Goal: Check status: Check status

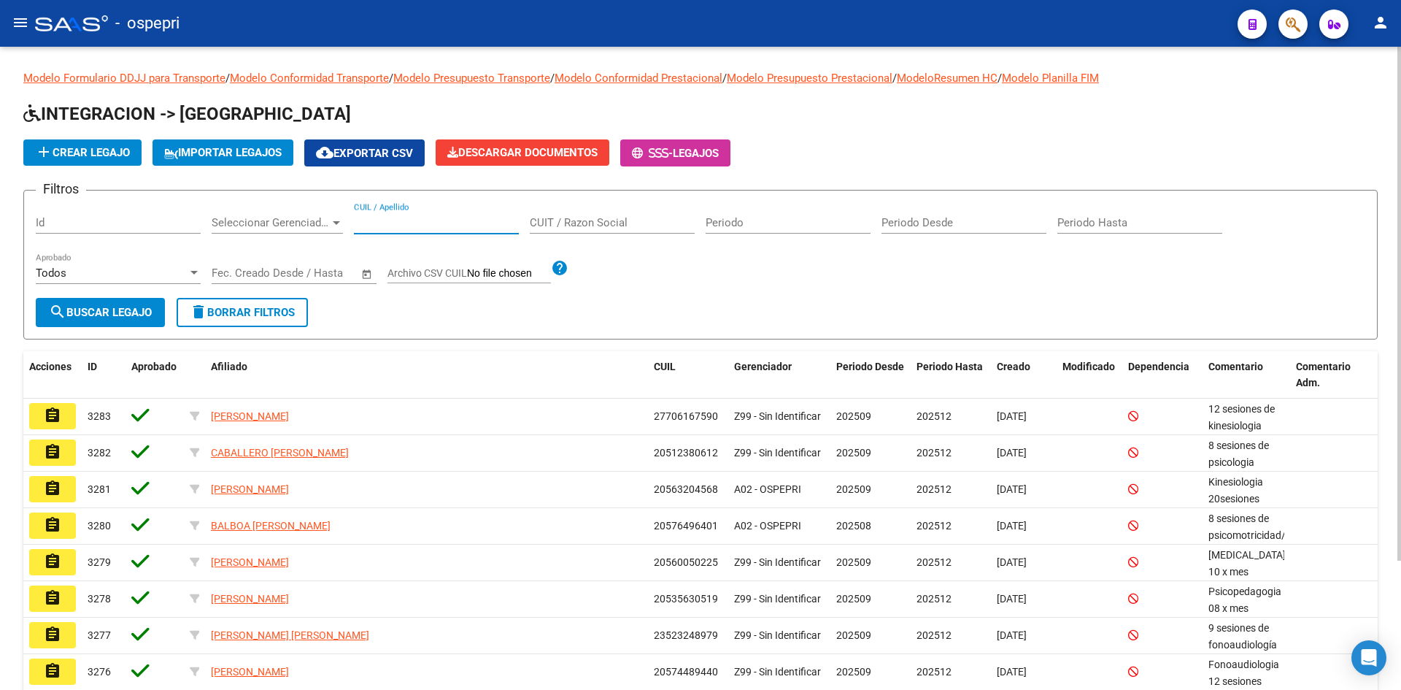
click at [388, 217] on input "CUIL / Apellido" at bounding box center [436, 222] width 165 height 13
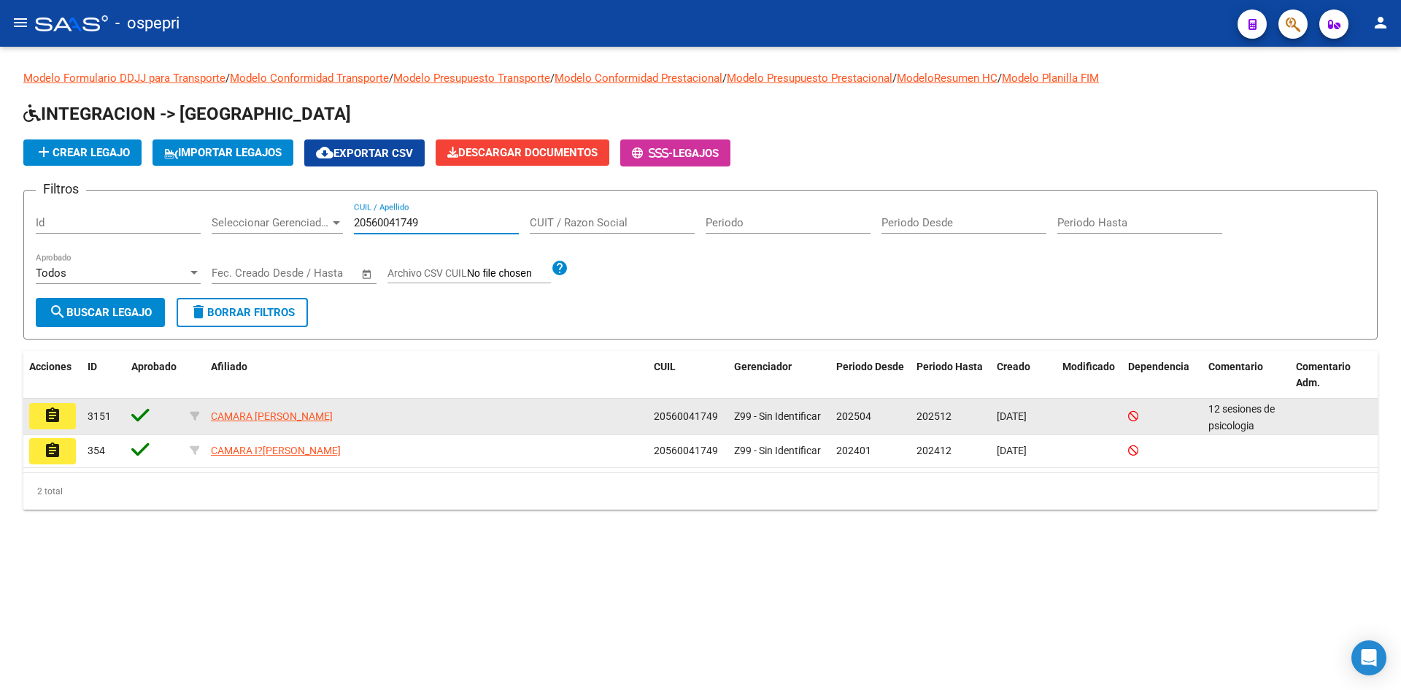
type input "20560041749"
click at [66, 411] on button "assignment" at bounding box center [52, 416] width 47 height 26
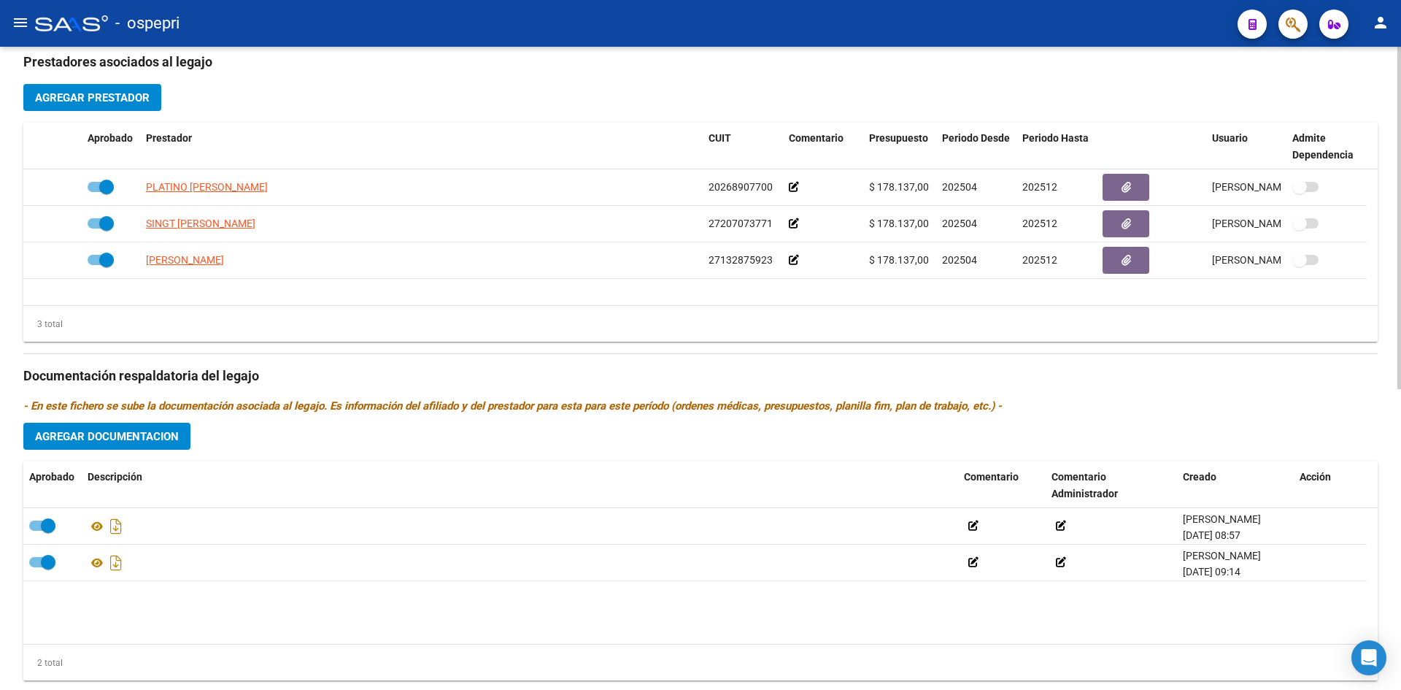
scroll to position [565, 0]
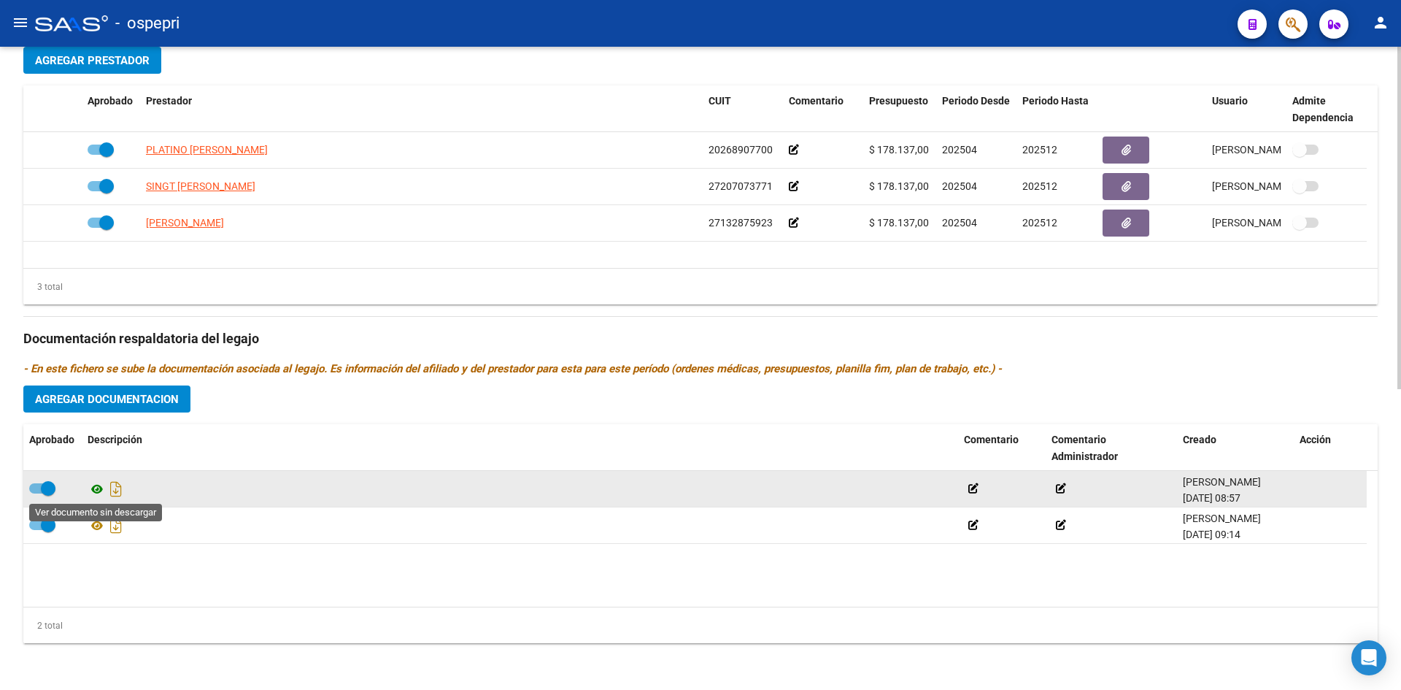
click at [93, 487] on icon at bounding box center [97, 489] width 19 height 18
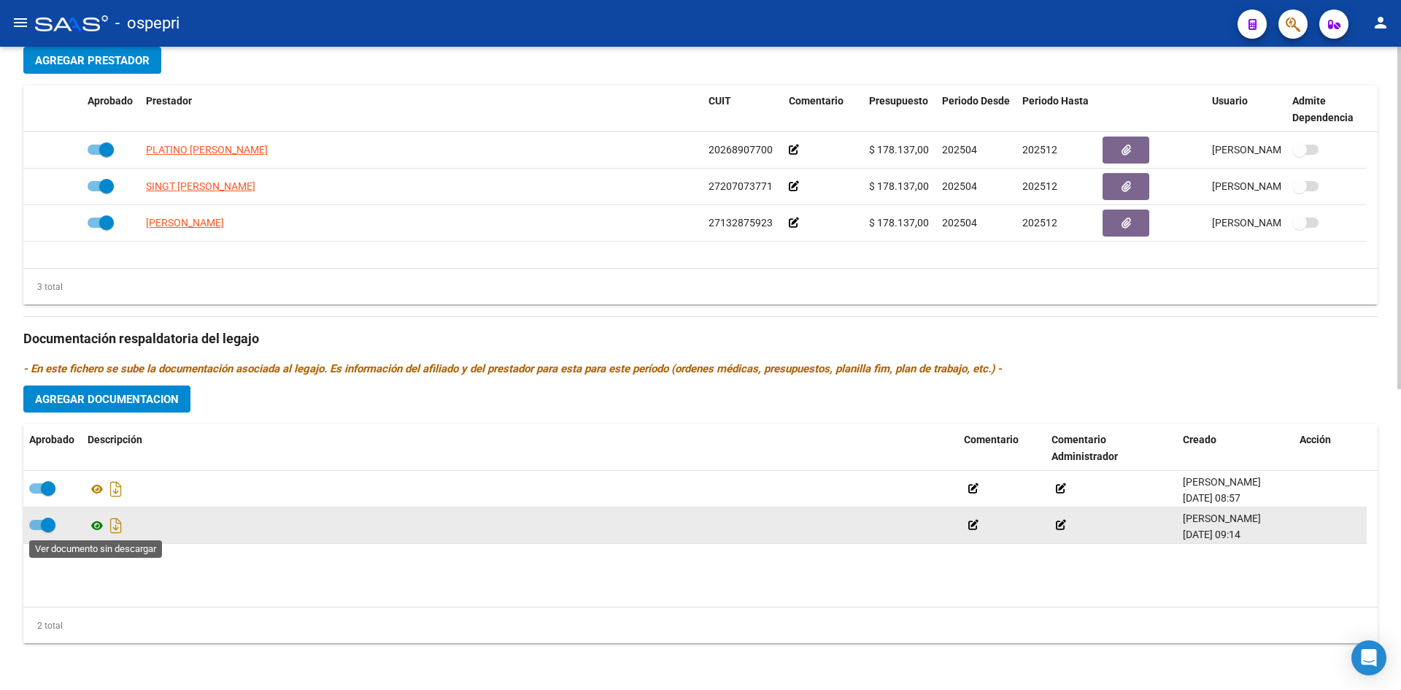
click at [100, 523] on icon at bounding box center [97, 526] width 19 height 18
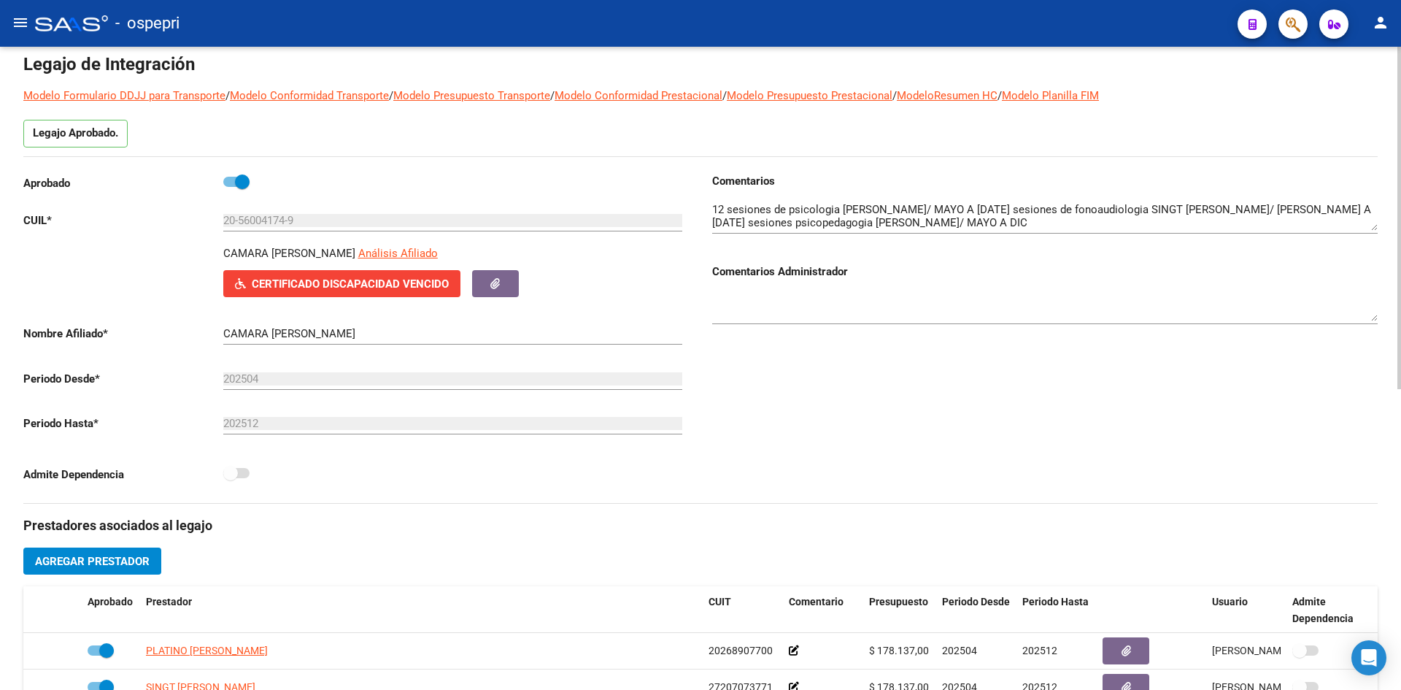
scroll to position [54, 0]
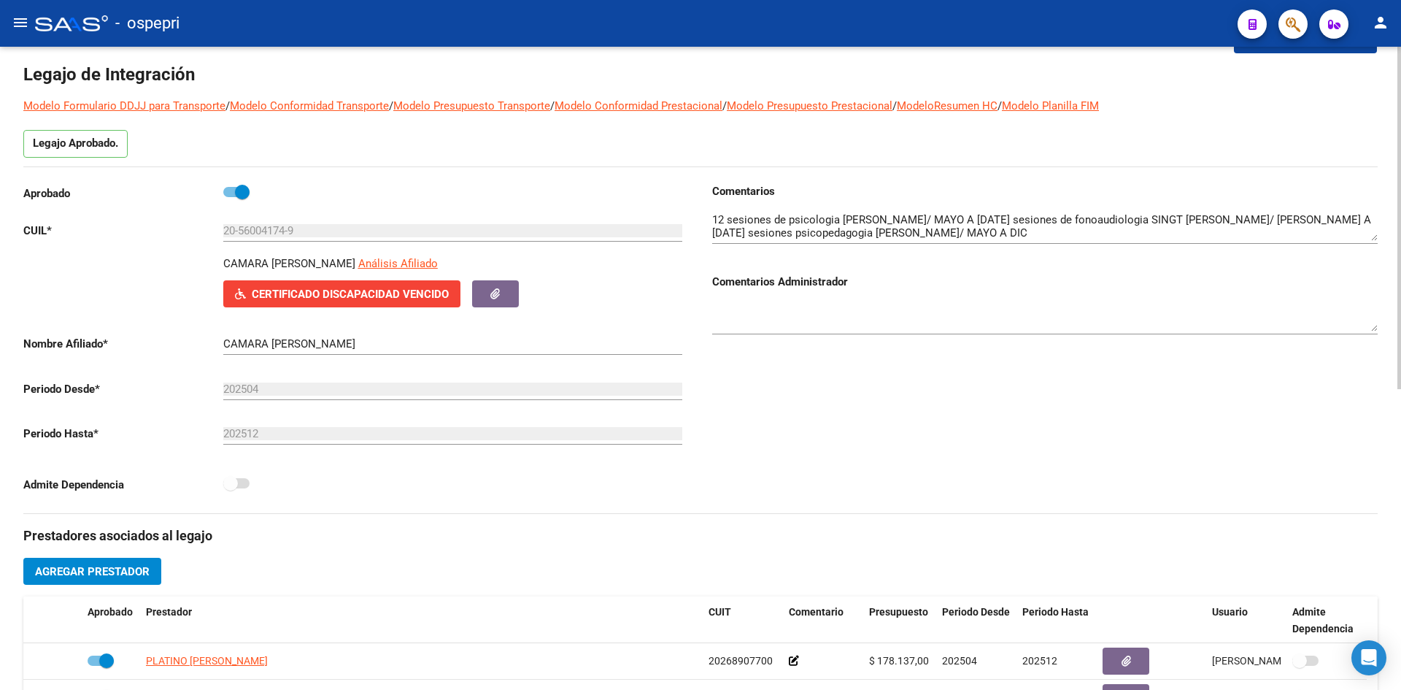
click at [356, 288] on span "Certificado Discapacidad Vencido" at bounding box center [350, 294] width 197 height 13
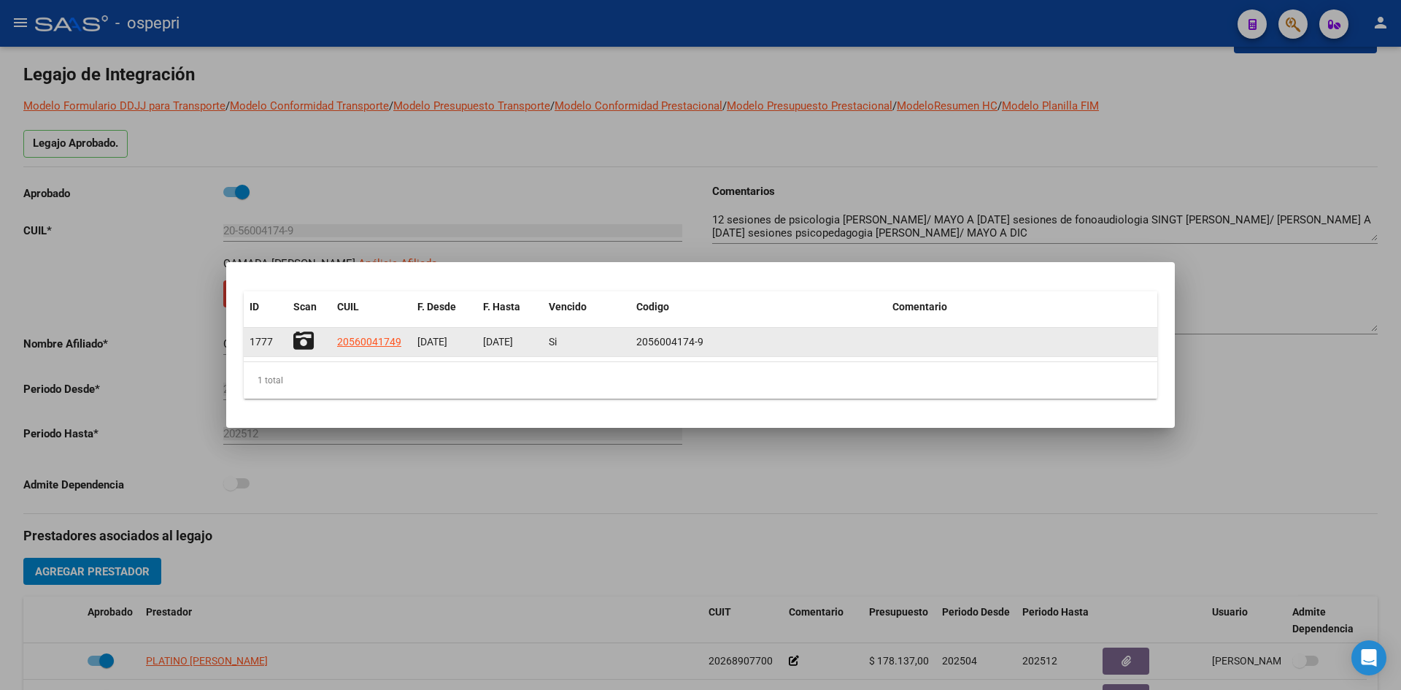
click at [298, 341] on icon at bounding box center [303, 341] width 20 height 20
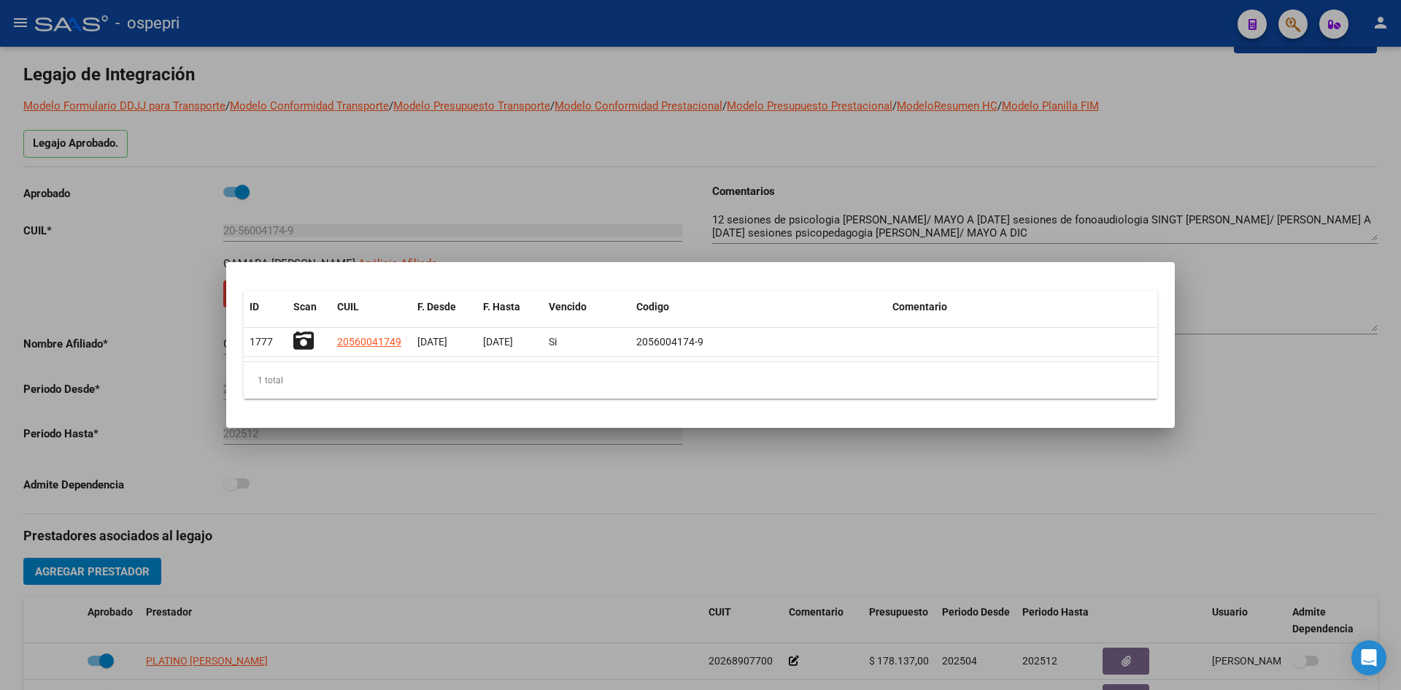
click at [1226, 126] on div at bounding box center [700, 345] width 1401 height 690
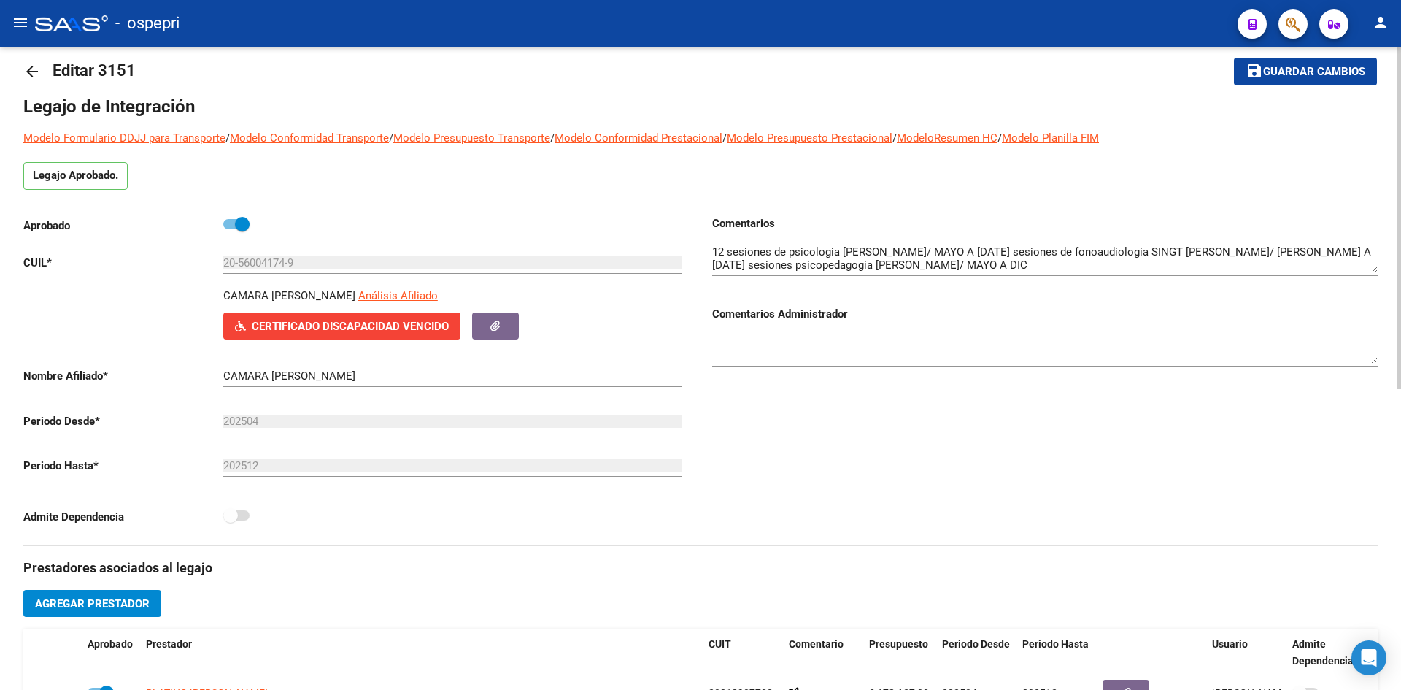
scroll to position [0, 0]
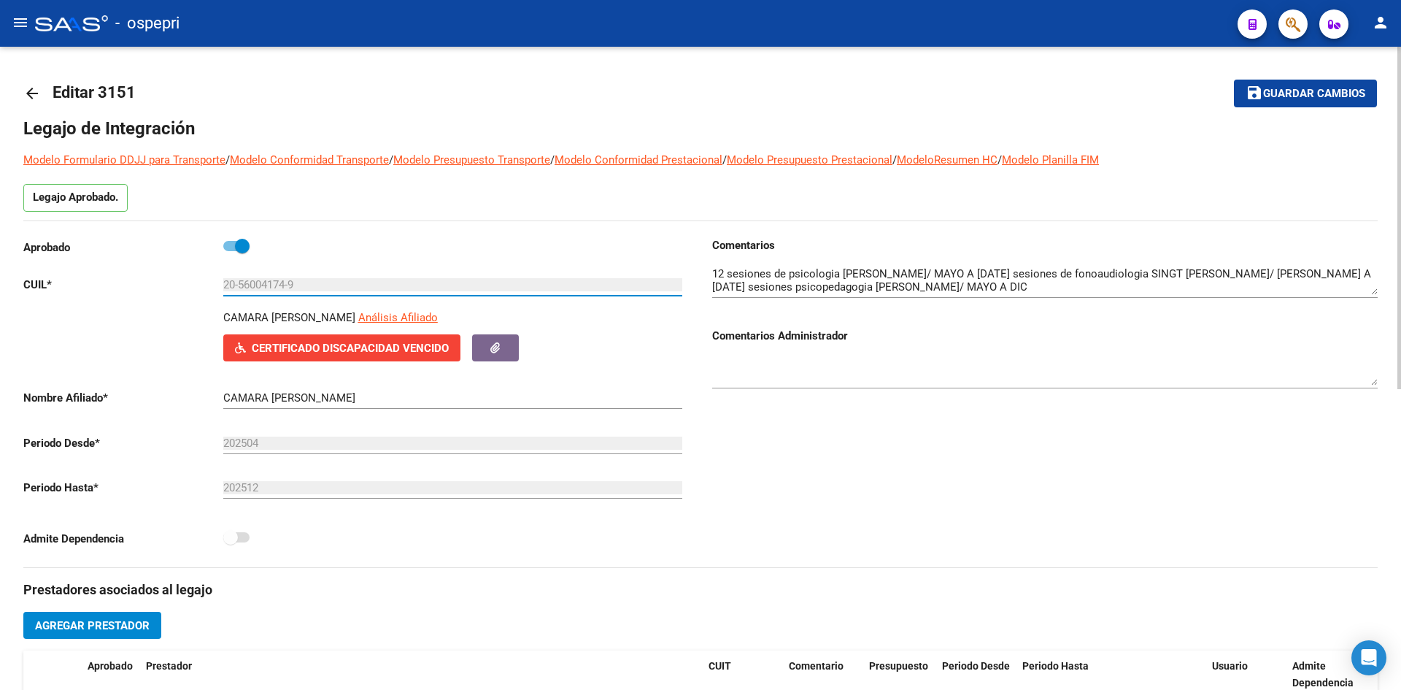
drag, startPoint x: 239, startPoint y: 282, endPoint x: 285, endPoint y: 285, distance: 45.3
click at [285, 285] on input "20-56004174-9" at bounding box center [452, 284] width 459 height 13
drag, startPoint x: 226, startPoint y: 314, endPoint x: 346, endPoint y: 320, distance: 120.6
click at [346, 320] on p "CAMARA [PERSON_NAME]" at bounding box center [289, 317] width 132 height 16
copy p "CAMARA [PERSON_NAME]"
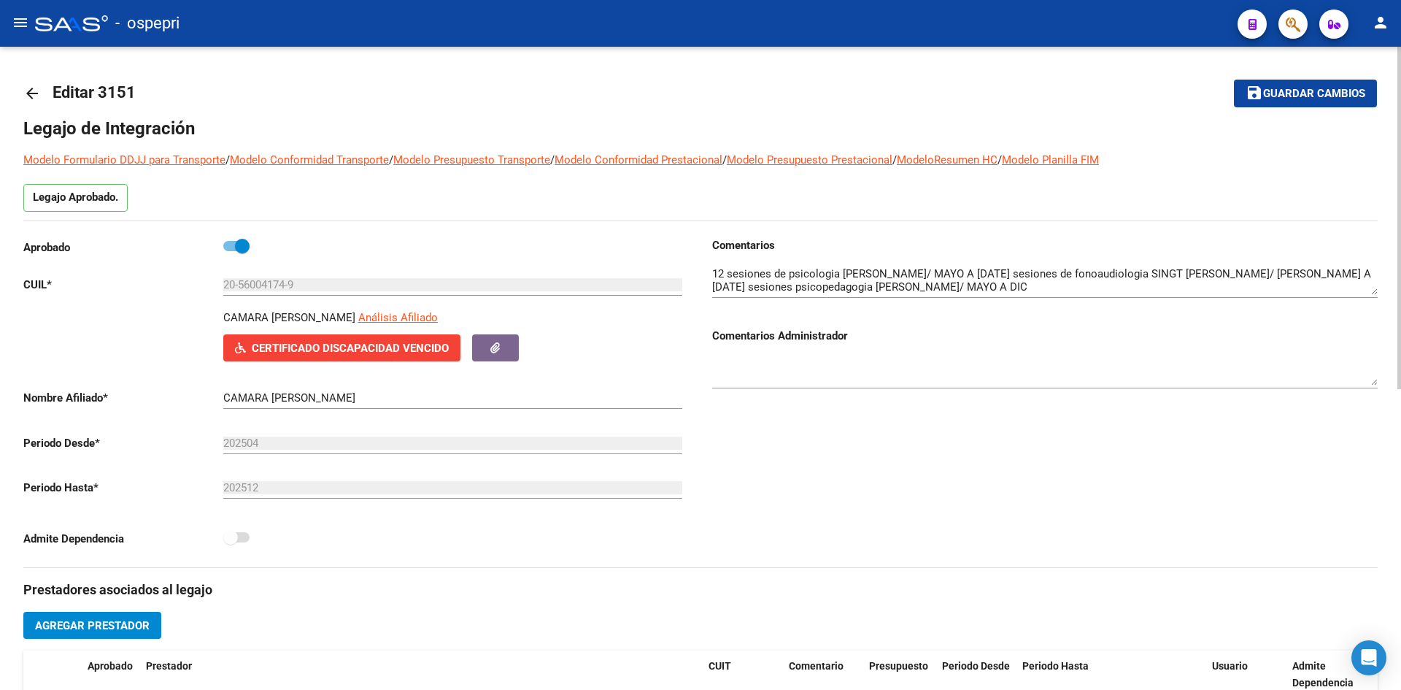
click at [28, 91] on mat-icon "arrow_back" at bounding box center [32, 94] width 18 height 18
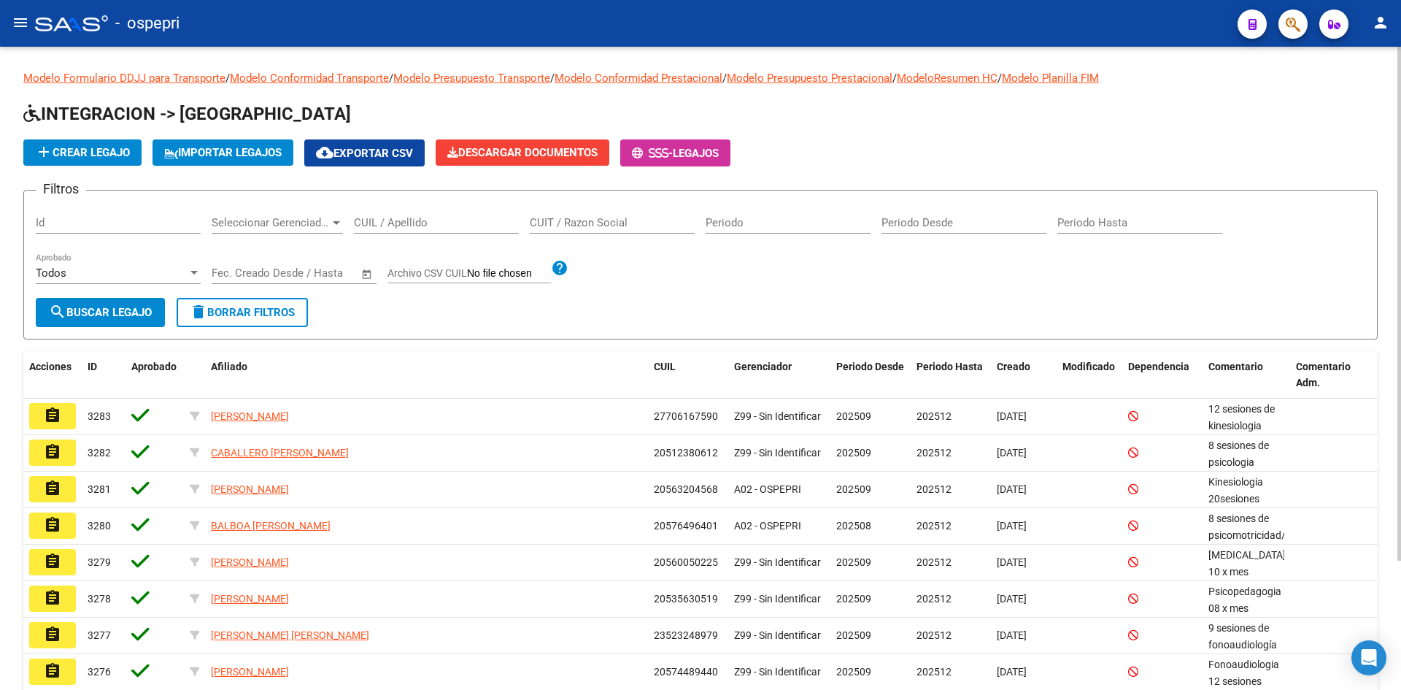
click at [404, 216] on input "CUIL / Apellido" at bounding box center [436, 222] width 165 height 13
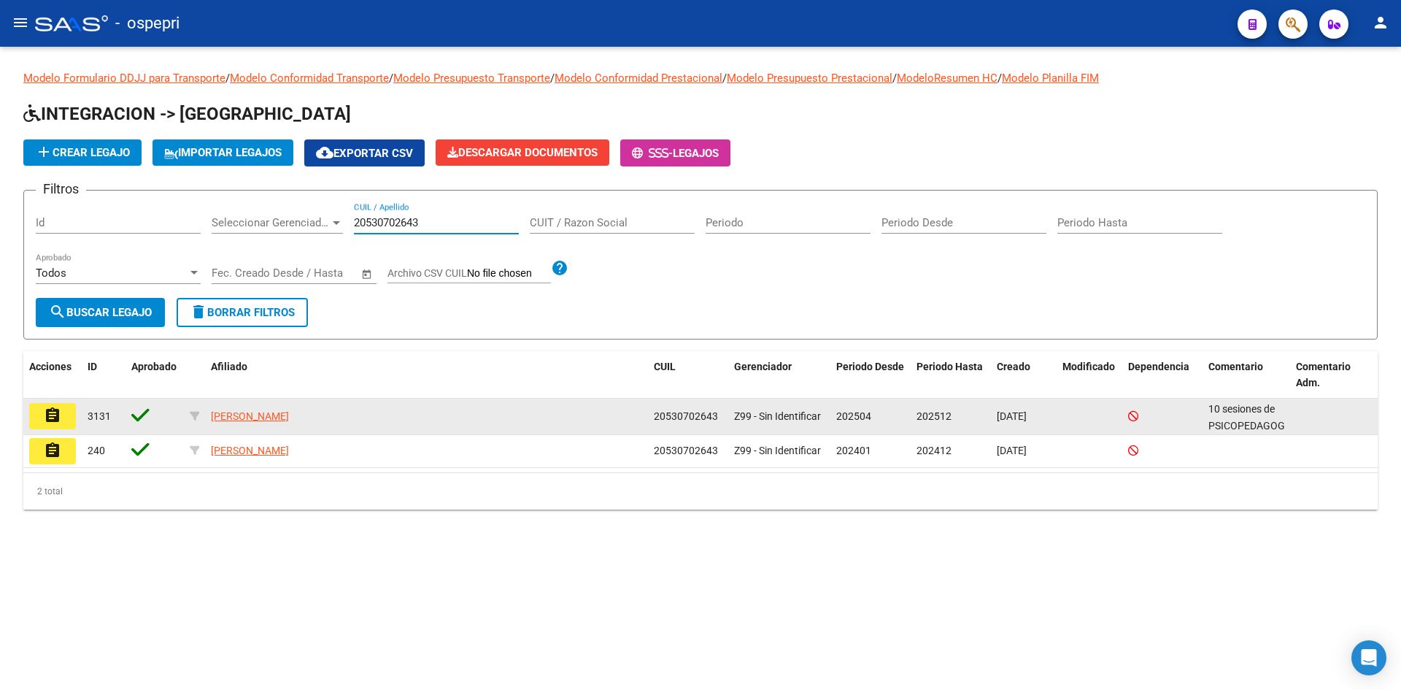
type input "20530702643"
click at [47, 413] on mat-icon "assignment" at bounding box center [53, 416] width 18 height 18
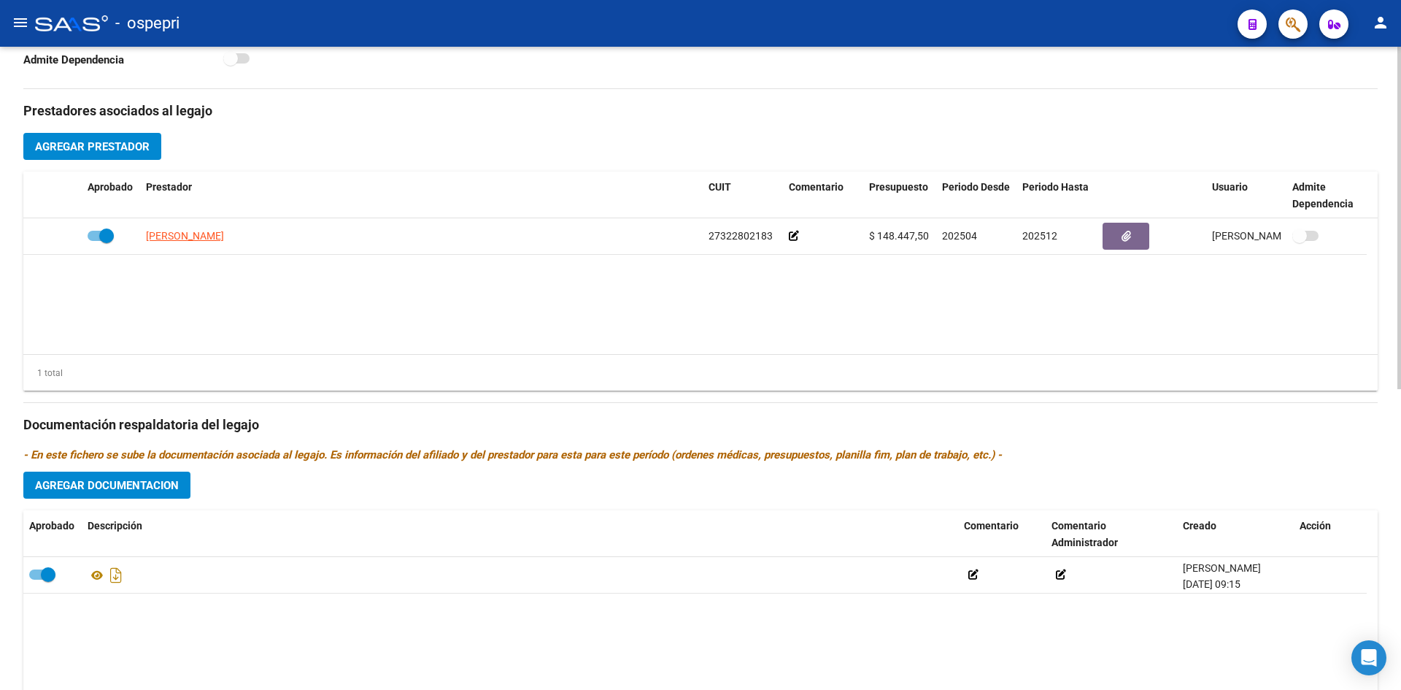
scroll to position [511, 0]
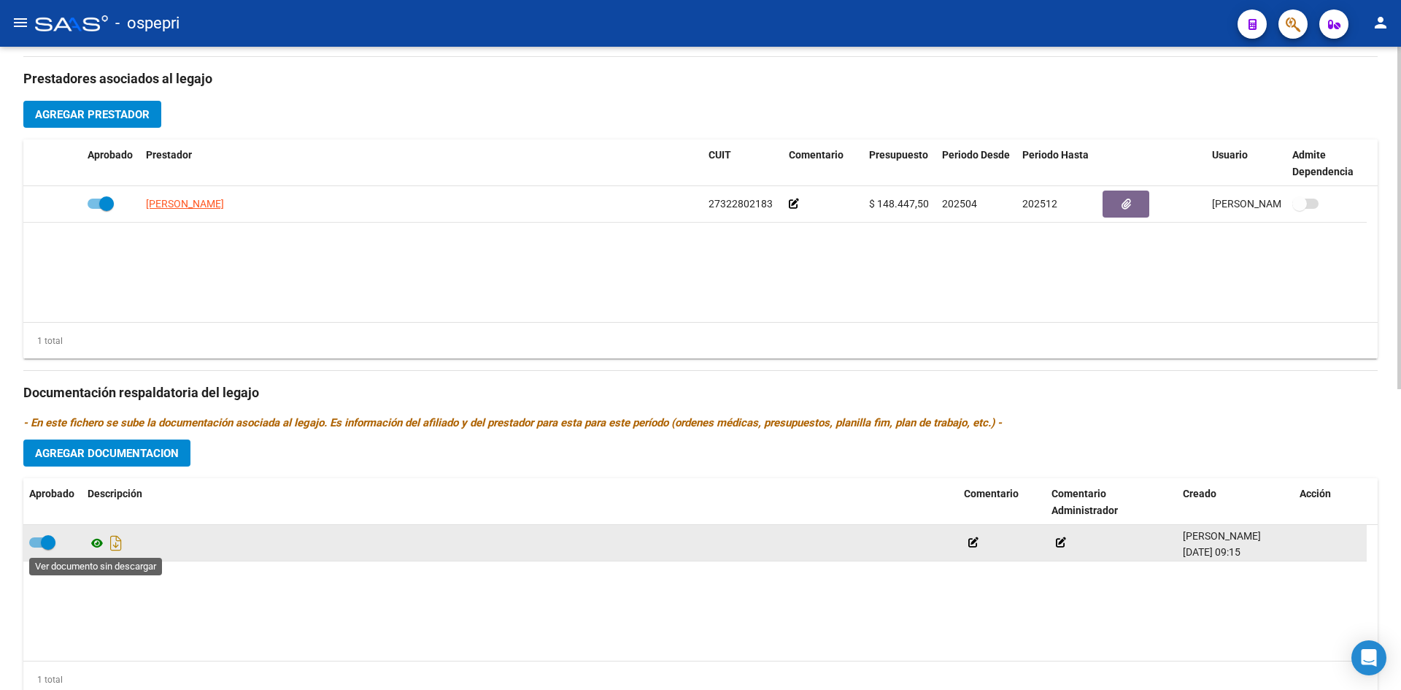
click at [99, 540] on icon at bounding box center [97, 543] width 19 height 18
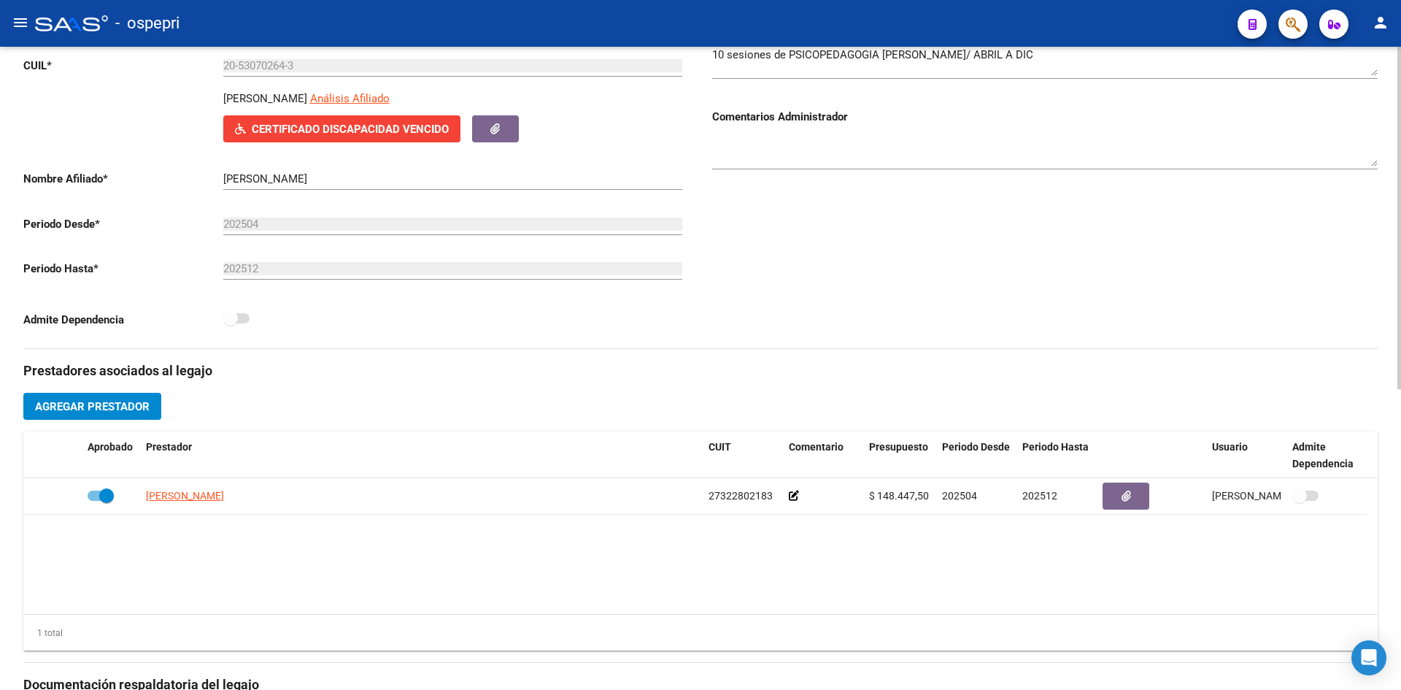
scroll to position [0, 0]
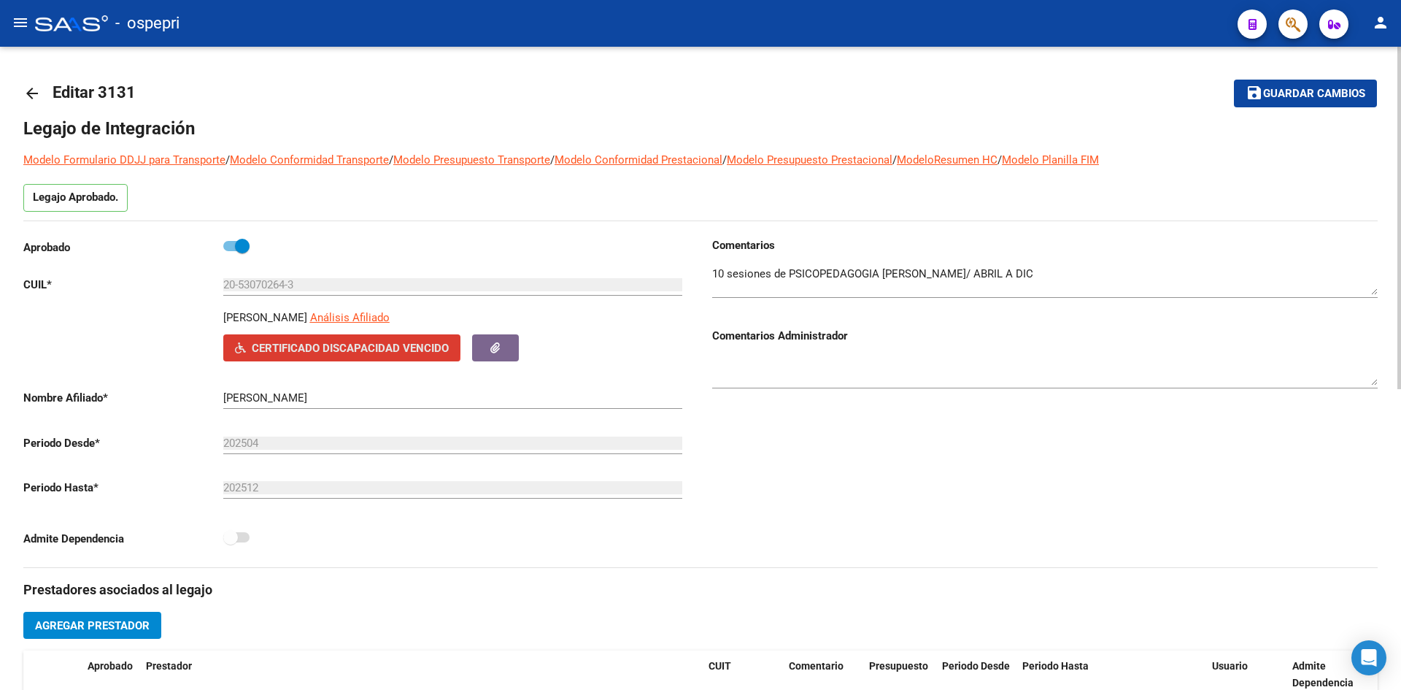
click at [318, 337] on button "Certificado Discapacidad Vencido" at bounding box center [341, 347] width 237 height 27
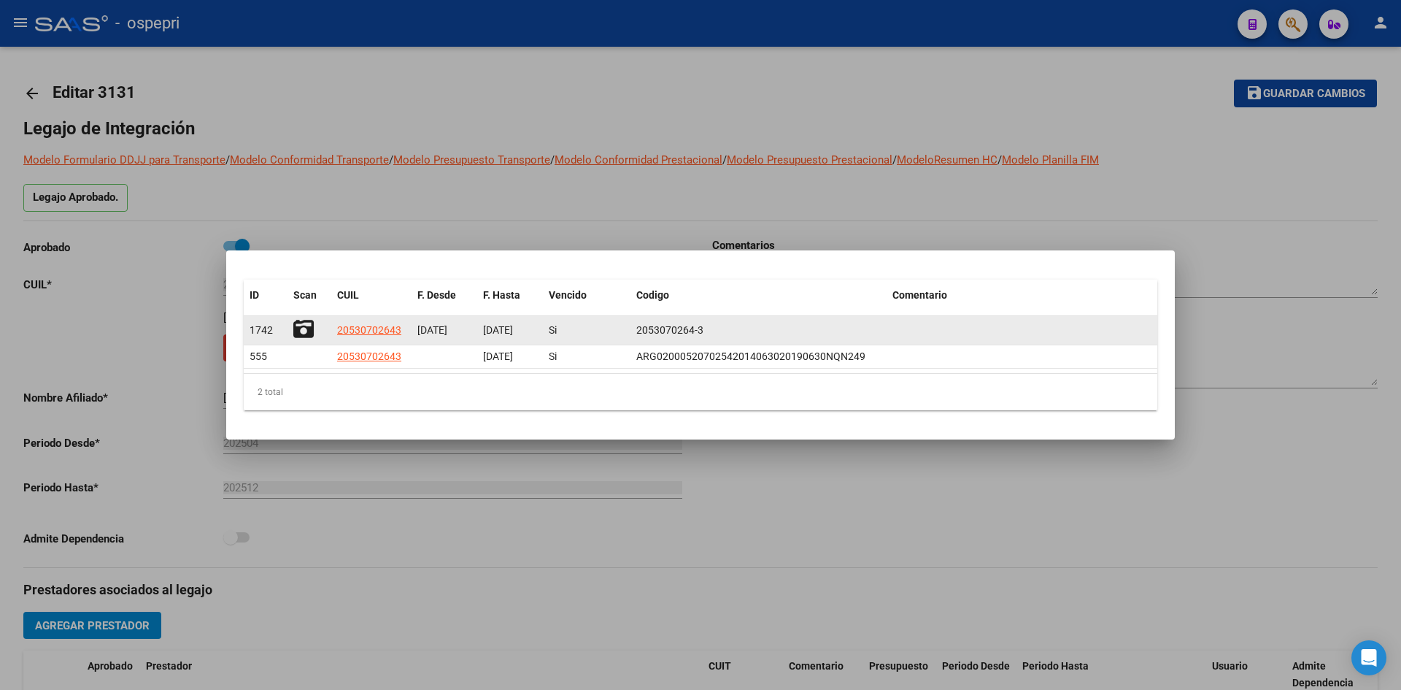
click at [307, 329] on icon at bounding box center [303, 329] width 20 height 20
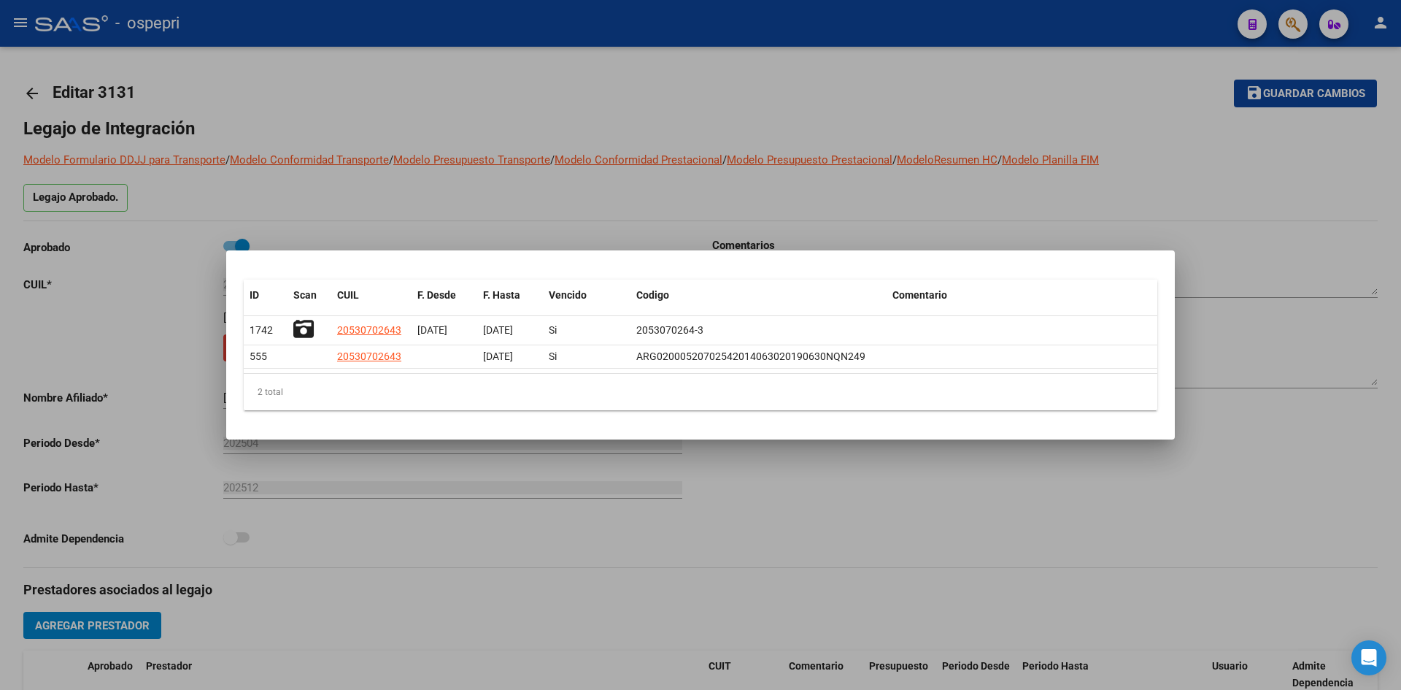
click at [525, 195] on div at bounding box center [700, 345] width 1401 height 690
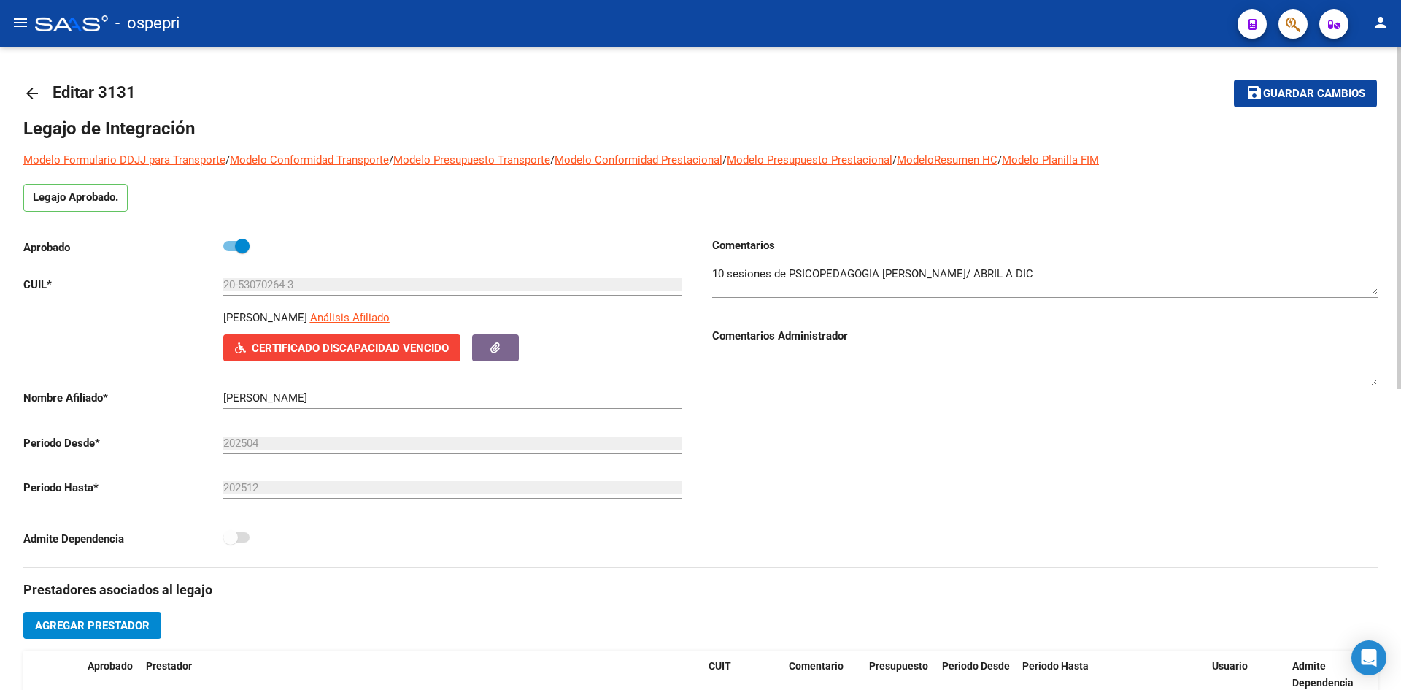
drag, startPoint x: 222, startPoint y: 315, endPoint x: 328, endPoint y: 315, distance: 105.8
click at [328, 315] on div "[PERSON_NAME] Análisis Afiliado Certificado Discapacidad Vencido ARCA Padrón" at bounding box center [356, 335] width 666 height 52
copy p "[PERSON_NAME]"
drag, startPoint x: 239, startPoint y: 282, endPoint x: 288, endPoint y: 282, distance: 48.2
click at [288, 282] on input "20-53070264-3" at bounding box center [452, 284] width 459 height 13
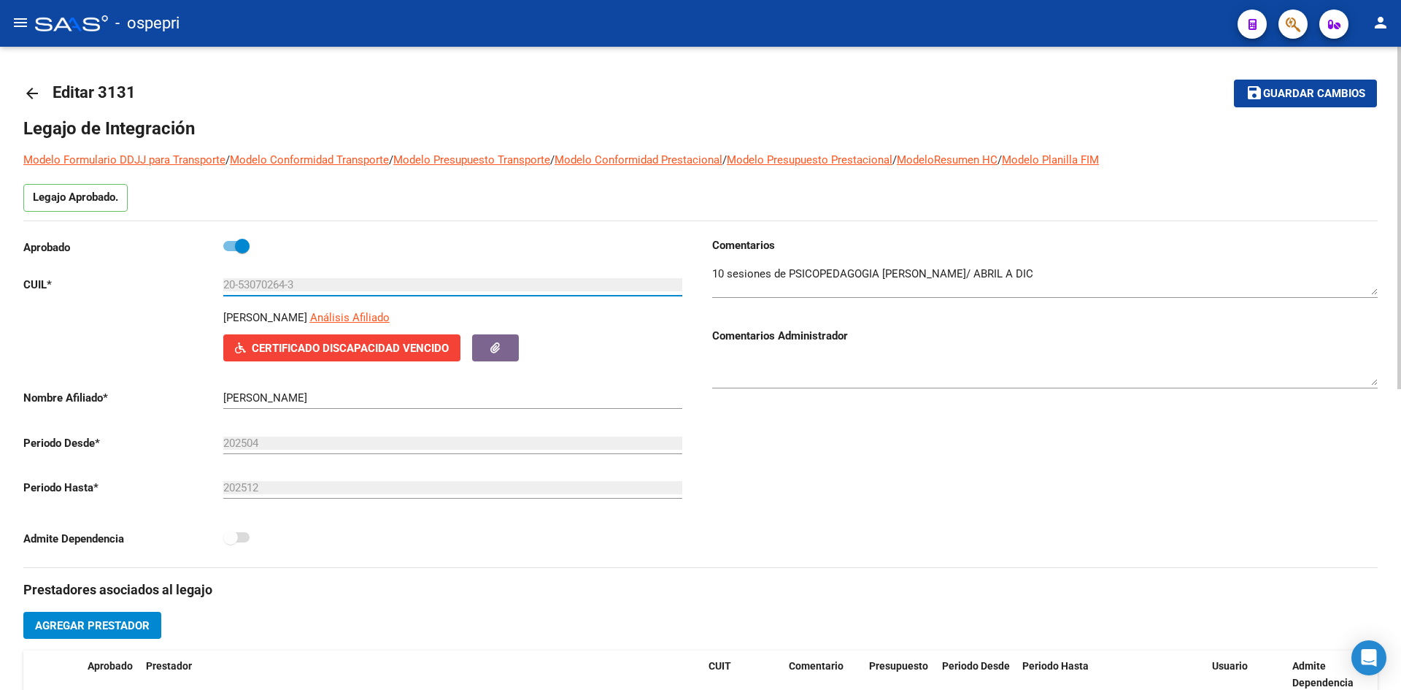
click at [33, 96] on mat-icon "arrow_back" at bounding box center [32, 94] width 18 height 18
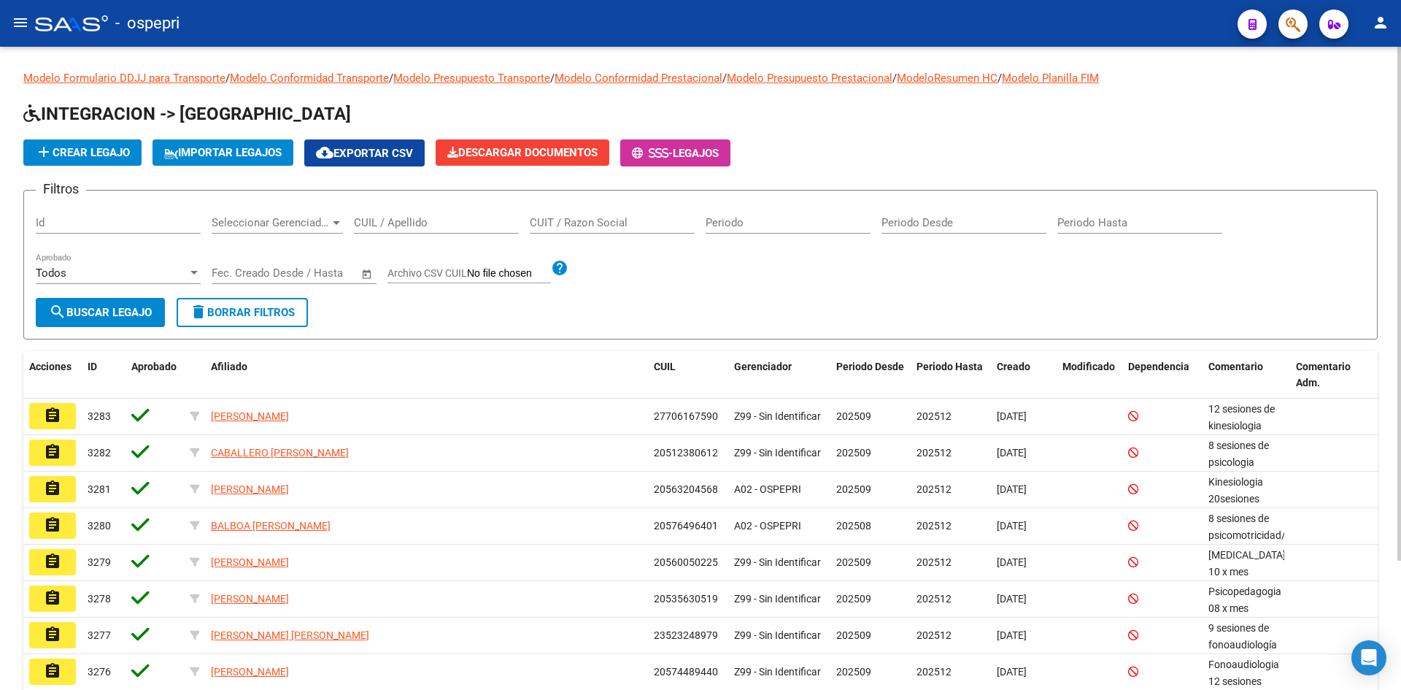
click at [429, 218] on input "CUIL / Apellido" at bounding box center [436, 222] width 165 height 13
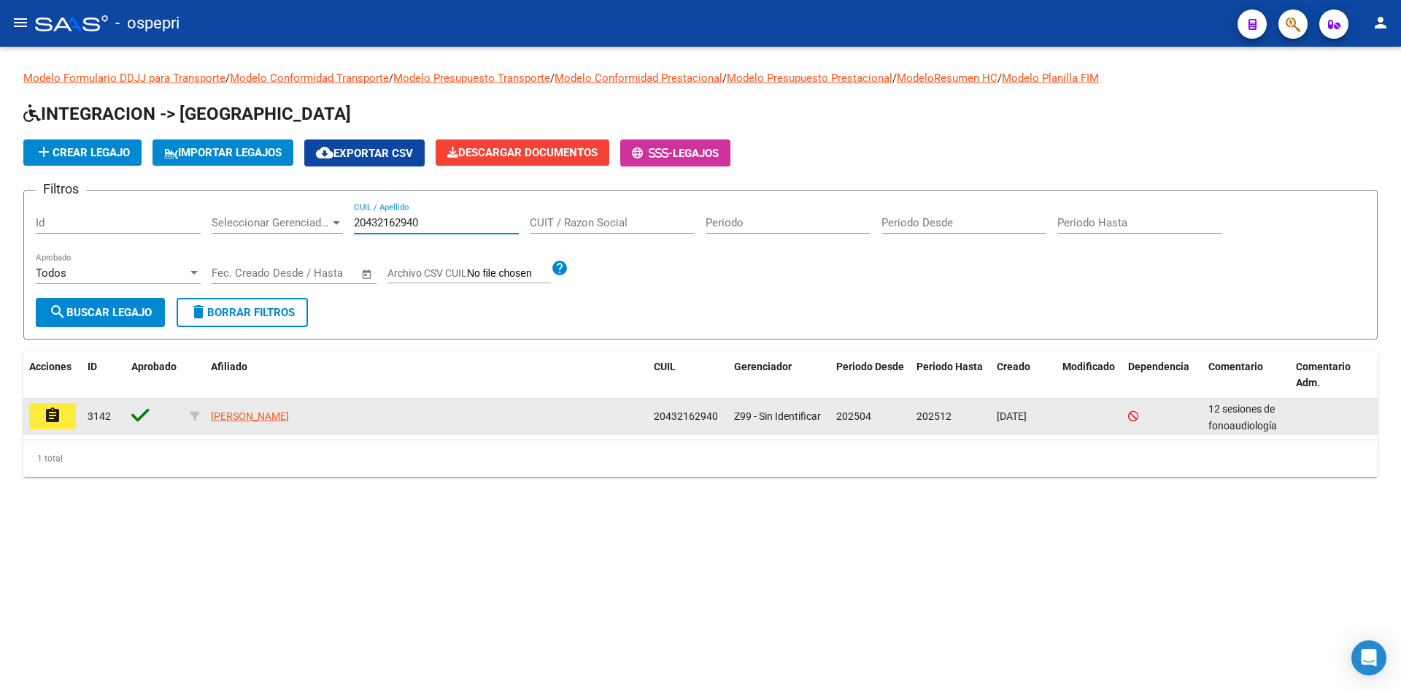
type input "20432162940"
click at [47, 410] on mat-icon "assignment" at bounding box center [53, 416] width 18 height 18
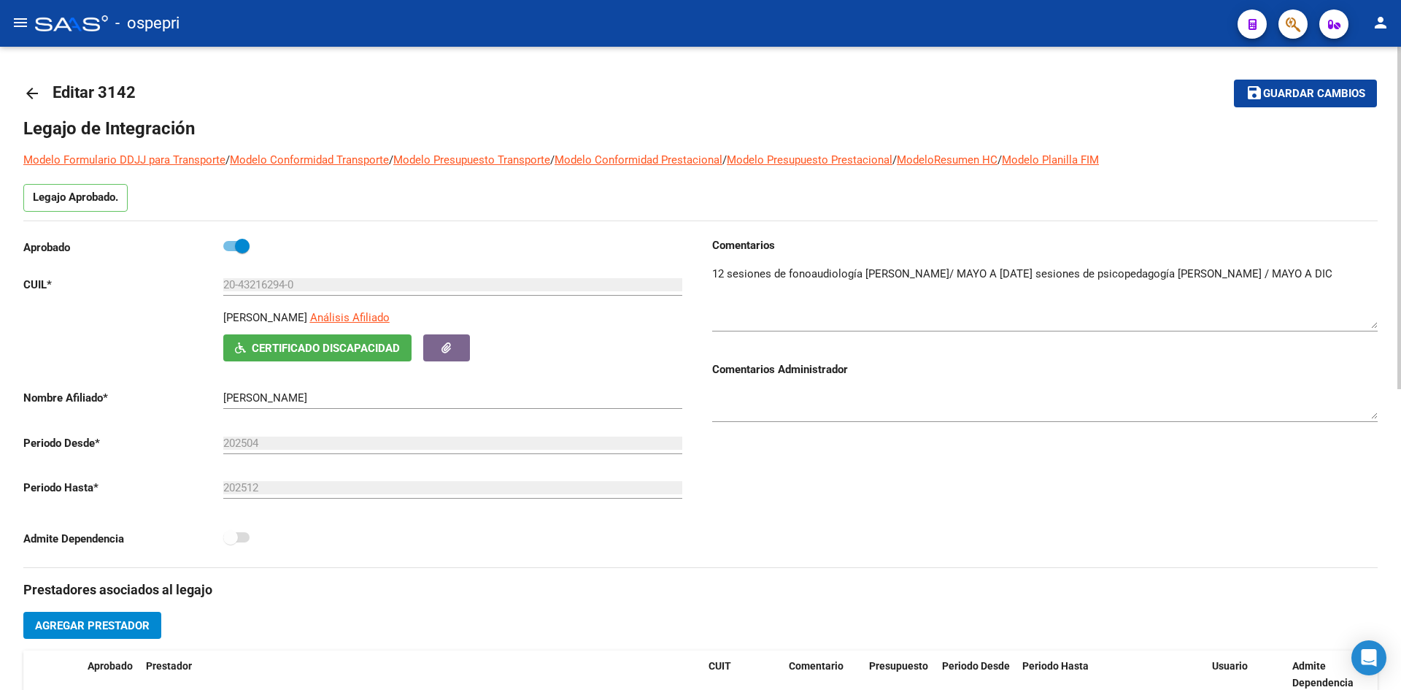
drag, startPoint x: 1376, startPoint y: 291, endPoint x: 1376, endPoint y: 324, distance: 33.6
click at [1376, 324] on textarea at bounding box center [1045, 297] width 666 height 63
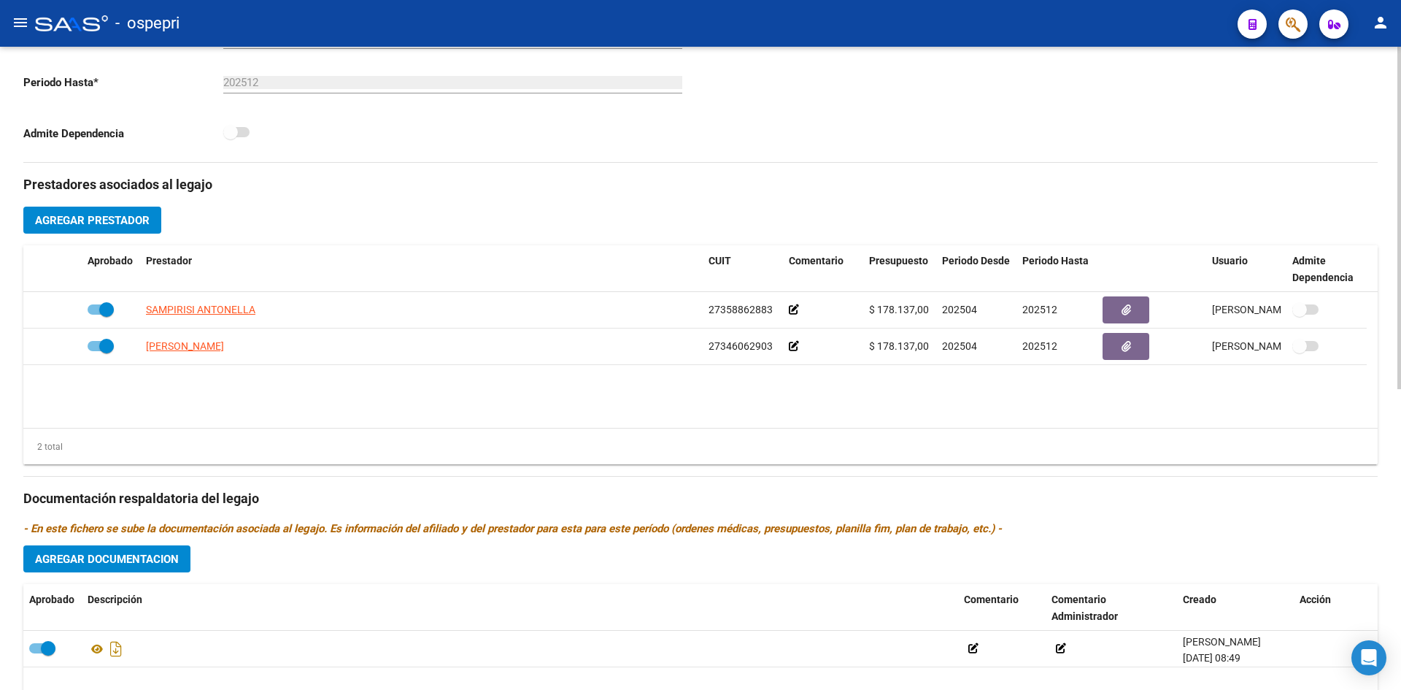
scroll to position [565, 0]
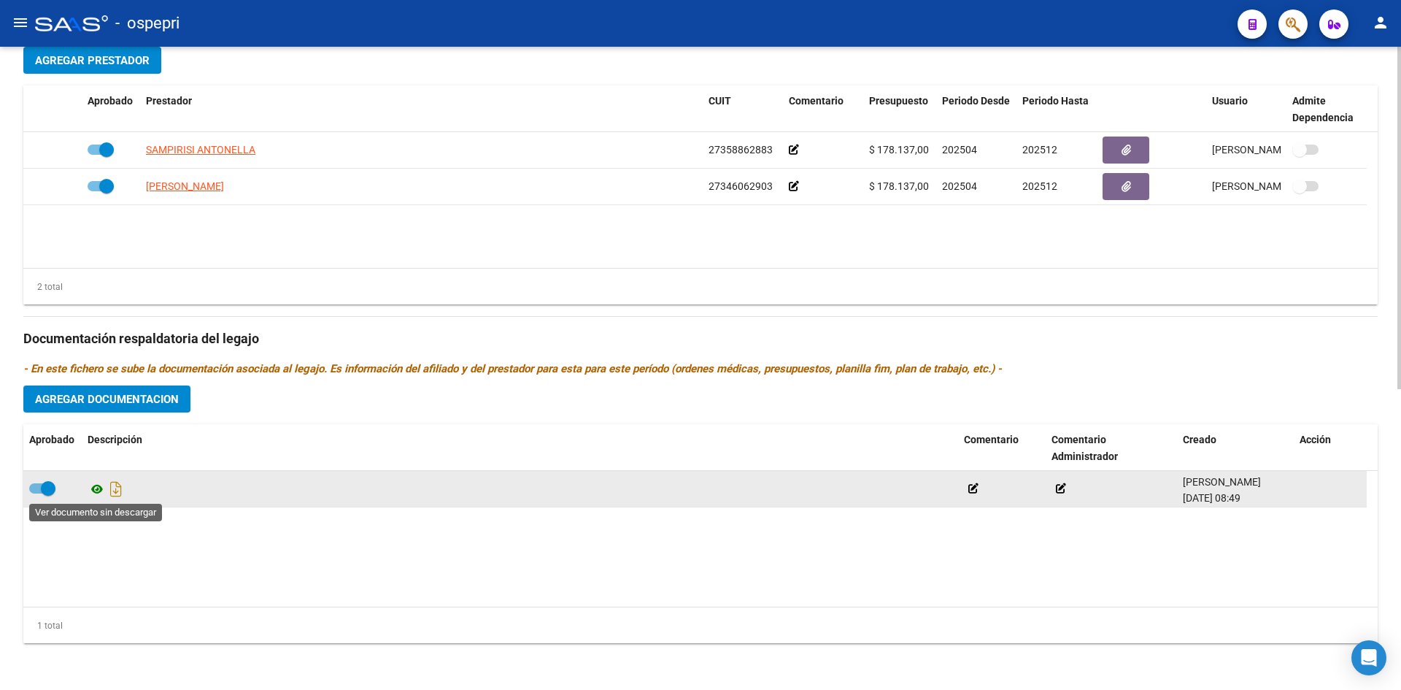
click at [100, 486] on icon at bounding box center [97, 489] width 19 height 18
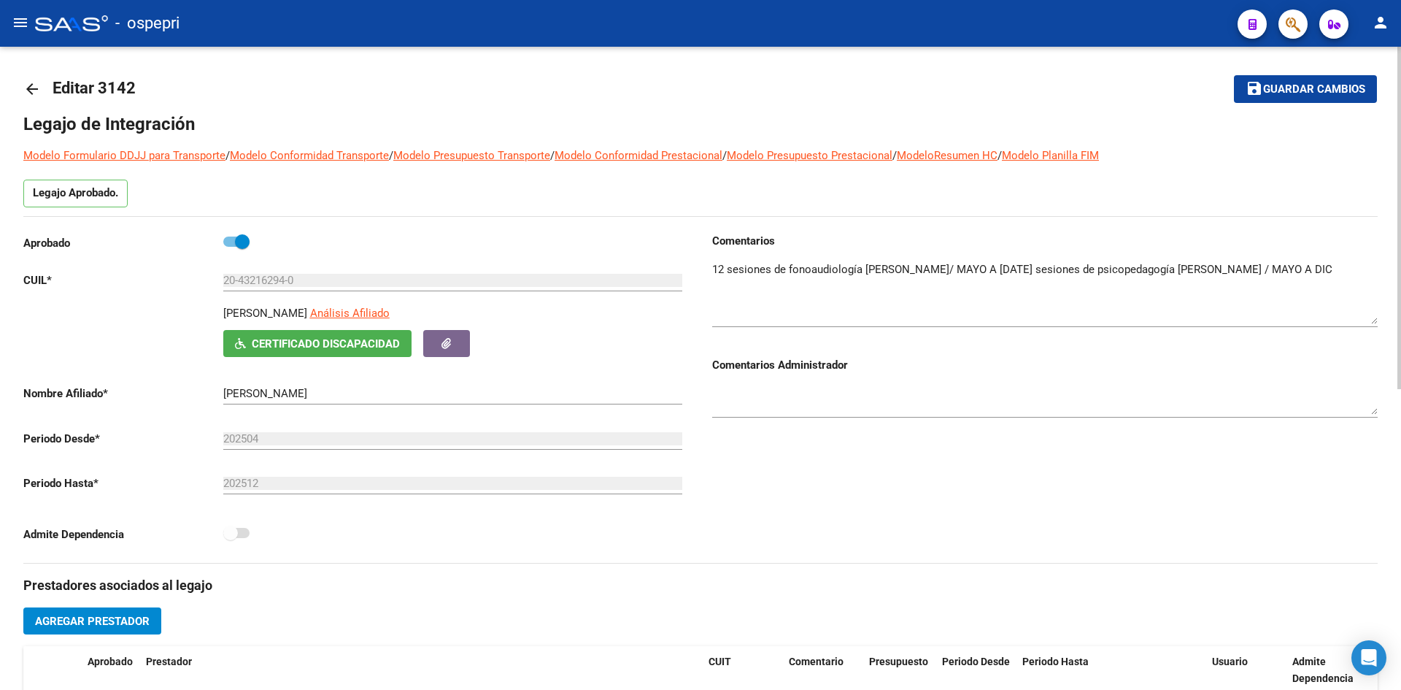
scroll to position [0, 0]
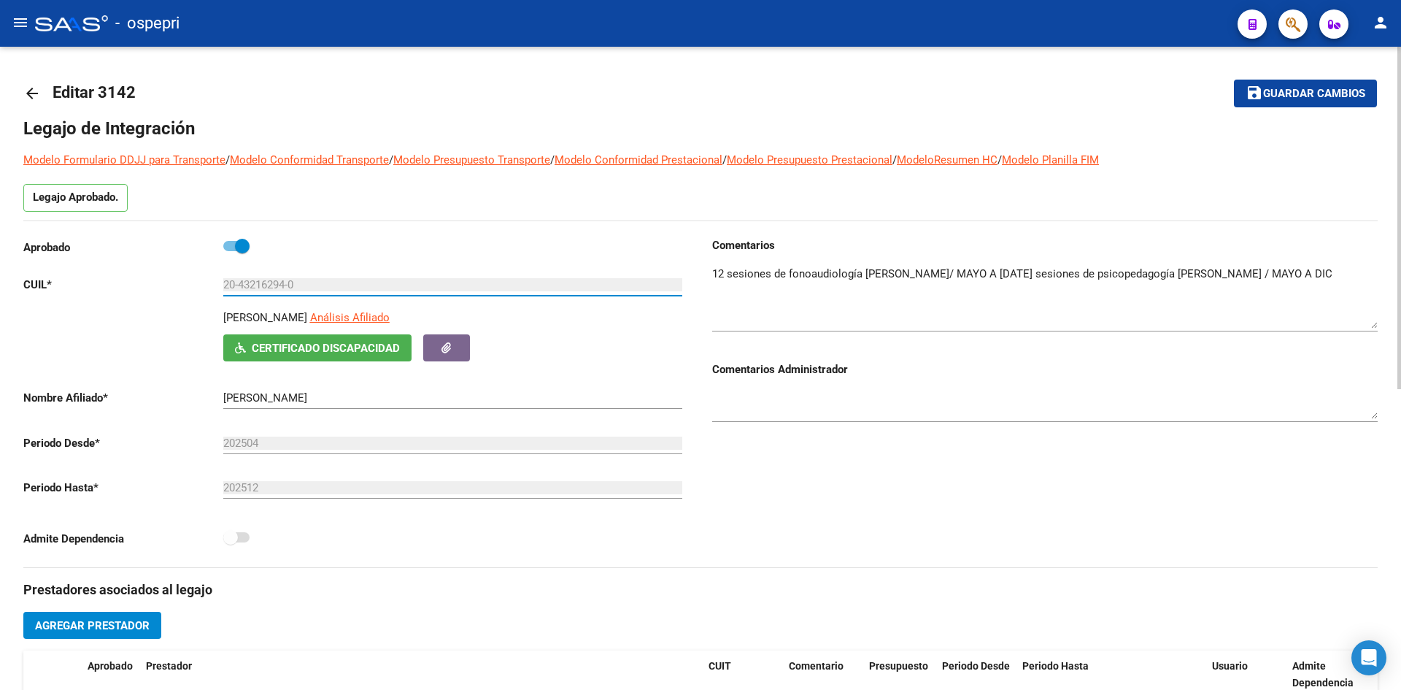
drag, startPoint x: 224, startPoint y: 282, endPoint x: 295, endPoint y: 282, distance: 70.8
click at [295, 282] on input "20-43216294-0" at bounding box center [452, 284] width 459 height 13
click at [32, 93] on mat-icon "arrow_back" at bounding box center [32, 94] width 18 height 18
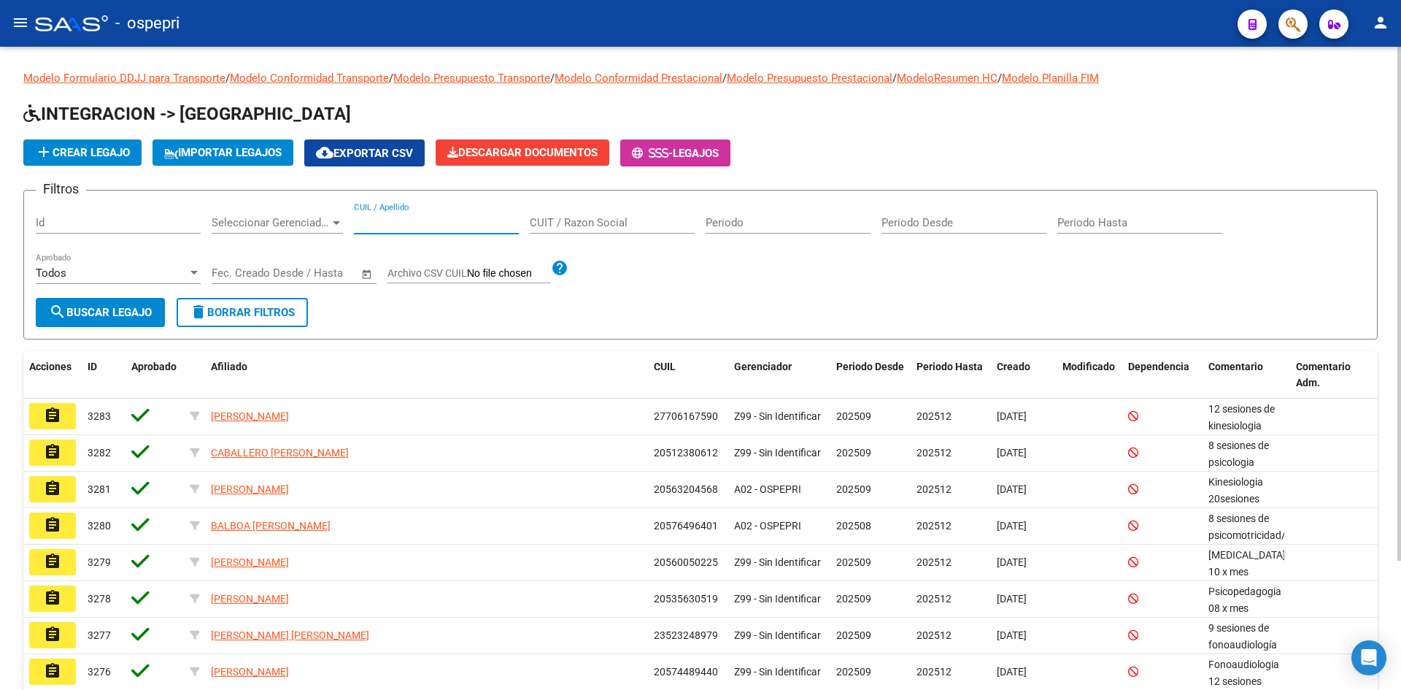
click at [395, 225] on input "CUIL / Apellido" at bounding box center [436, 222] width 165 height 13
drag, startPoint x: 434, startPoint y: 222, endPoint x: 342, endPoint y: 222, distance: 92.0
click at [342, 222] on div "Filtros Id Seleccionar Gerenciador Seleccionar Gerenciador 27514761073 CUIL / A…" at bounding box center [701, 250] width 1330 height 96
type input "27514761073"
click at [139, 306] on span "search Buscar Legajo" at bounding box center [100, 312] width 103 height 13
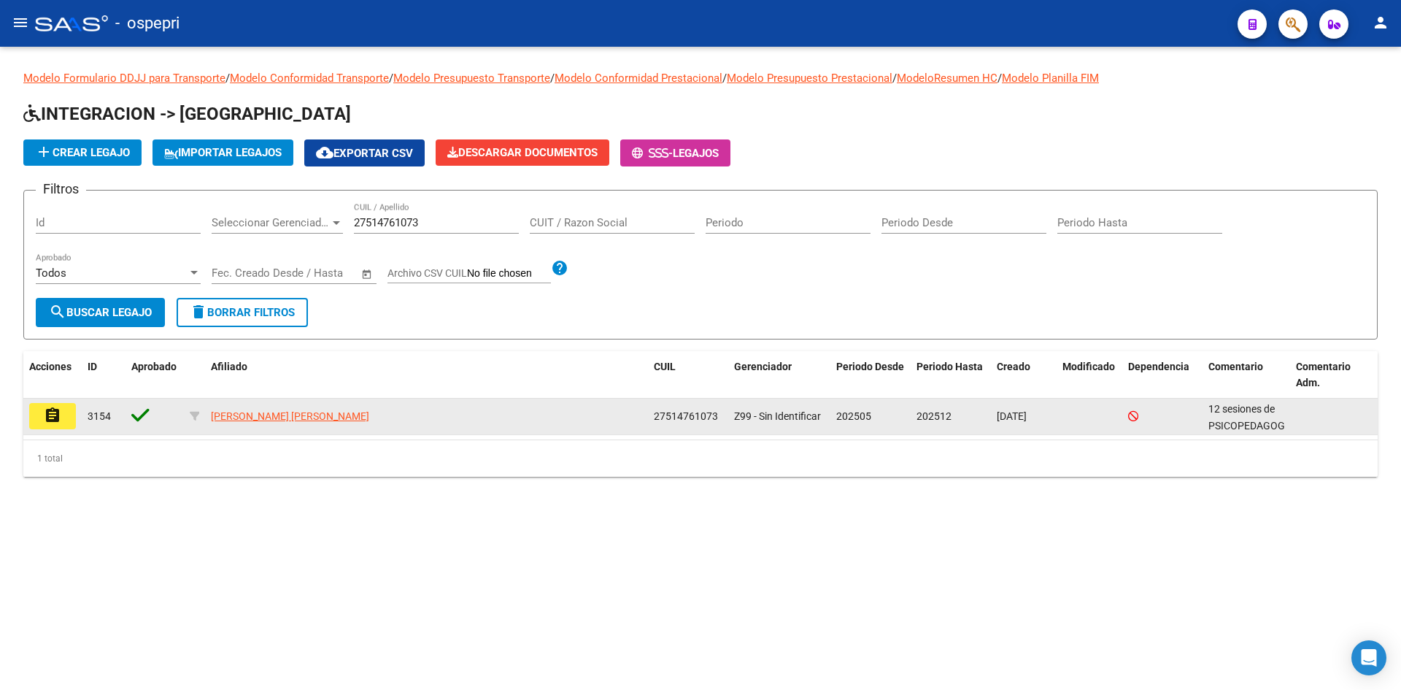
click at [55, 416] on mat-icon "assignment" at bounding box center [53, 416] width 18 height 18
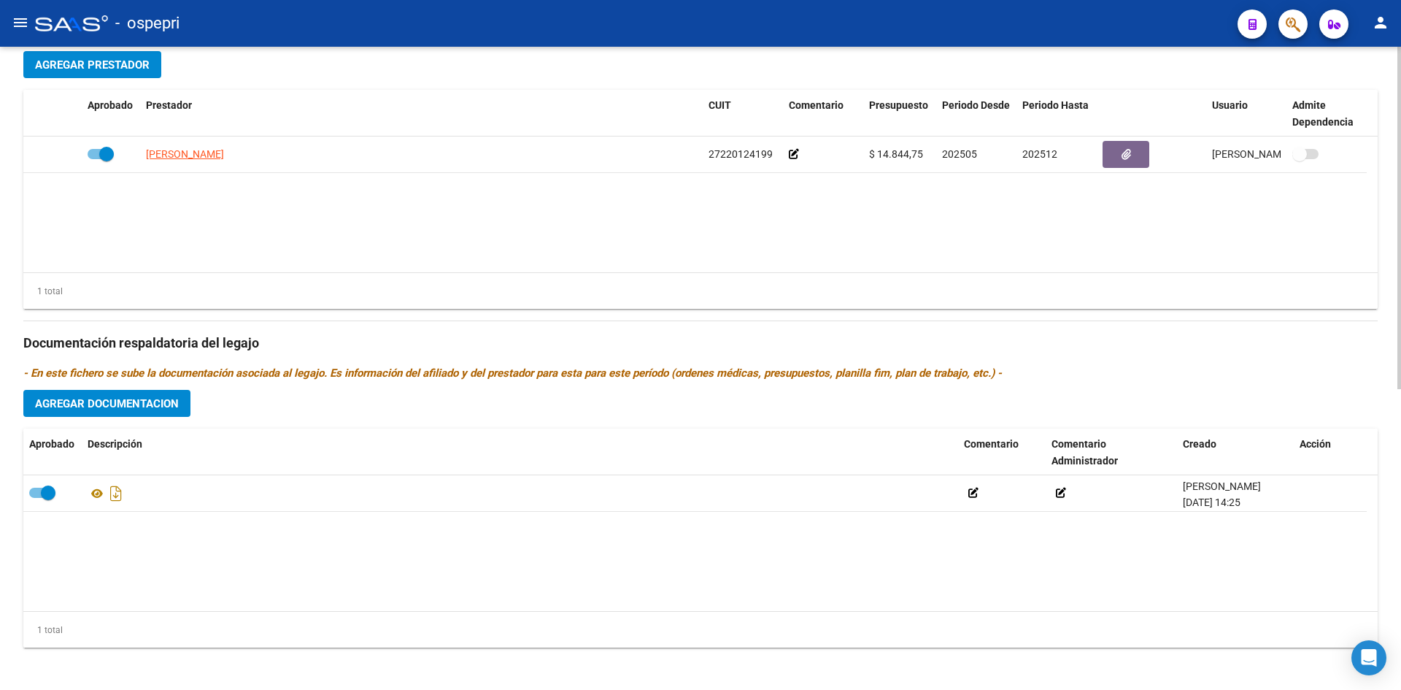
scroll to position [565, 0]
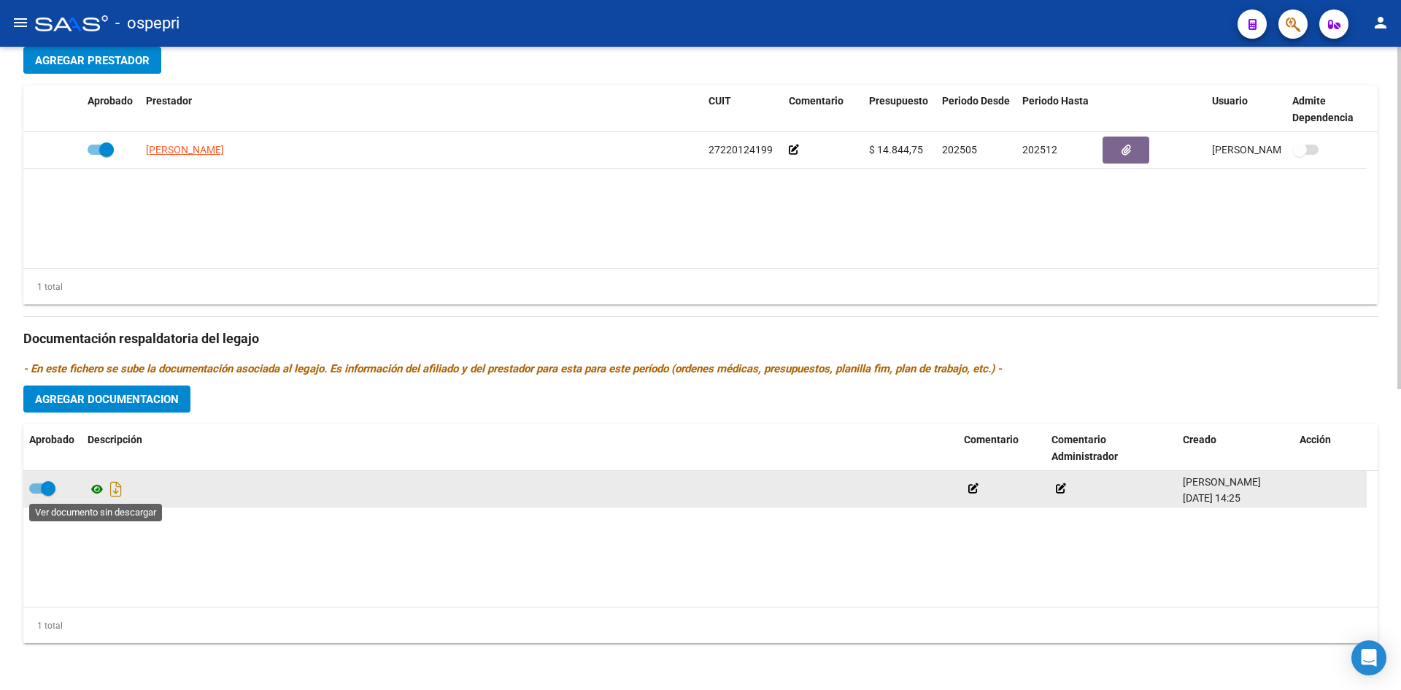
click at [98, 488] on icon at bounding box center [97, 489] width 19 height 18
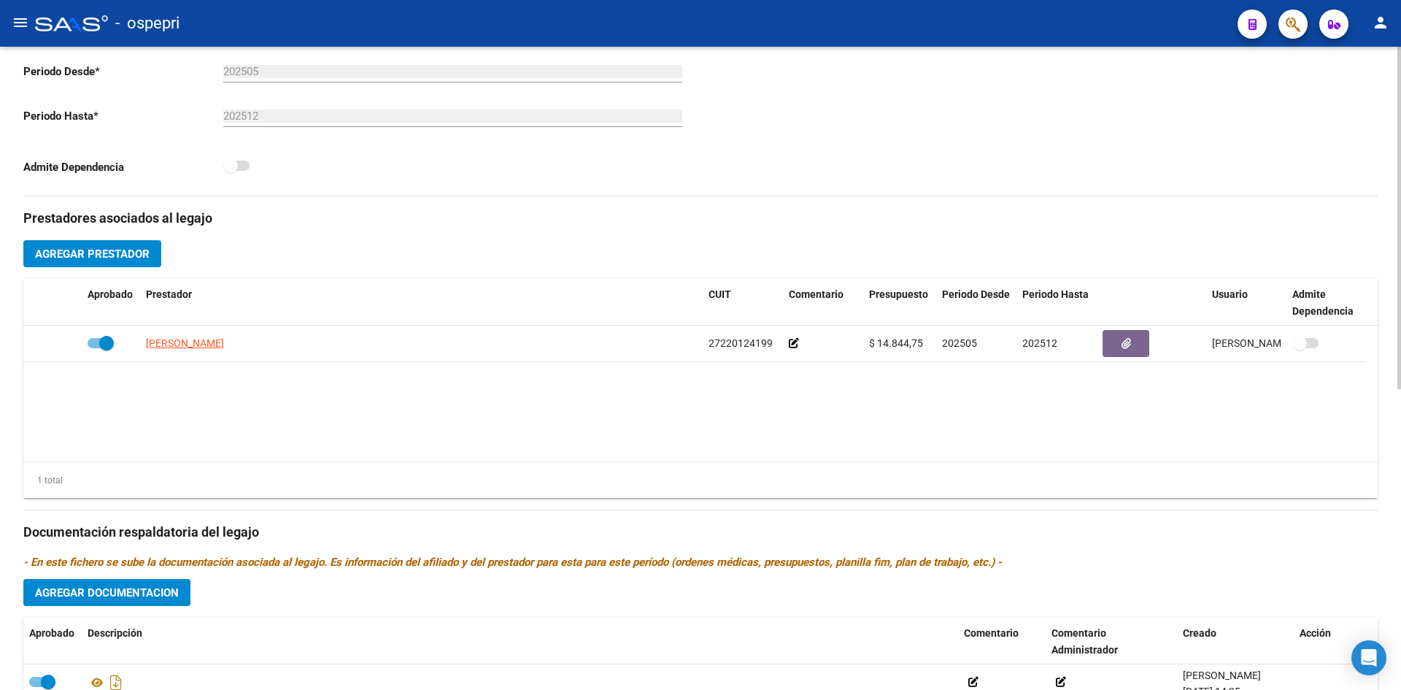
scroll to position [0, 0]
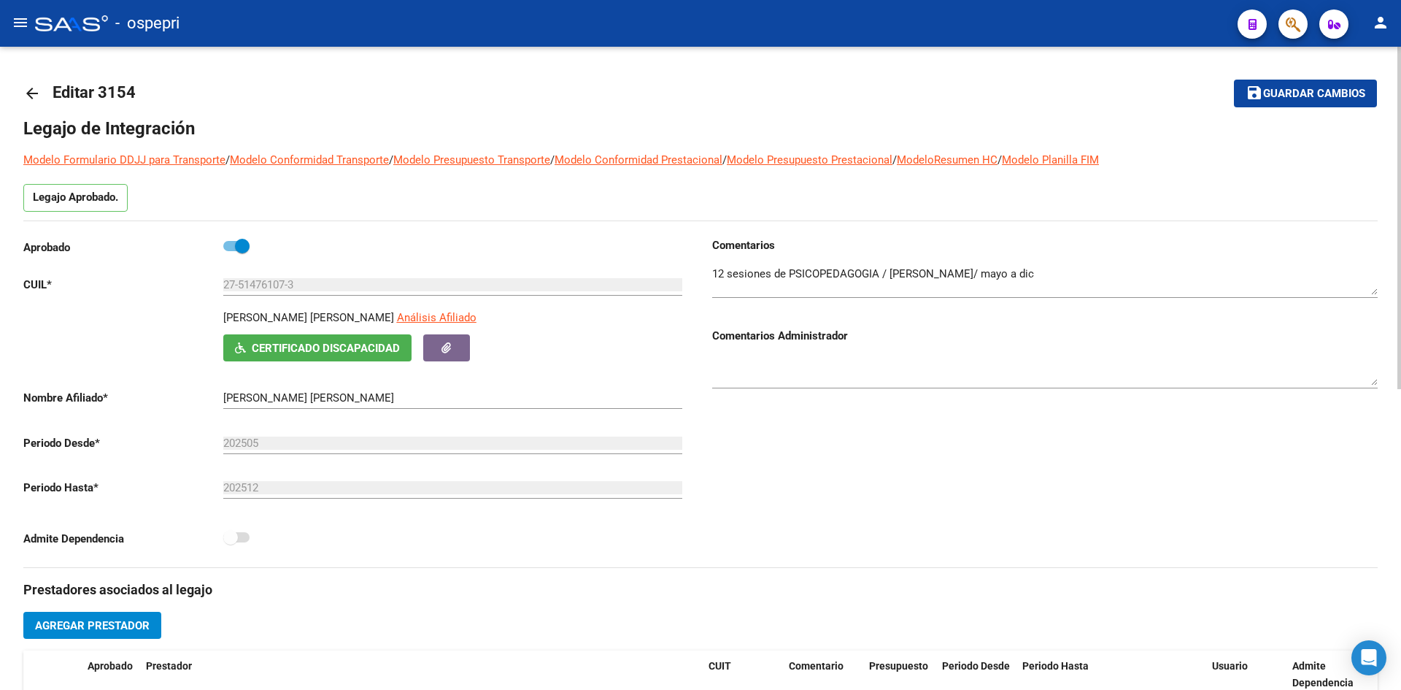
click at [28, 93] on mat-icon "arrow_back" at bounding box center [32, 94] width 18 height 18
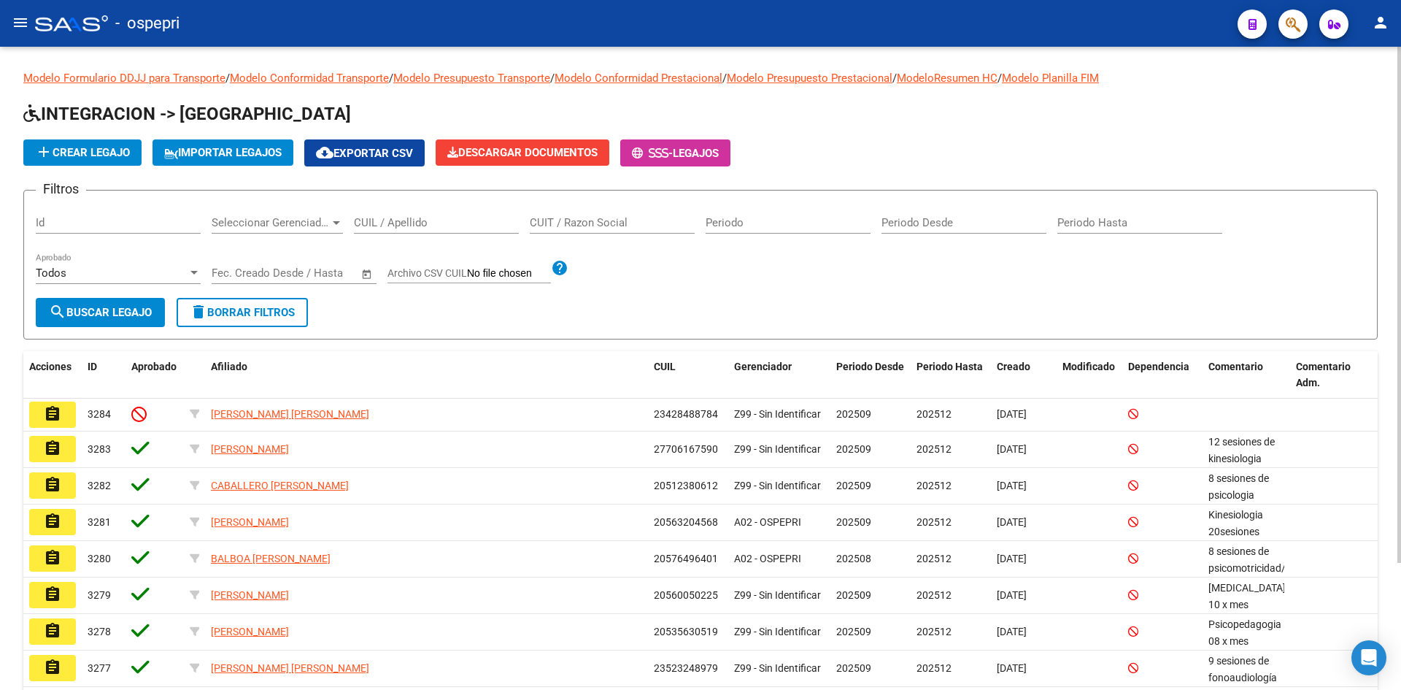
click at [401, 226] on input "CUIL / Apellido" at bounding box center [436, 222] width 165 height 13
paste input "23502099639"
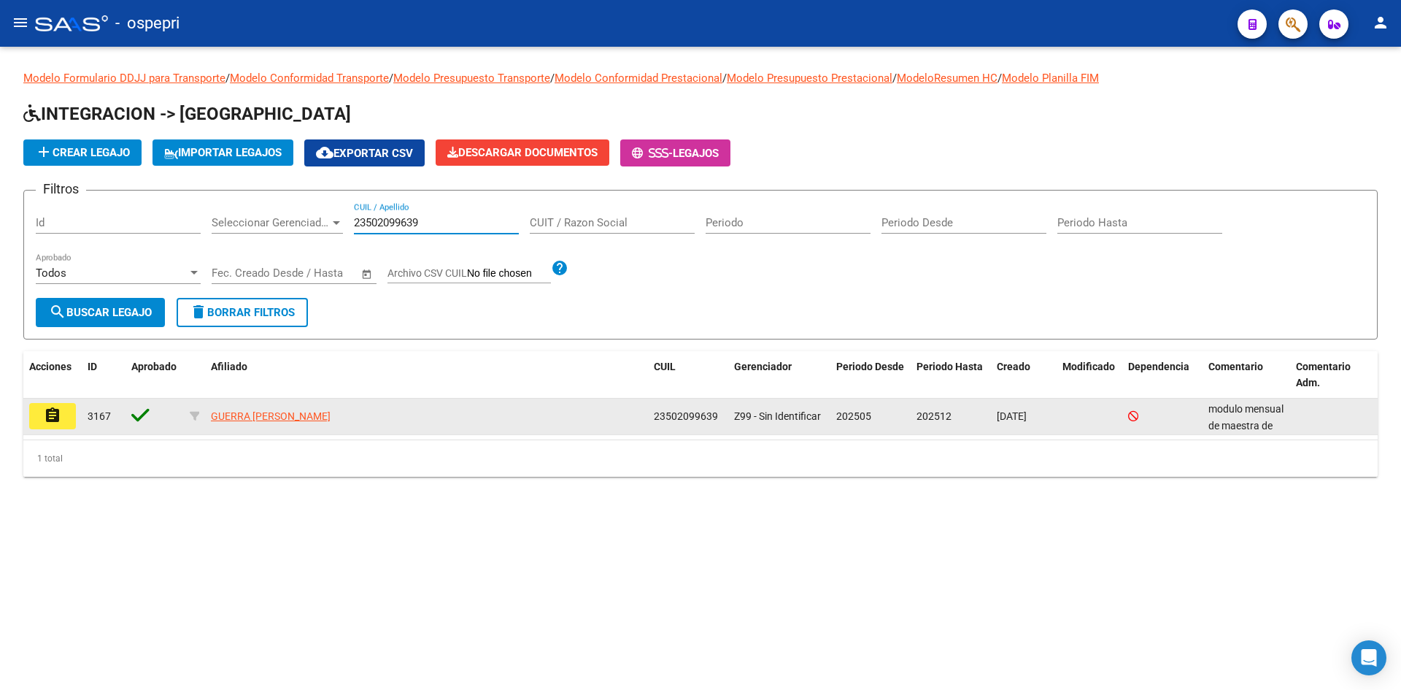
type input "23502099639"
click at [56, 413] on mat-icon "assignment" at bounding box center [53, 416] width 18 height 18
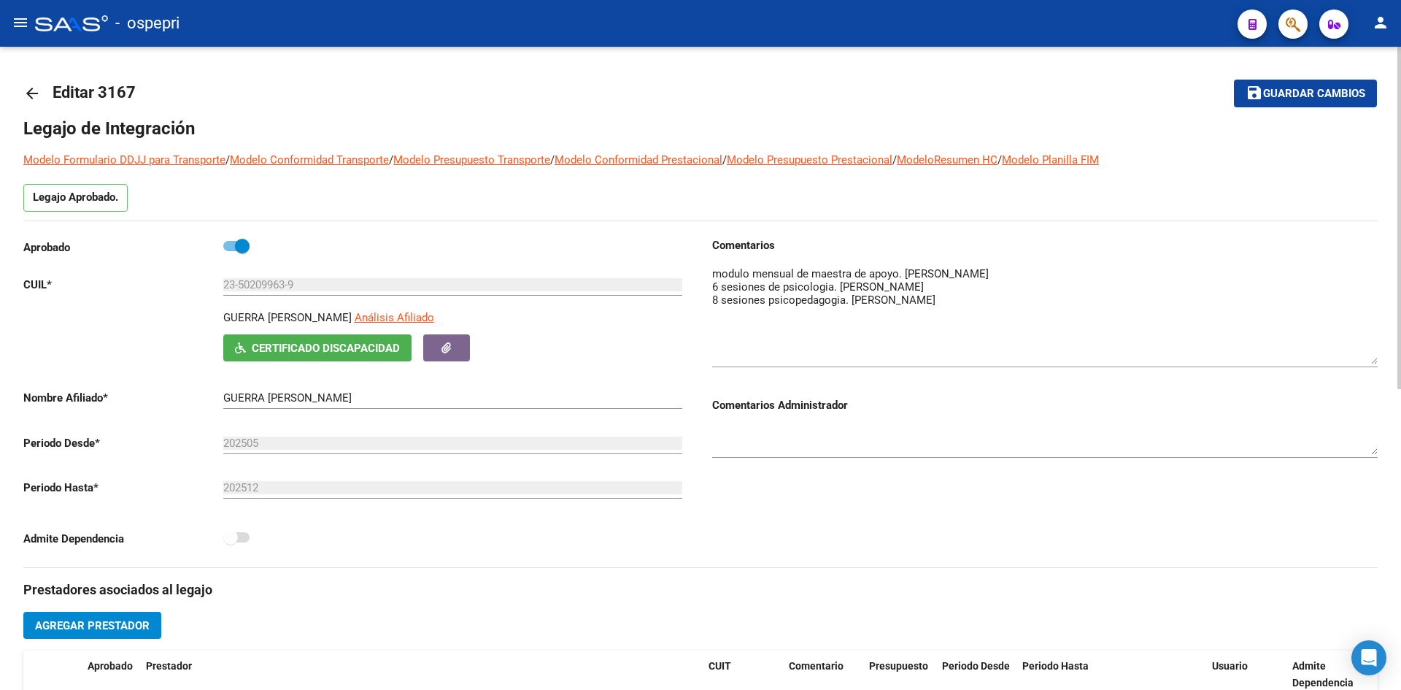
drag, startPoint x: 1374, startPoint y: 288, endPoint x: 1377, endPoint y: 357, distance: 69.4
click at [1377, 357] on textarea at bounding box center [1045, 315] width 666 height 99
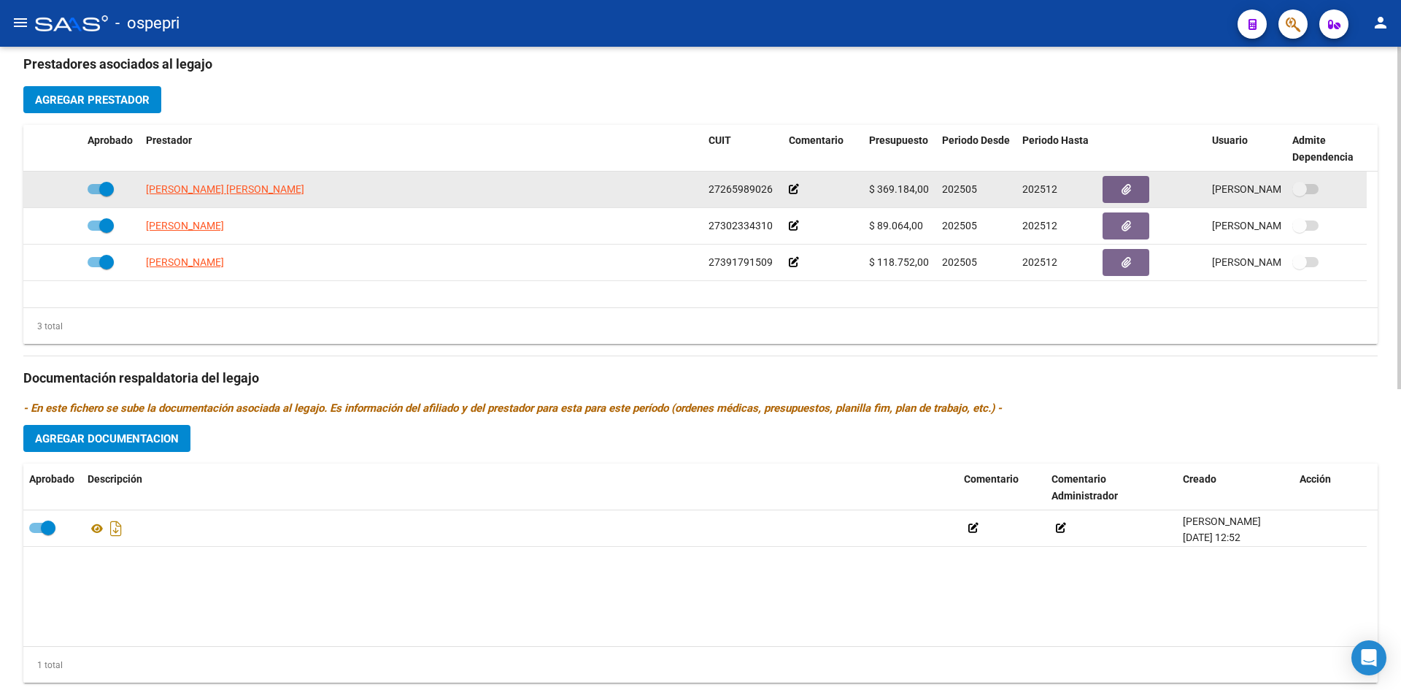
scroll to position [565, 0]
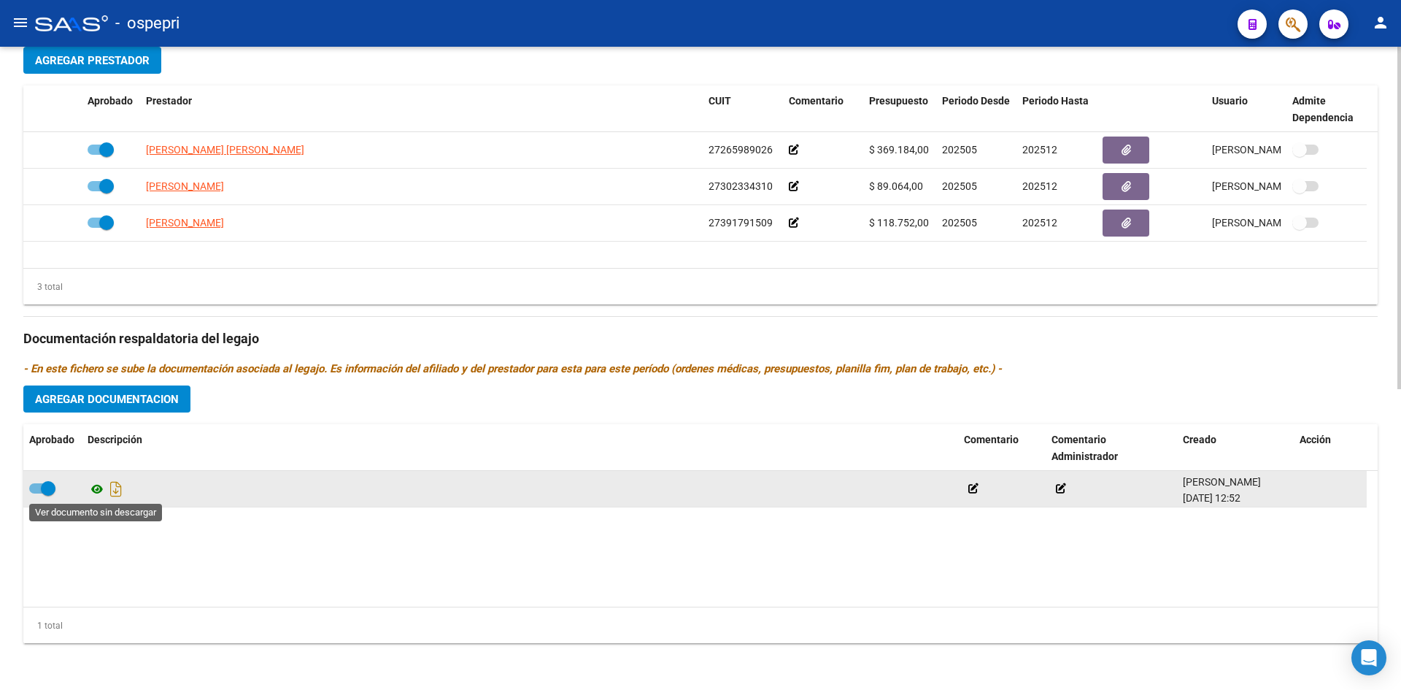
click at [99, 489] on icon at bounding box center [97, 489] width 19 height 18
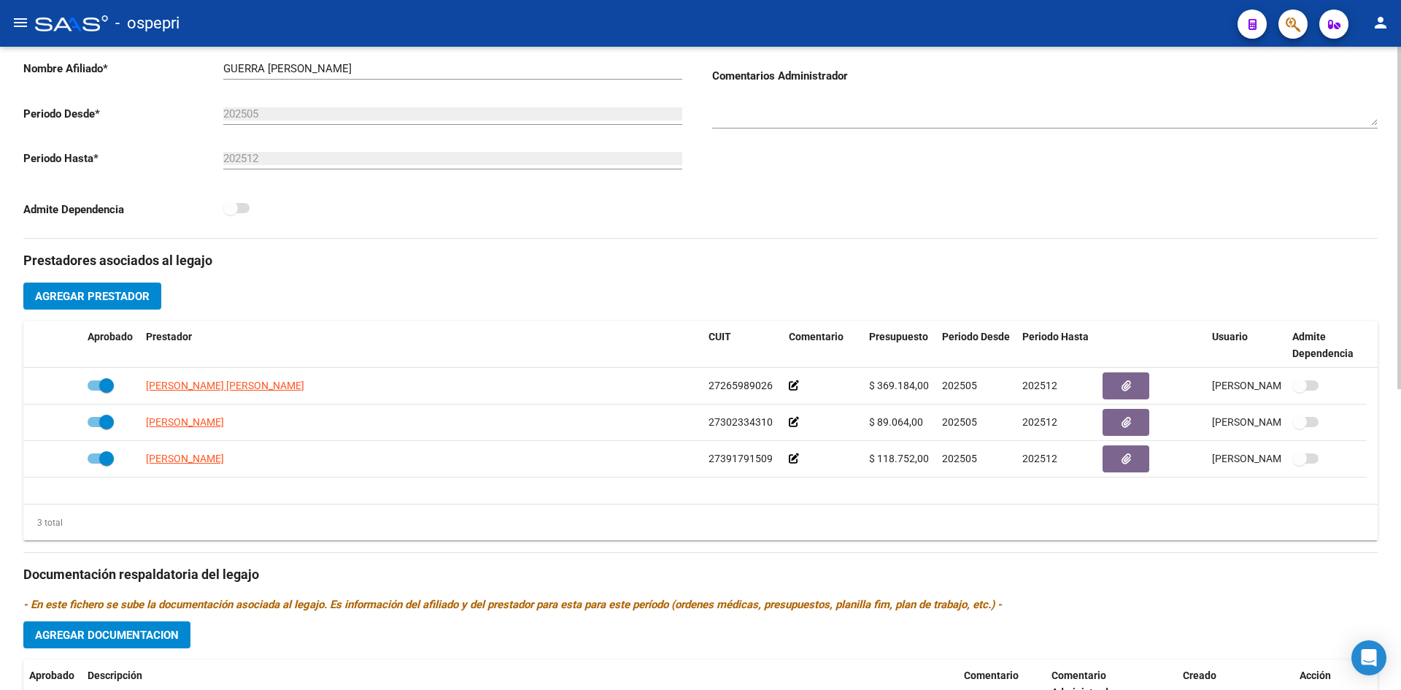
scroll to position [0, 0]
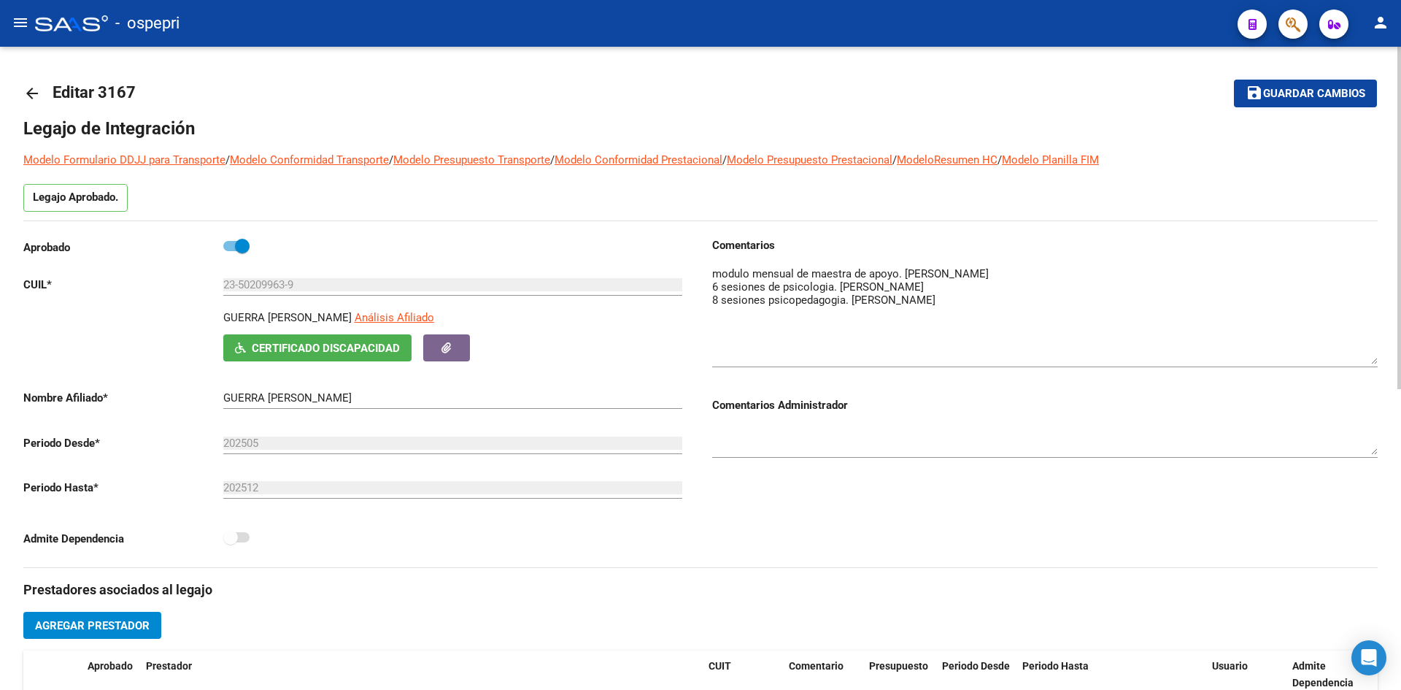
click at [32, 92] on mat-icon "arrow_back" at bounding box center [32, 94] width 18 height 18
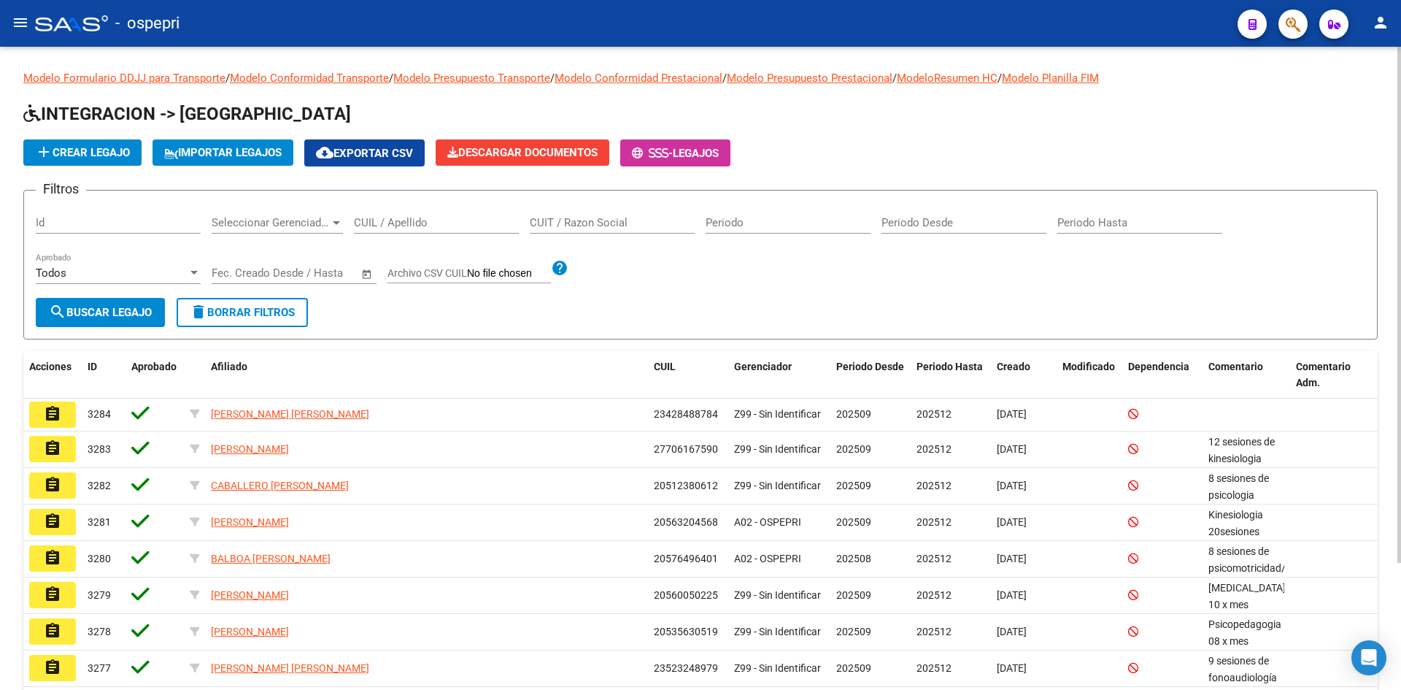
click at [429, 223] on input "CUIL / Apellido" at bounding box center [436, 222] width 165 height 13
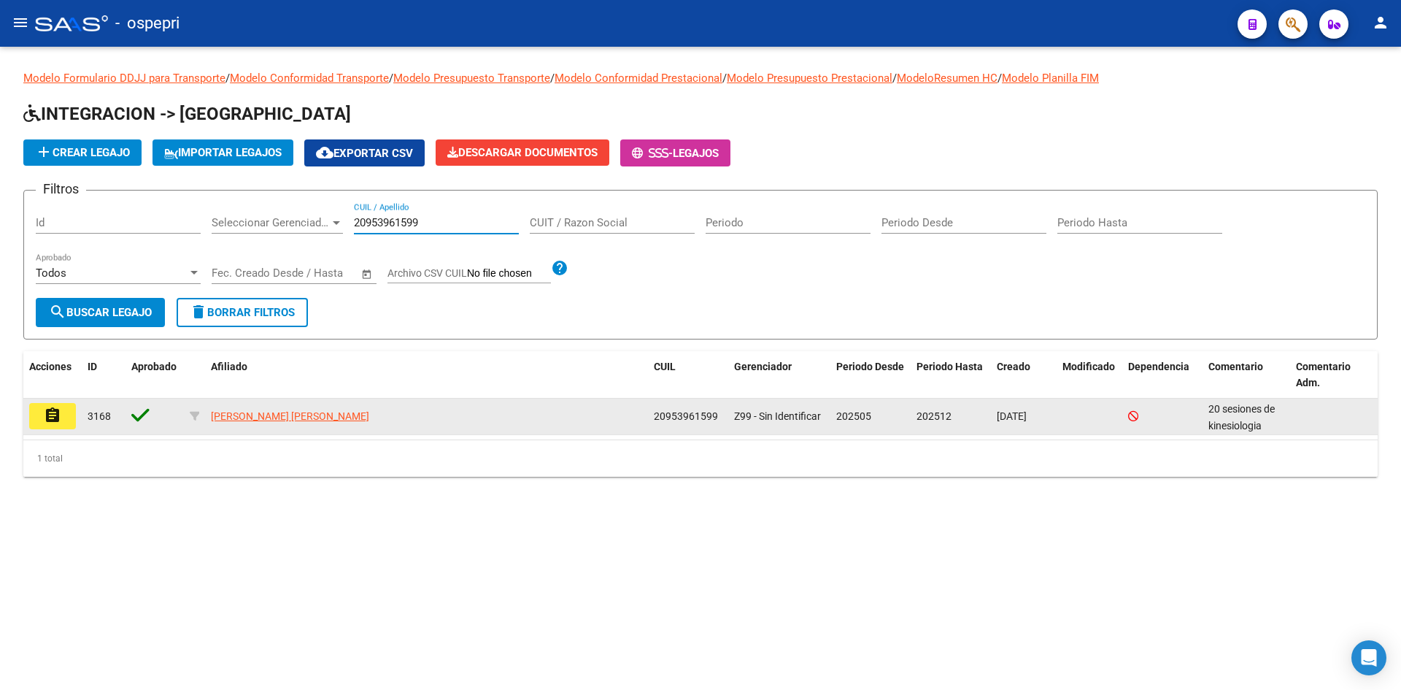
type input "20953961599"
click at [52, 409] on mat-icon "assignment" at bounding box center [53, 416] width 18 height 18
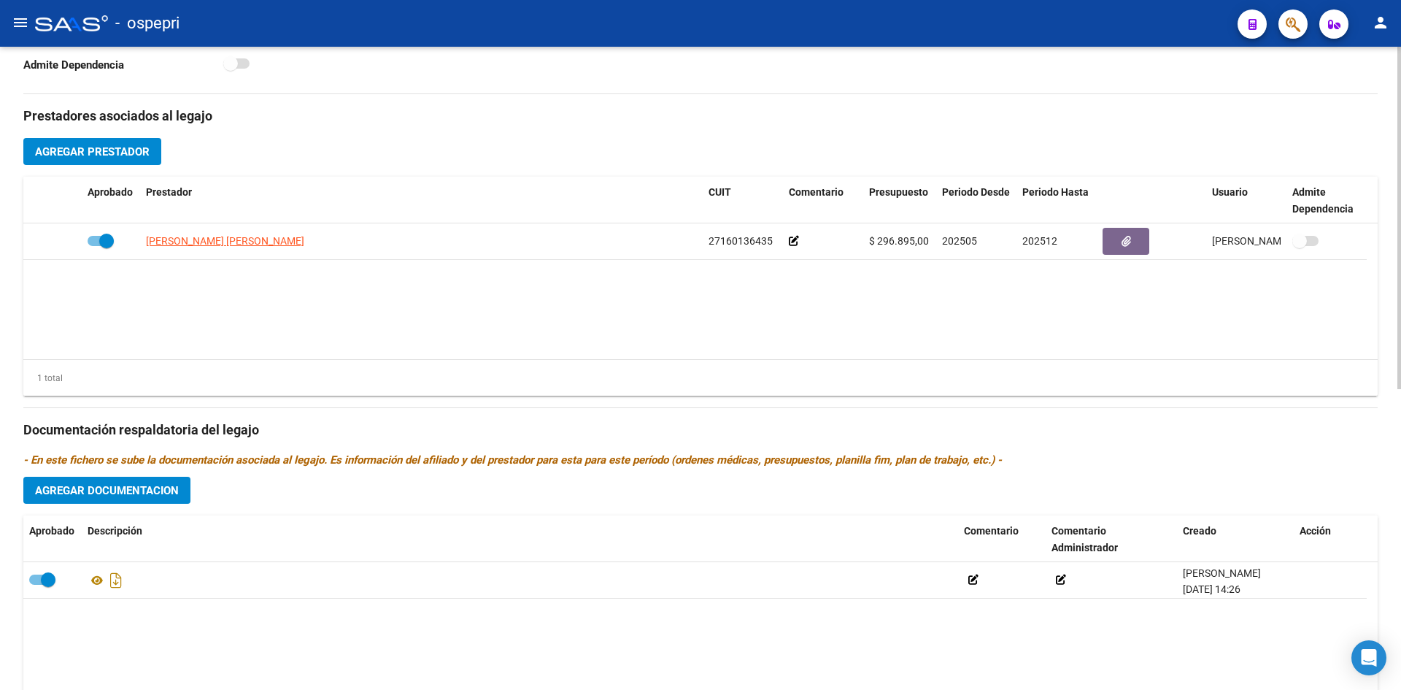
scroll to position [511, 0]
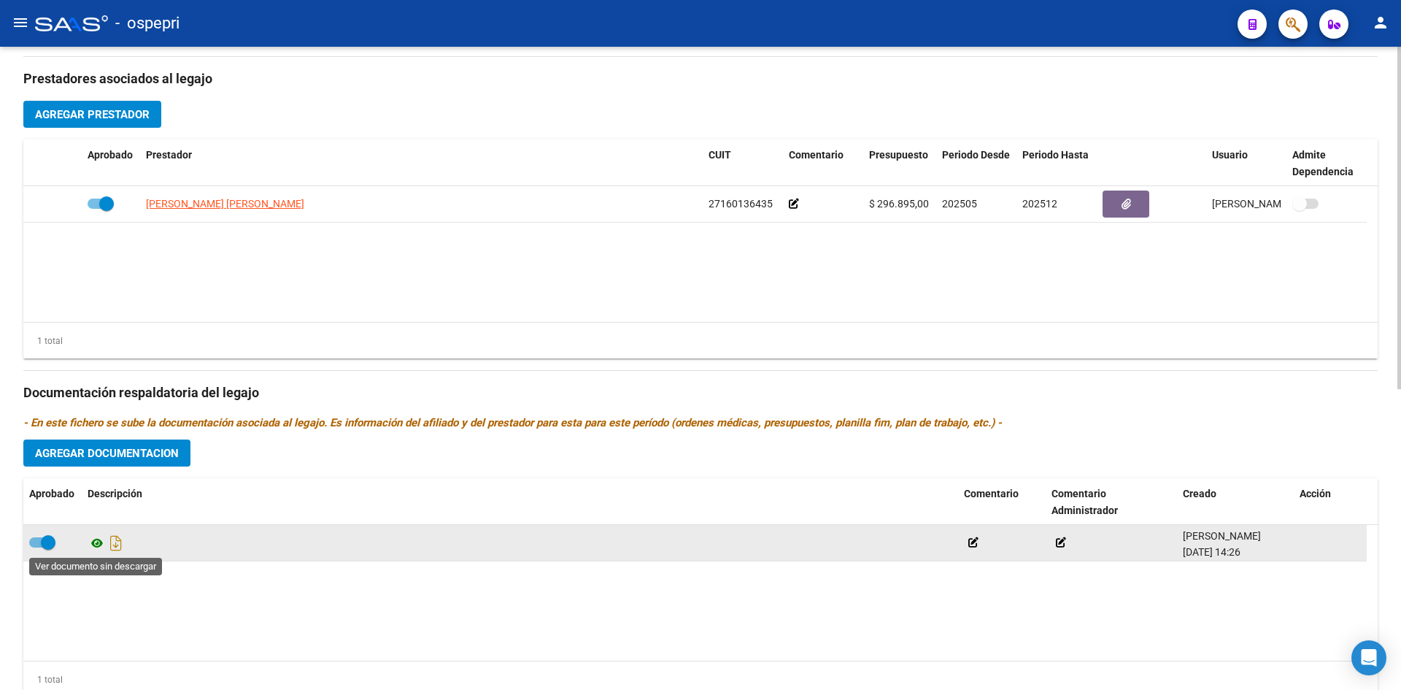
click at [95, 542] on icon at bounding box center [97, 543] width 19 height 18
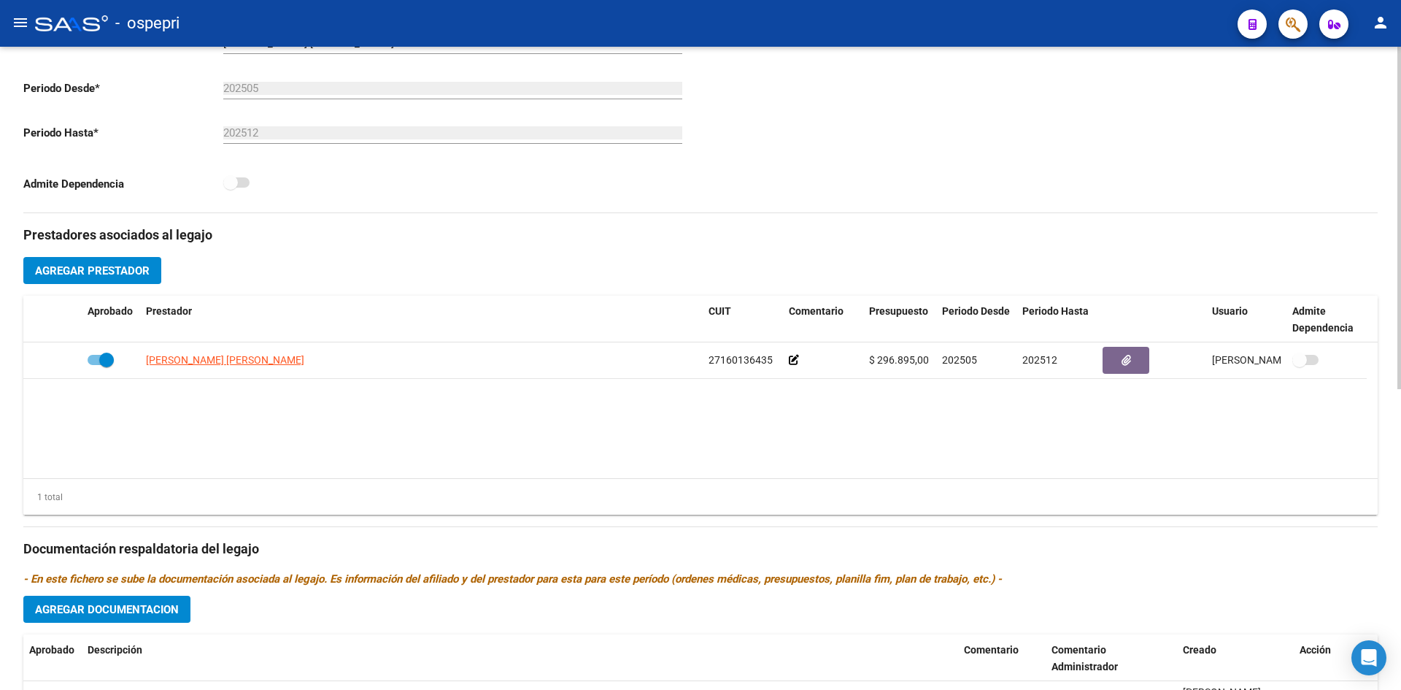
scroll to position [0, 0]
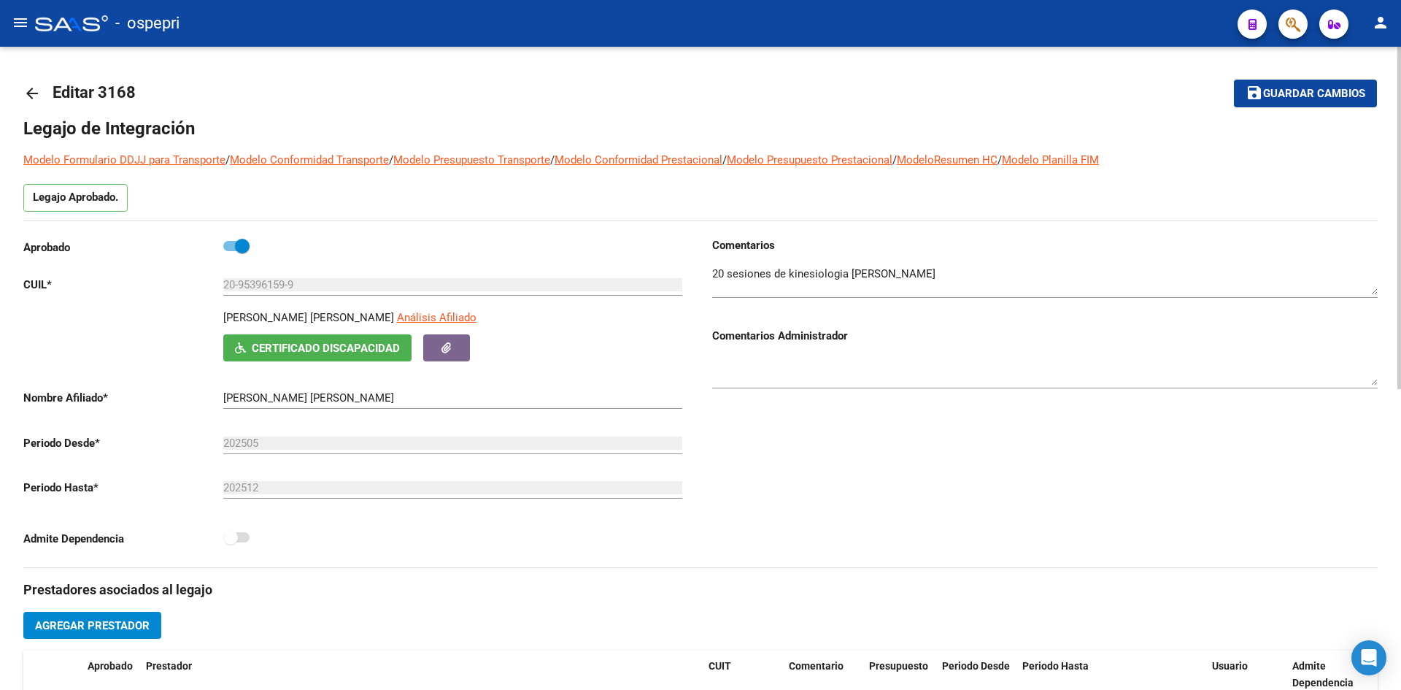
click at [28, 95] on mat-icon "arrow_back" at bounding box center [32, 94] width 18 height 18
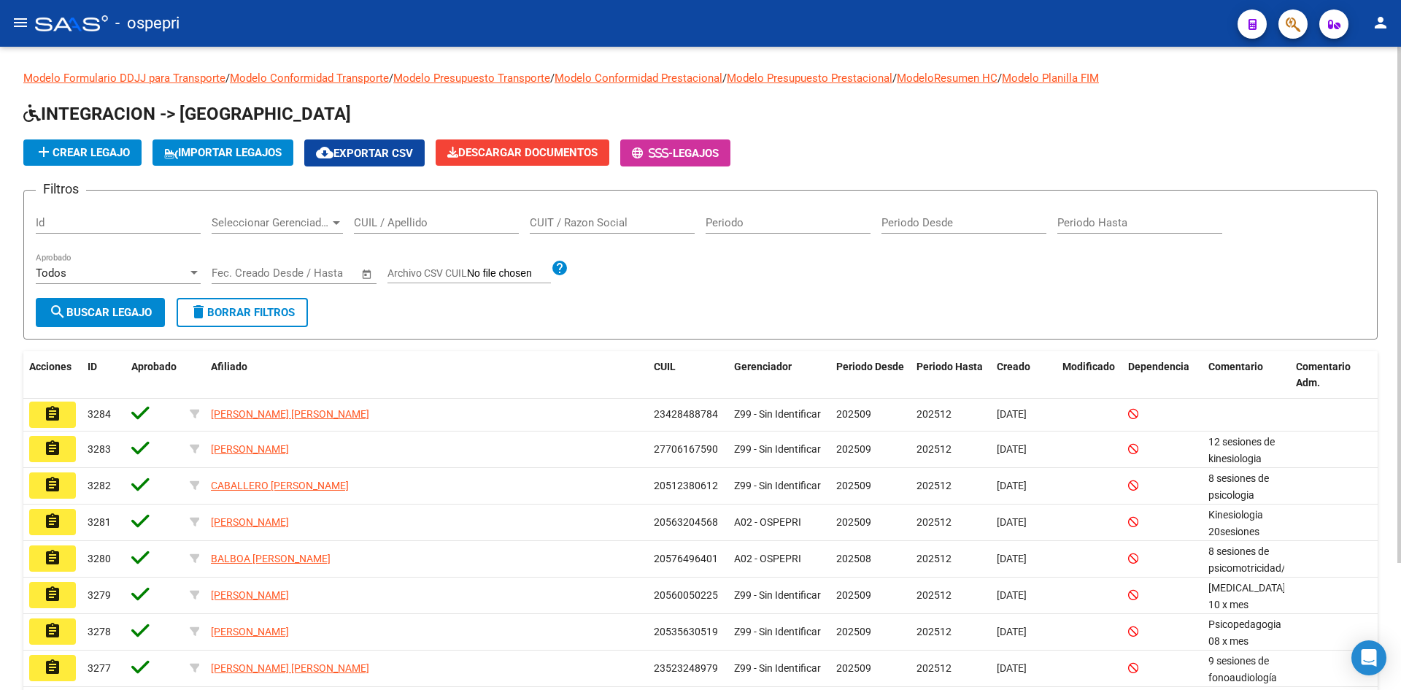
click at [378, 222] on input "CUIL / Apellido" at bounding box center [436, 222] width 165 height 13
paste input "20588822800"
type input "20588822800"
click at [93, 312] on span "search Buscar Legajo" at bounding box center [100, 312] width 103 height 13
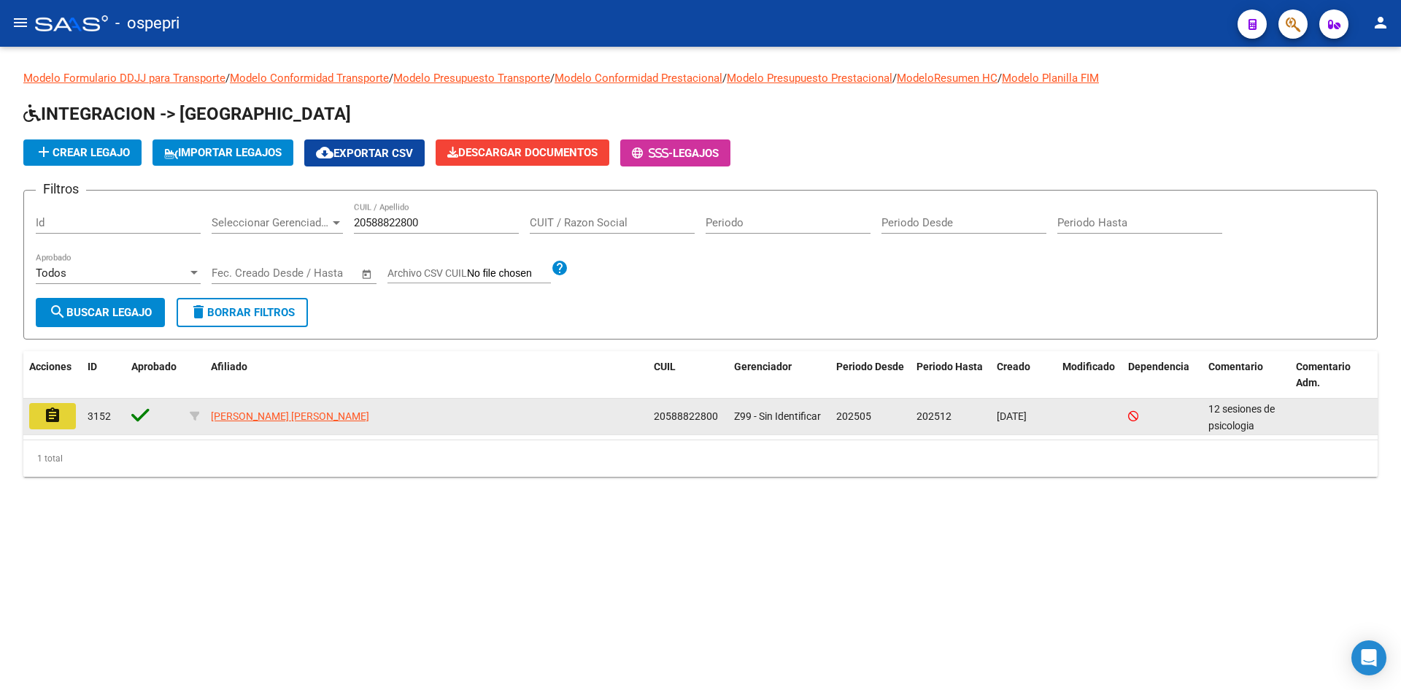
click at [54, 421] on mat-icon "assignment" at bounding box center [53, 416] width 18 height 18
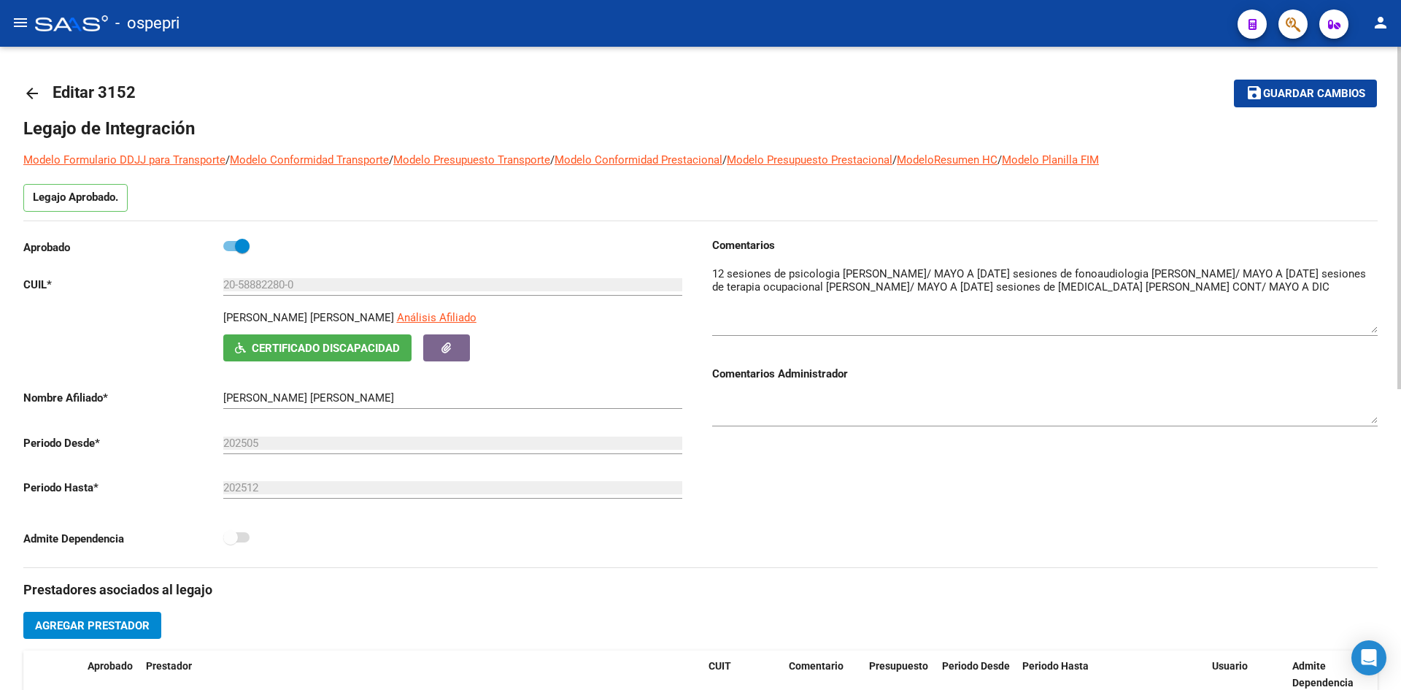
drag, startPoint x: 1372, startPoint y: 291, endPoint x: 1376, endPoint y: 328, distance: 38.1
click at [1376, 328] on textarea at bounding box center [1045, 299] width 666 height 67
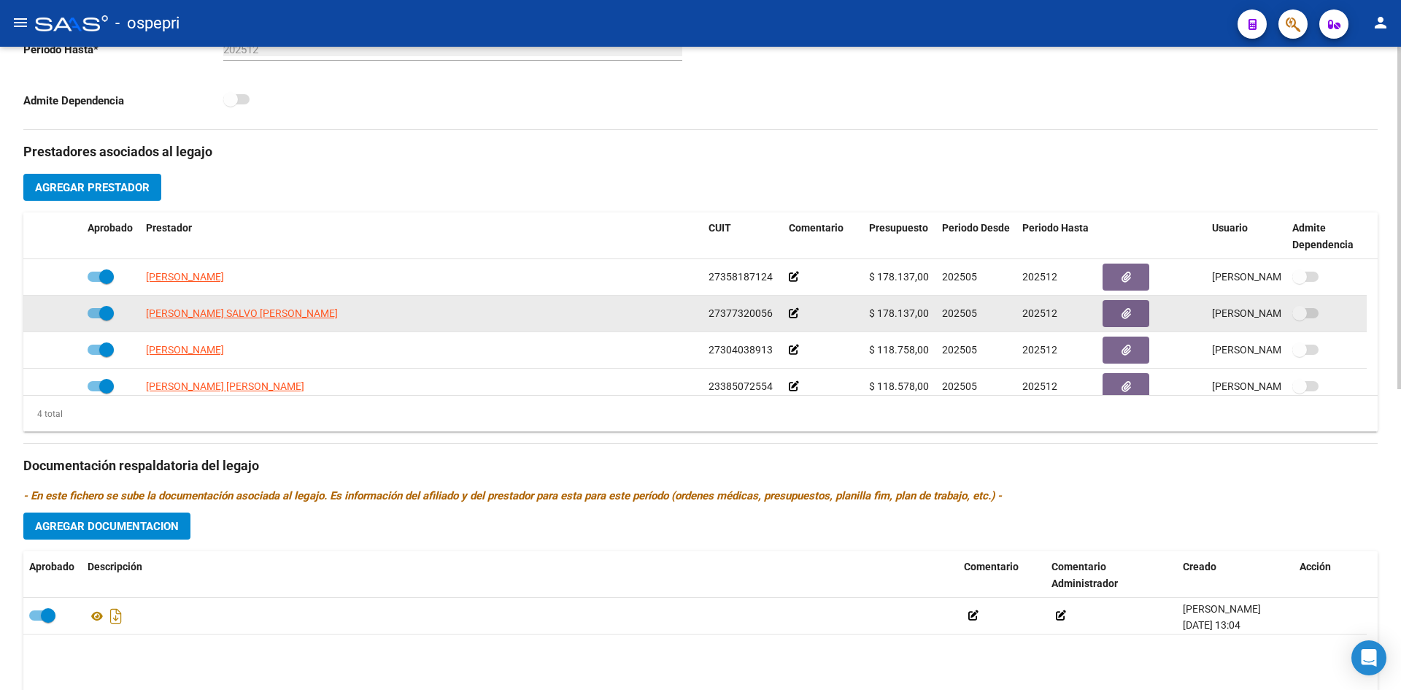
scroll to position [15, 0]
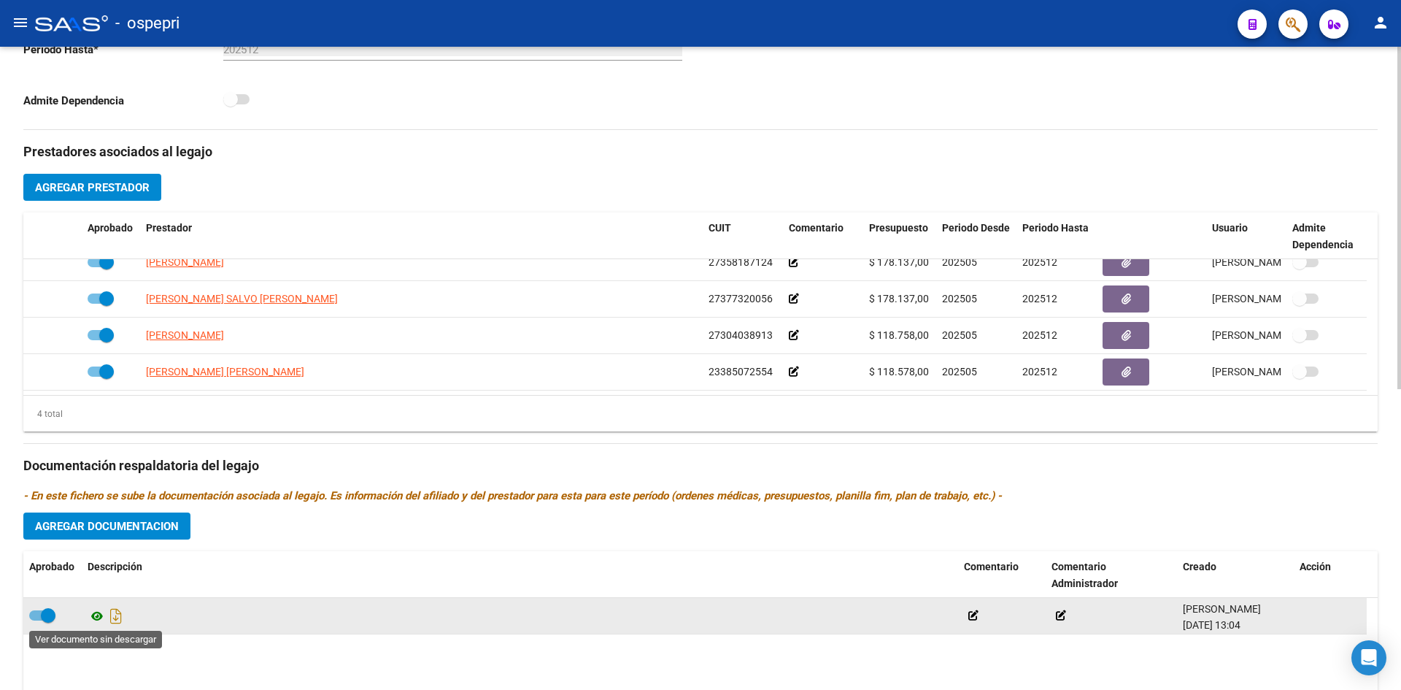
click at [96, 612] on icon at bounding box center [97, 616] width 19 height 18
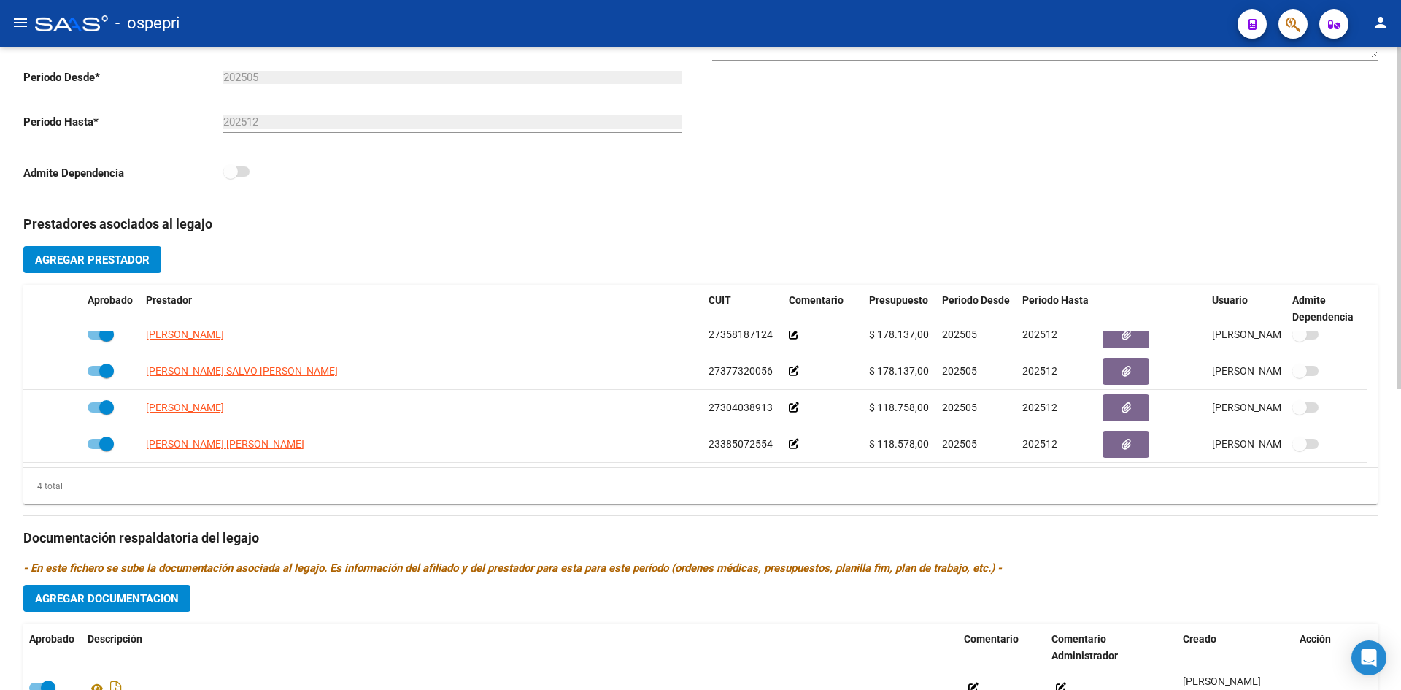
scroll to position [0, 0]
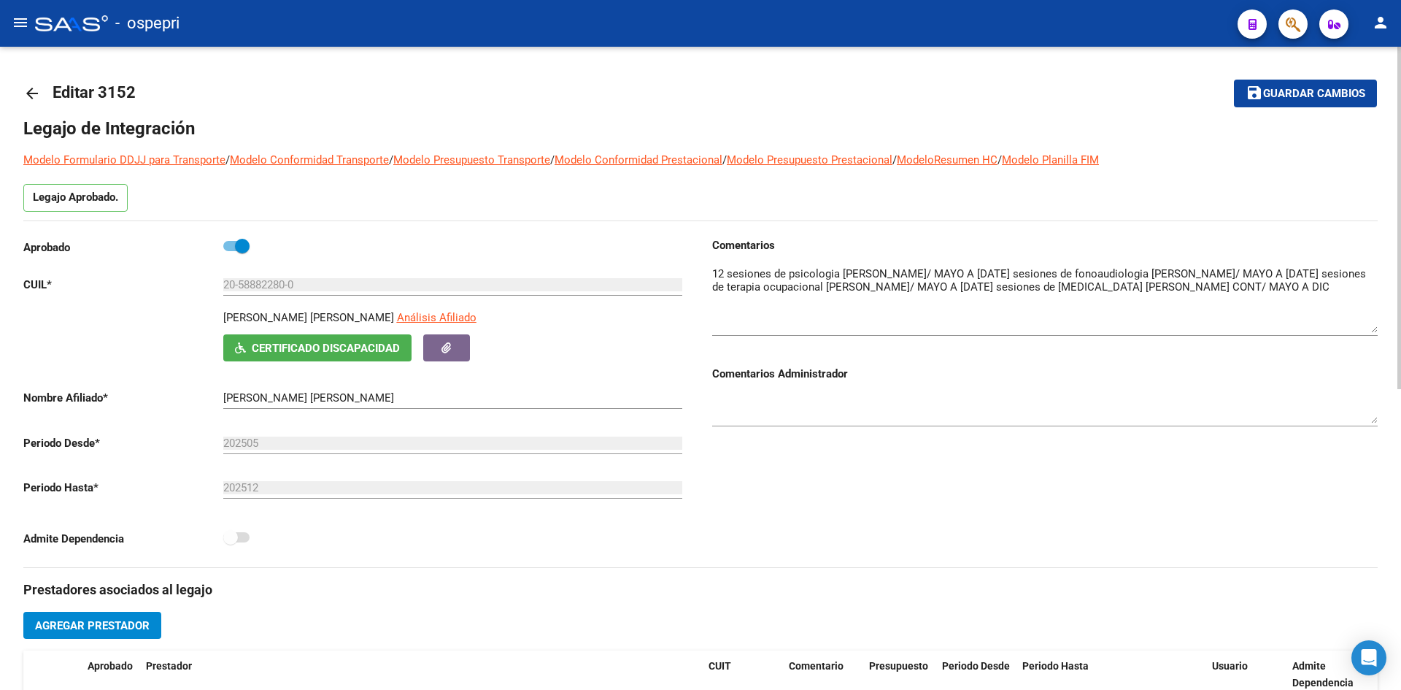
click at [283, 343] on span "Certificado Discapacidad" at bounding box center [326, 348] width 148 height 13
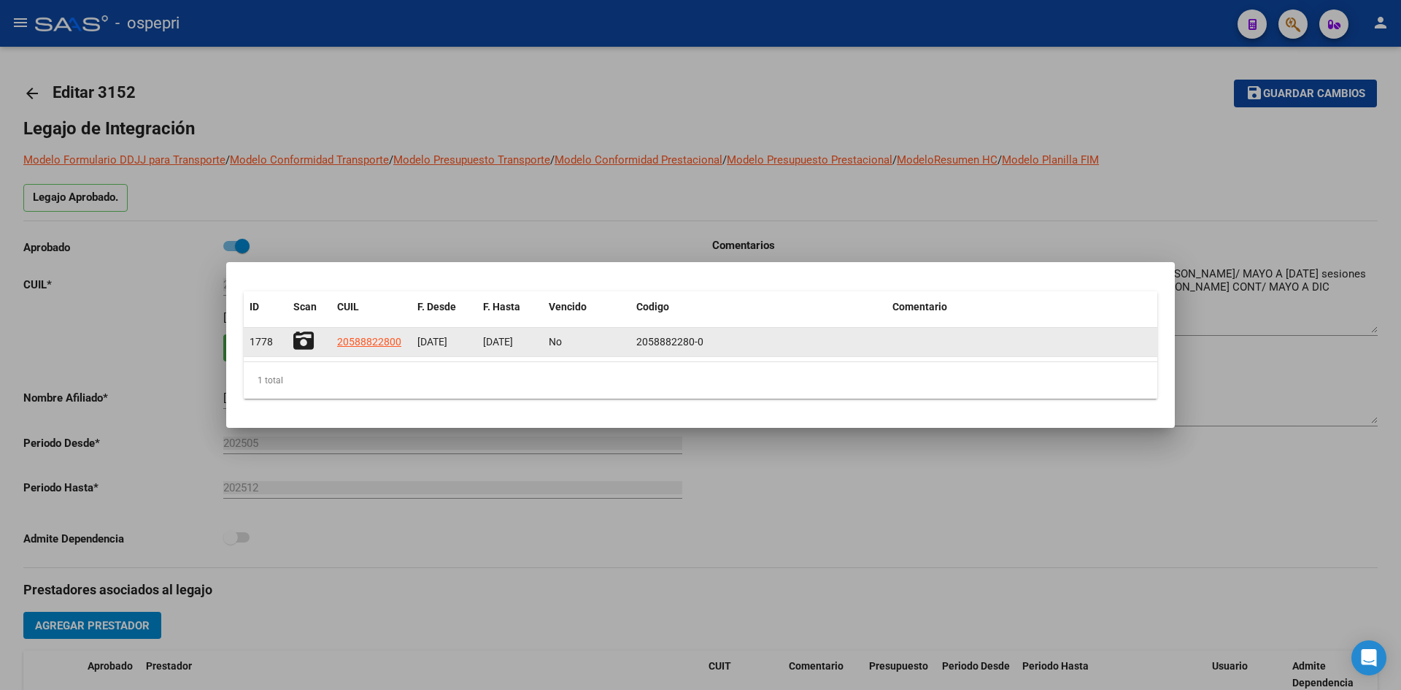
click at [305, 339] on icon at bounding box center [303, 341] width 20 height 20
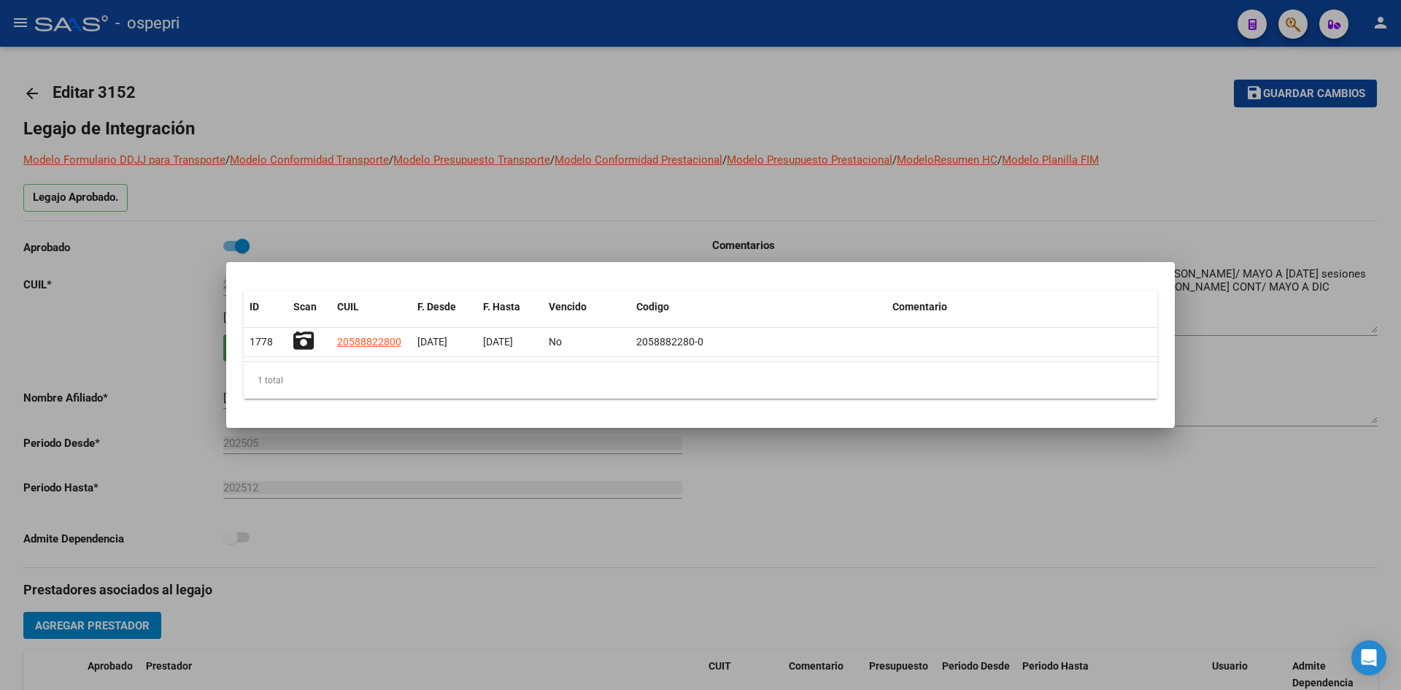
click at [26, 89] on div at bounding box center [700, 345] width 1401 height 690
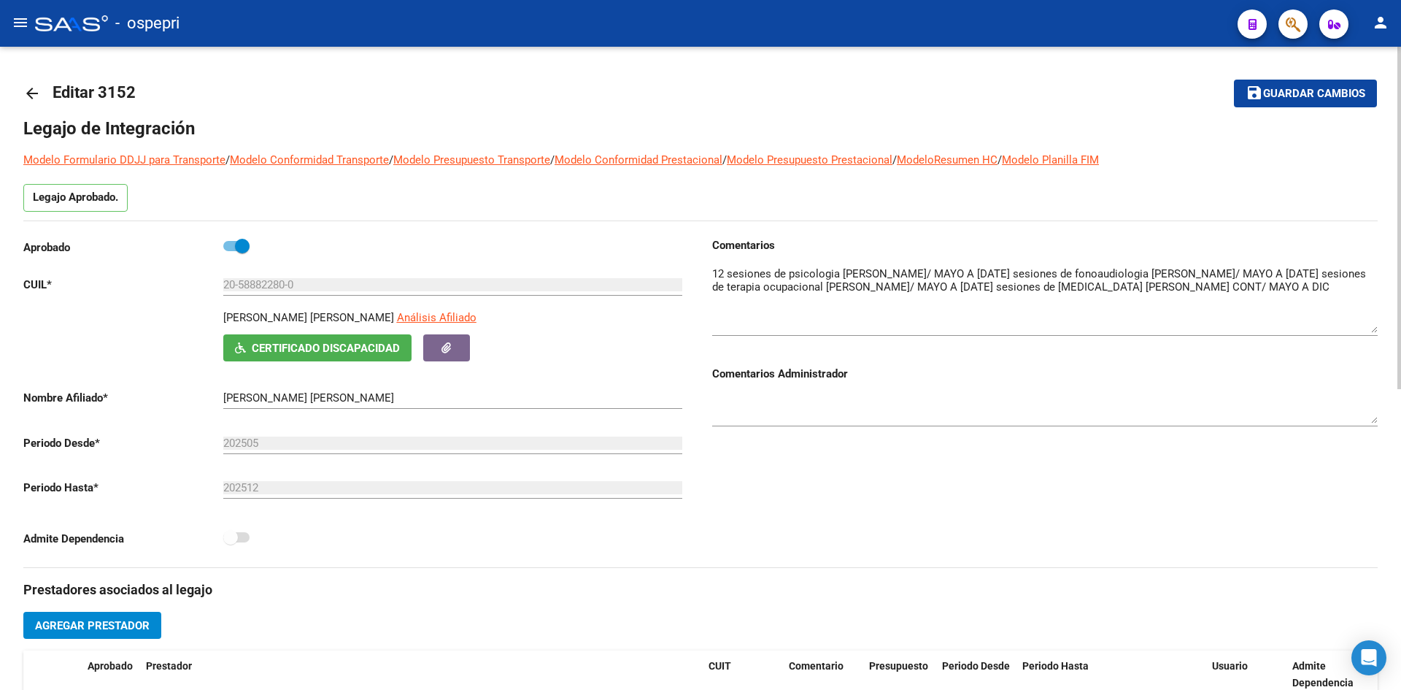
click at [34, 92] on mat-icon "arrow_back" at bounding box center [32, 94] width 18 height 18
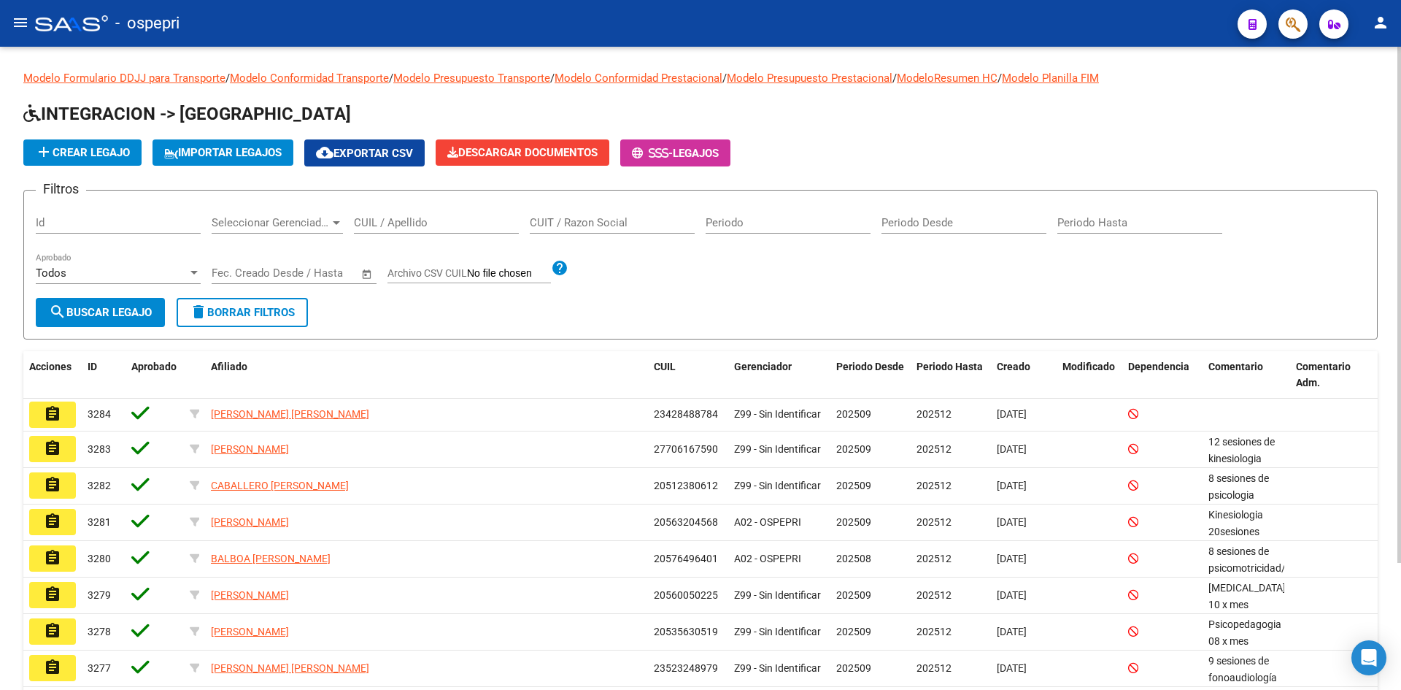
click at [424, 224] on input "CUIL / Apellido" at bounding box center [436, 222] width 165 height 13
paste input "20580778810"
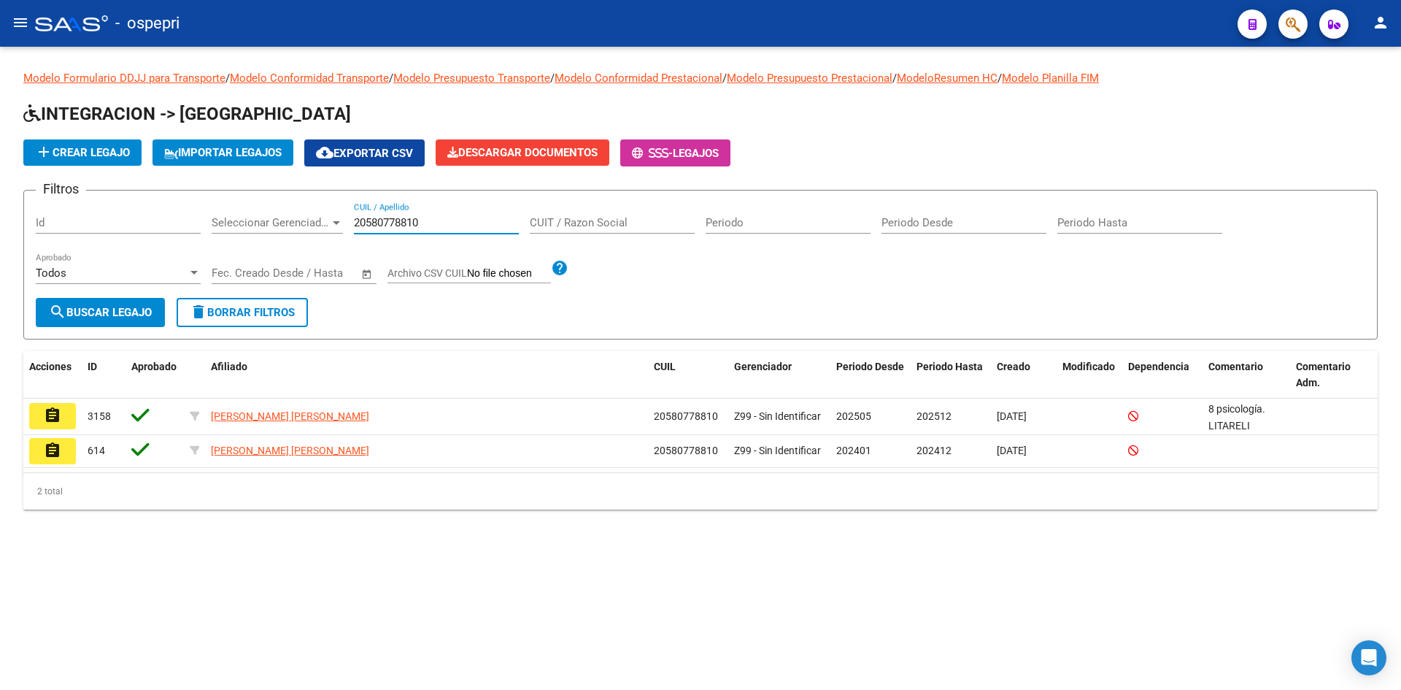
type input "20580778810"
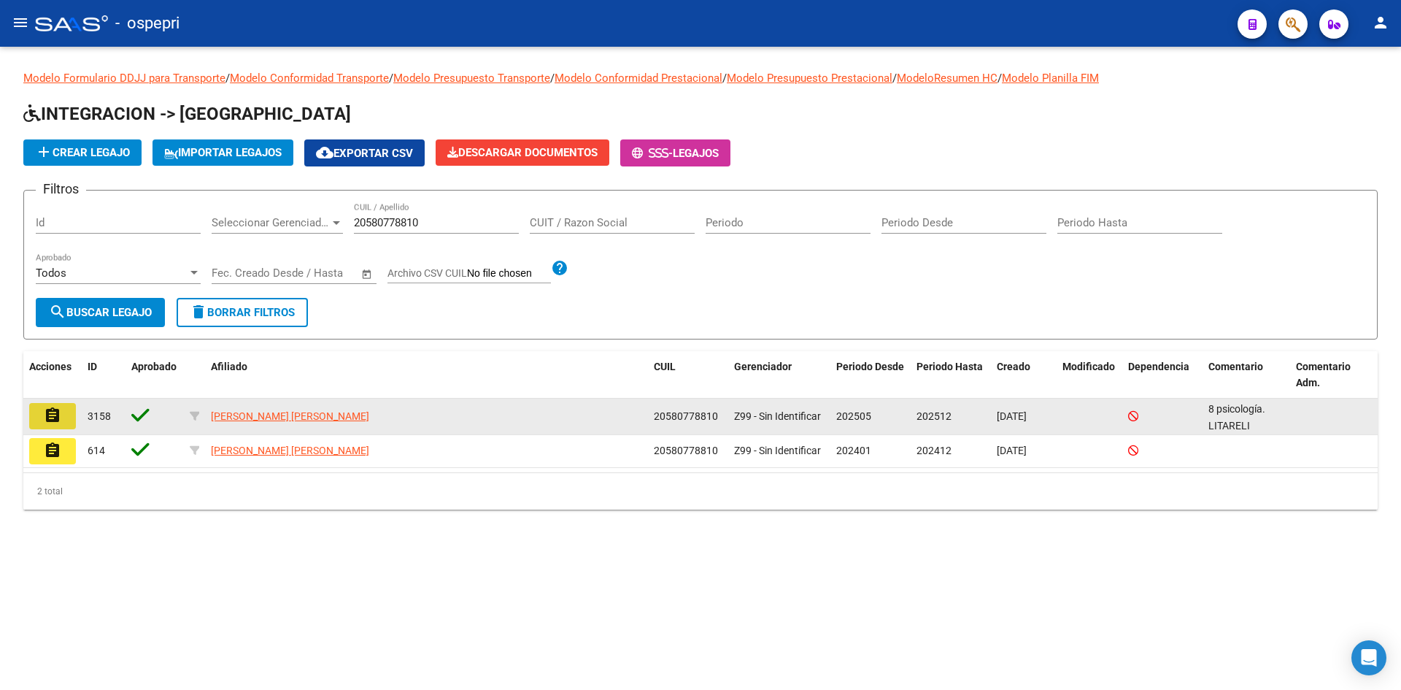
click at [63, 416] on button "assignment" at bounding box center [52, 416] width 47 height 26
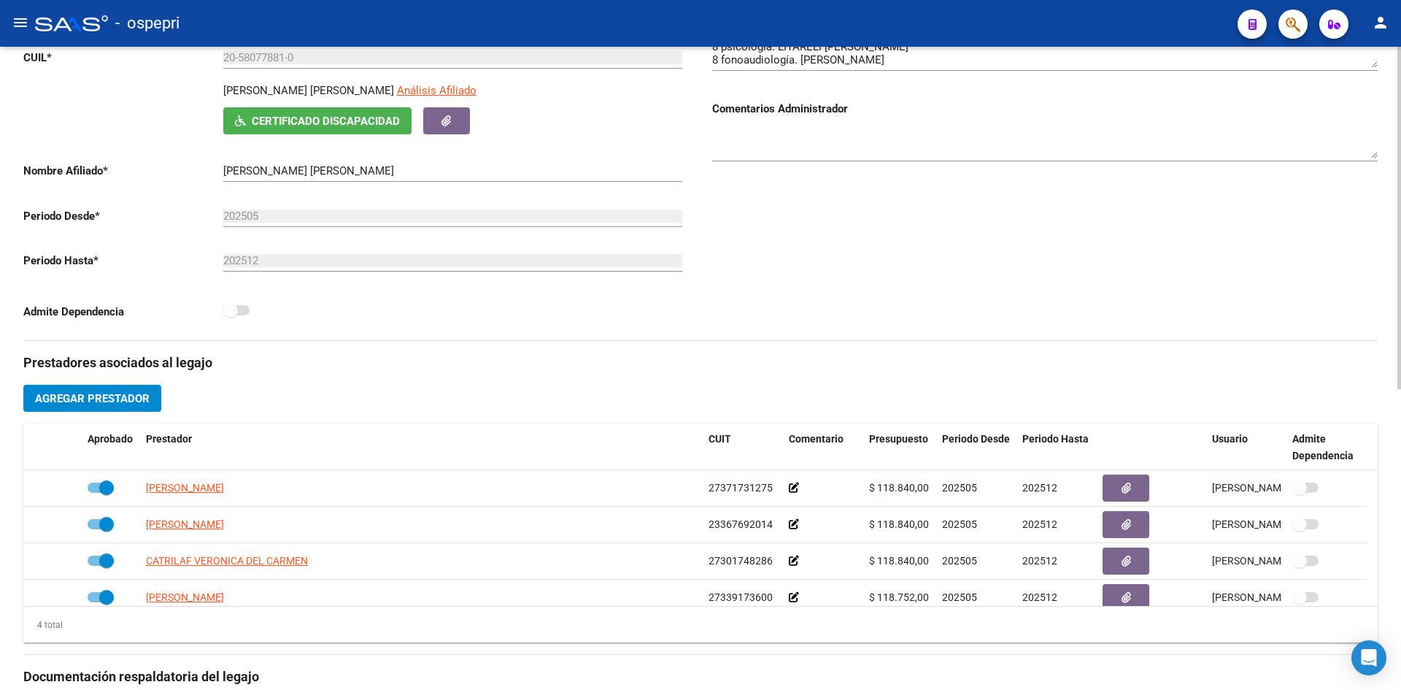
scroll to position [146, 0]
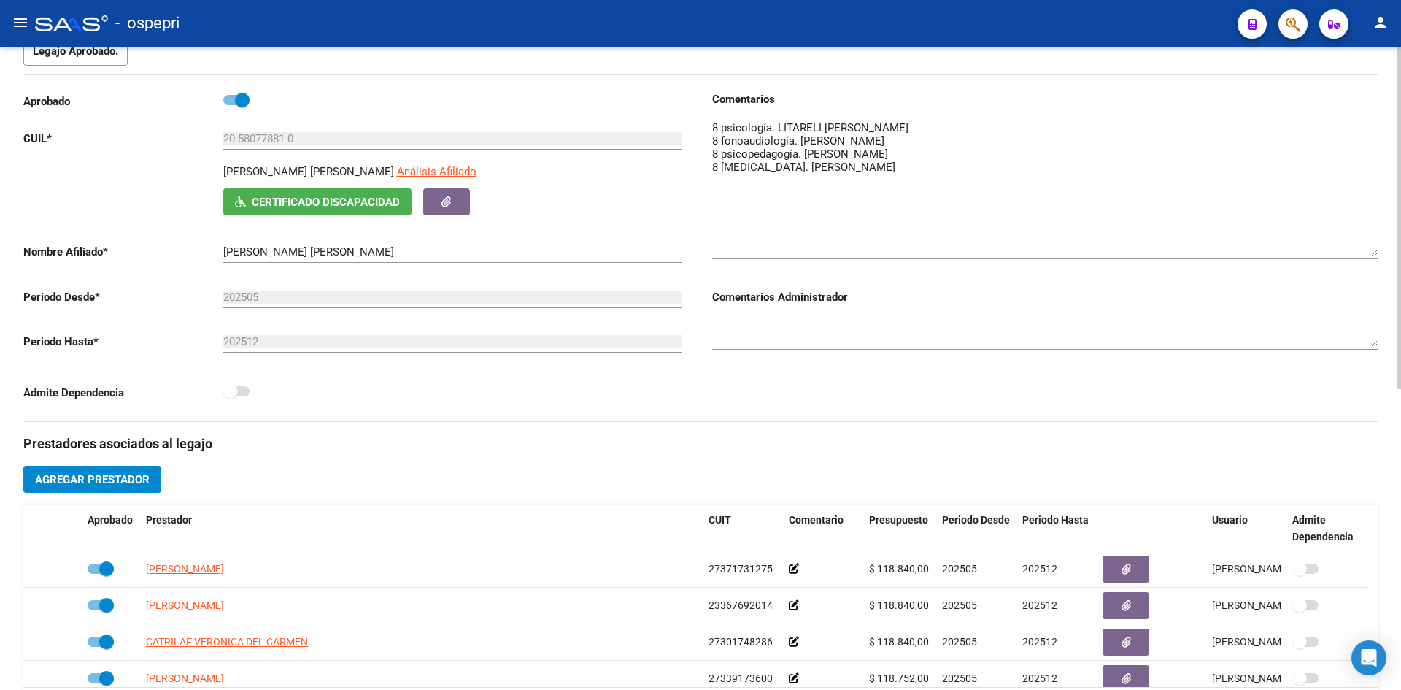
drag, startPoint x: 1372, startPoint y: 148, endPoint x: 1374, endPoint y: 254, distance: 105.9
click at [1374, 254] on textarea at bounding box center [1045, 188] width 666 height 136
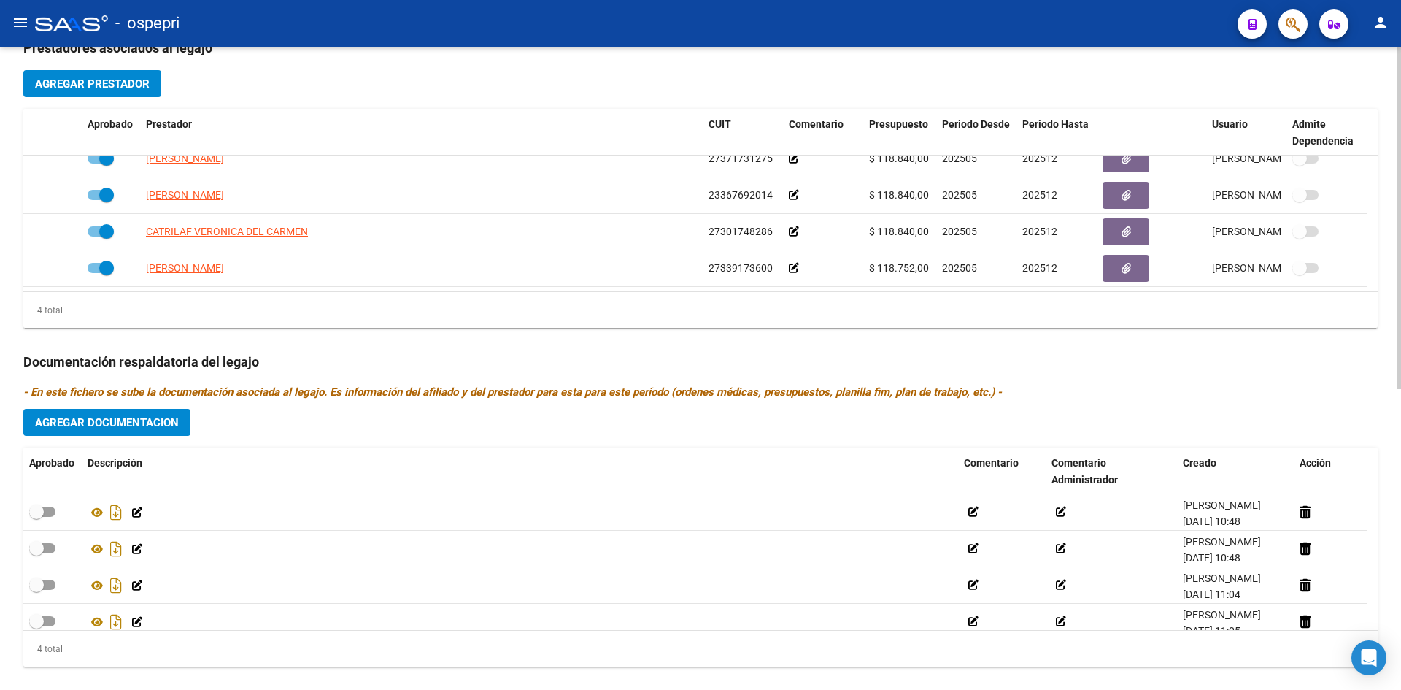
scroll to position [565, 0]
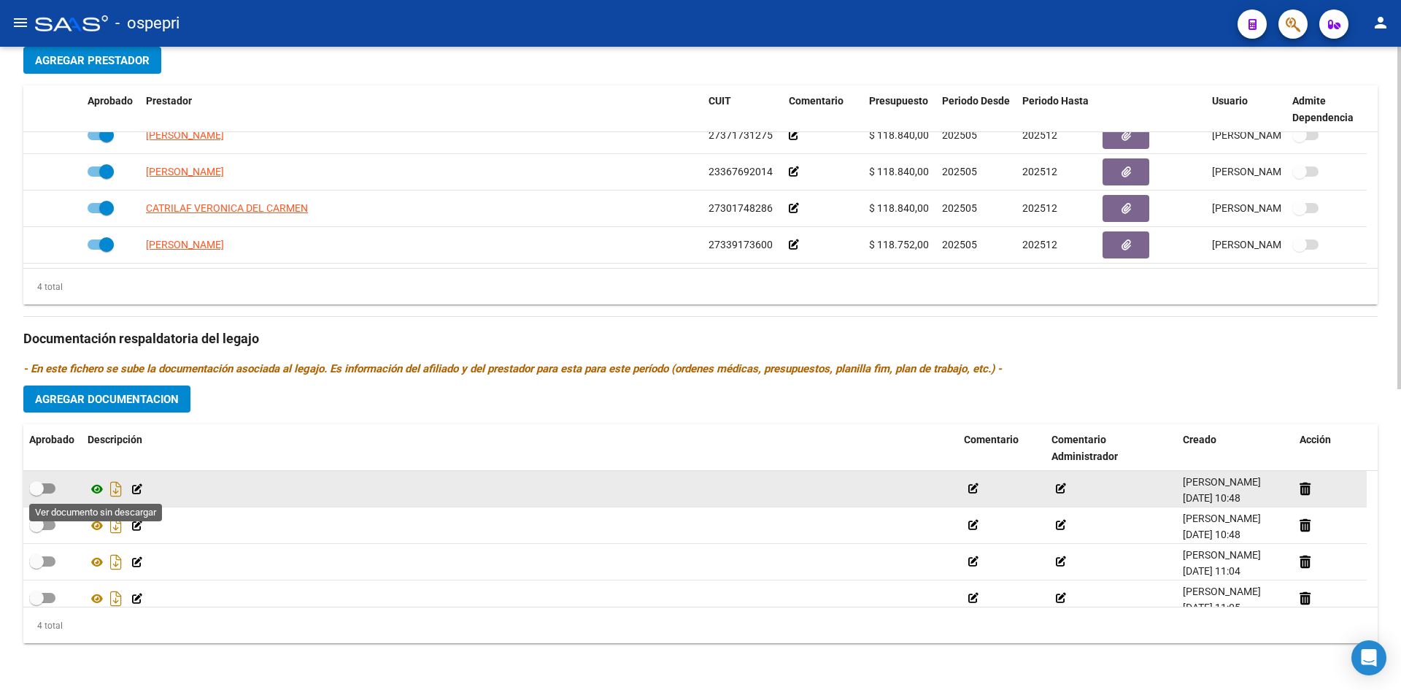
click at [98, 491] on icon at bounding box center [97, 489] width 19 height 18
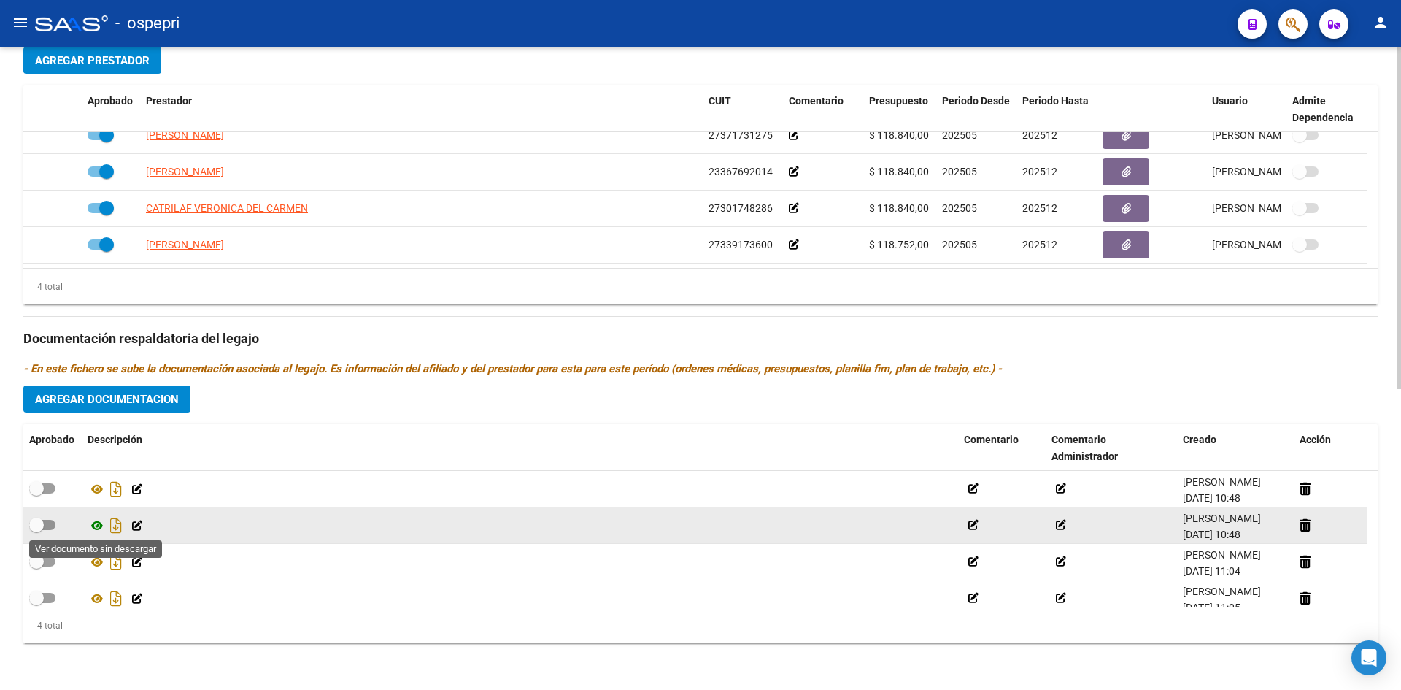
click at [96, 527] on icon at bounding box center [97, 526] width 19 height 18
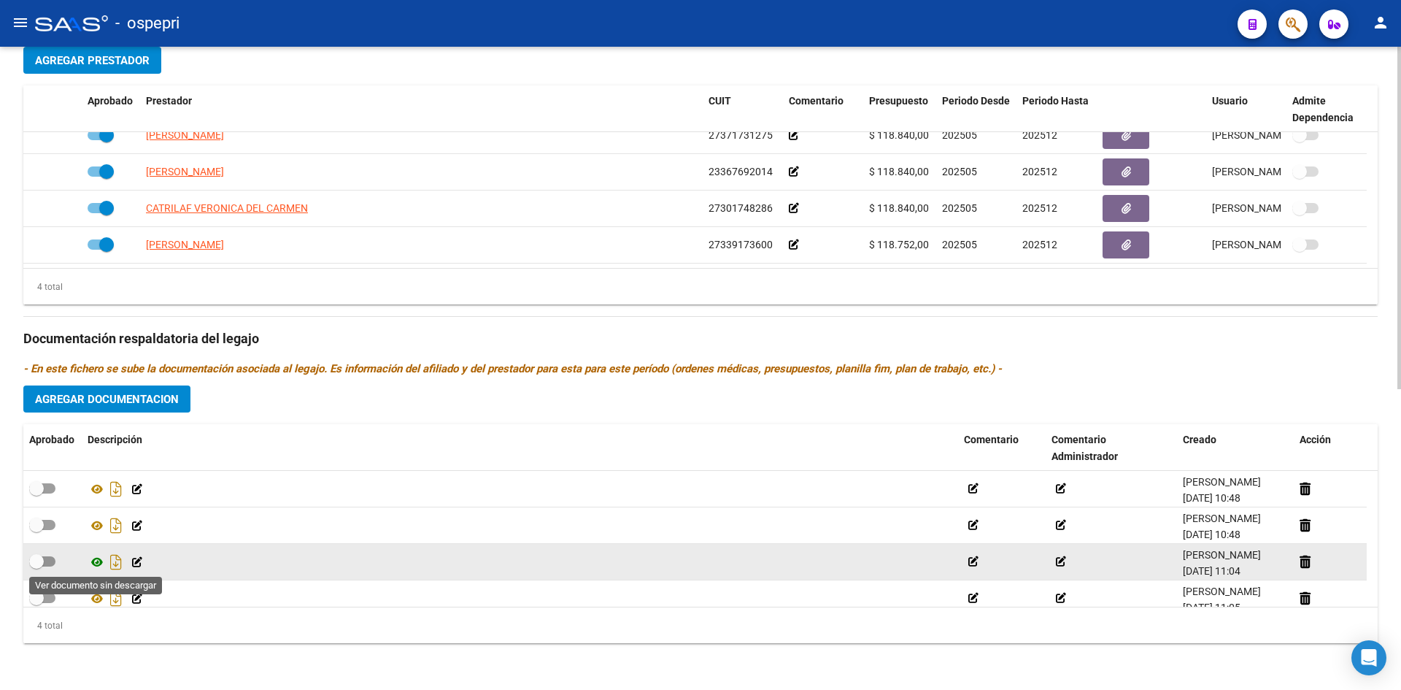
click at [97, 563] on icon at bounding box center [97, 562] width 19 height 18
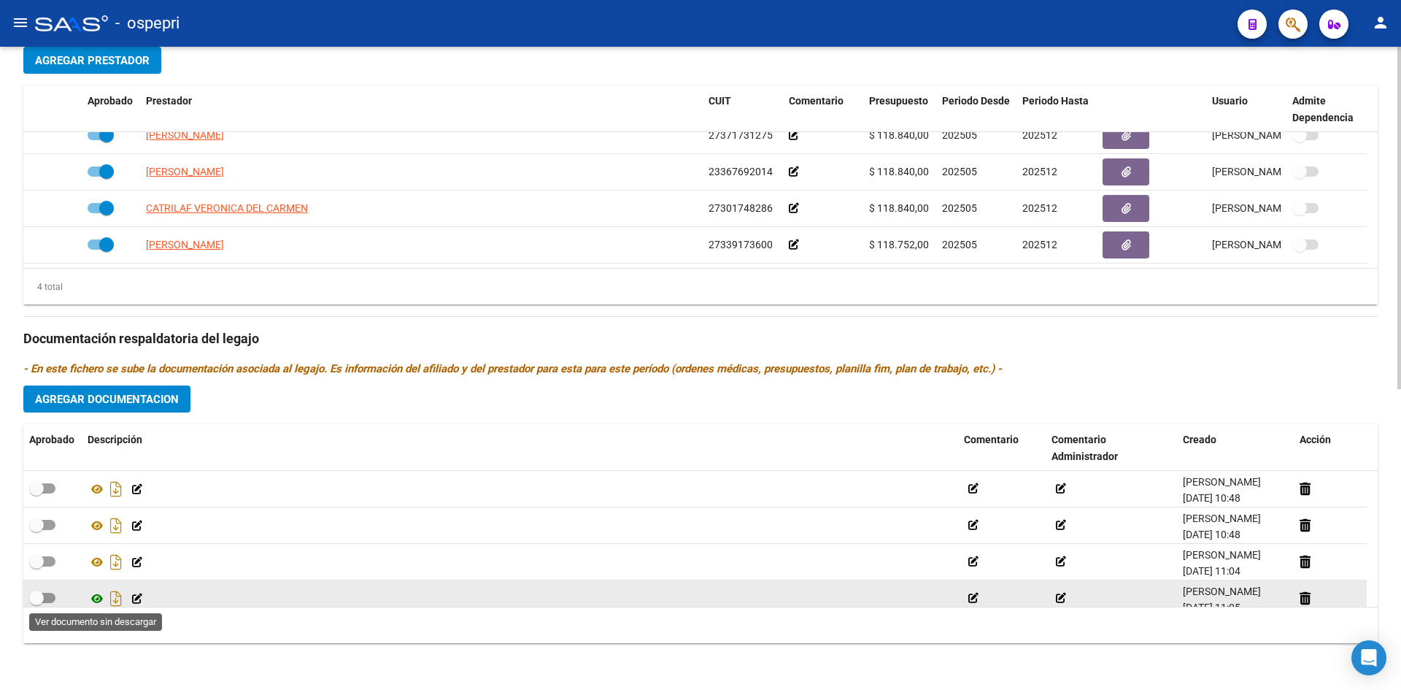
click at [95, 597] on icon at bounding box center [97, 599] width 19 height 18
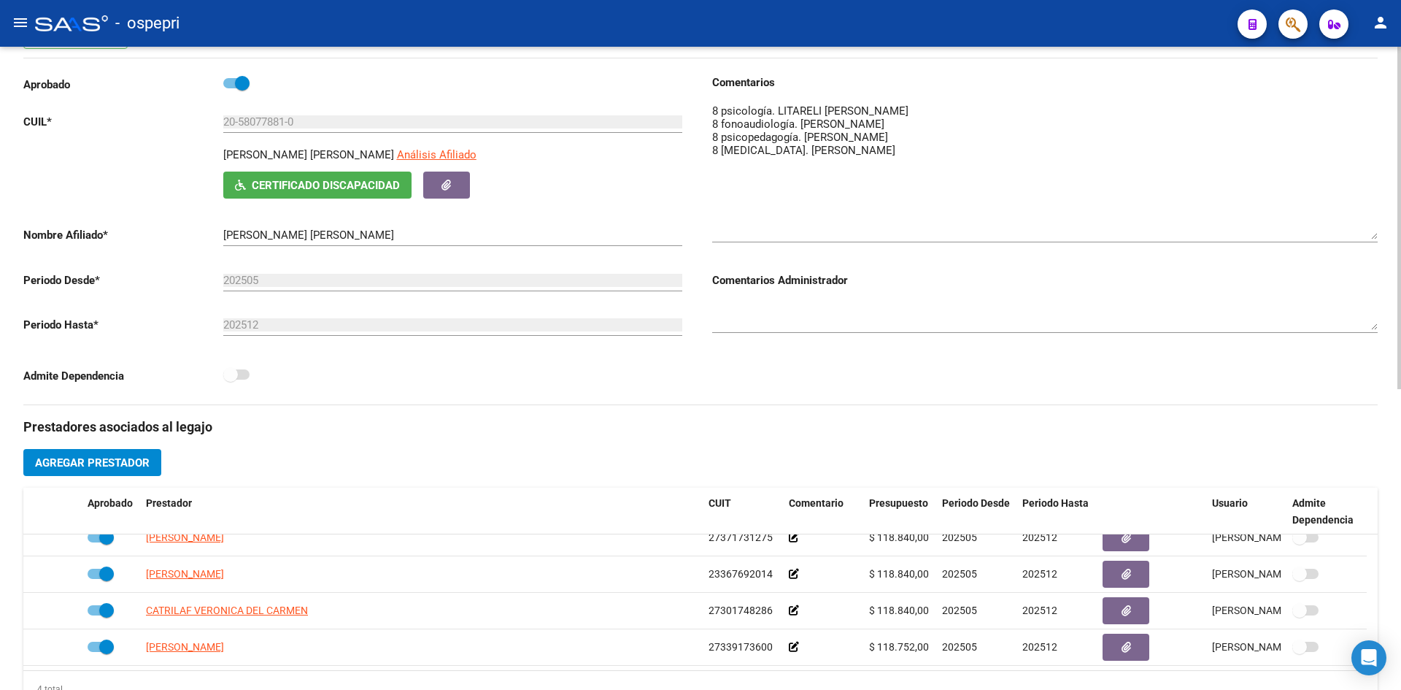
scroll to position [127, 0]
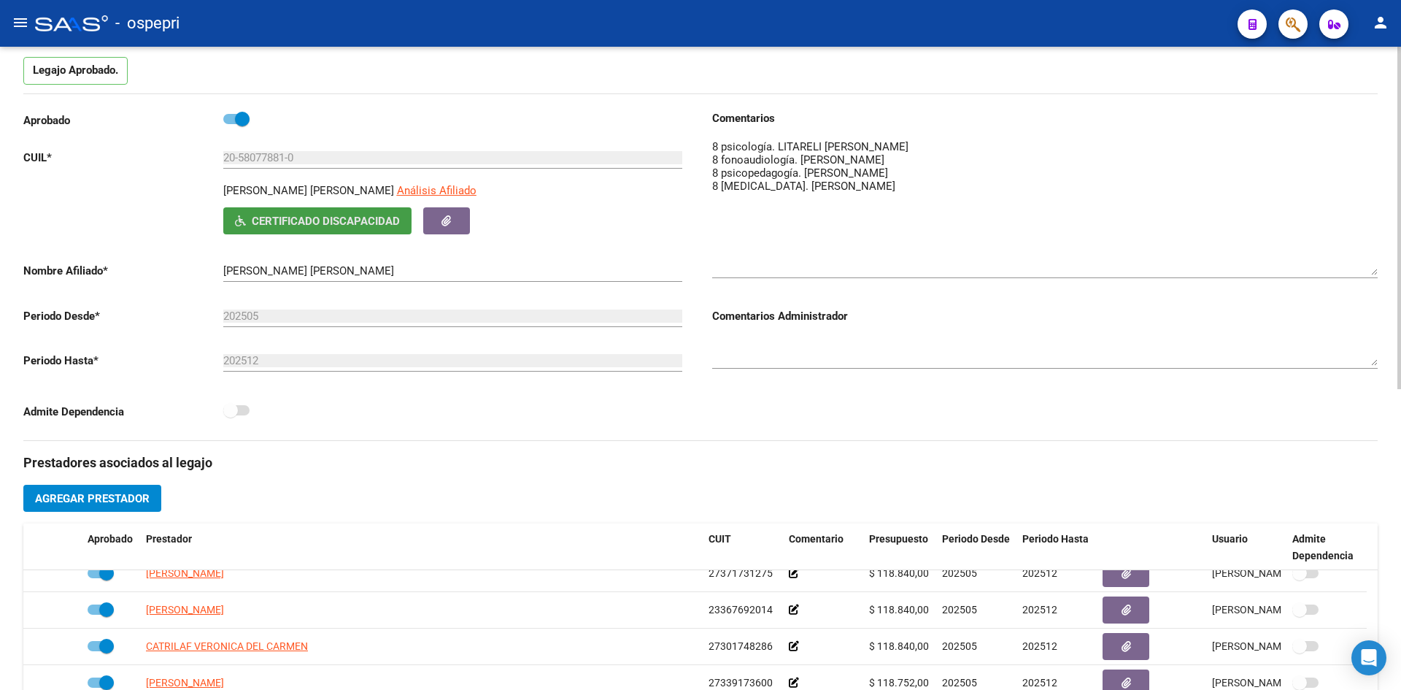
click at [288, 218] on span "Certificado Discapacidad" at bounding box center [326, 221] width 148 height 13
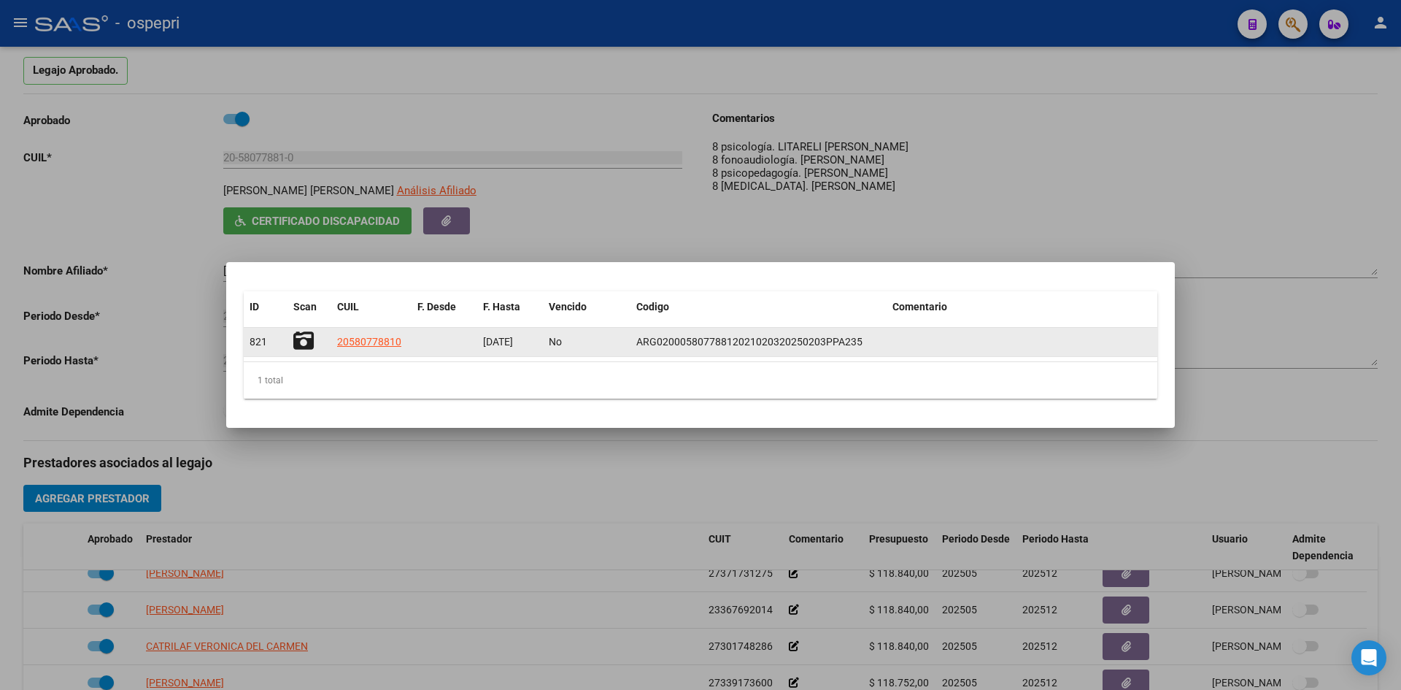
click at [301, 336] on icon at bounding box center [303, 341] width 20 height 20
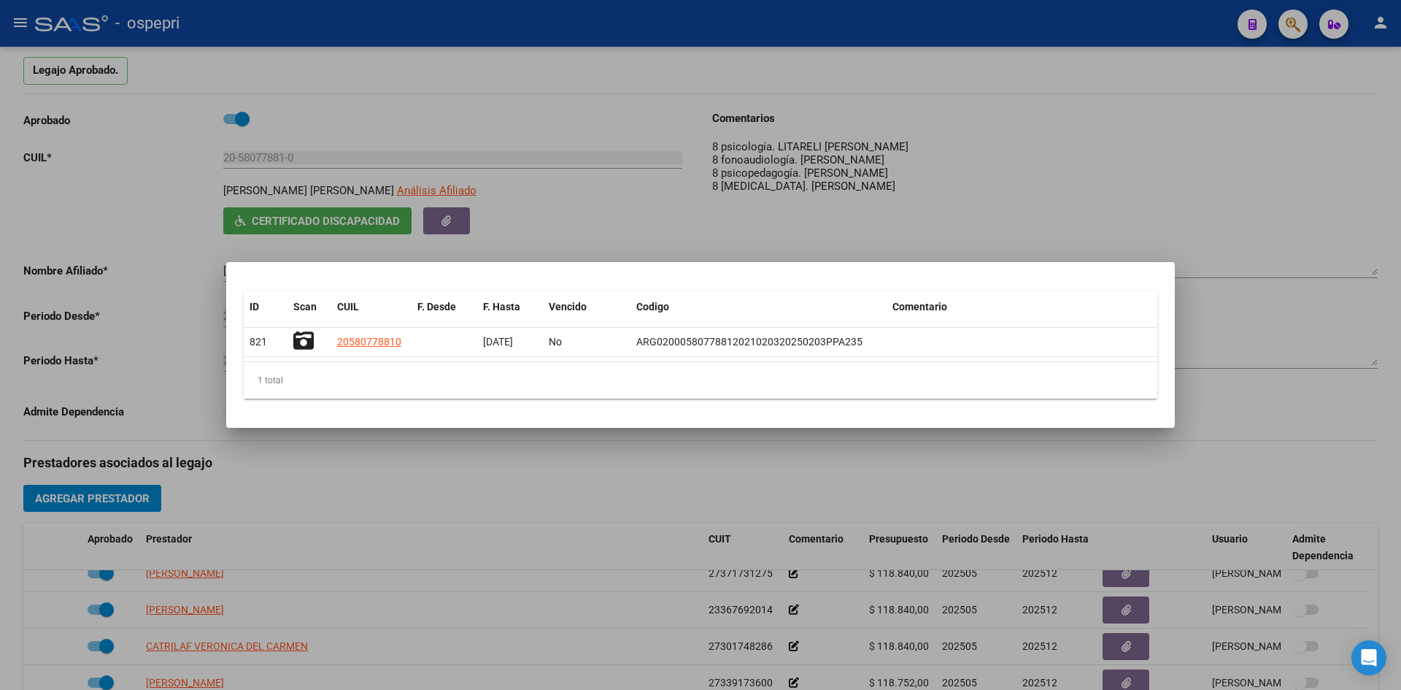
click at [526, 482] on div at bounding box center [700, 345] width 1401 height 690
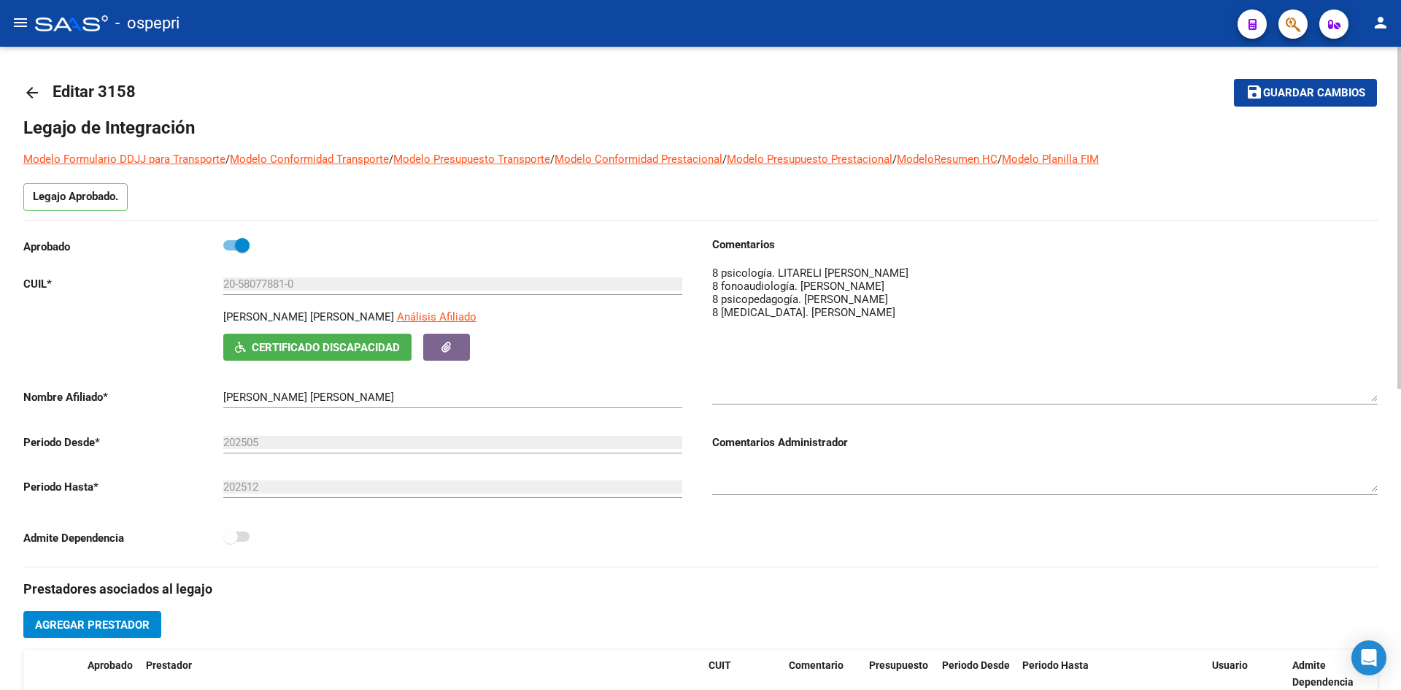
scroll to position [0, 0]
click at [27, 94] on mat-icon "arrow_back" at bounding box center [32, 94] width 18 height 18
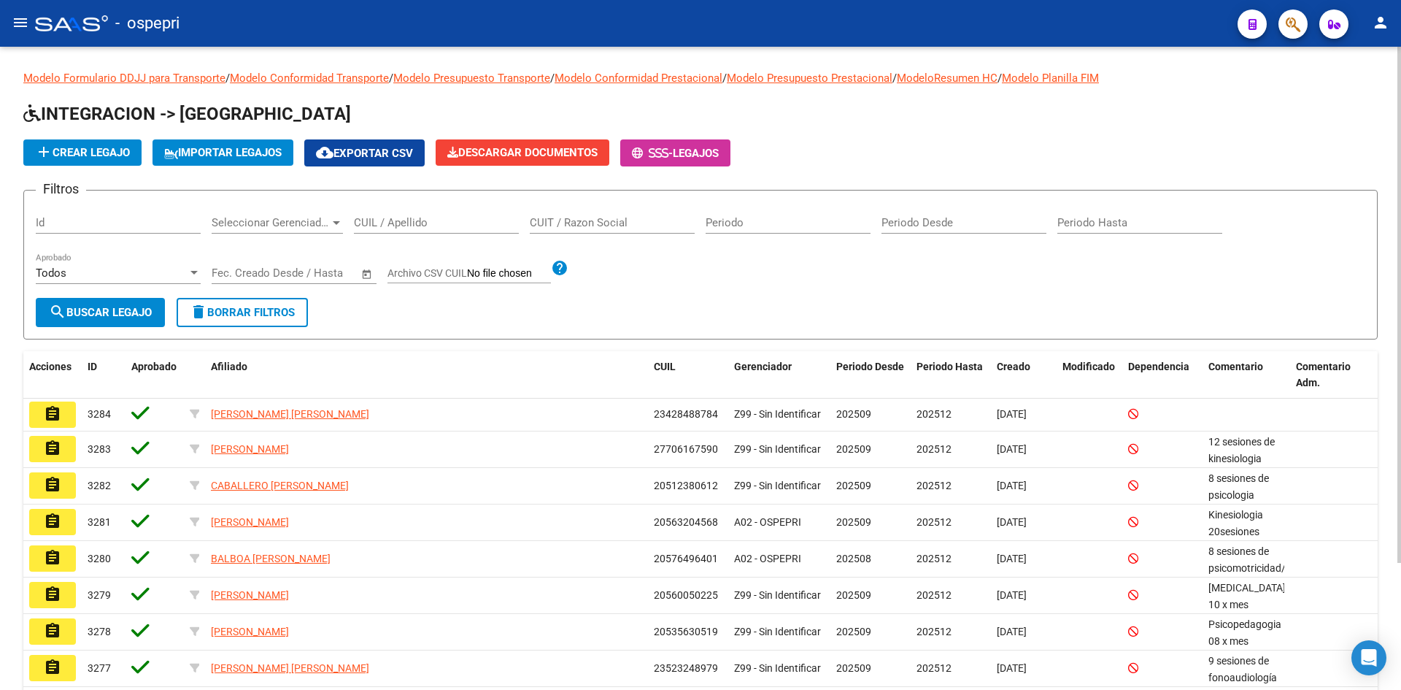
click at [411, 221] on input "CUIL / Apellido" at bounding box center [436, 222] width 165 height 13
paste input "27536144035"
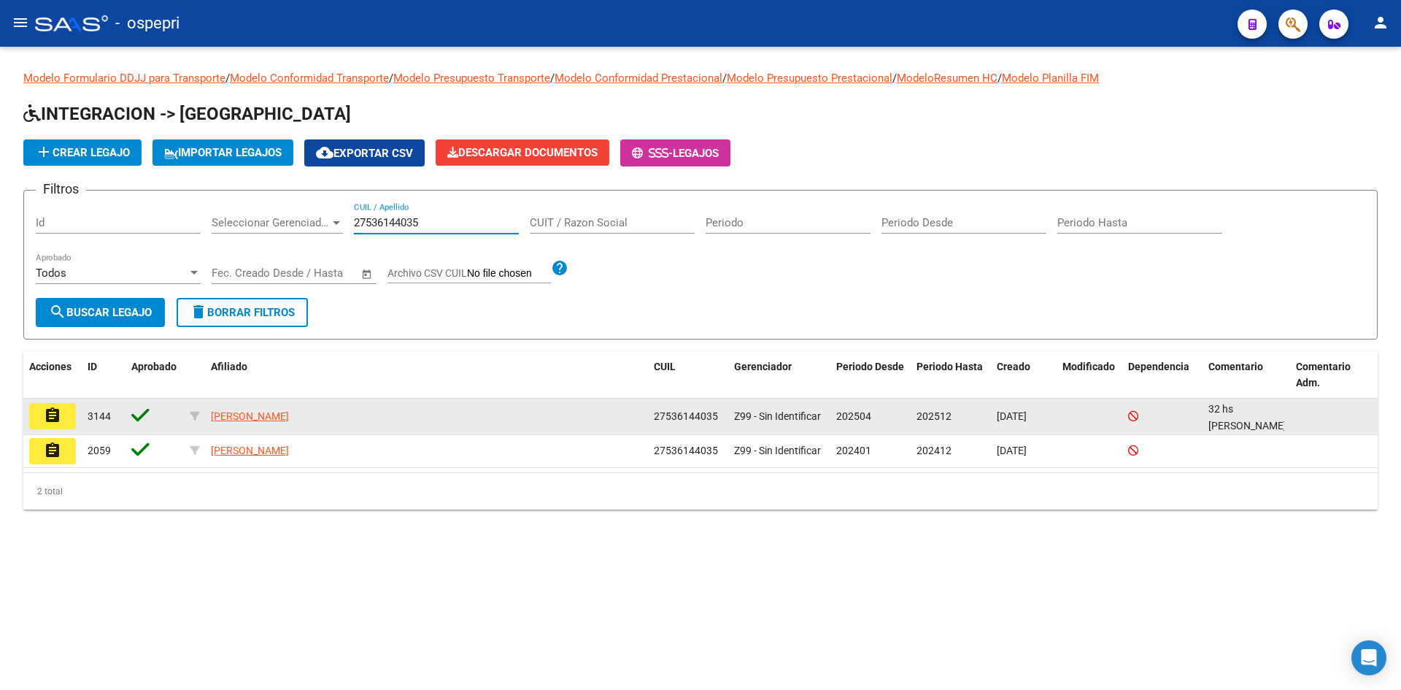
type input "27536144035"
click at [64, 415] on button "assignment" at bounding box center [52, 416] width 47 height 26
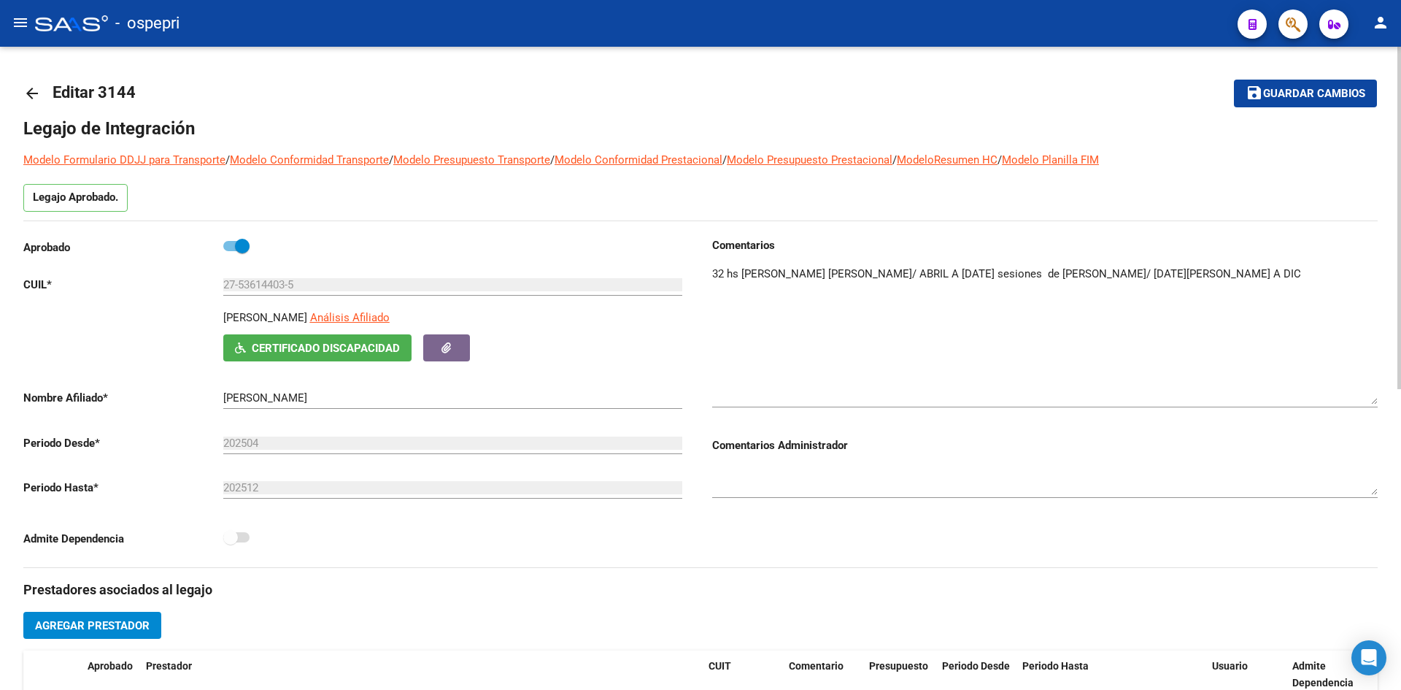
drag, startPoint x: 1375, startPoint y: 288, endPoint x: 1376, endPoint y: 397, distance: 109.5
click at [1376, 397] on textarea at bounding box center [1045, 335] width 666 height 139
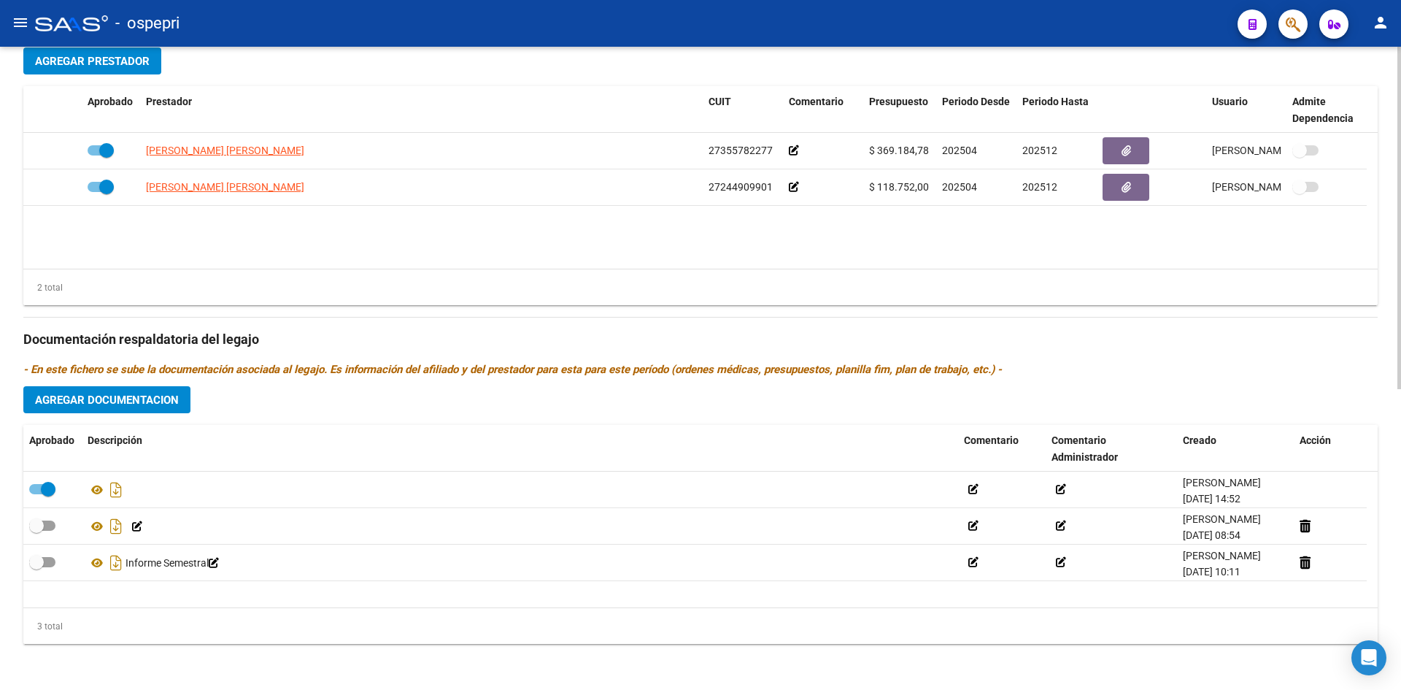
scroll to position [565, 0]
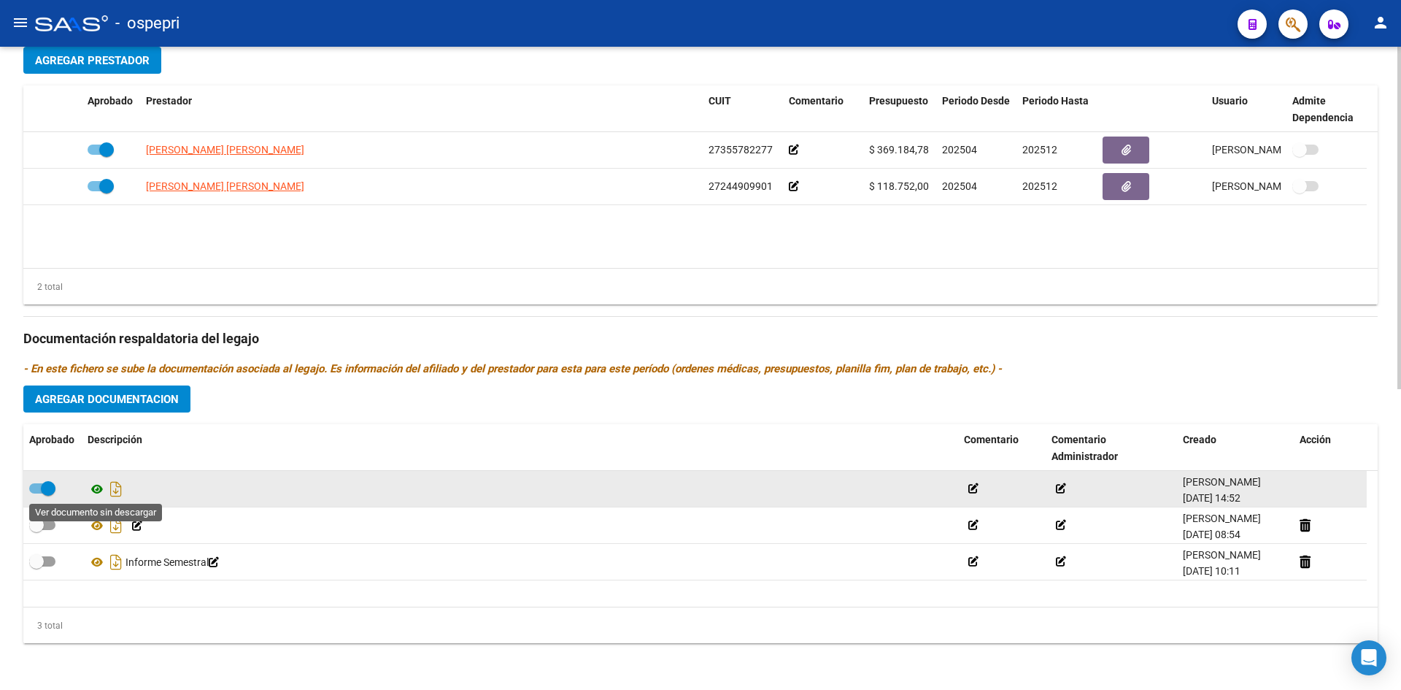
click at [97, 491] on icon at bounding box center [97, 489] width 19 height 18
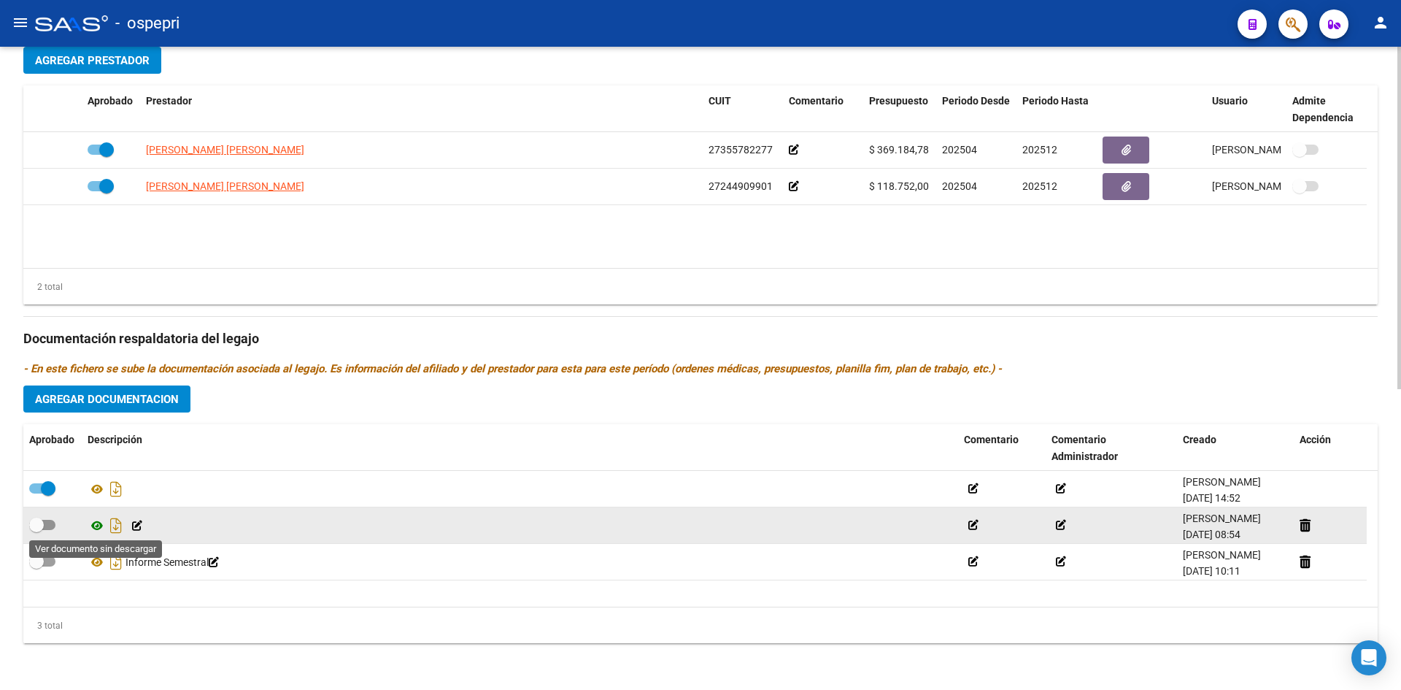
click at [95, 526] on icon at bounding box center [97, 526] width 19 height 18
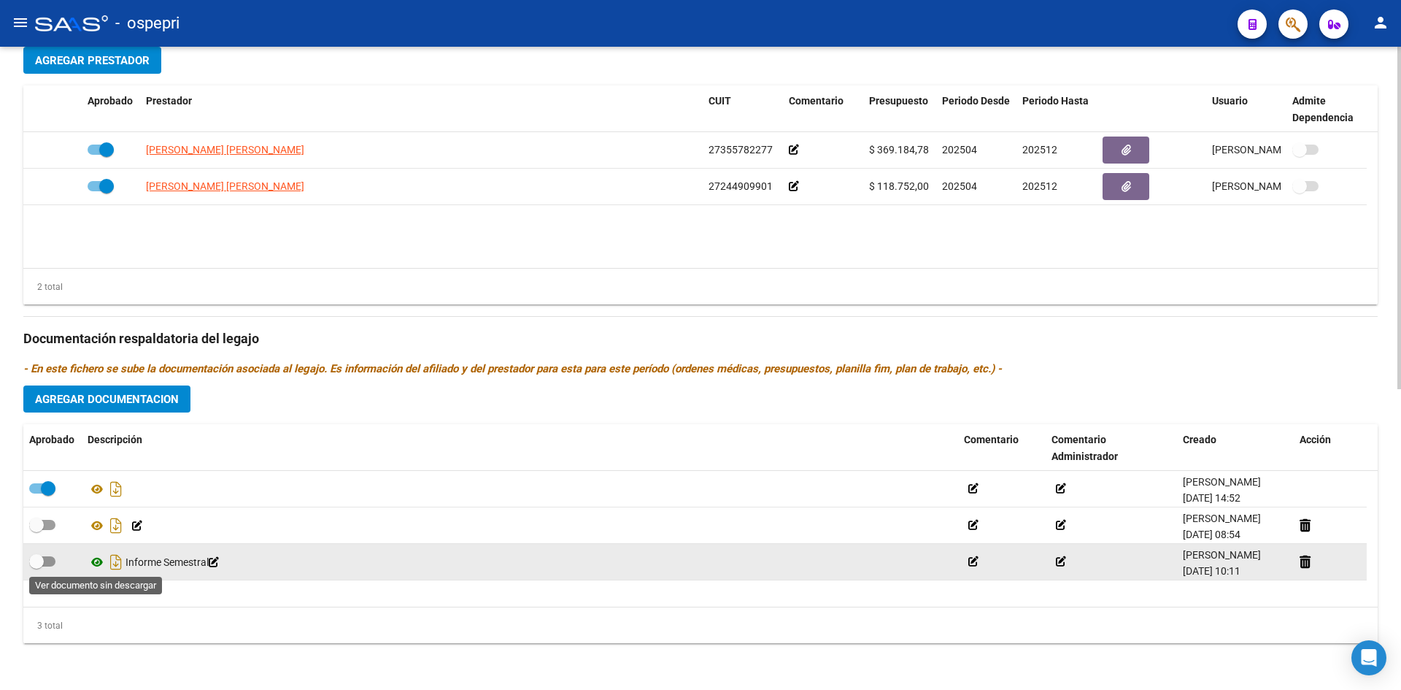
click at [92, 558] on icon at bounding box center [97, 562] width 19 height 18
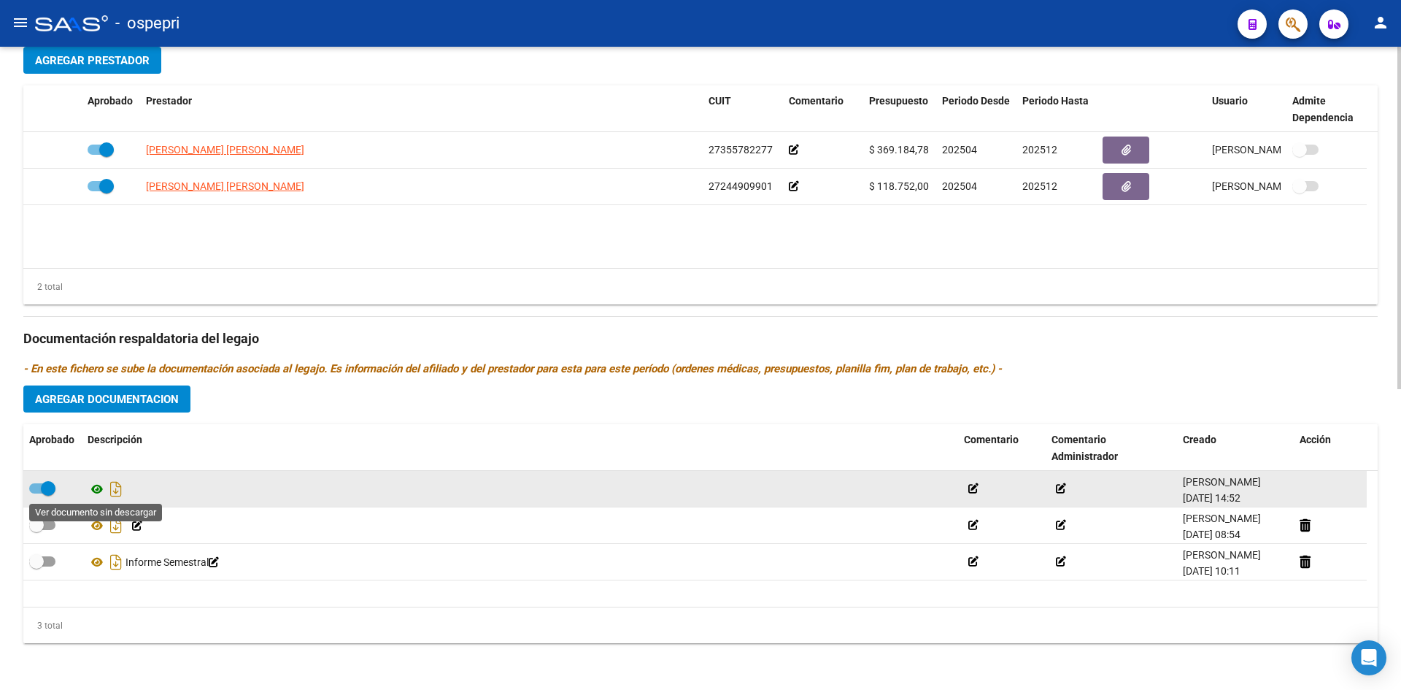
click at [95, 492] on icon at bounding box center [97, 489] width 19 height 18
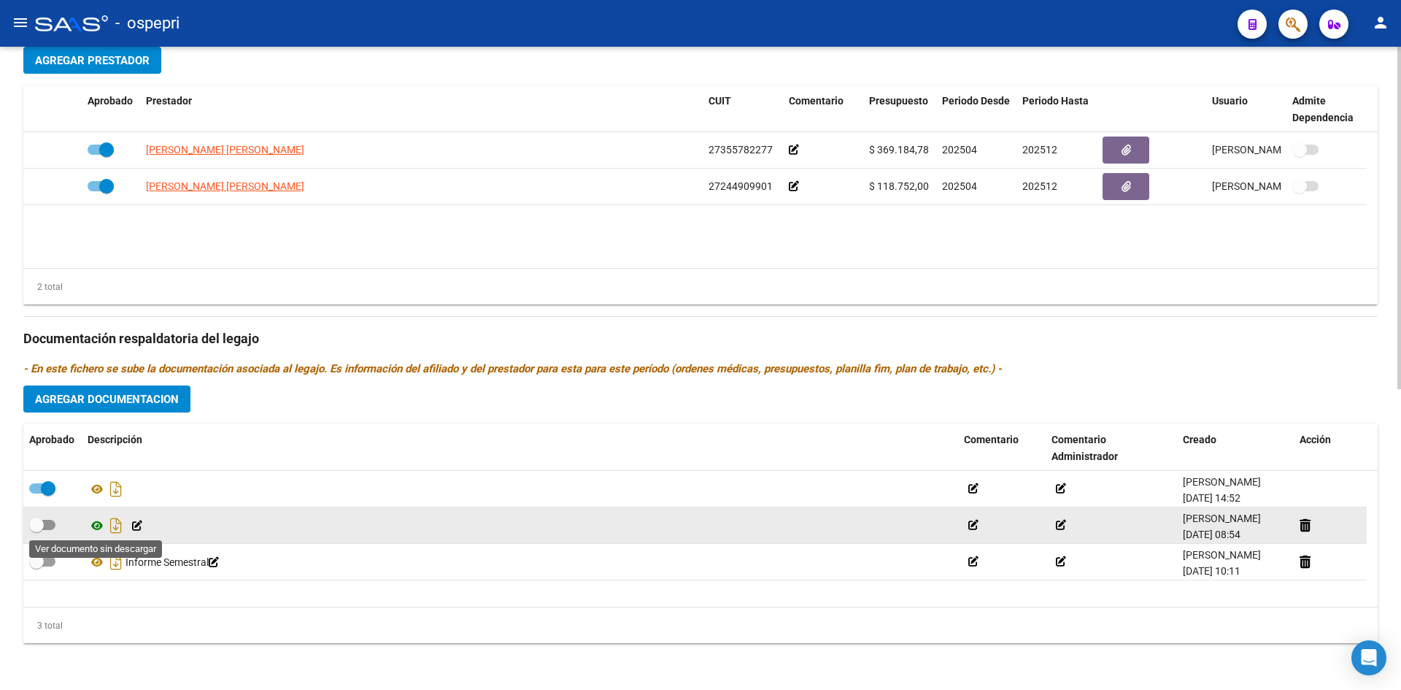
click at [96, 524] on icon at bounding box center [97, 526] width 19 height 18
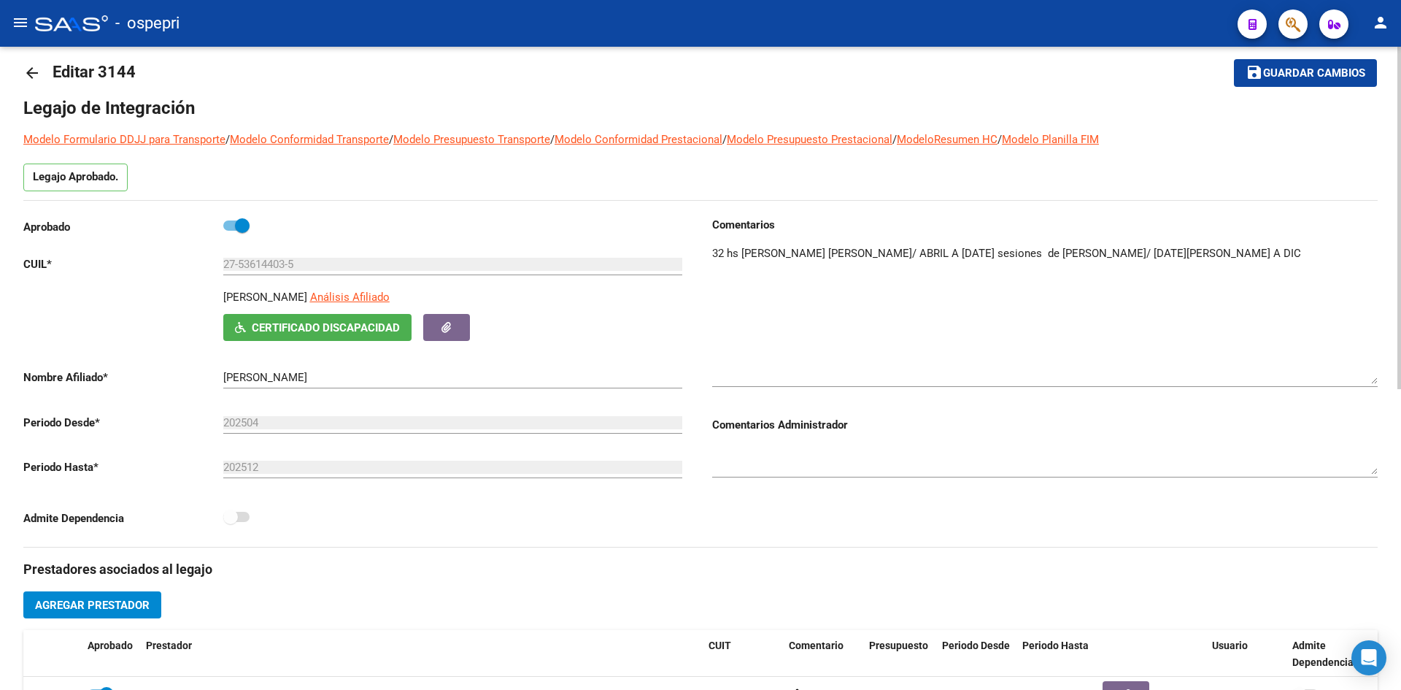
scroll to position [0, 0]
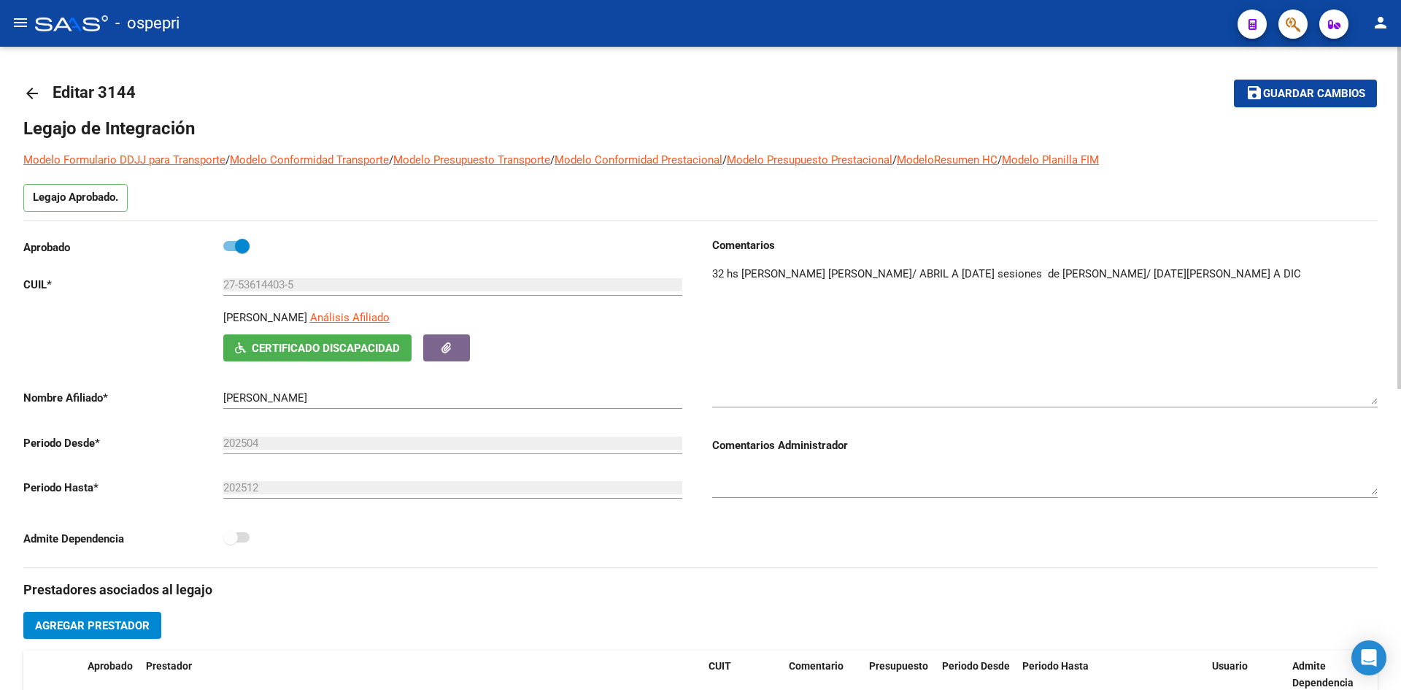
click at [29, 96] on mat-icon "arrow_back" at bounding box center [32, 94] width 18 height 18
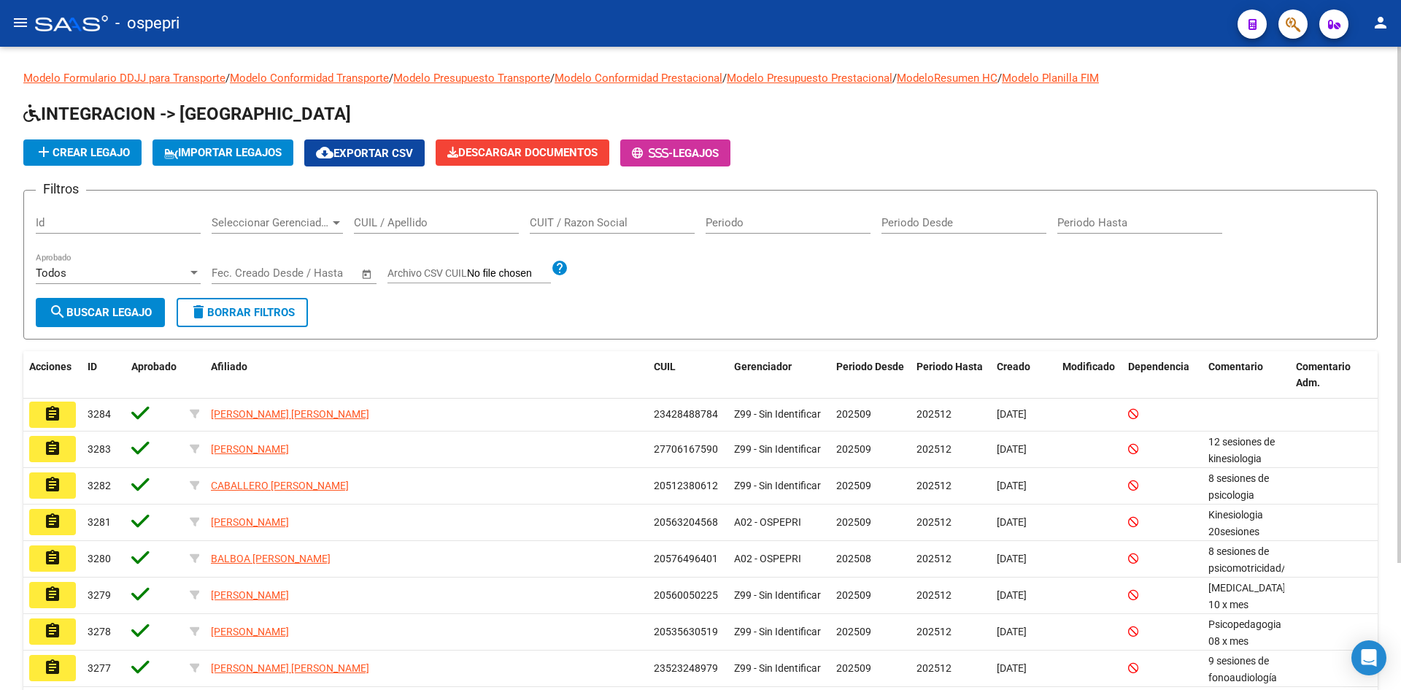
click at [626, 227] on input "CUIT / Razon Social" at bounding box center [612, 222] width 165 height 13
type input "a"
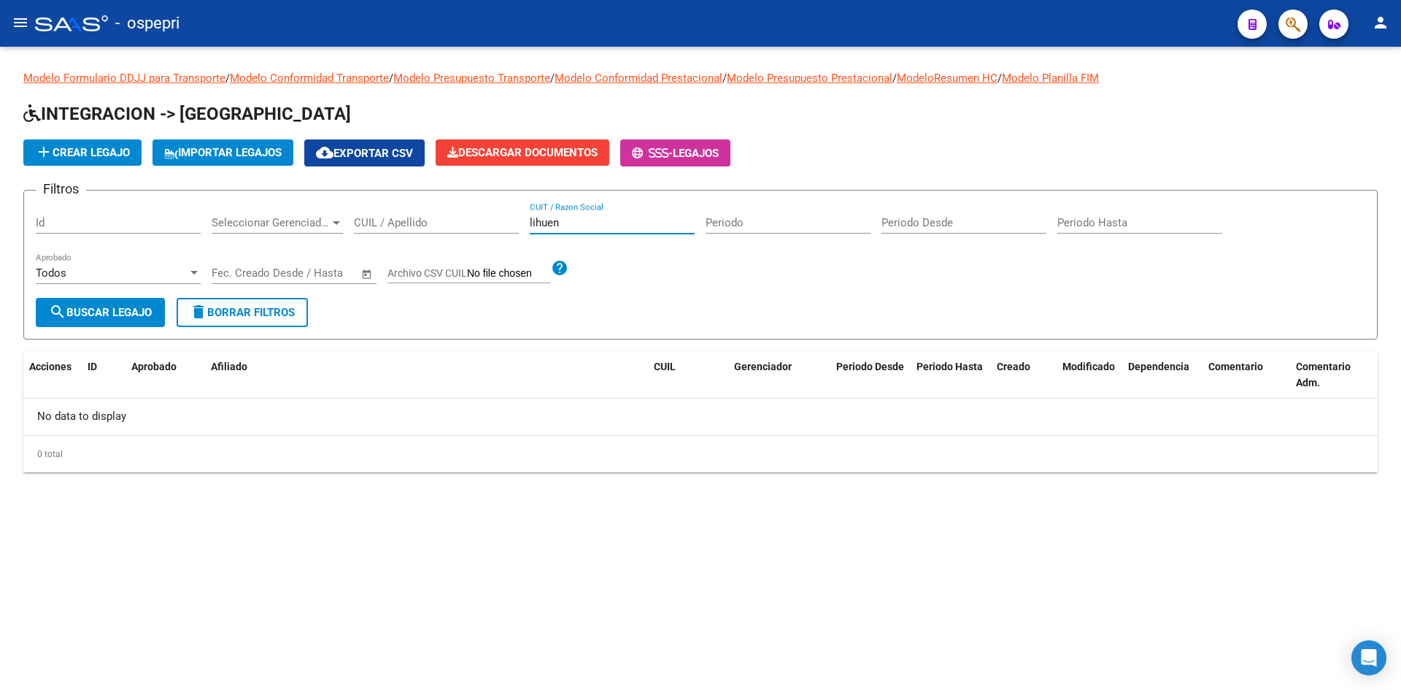
click at [634, 226] on input "lihuen" at bounding box center [612, 222] width 165 height 13
type input "ain"
click at [564, 221] on input "ain" at bounding box center [612, 222] width 165 height 13
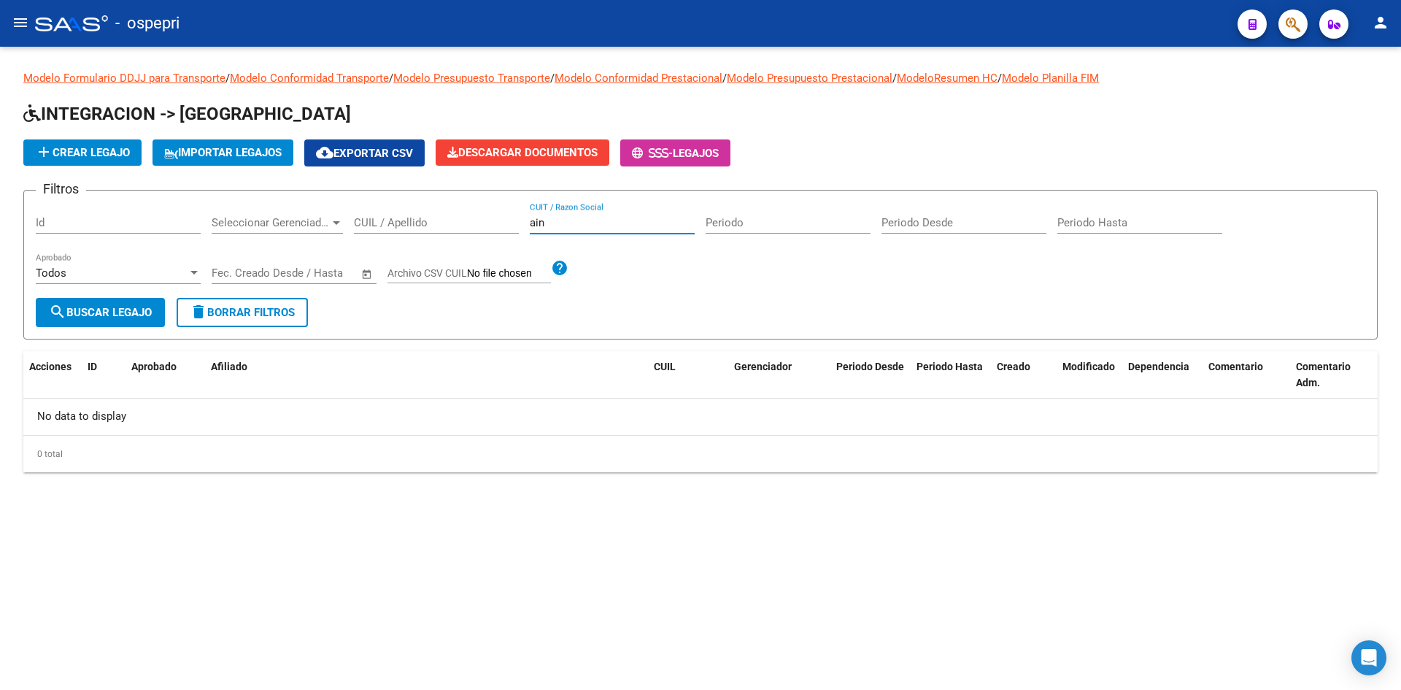
click at [564, 220] on input "ain" at bounding box center [612, 222] width 165 height 13
click at [445, 220] on input "CUIL / Apellido" at bounding box center [436, 222] width 165 height 13
paste input "58.409.604"
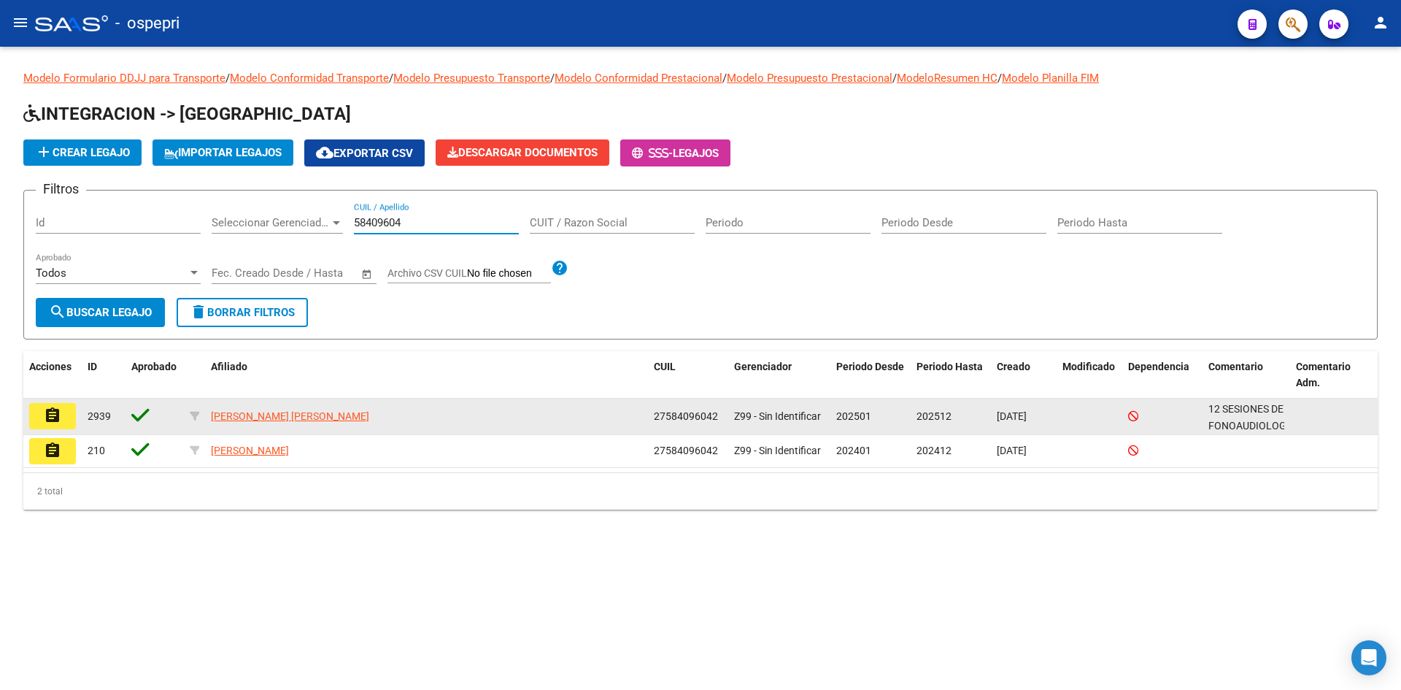
type input "58409604"
click at [53, 413] on mat-icon "assignment" at bounding box center [53, 416] width 18 height 18
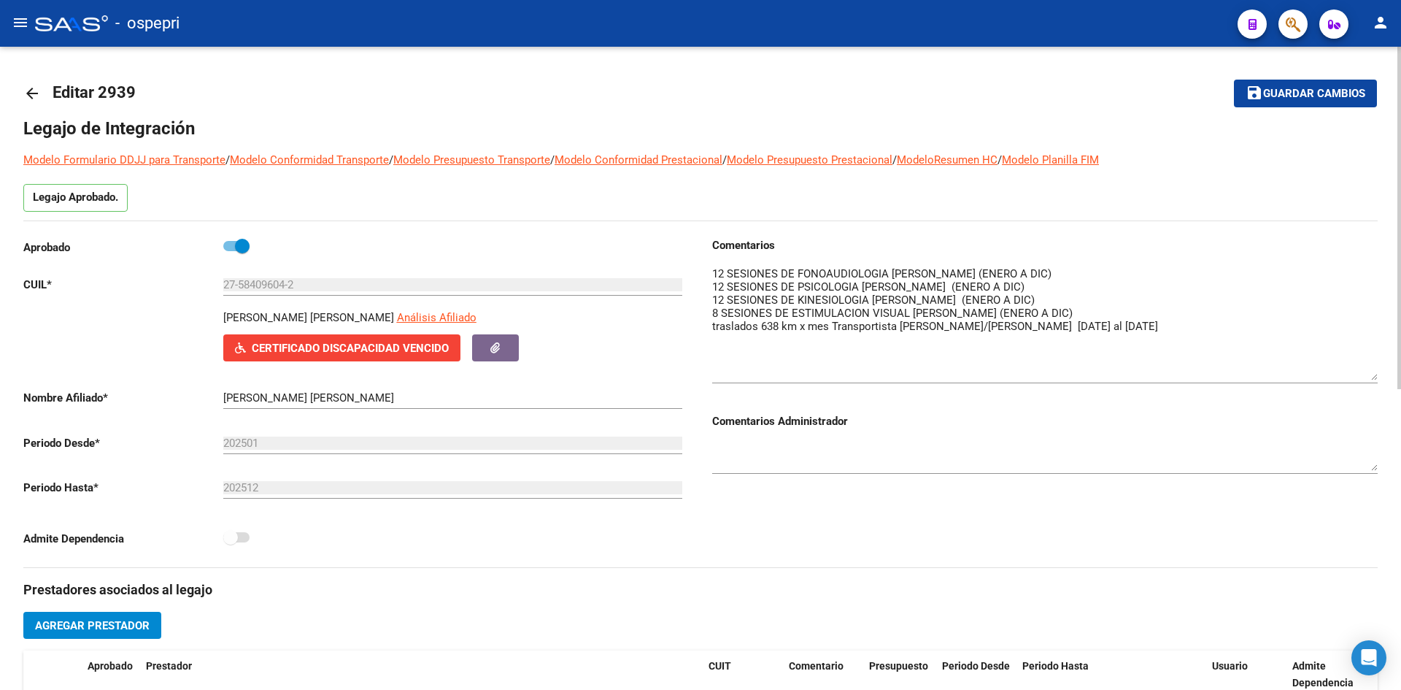
drag, startPoint x: 1376, startPoint y: 288, endPoint x: 1383, endPoint y: 374, distance: 85.7
click at [1383, 374] on div "arrow_back Editar 2939 save Guardar cambios Legajo de Integración Modelo Formul…" at bounding box center [700, 651] width 1401 height 1208
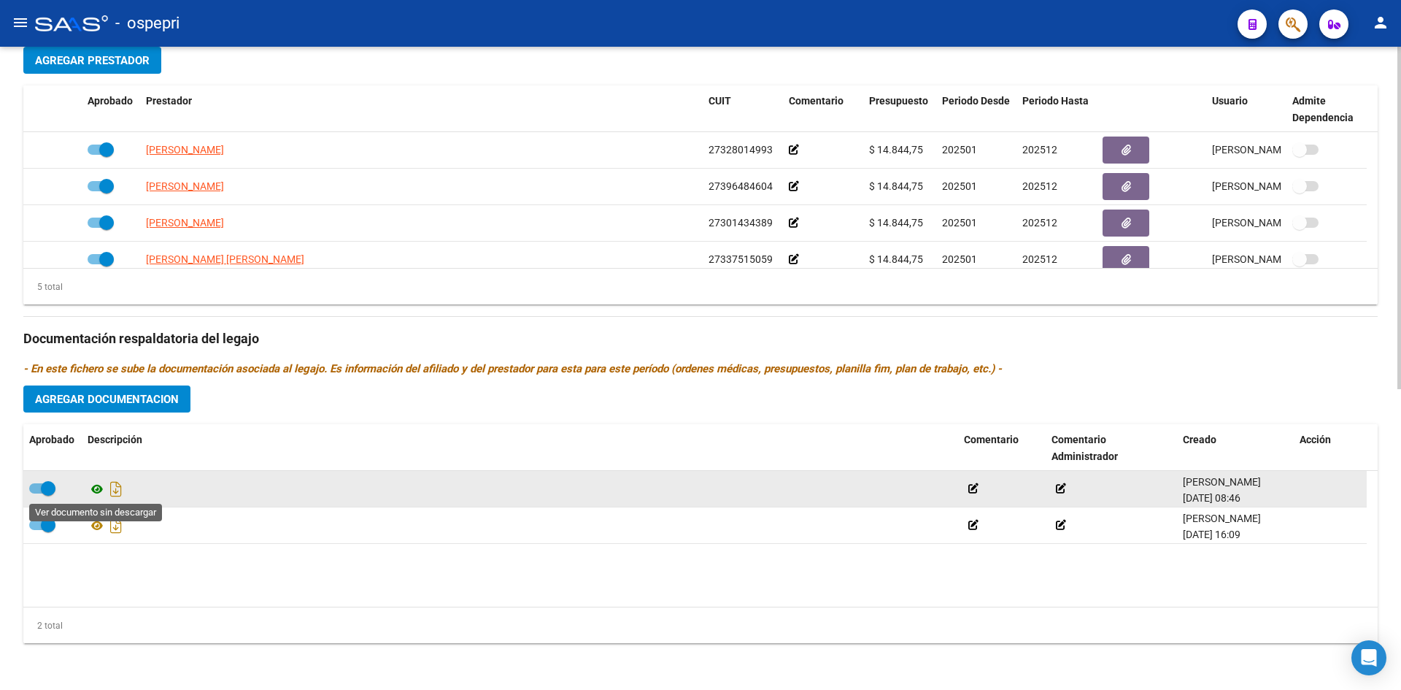
click at [95, 485] on icon at bounding box center [97, 489] width 19 height 18
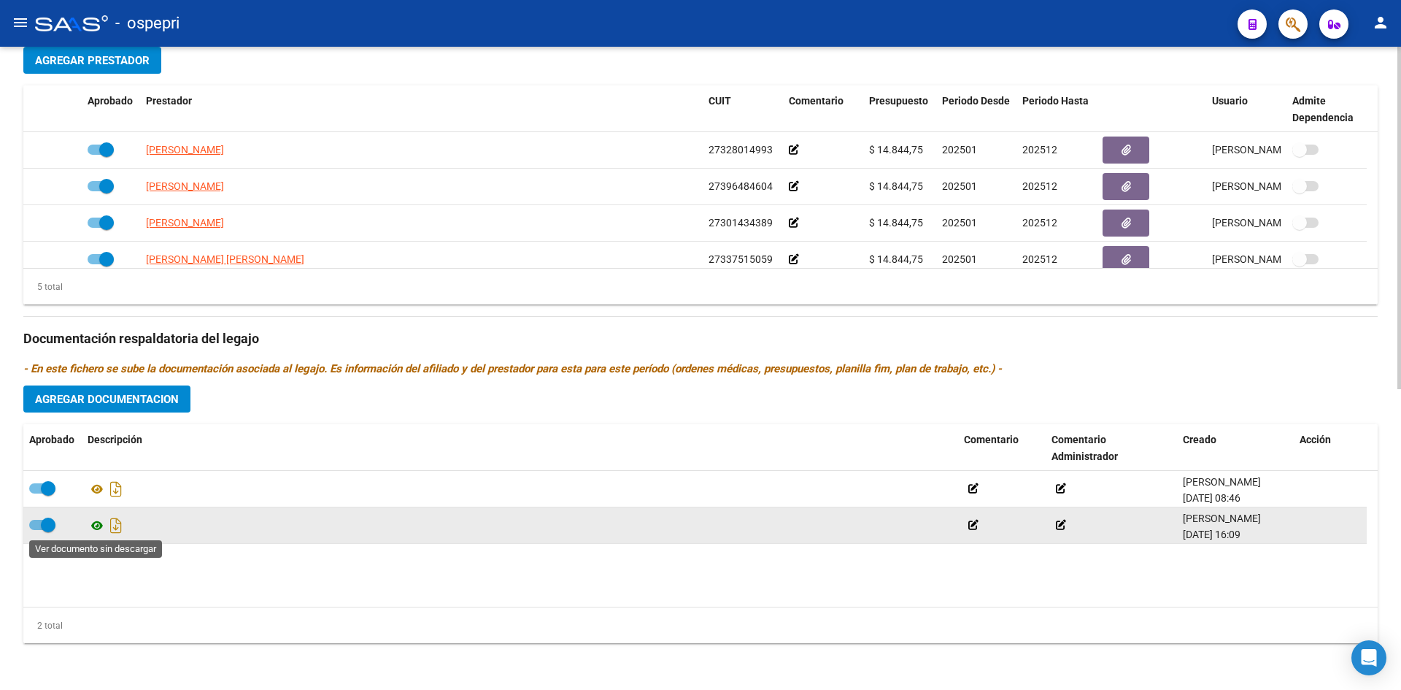
click at [101, 526] on icon at bounding box center [97, 526] width 19 height 18
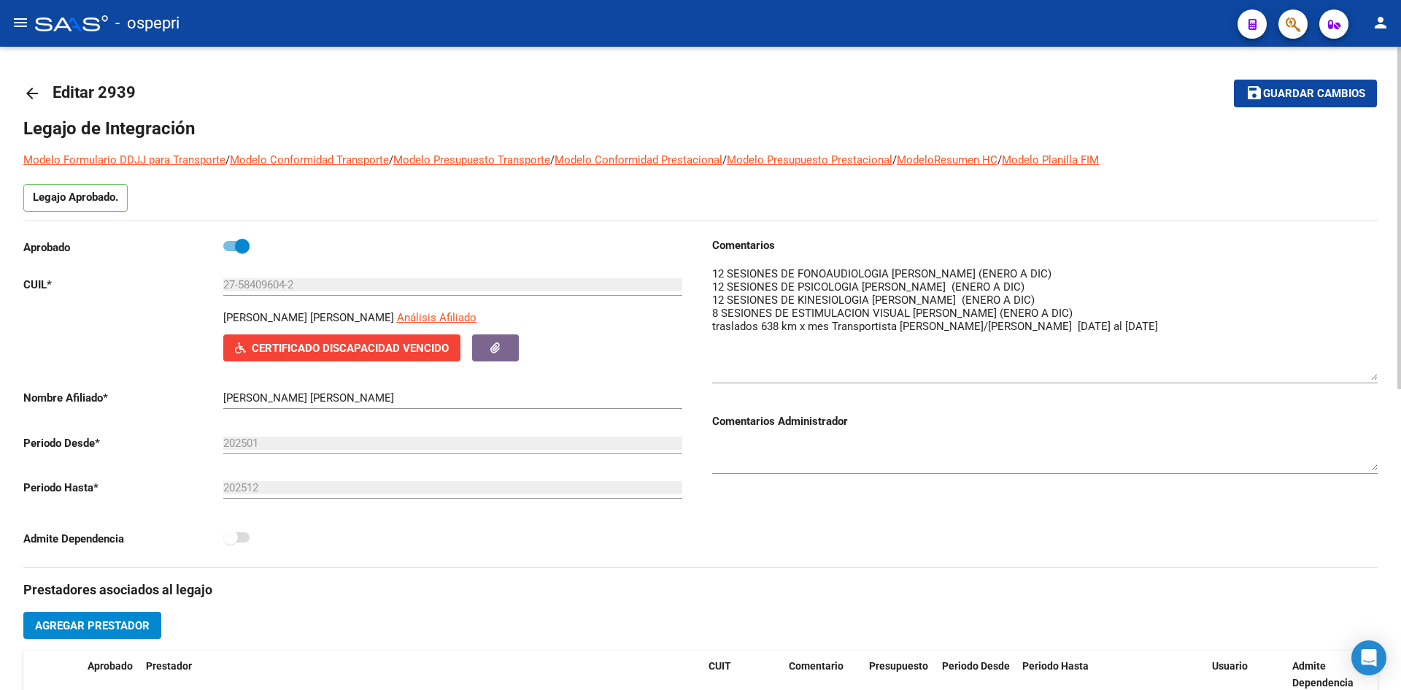
click at [22, 94] on div "arrow_back Editar 2939 save Guardar cambios Legajo de Integración Modelo Formul…" at bounding box center [700, 651] width 1401 height 1208
click at [26, 91] on mat-icon "arrow_back" at bounding box center [32, 94] width 18 height 18
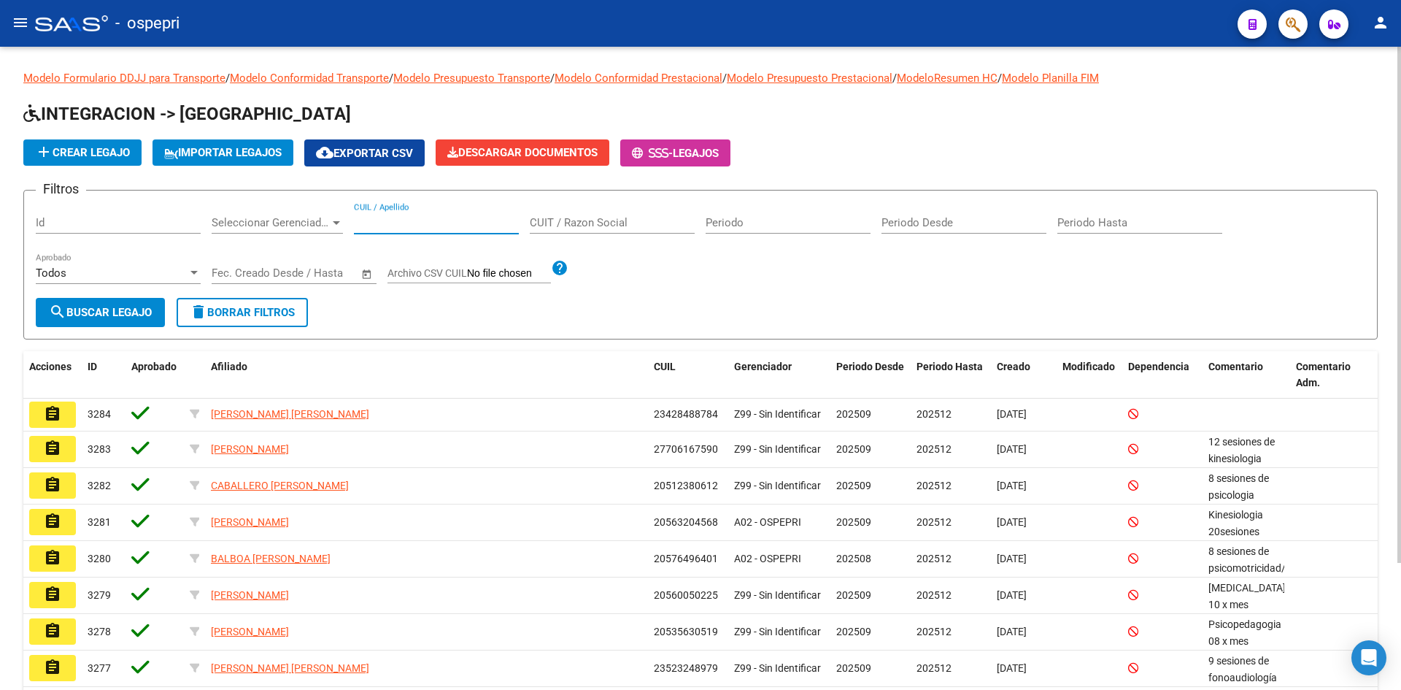
paste input "50689498"
type input "50689498"
click at [141, 313] on span "search Buscar Legajo" at bounding box center [100, 312] width 103 height 13
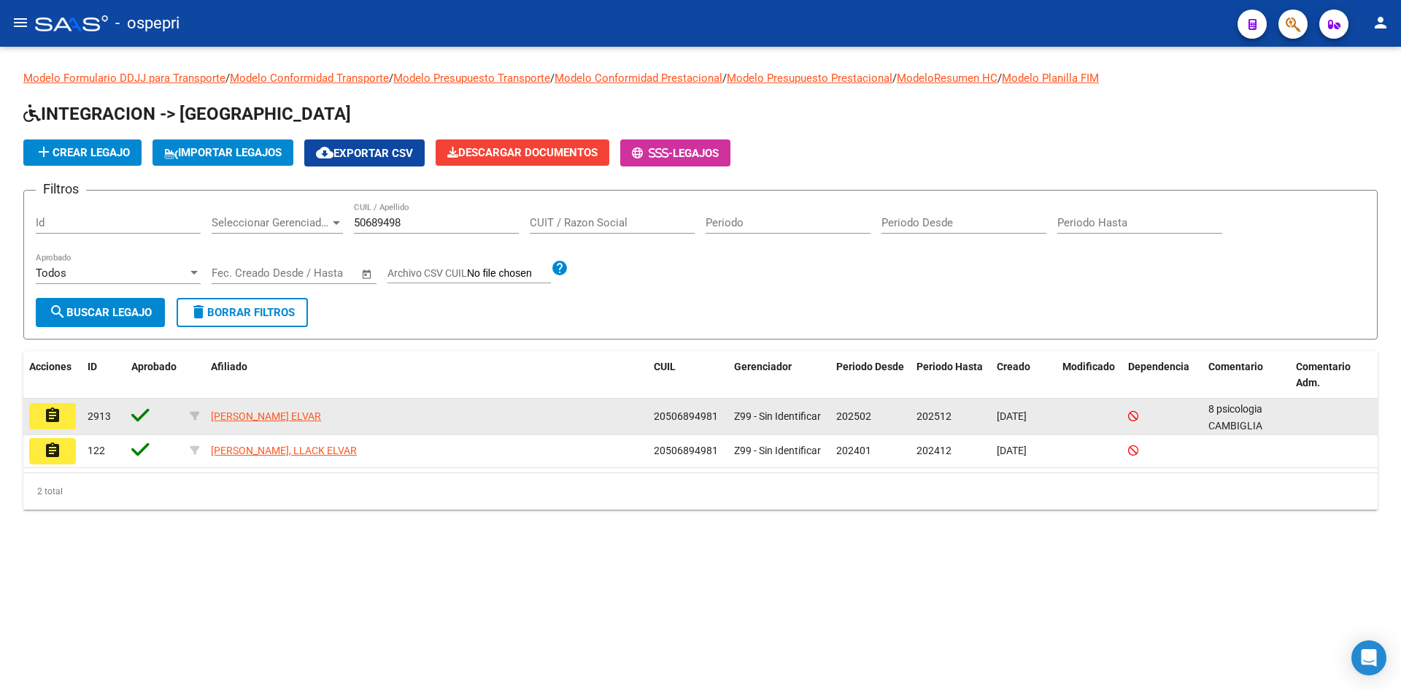
click at [61, 417] on mat-icon "assignment" at bounding box center [53, 416] width 18 height 18
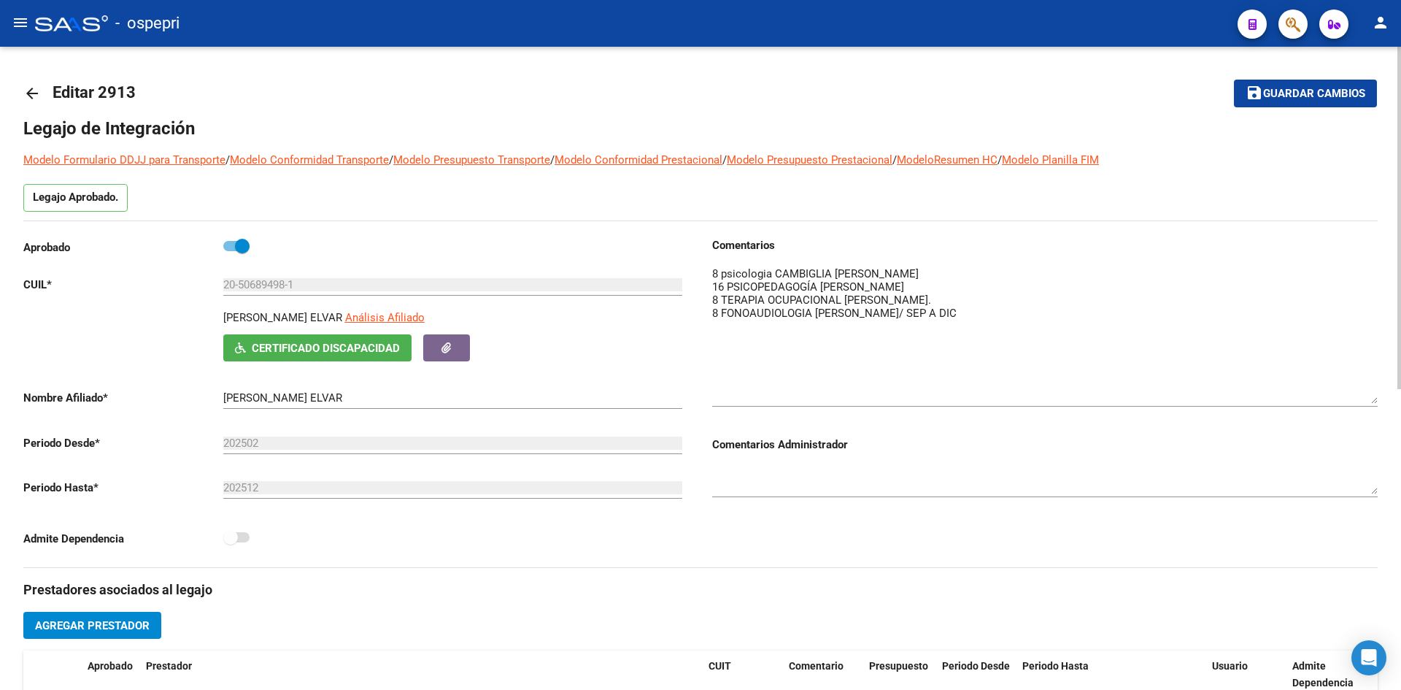
drag, startPoint x: 1372, startPoint y: 288, endPoint x: 1366, endPoint y: 397, distance: 108.9
click at [1366, 397] on textarea at bounding box center [1045, 335] width 666 height 138
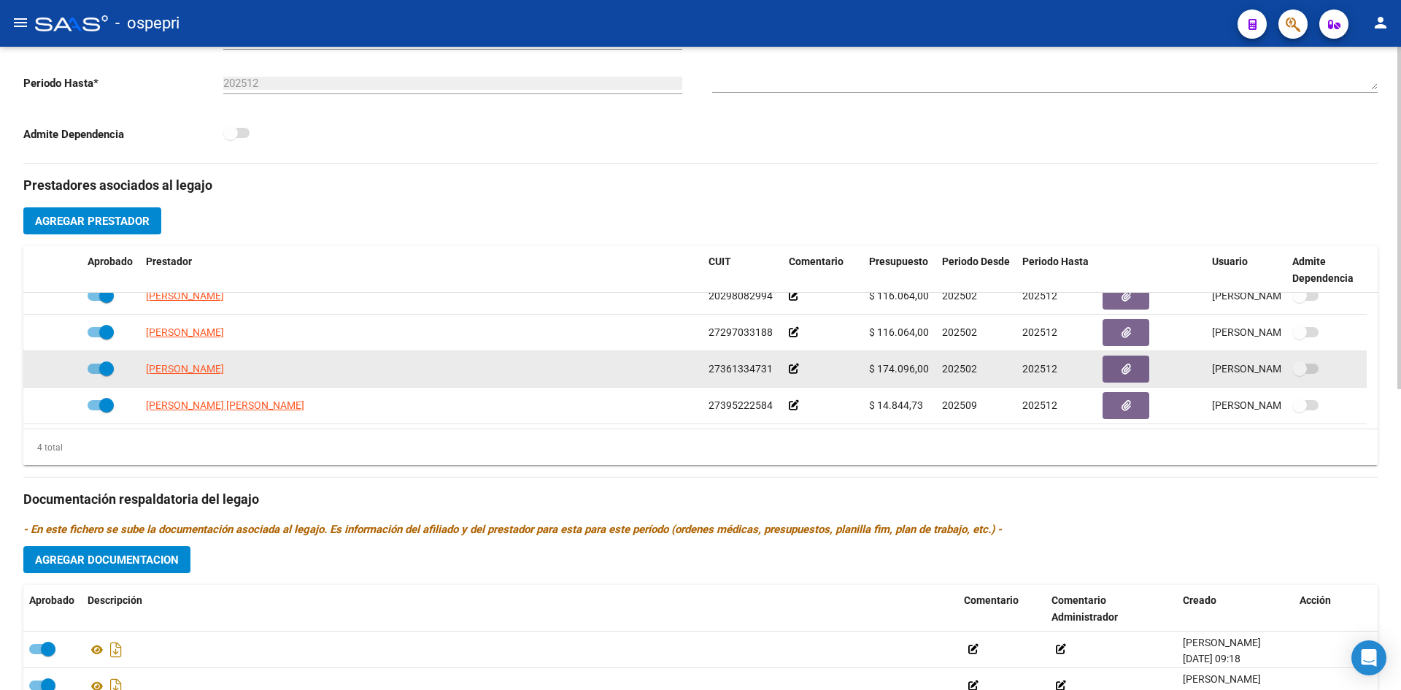
scroll to position [565, 0]
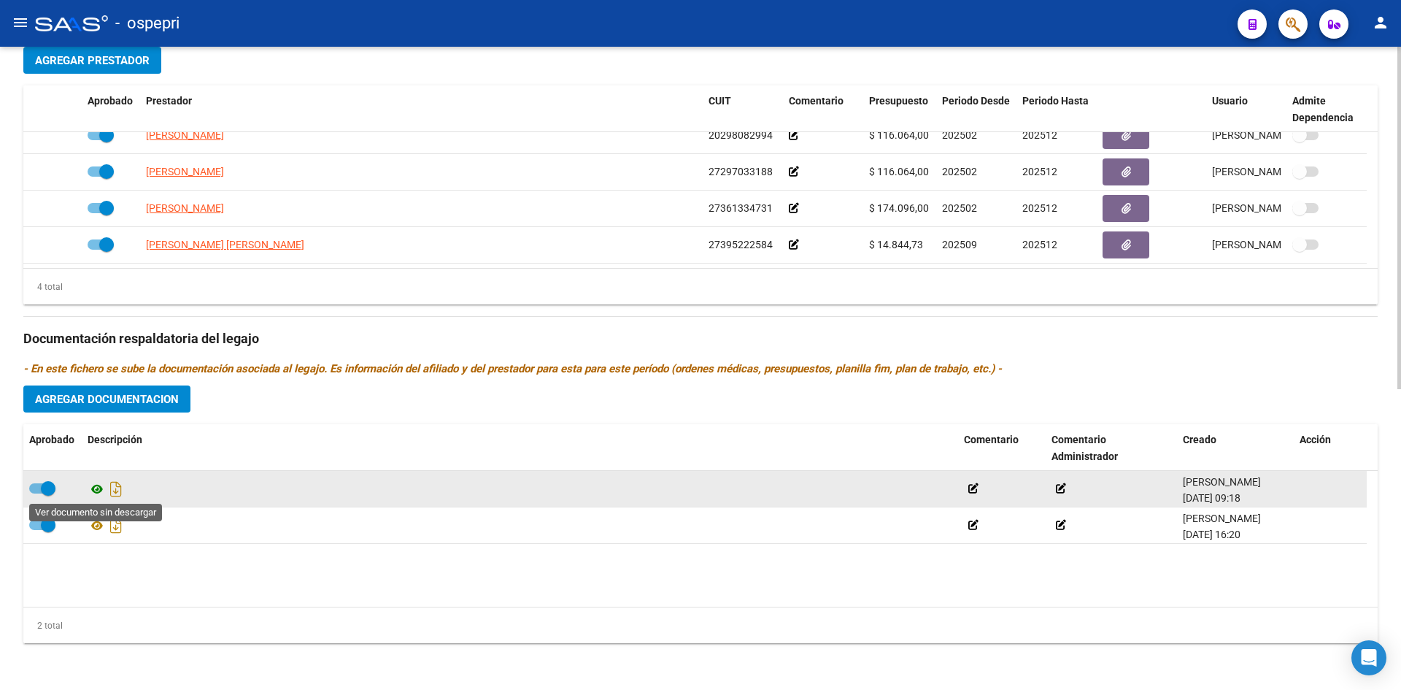
click at [99, 488] on icon at bounding box center [97, 489] width 19 height 18
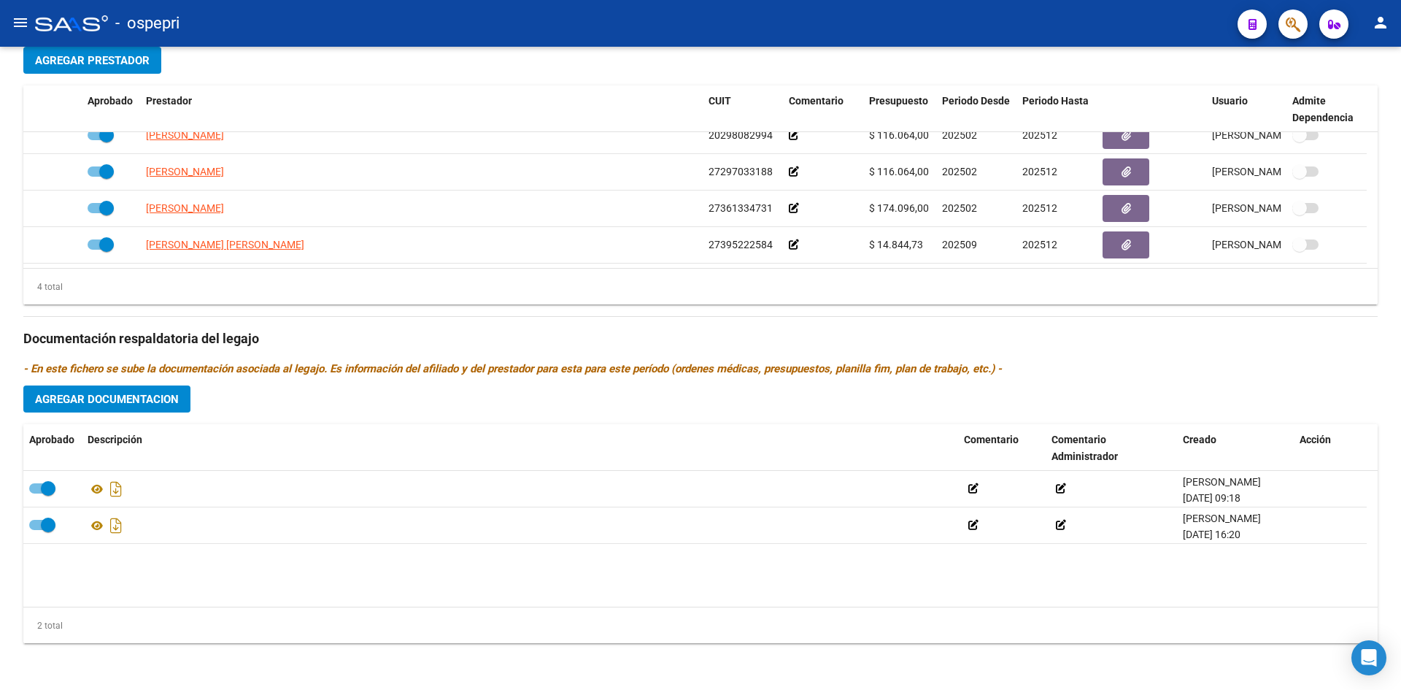
click at [1099, 5] on mat-toolbar "menu - ospepri person" at bounding box center [700, 23] width 1401 height 47
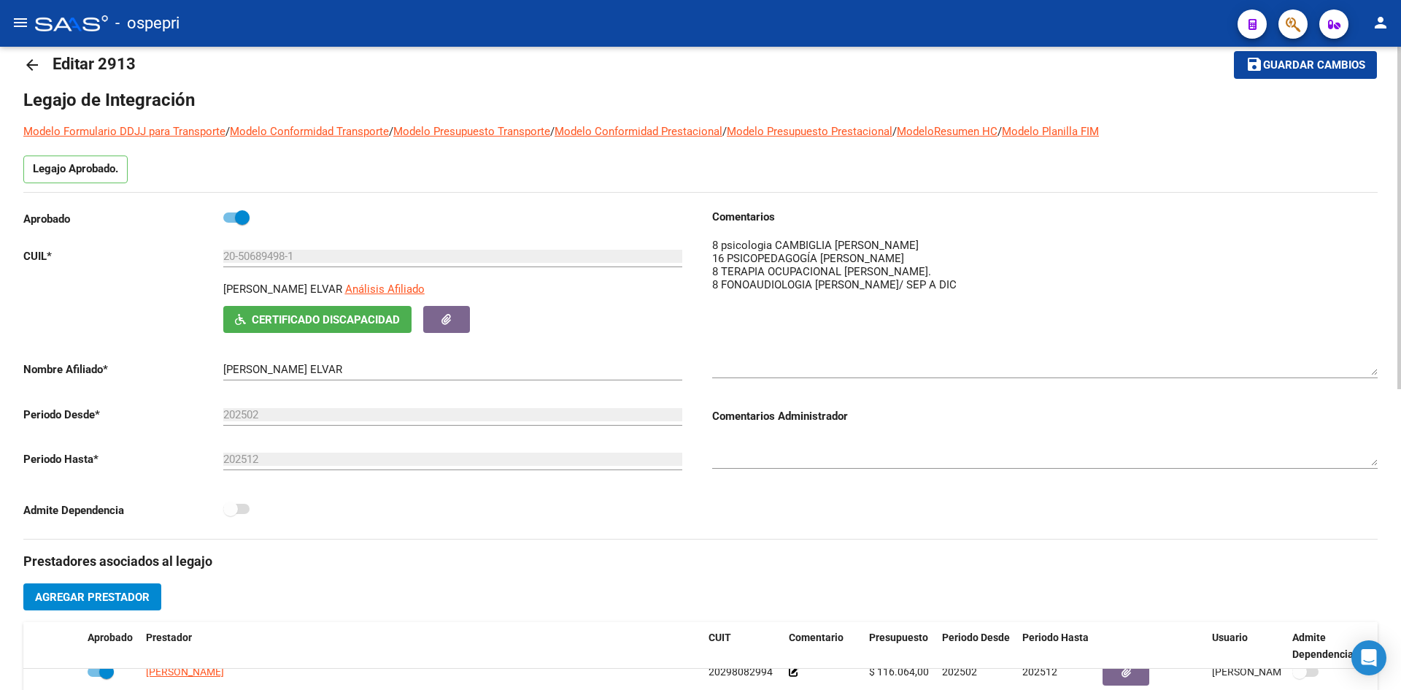
scroll to position [0, 0]
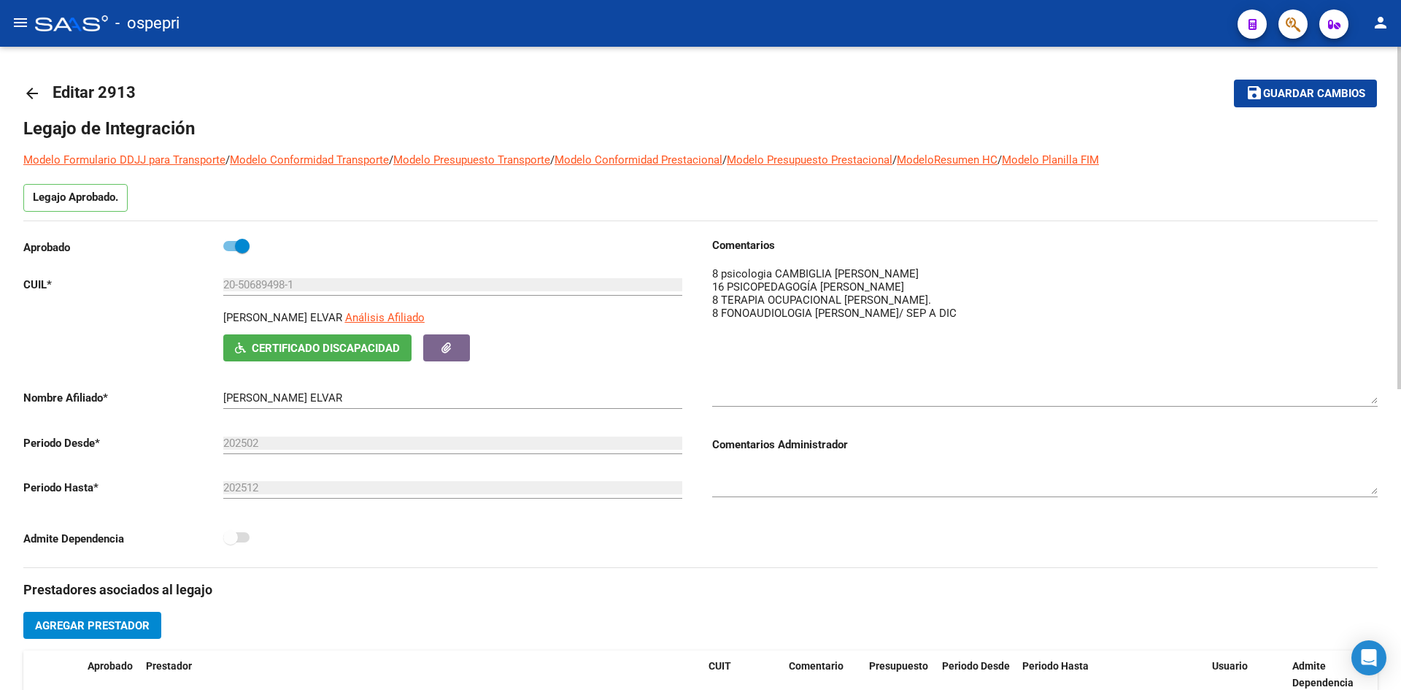
click at [25, 95] on mat-icon "arrow_back" at bounding box center [32, 94] width 18 height 18
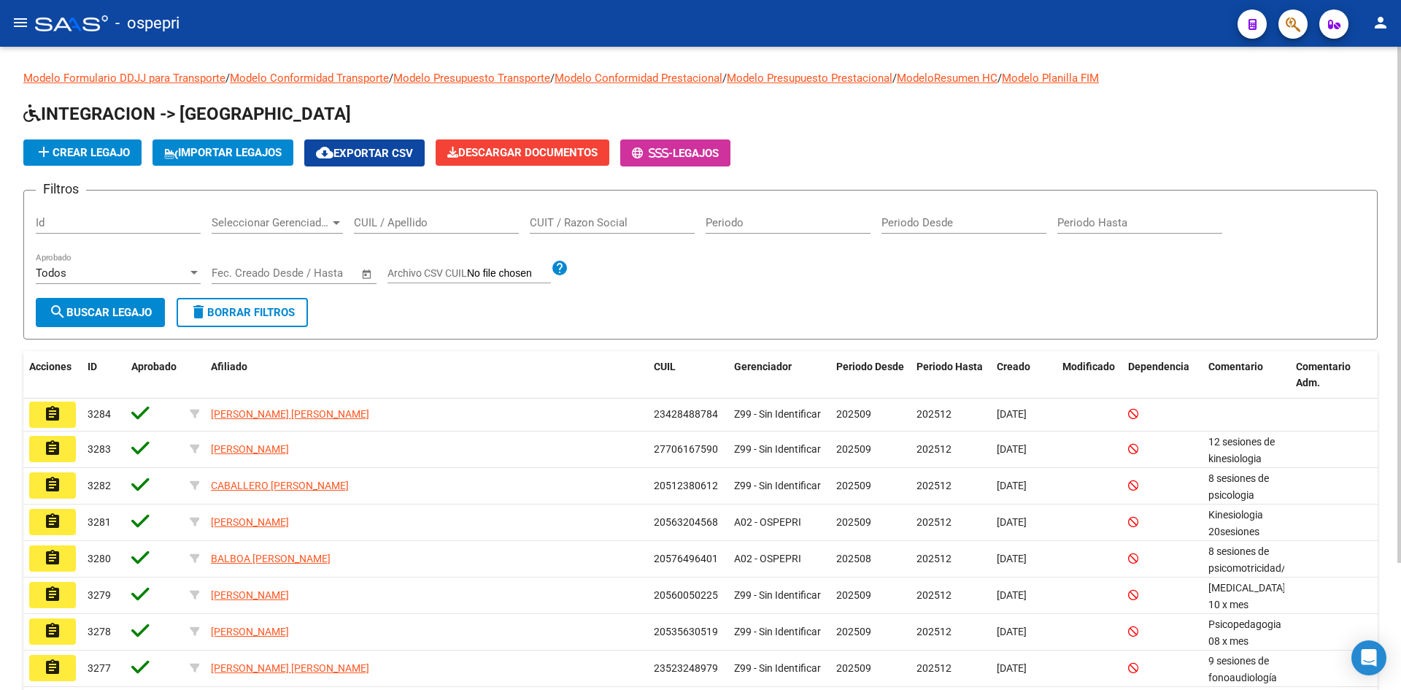
click at [358, 221] on input "CUIL / Apellido" at bounding box center [436, 222] width 165 height 13
paste input "27536144035"
type input "27536144035"
click at [122, 312] on span "search Buscar Legajo" at bounding box center [100, 312] width 103 height 13
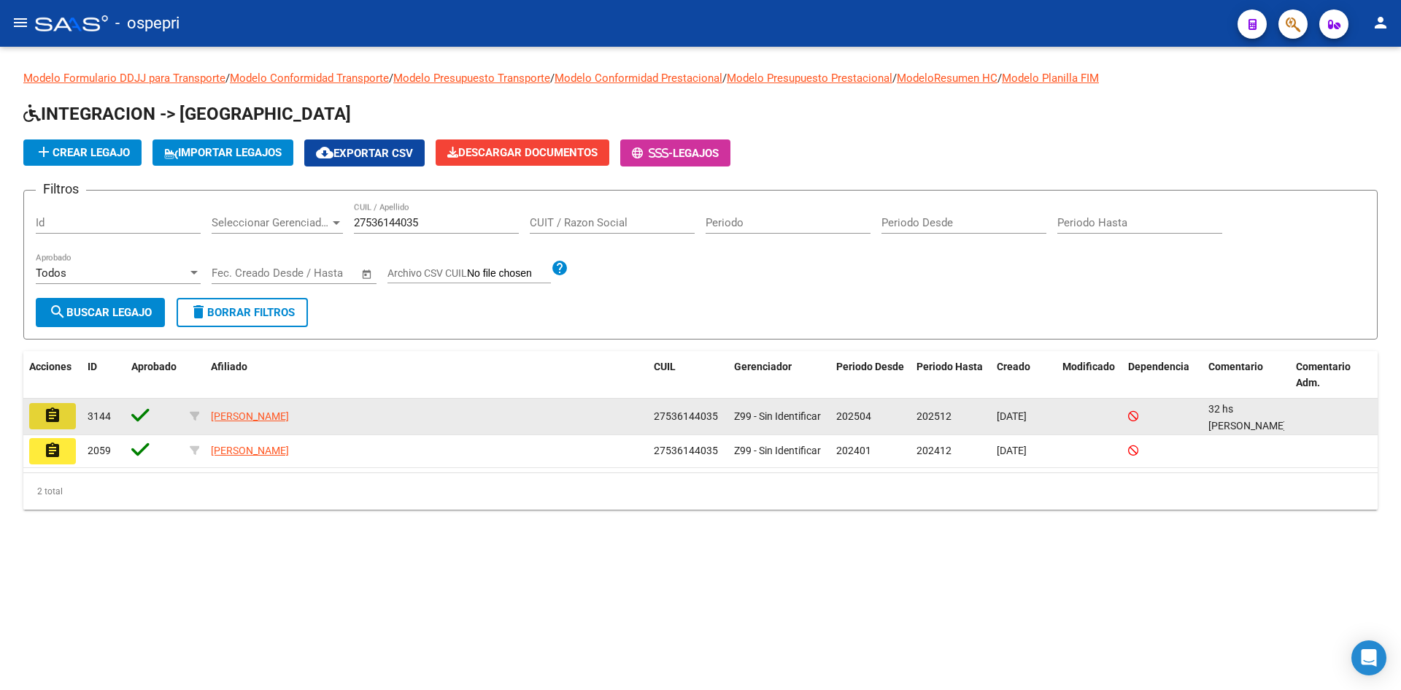
click at [45, 420] on mat-icon "assignment" at bounding box center [53, 416] width 18 height 18
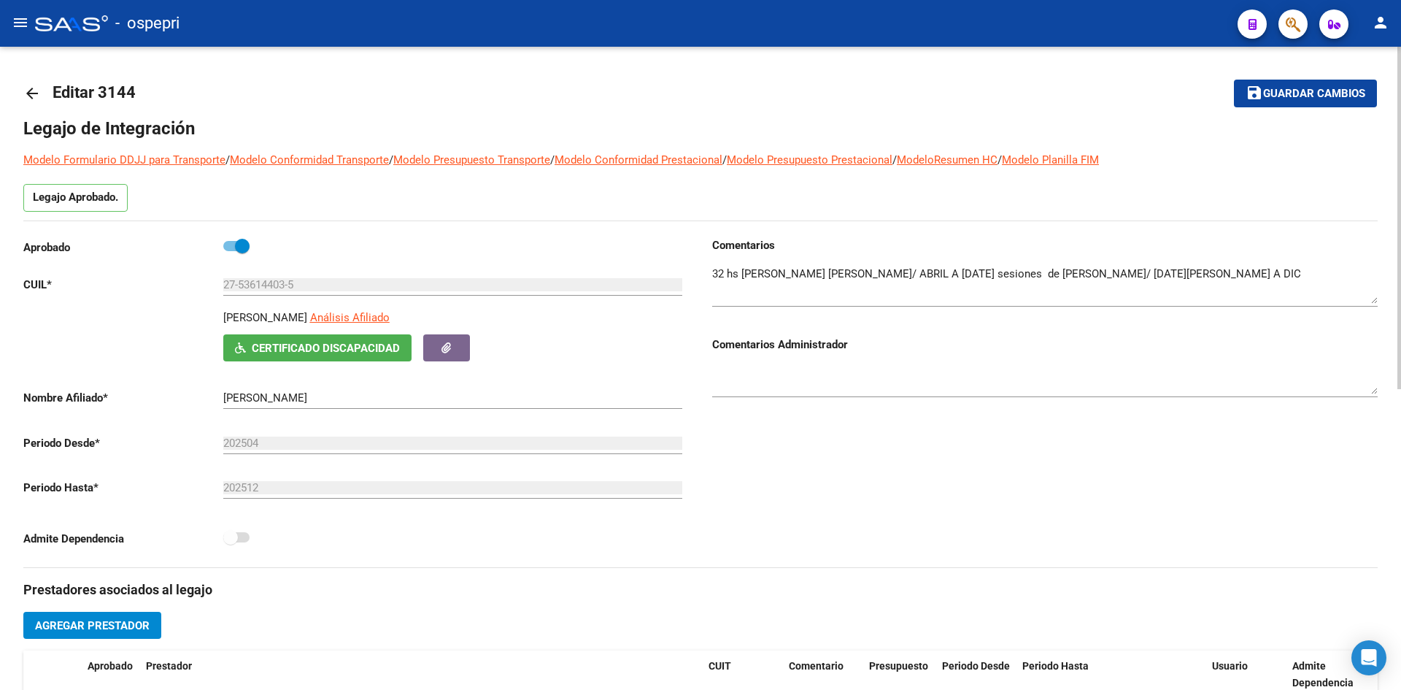
drag, startPoint x: 1372, startPoint y: 297, endPoint x: 1362, endPoint y: 299, distance: 9.6
click at [1362, 299] on textarea at bounding box center [1045, 285] width 666 height 38
click at [31, 93] on mat-icon "arrow_back" at bounding box center [32, 94] width 18 height 18
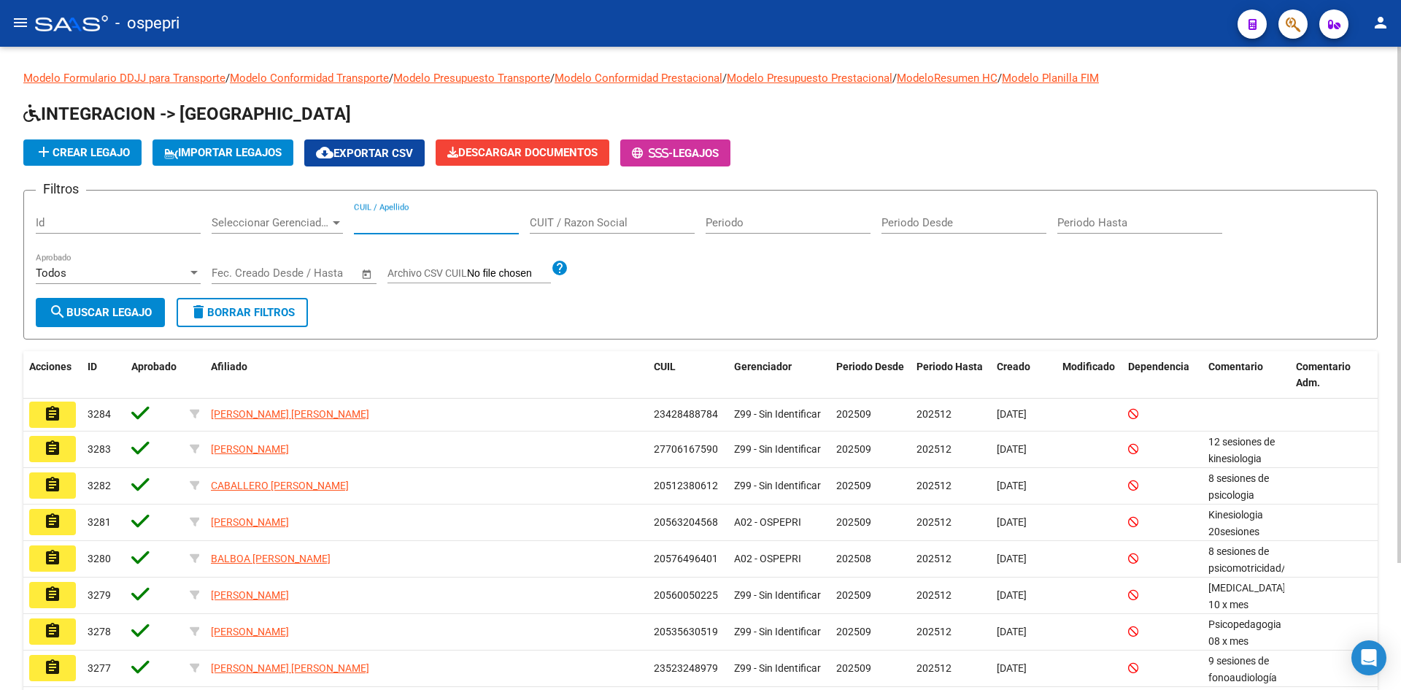
click at [402, 227] on input "CUIL / Apellido" at bounding box center [436, 222] width 165 height 13
paste input "23577209014"
type input "23577209014"
click at [135, 301] on button "search Buscar Legajo" at bounding box center [100, 312] width 129 height 29
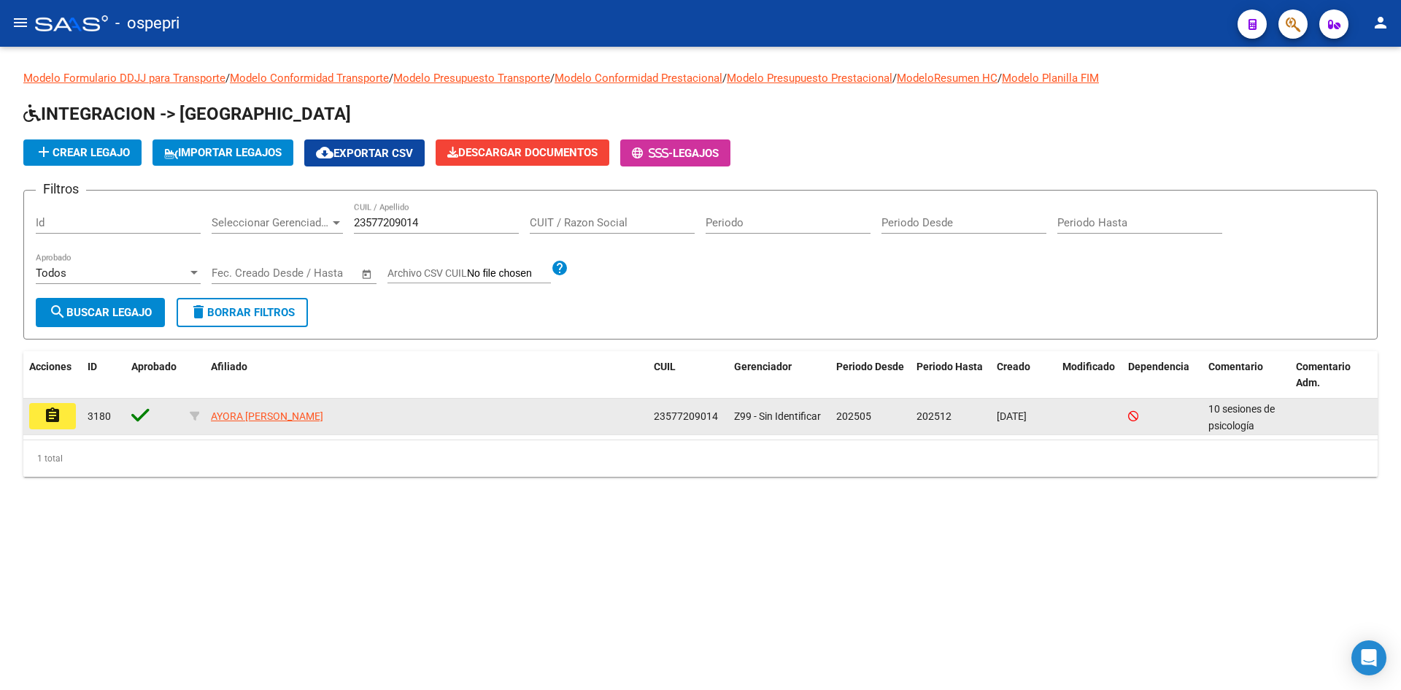
click at [56, 419] on mat-icon "assignment" at bounding box center [53, 416] width 18 height 18
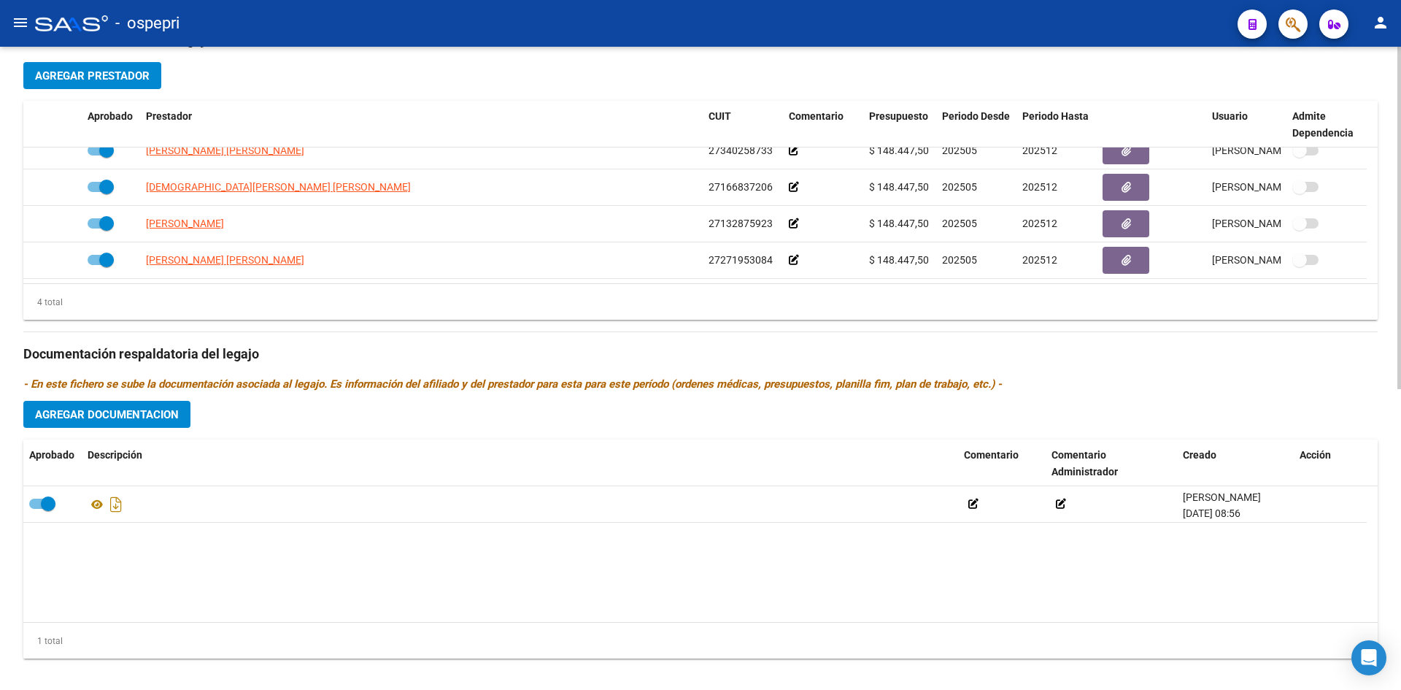
scroll to position [565, 0]
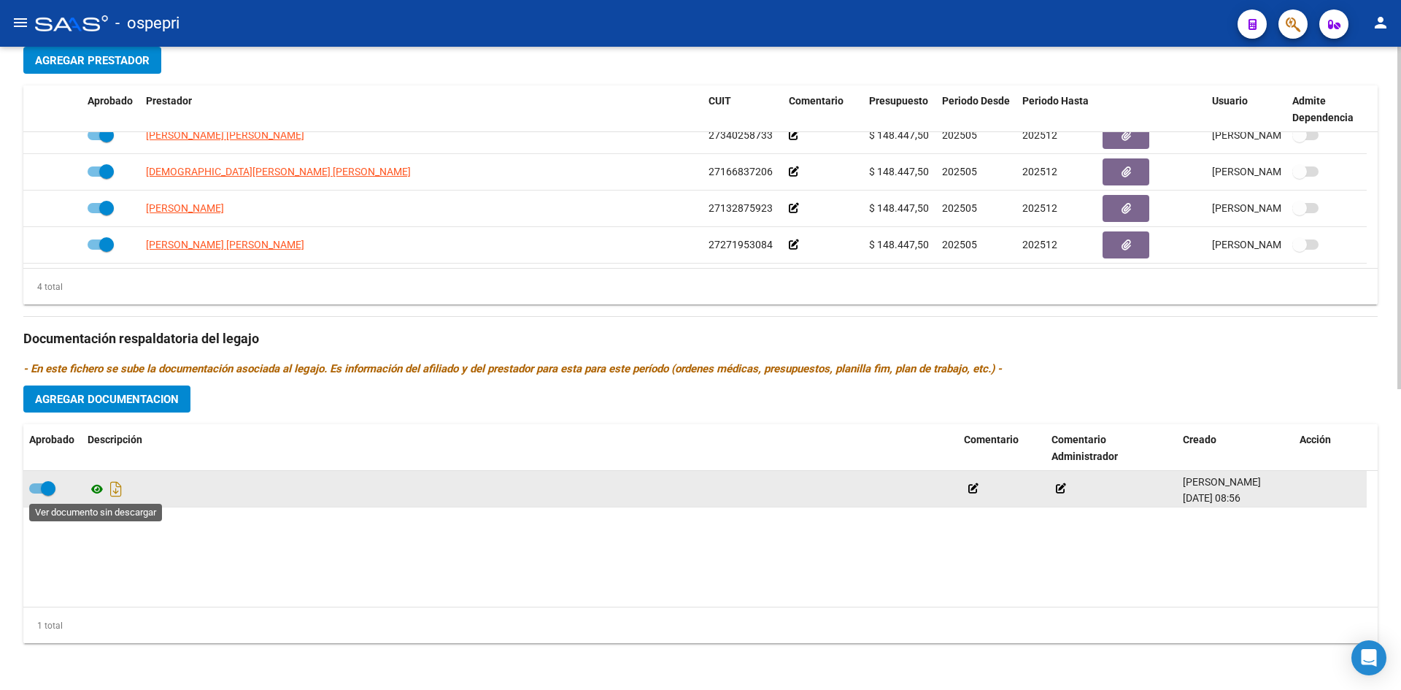
click at [96, 488] on icon at bounding box center [97, 489] width 19 height 18
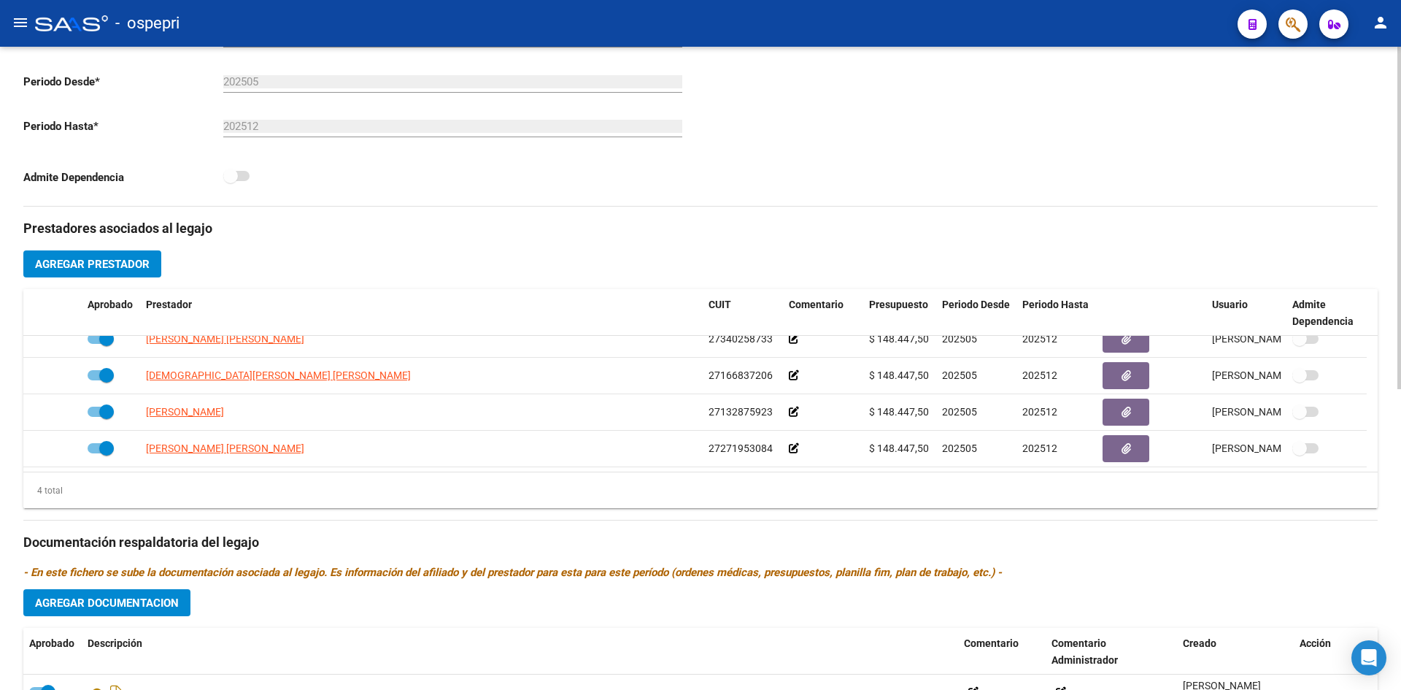
scroll to position [0, 0]
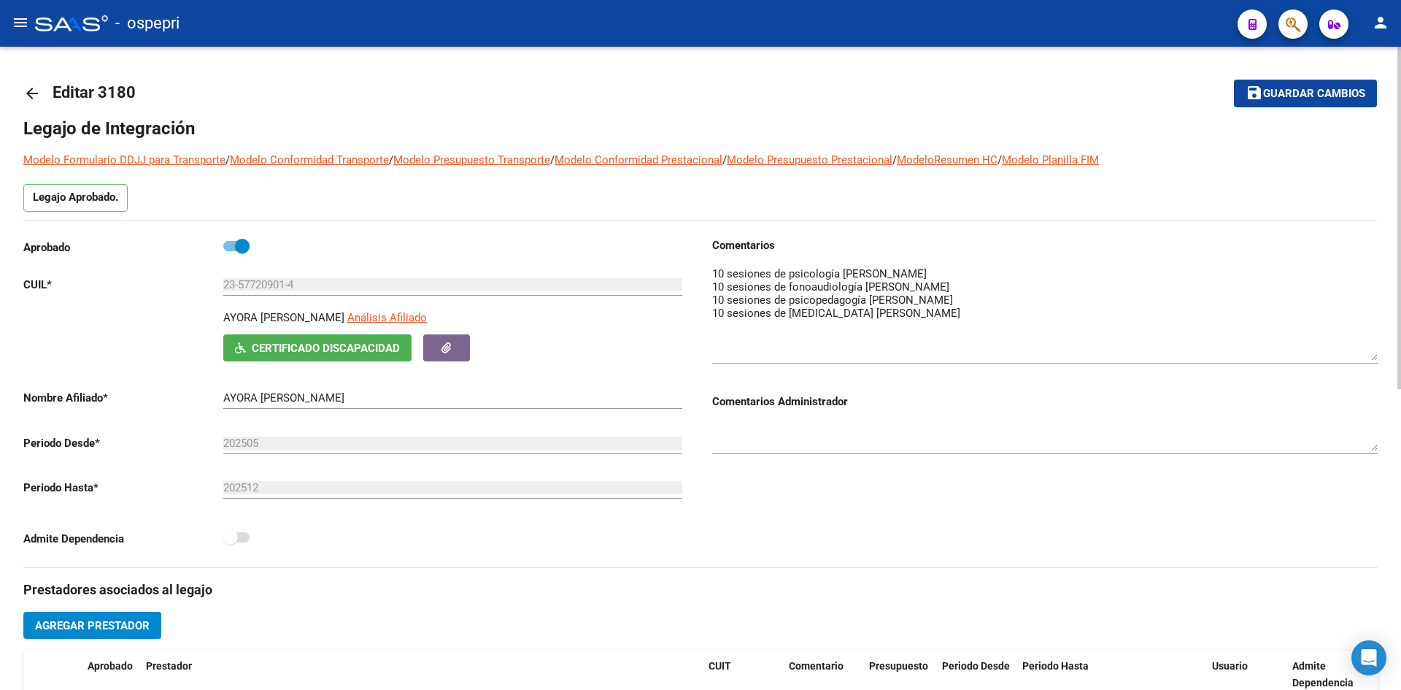
drag, startPoint x: 1373, startPoint y: 291, endPoint x: 1373, endPoint y: 357, distance: 65.7
click at [1373, 357] on textarea at bounding box center [1045, 313] width 666 height 95
click at [32, 91] on mat-icon "arrow_back" at bounding box center [32, 94] width 18 height 18
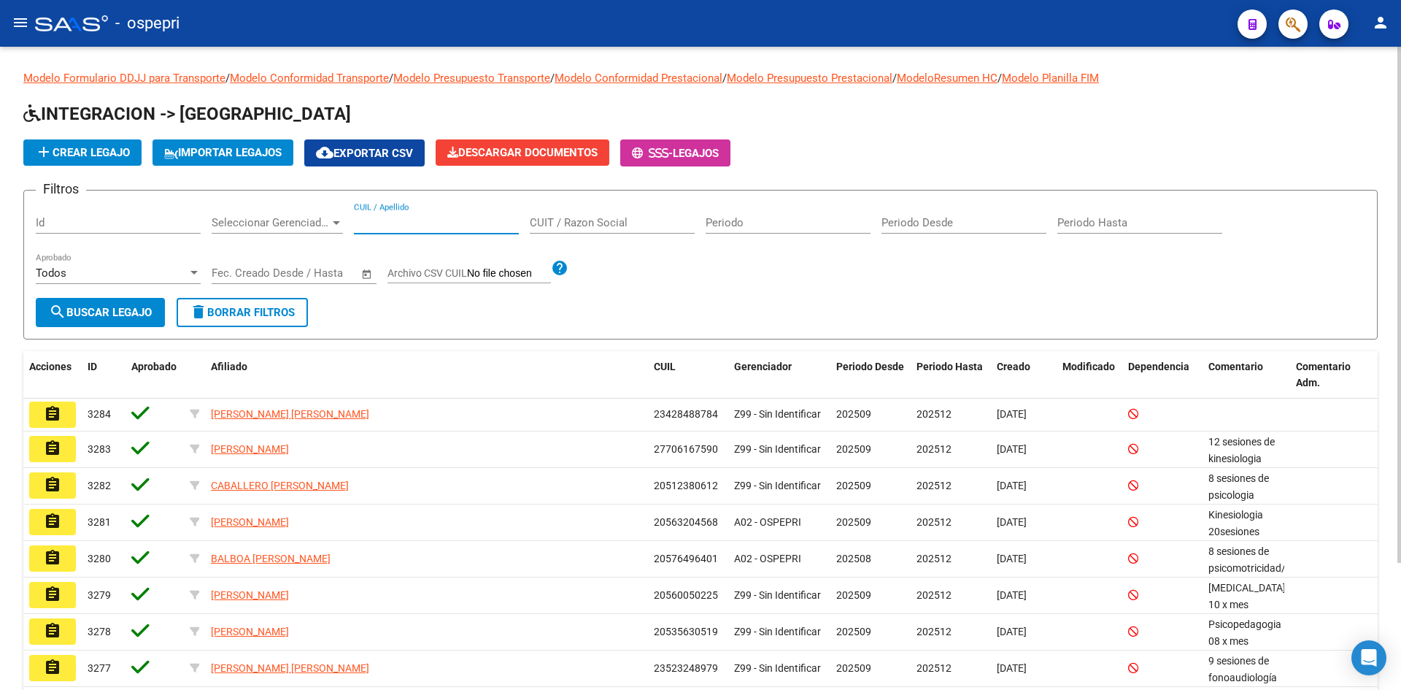
click at [409, 219] on input "CUIL / Apellido" at bounding box center [436, 222] width 165 height 13
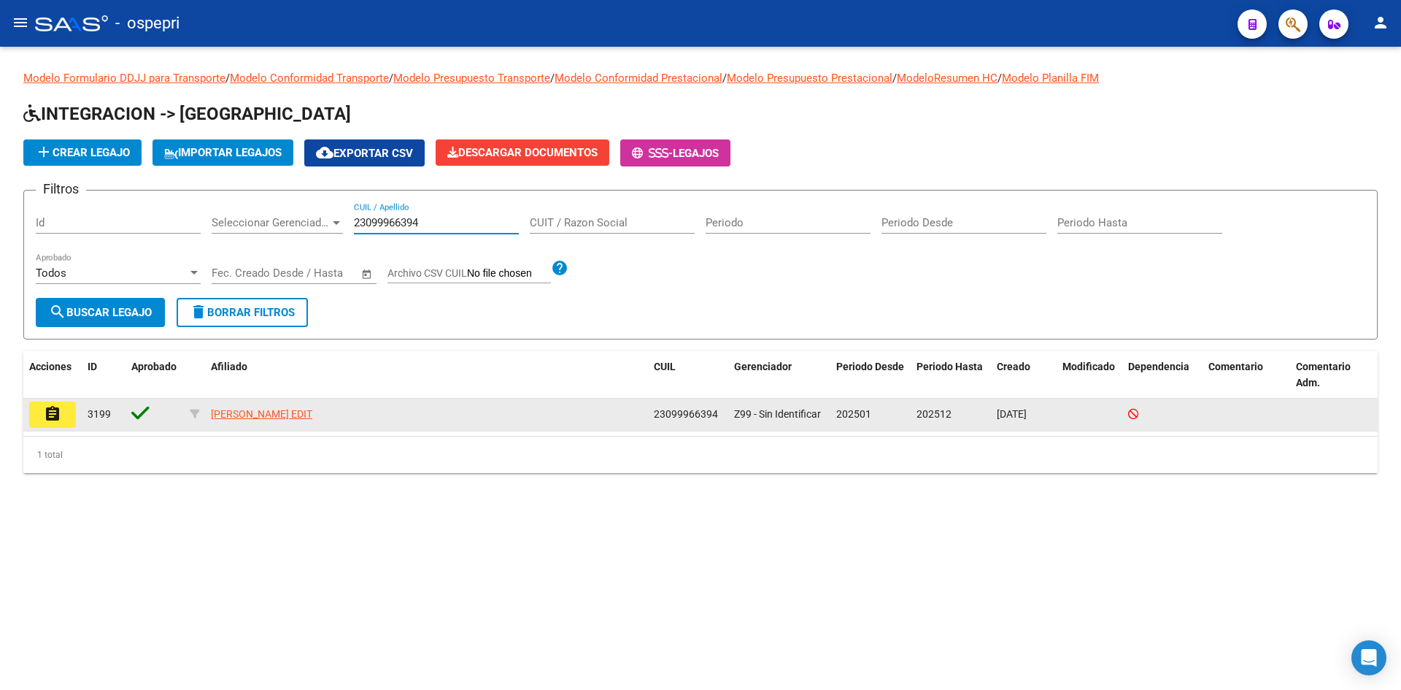
type input "23099966394"
click at [57, 415] on mat-icon "assignment" at bounding box center [53, 414] width 18 height 18
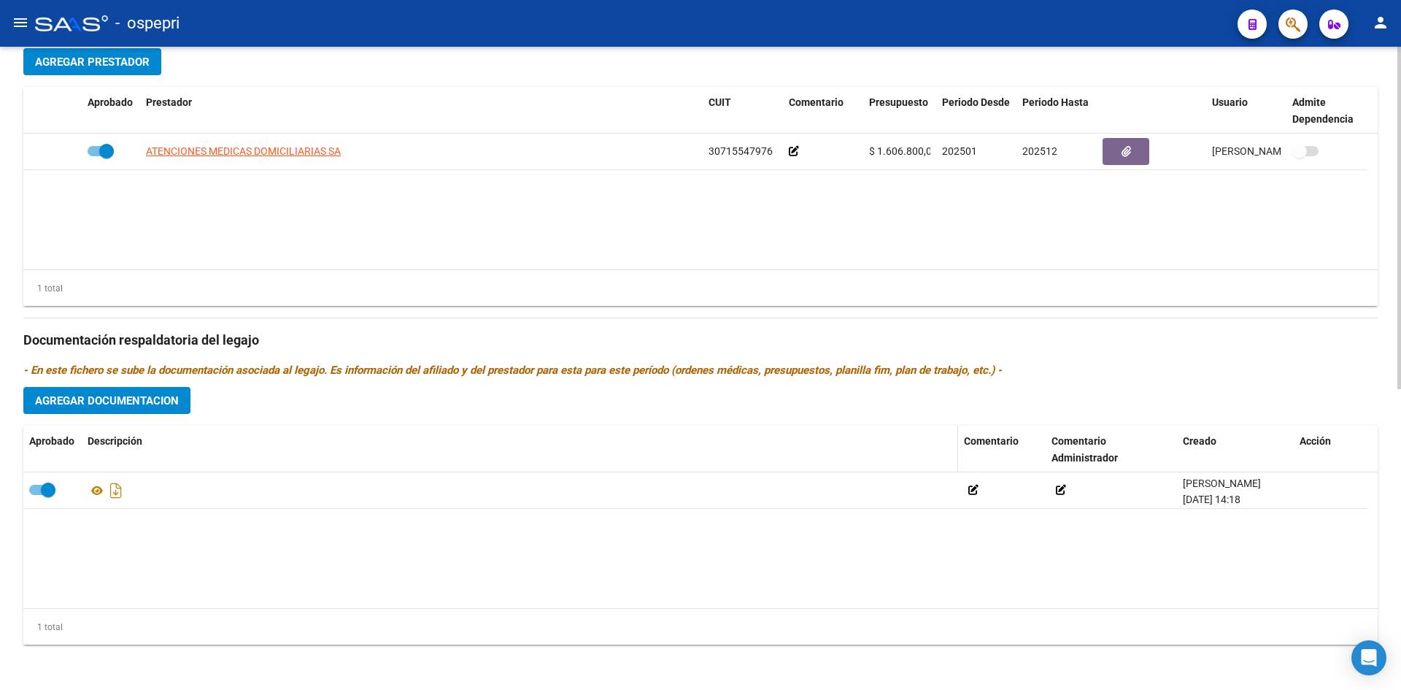
scroll to position [565, 0]
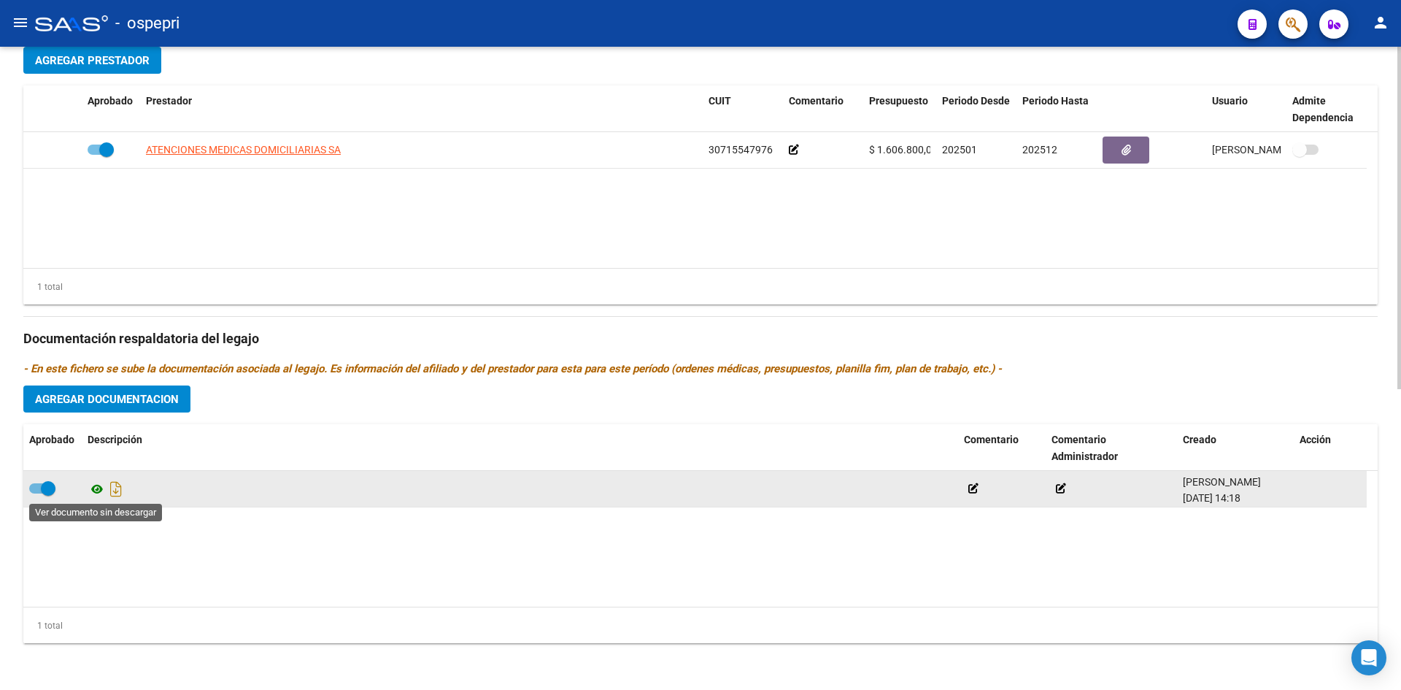
click at [95, 490] on icon at bounding box center [97, 489] width 19 height 18
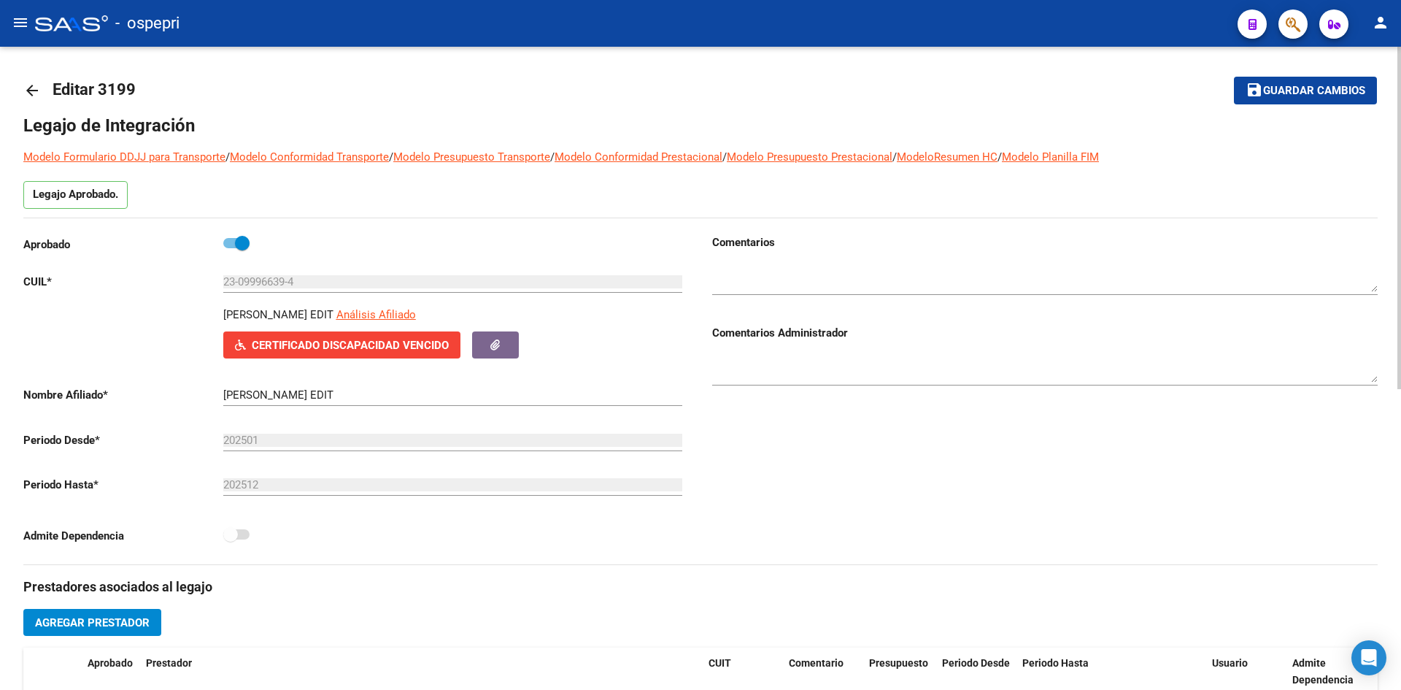
scroll to position [0, 0]
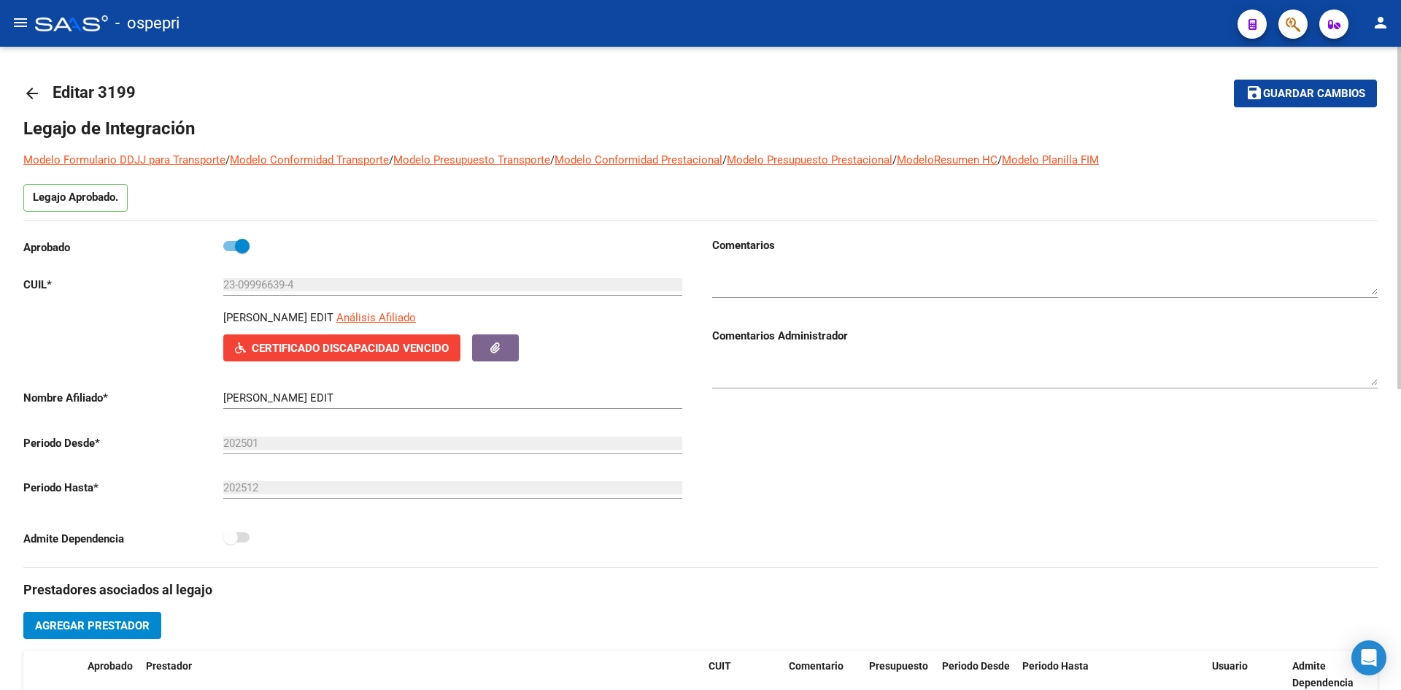
click at [39, 86] on mat-icon "arrow_back" at bounding box center [32, 94] width 18 height 18
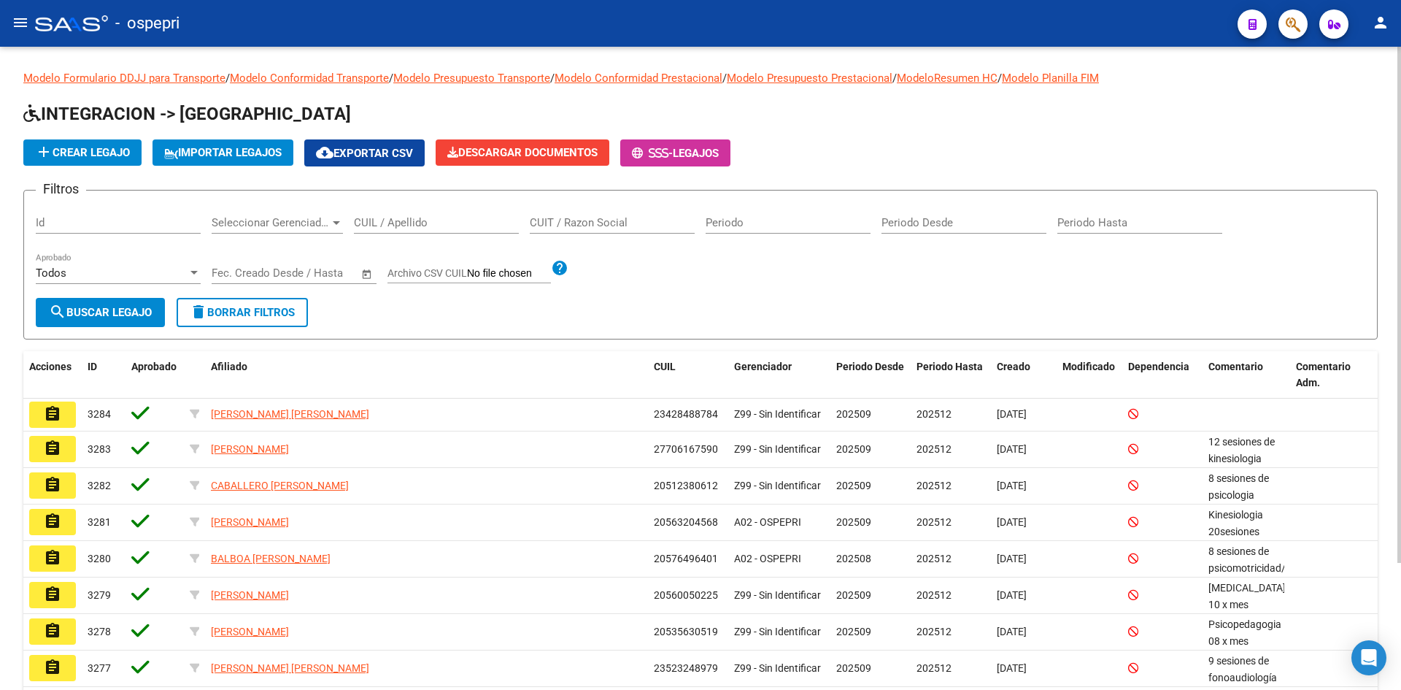
click at [409, 224] on input "CUIL / Apellido" at bounding box center [436, 222] width 165 height 13
paste input "20577235237"
type input "20577235237"
click at [132, 314] on span "search Buscar Legajo" at bounding box center [100, 312] width 103 height 13
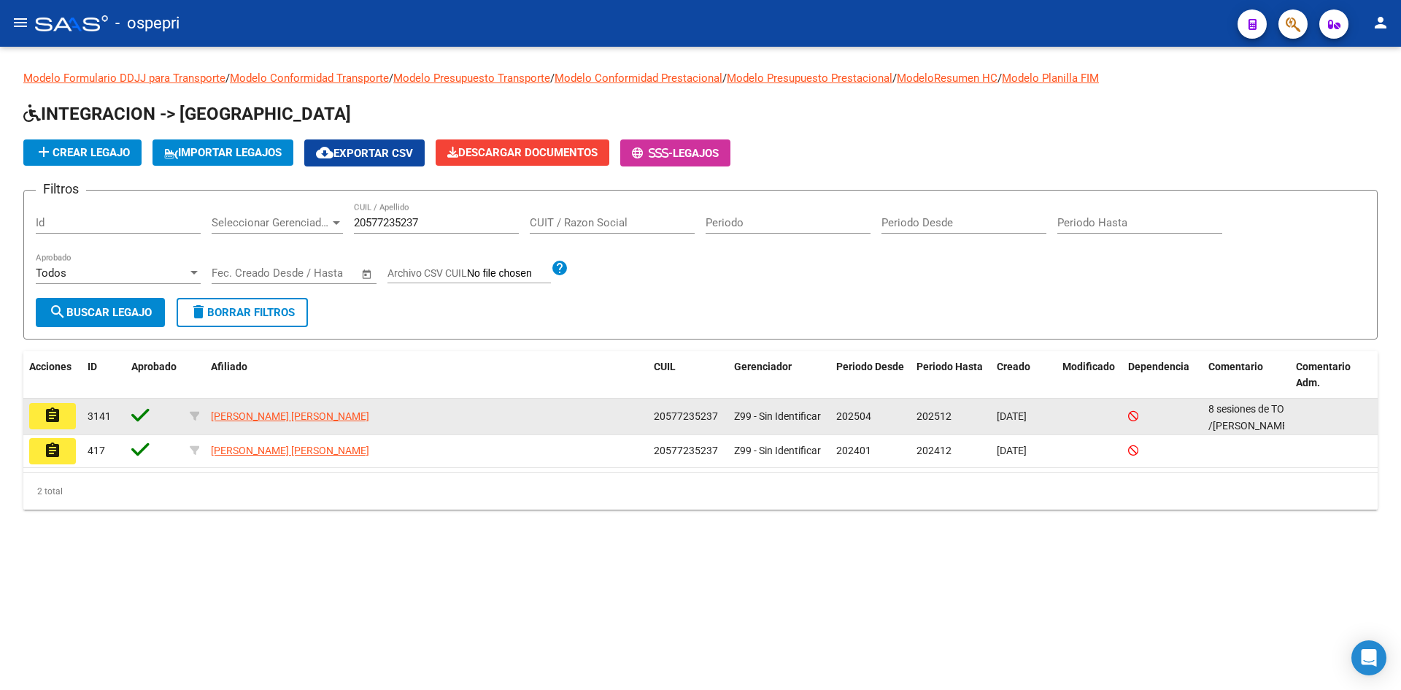
click at [47, 412] on mat-icon "assignment" at bounding box center [53, 416] width 18 height 18
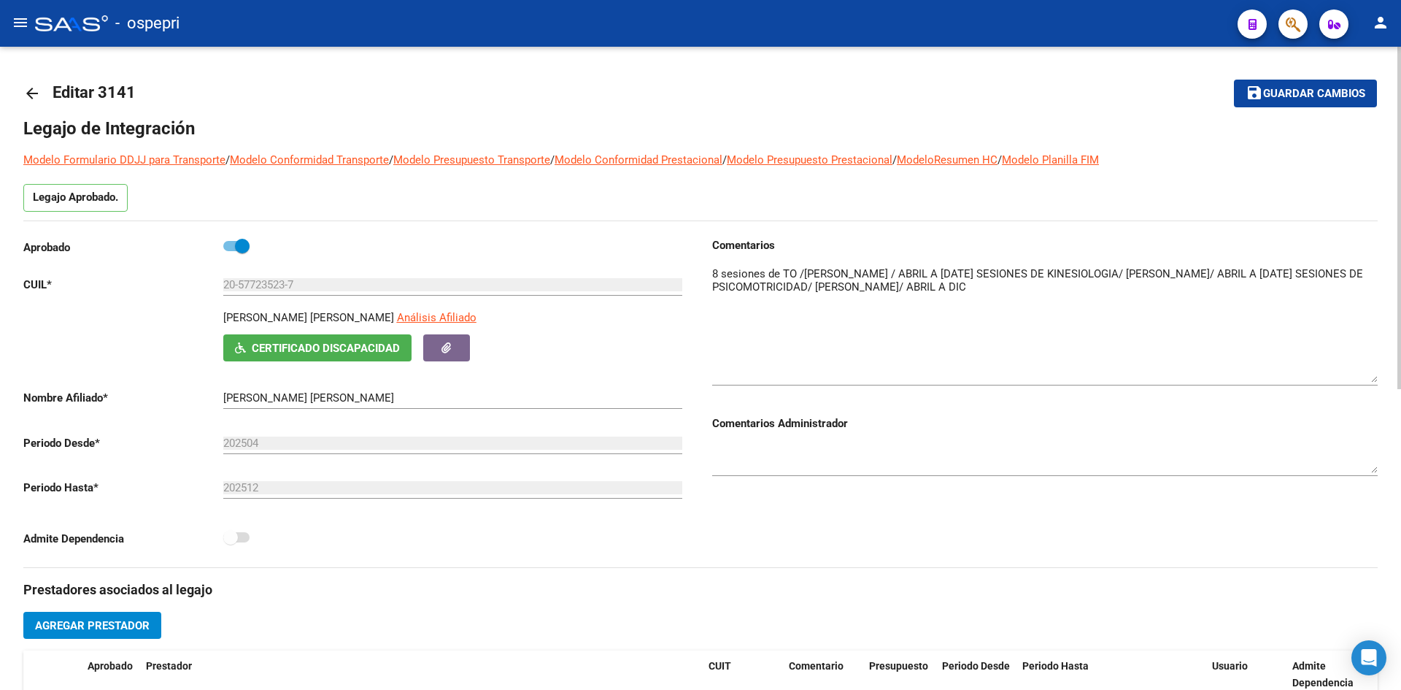
drag, startPoint x: 1376, startPoint y: 291, endPoint x: 1364, endPoint y: 378, distance: 88.5
click at [1364, 378] on textarea at bounding box center [1045, 324] width 666 height 117
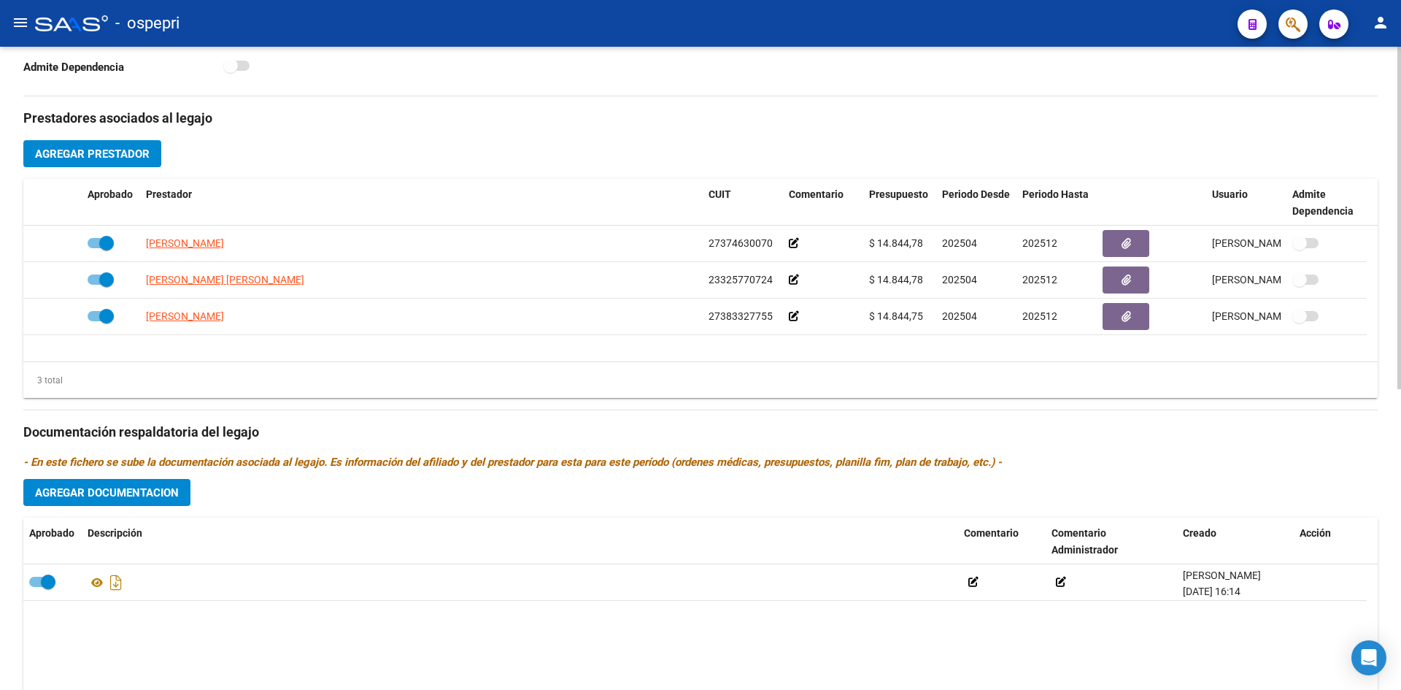
scroll to position [511, 0]
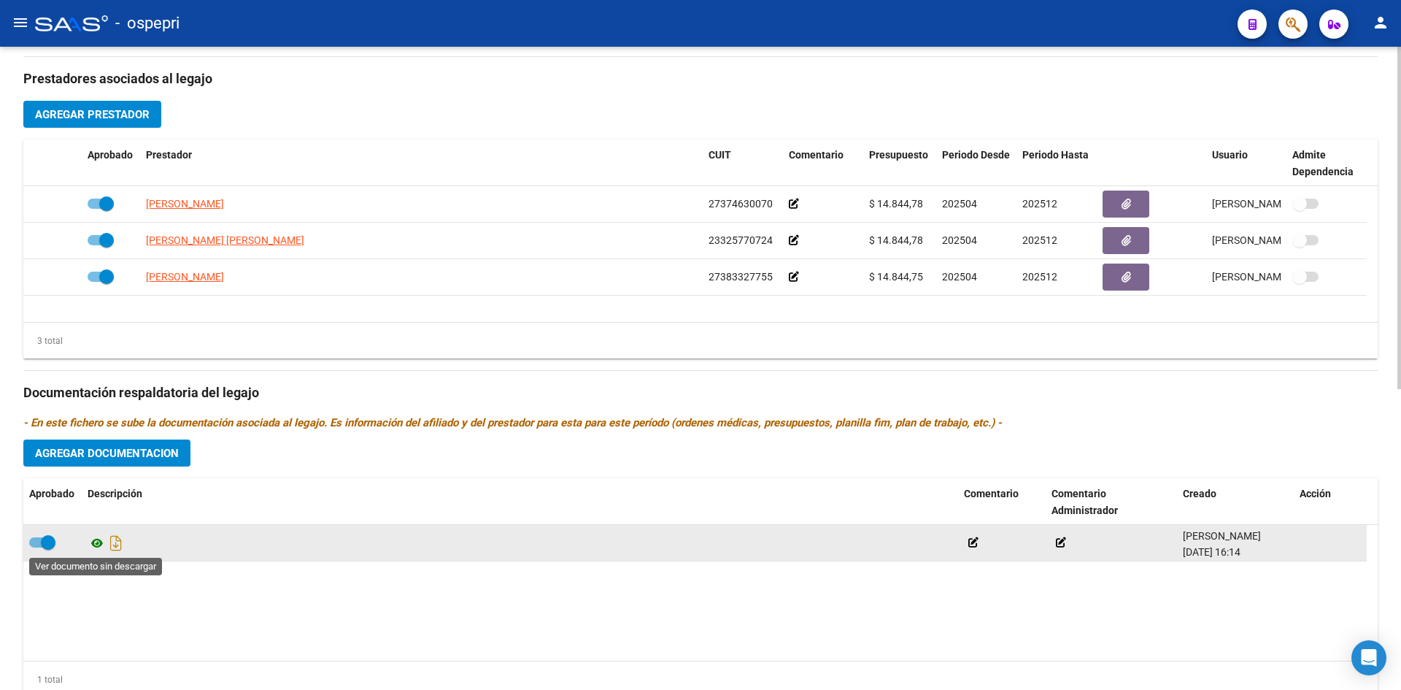
click at [93, 539] on icon at bounding box center [97, 543] width 19 height 18
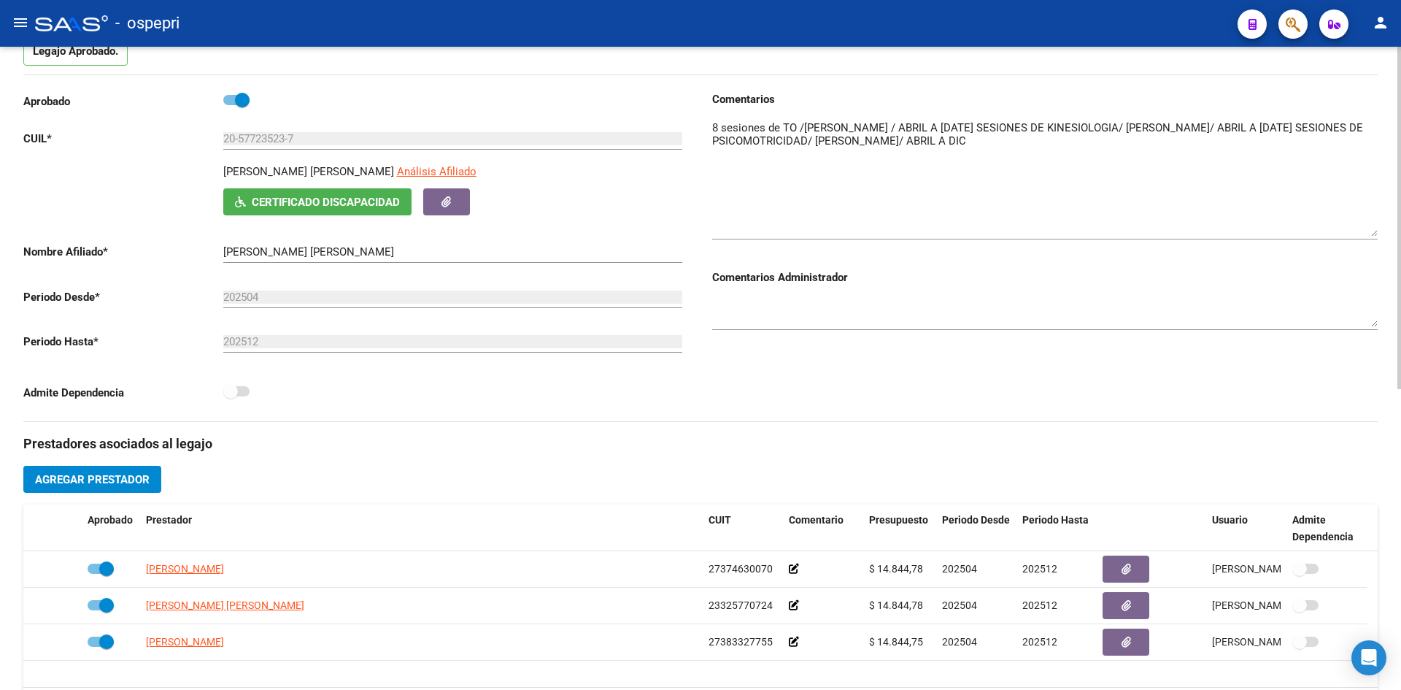
scroll to position [0, 0]
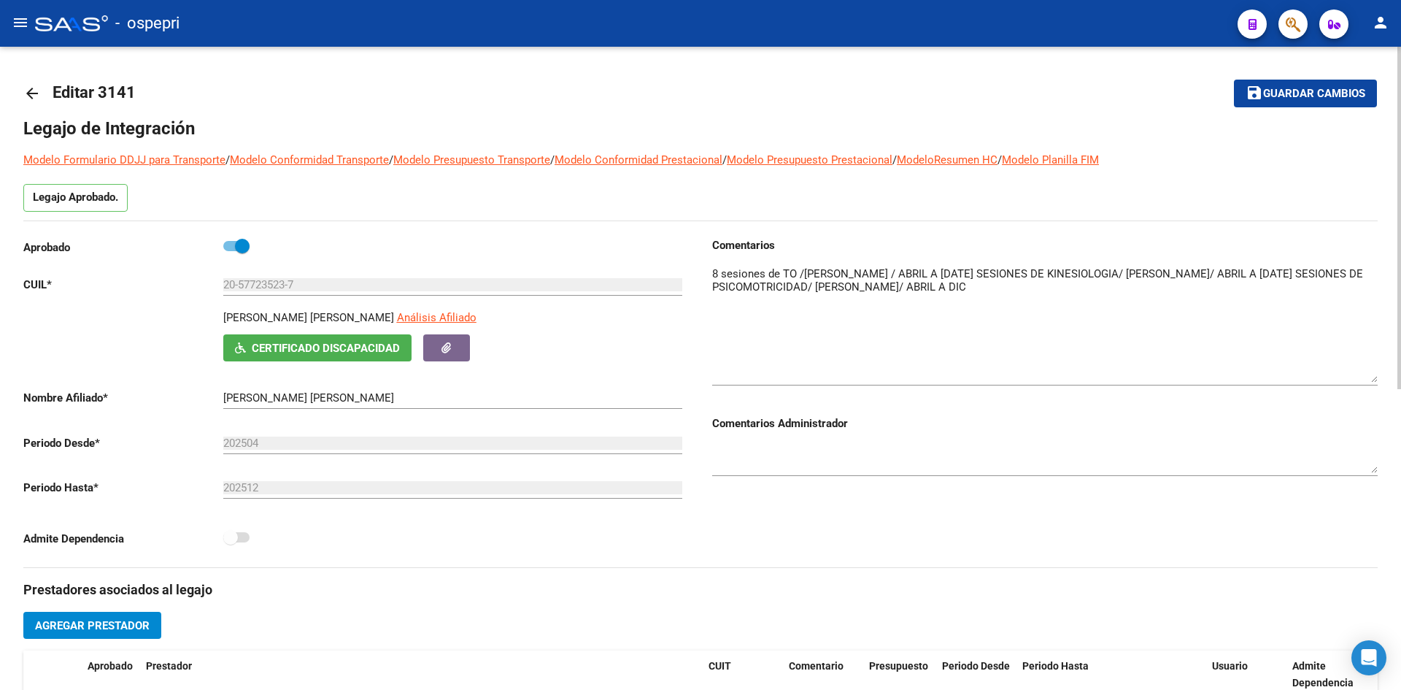
click at [35, 91] on mat-icon "arrow_back" at bounding box center [32, 94] width 18 height 18
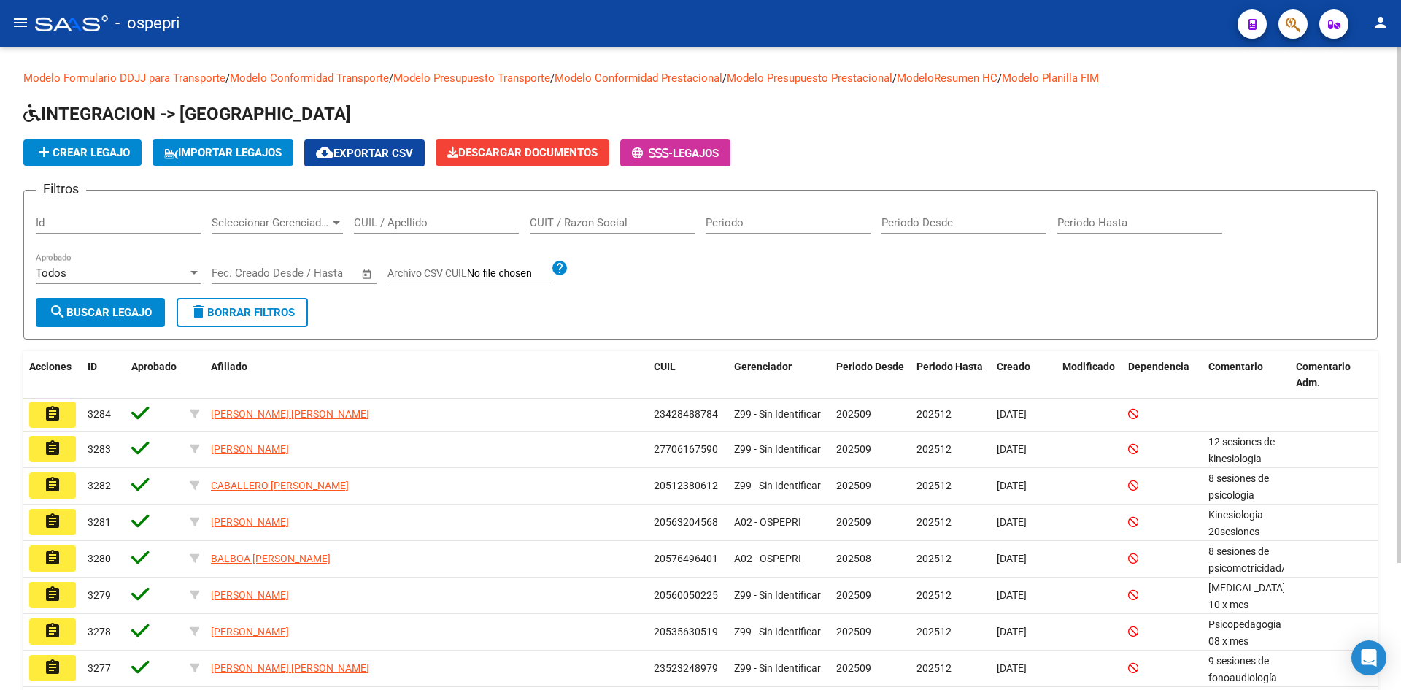
click at [388, 225] on input "CUIL / Apellido" at bounding box center [436, 222] width 165 height 13
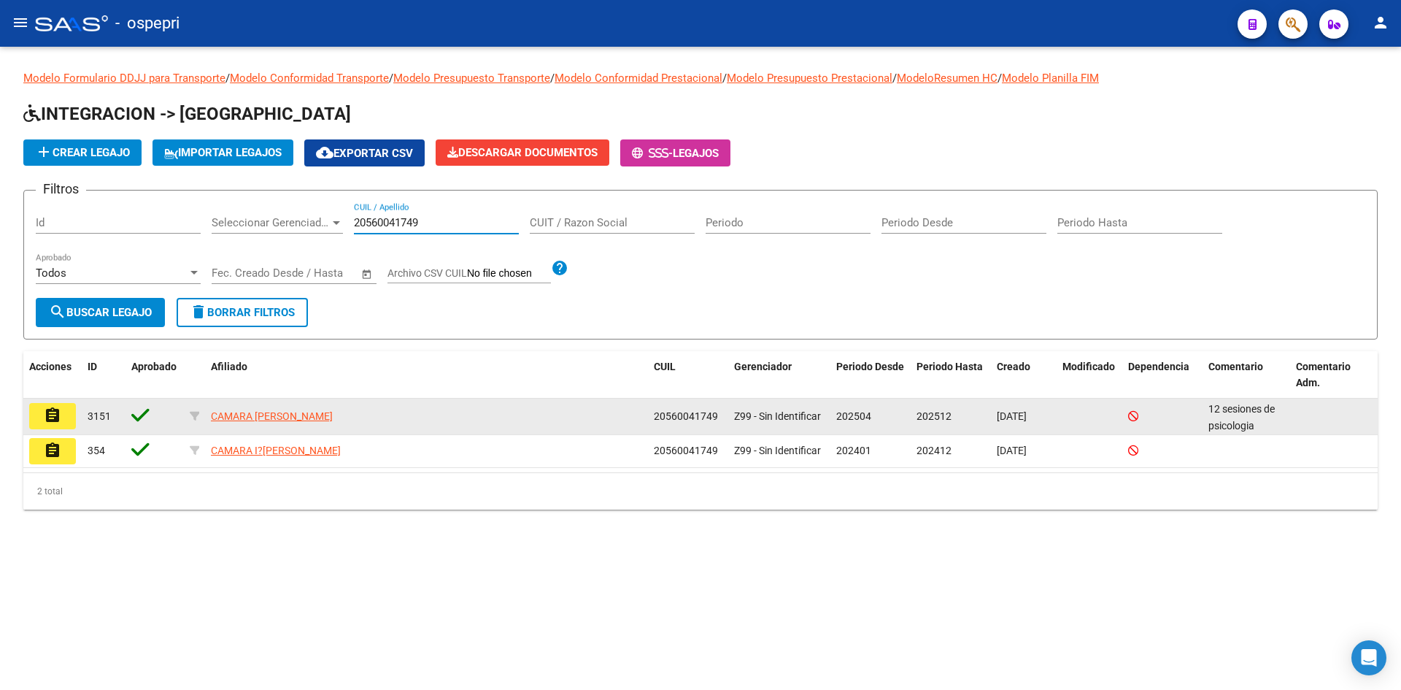
type input "20560041749"
click at [70, 419] on button "assignment" at bounding box center [52, 416] width 47 height 26
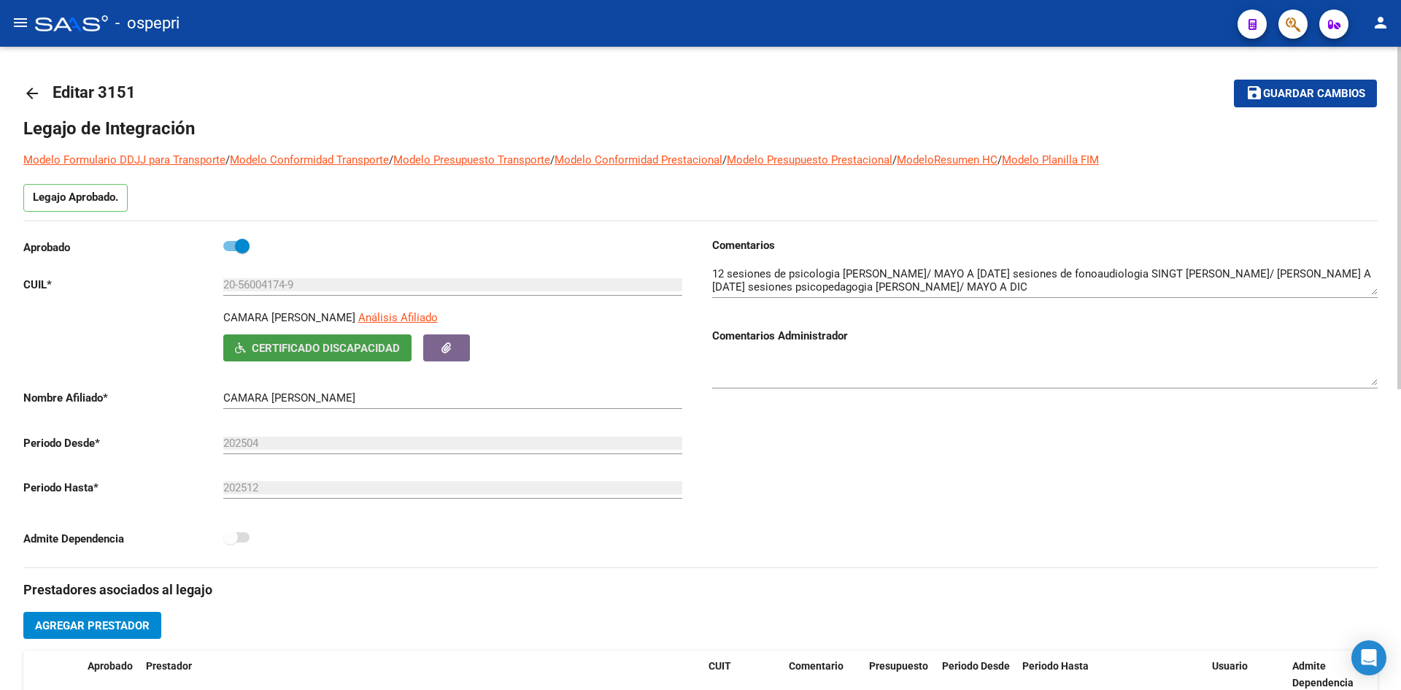
click at [336, 347] on span "Certificado Discapacidad" at bounding box center [326, 348] width 148 height 13
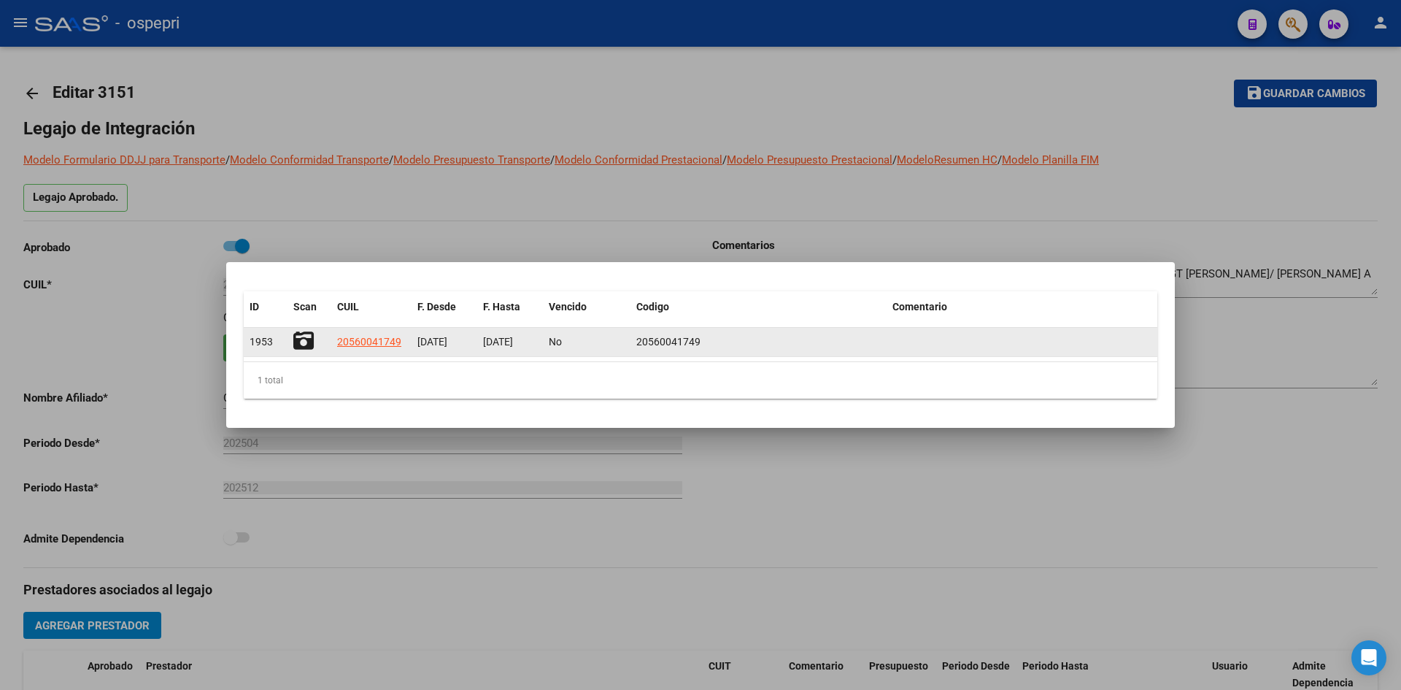
click at [307, 340] on icon at bounding box center [303, 341] width 20 height 20
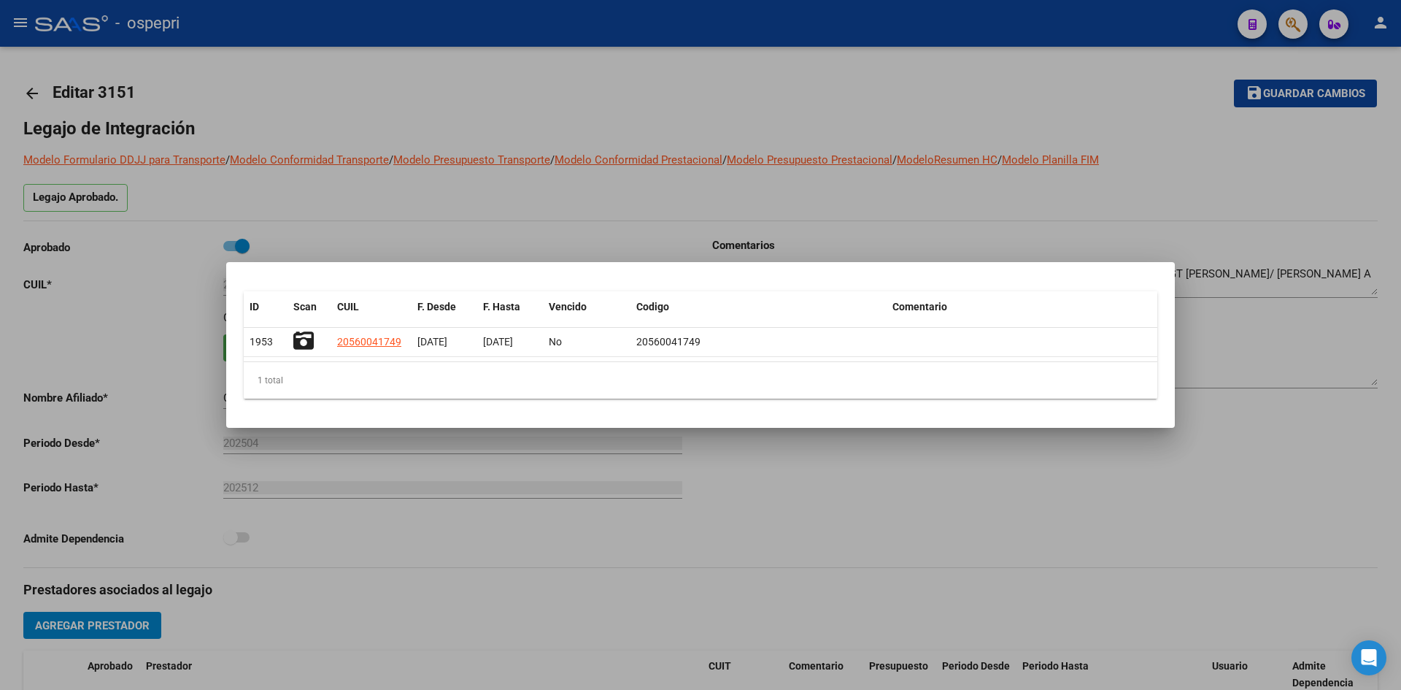
click at [565, 582] on div at bounding box center [700, 345] width 1401 height 690
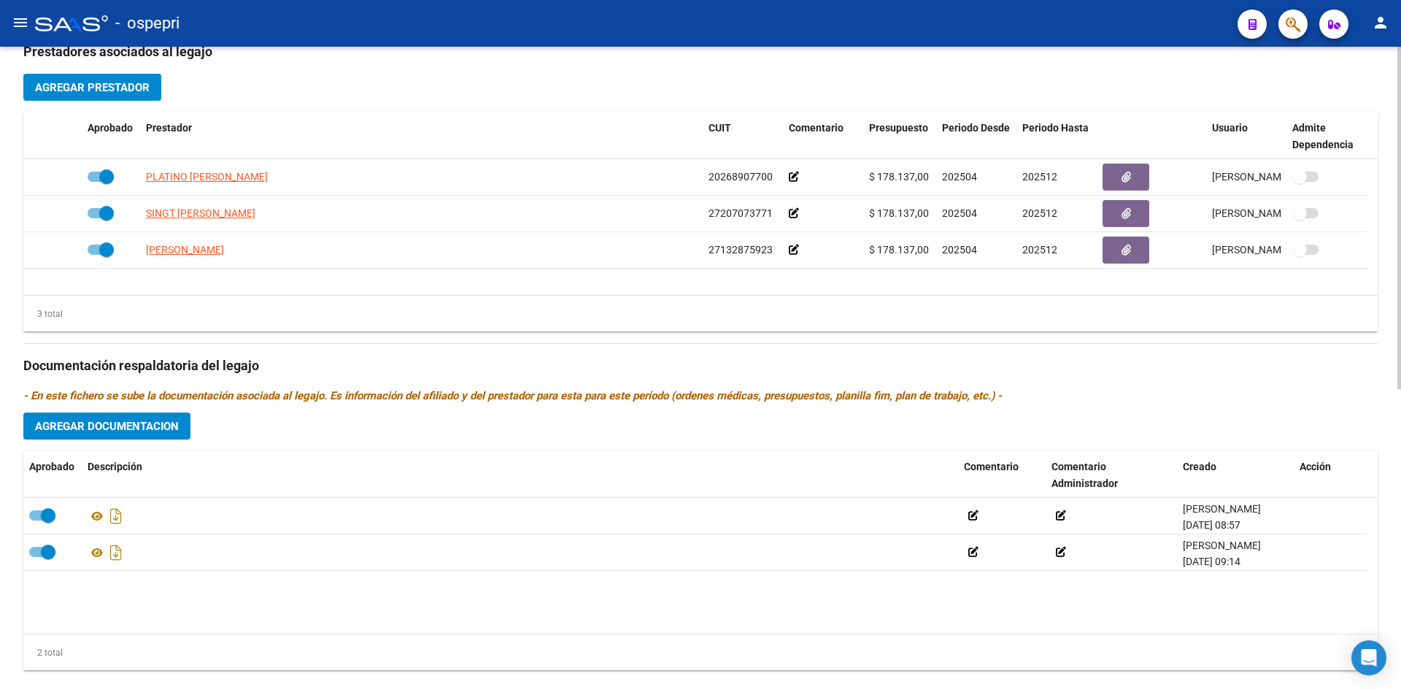
scroll to position [565, 0]
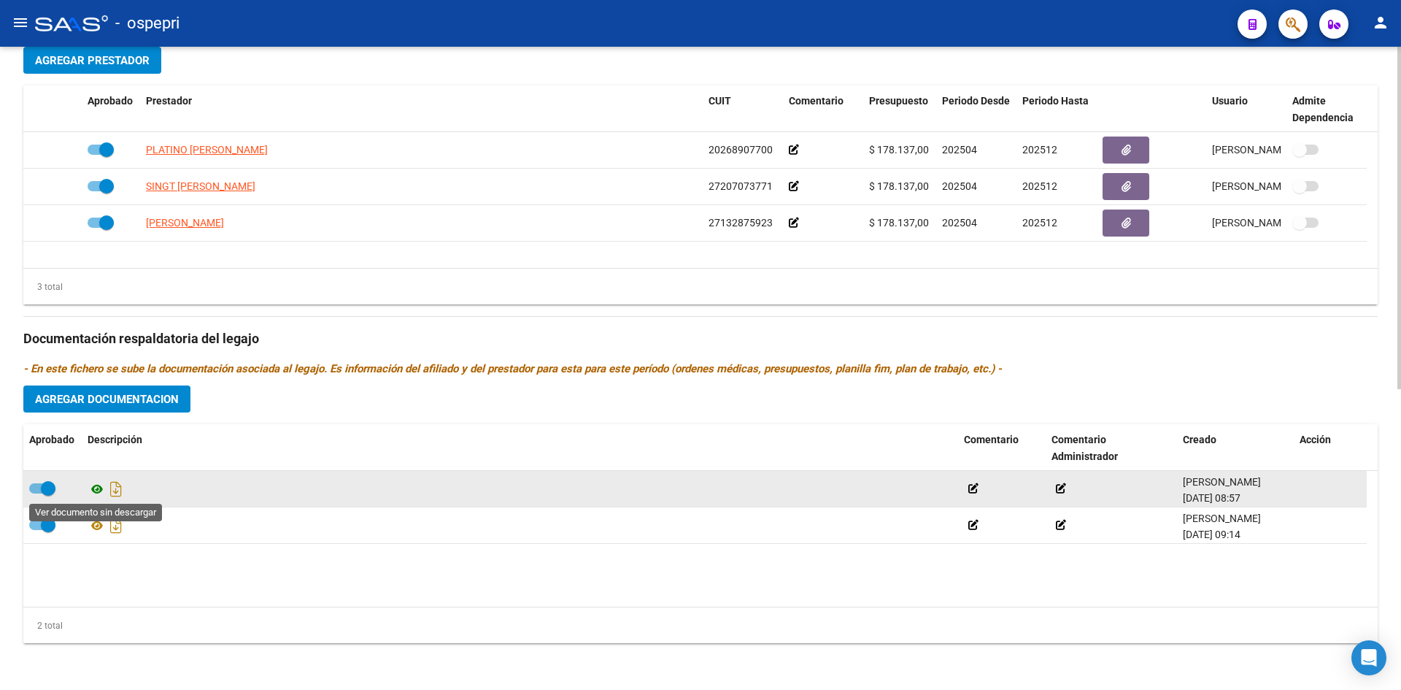
click at [99, 490] on icon at bounding box center [97, 489] width 19 height 18
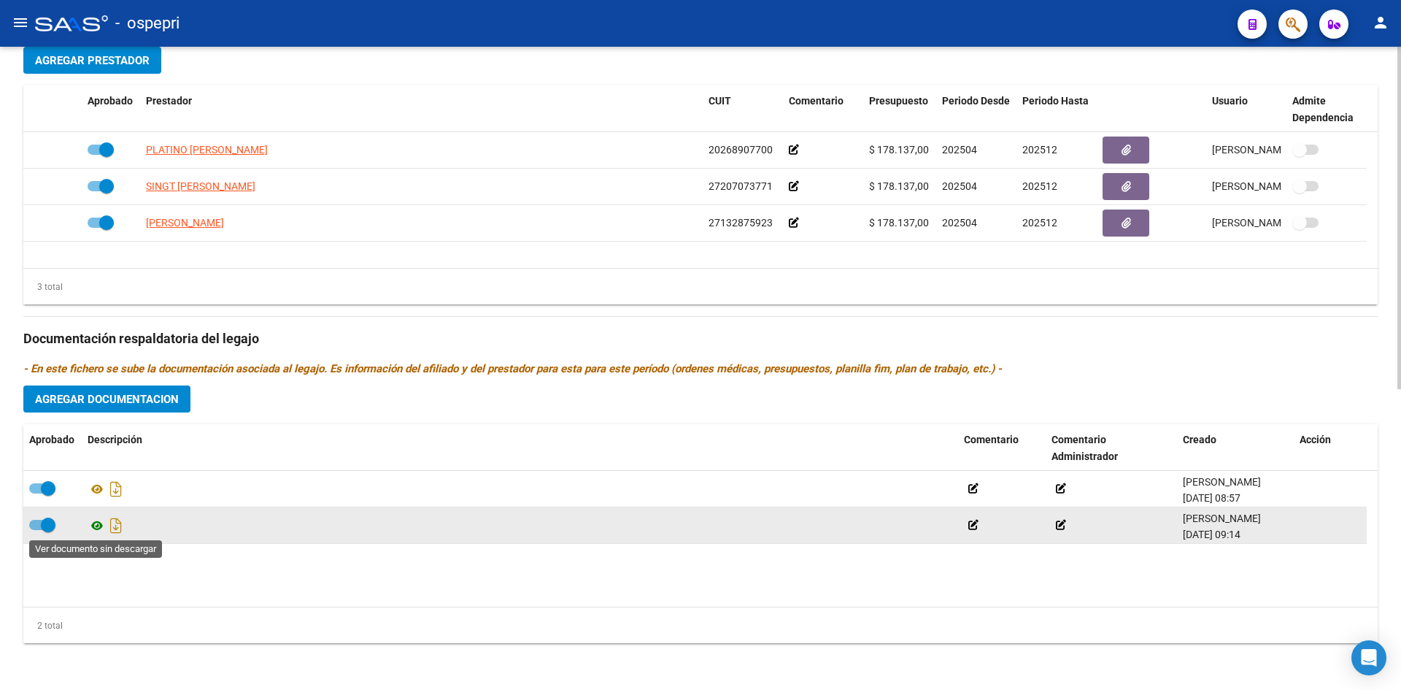
click at [99, 525] on icon at bounding box center [97, 526] width 19 height 18
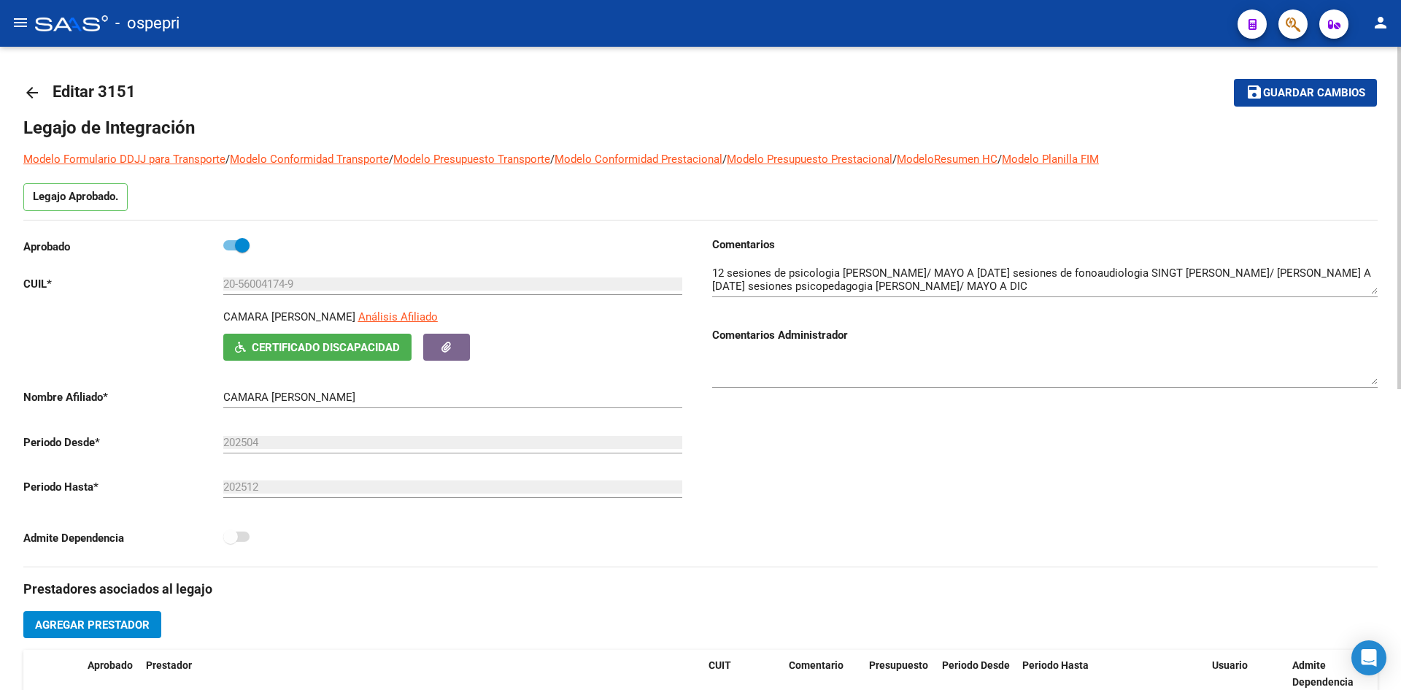
scroll to position [0, 0]
click at [300, 356] on button "Certificado Discapacidad" at bounding box center [317, 347] width 188 height 27
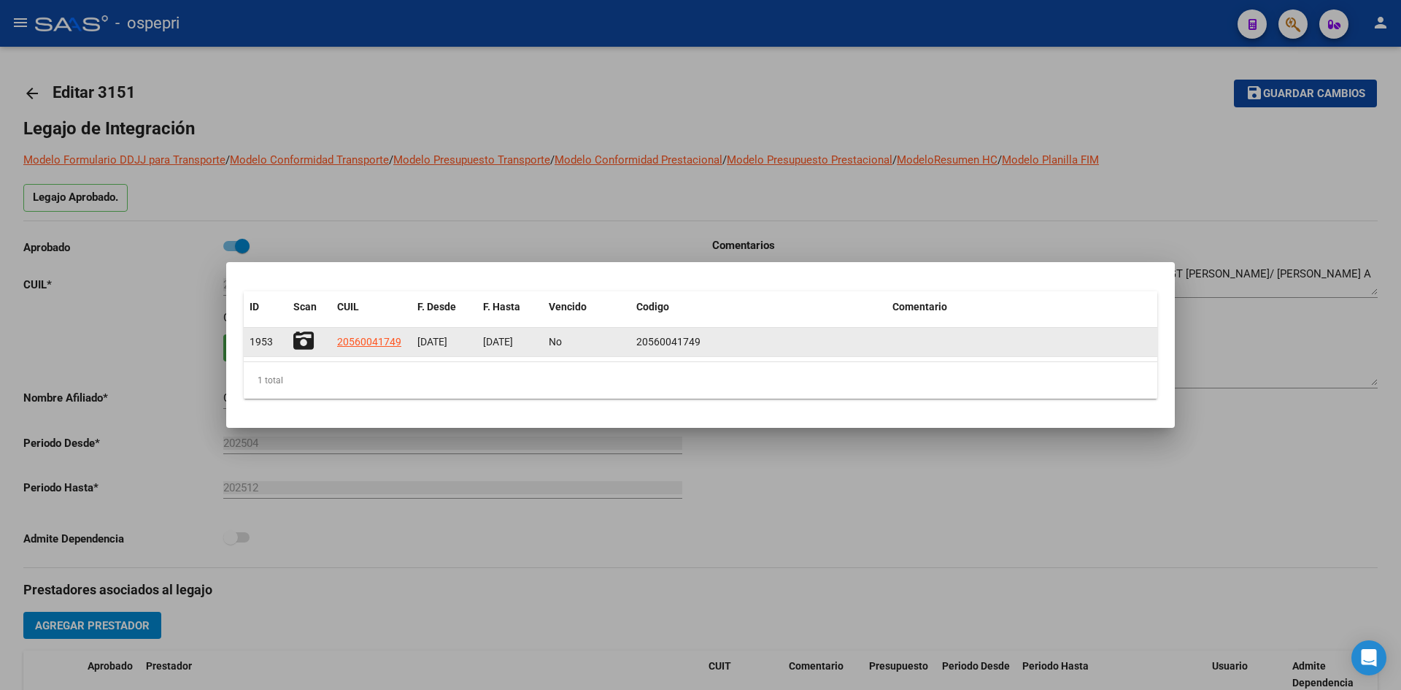
click at [305, 347] on icon at bounding box center [303, 341] width 20 height 20
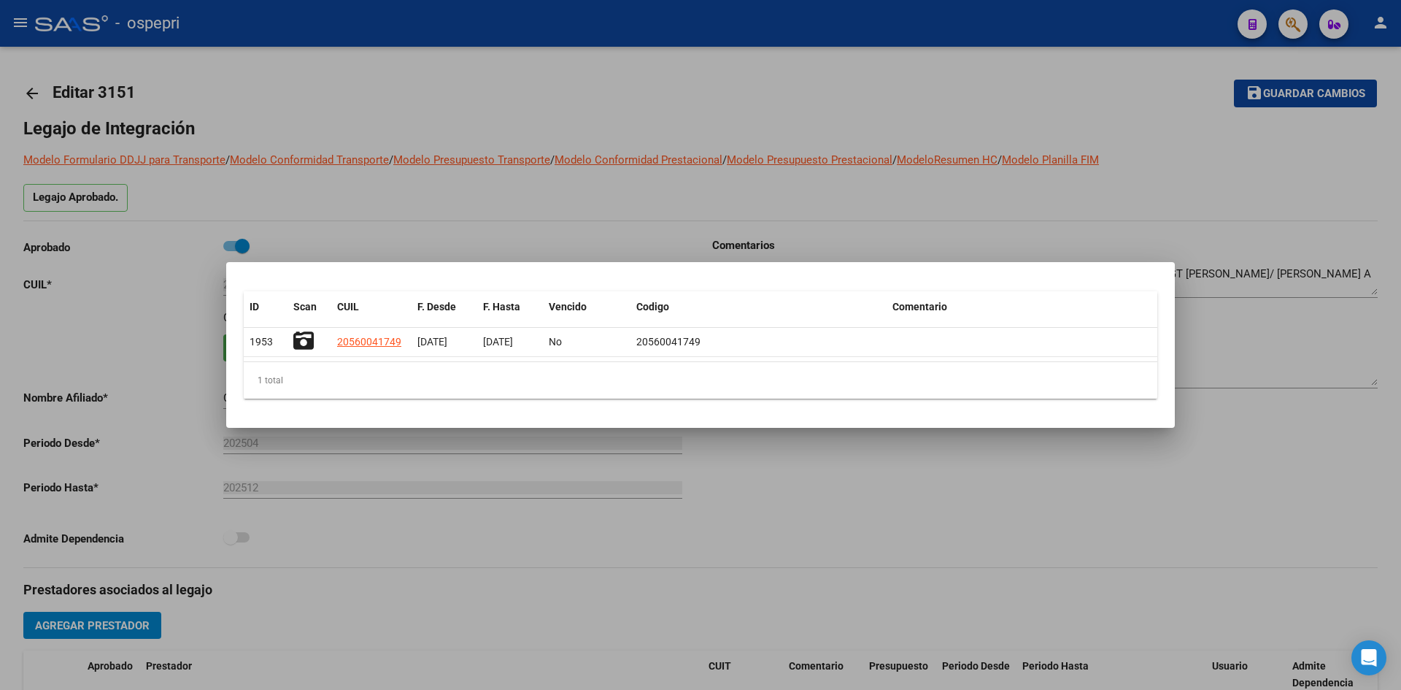
click at [460, 460] on div at bounding box center [700, 345] width 1401 height 690
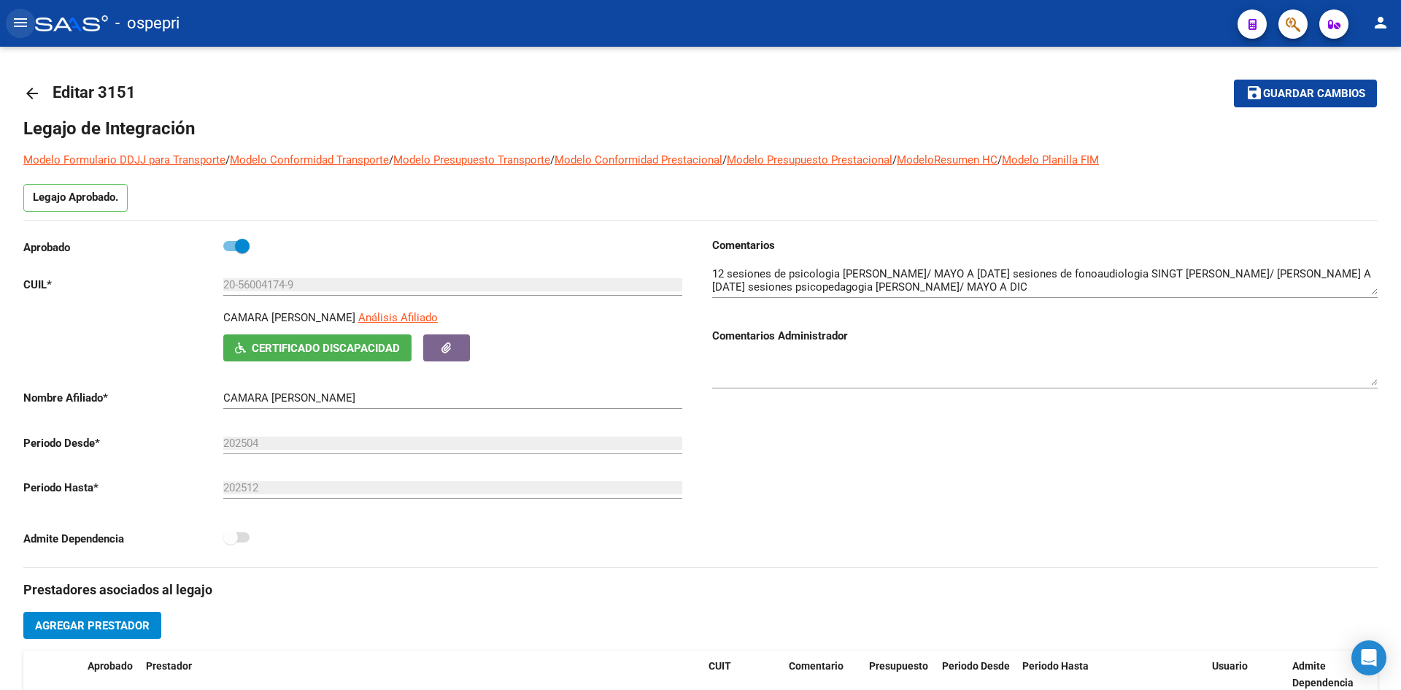
click at [14, 25] on mat-icon "menu" at bounding box center [21, 23] width 18 height 18
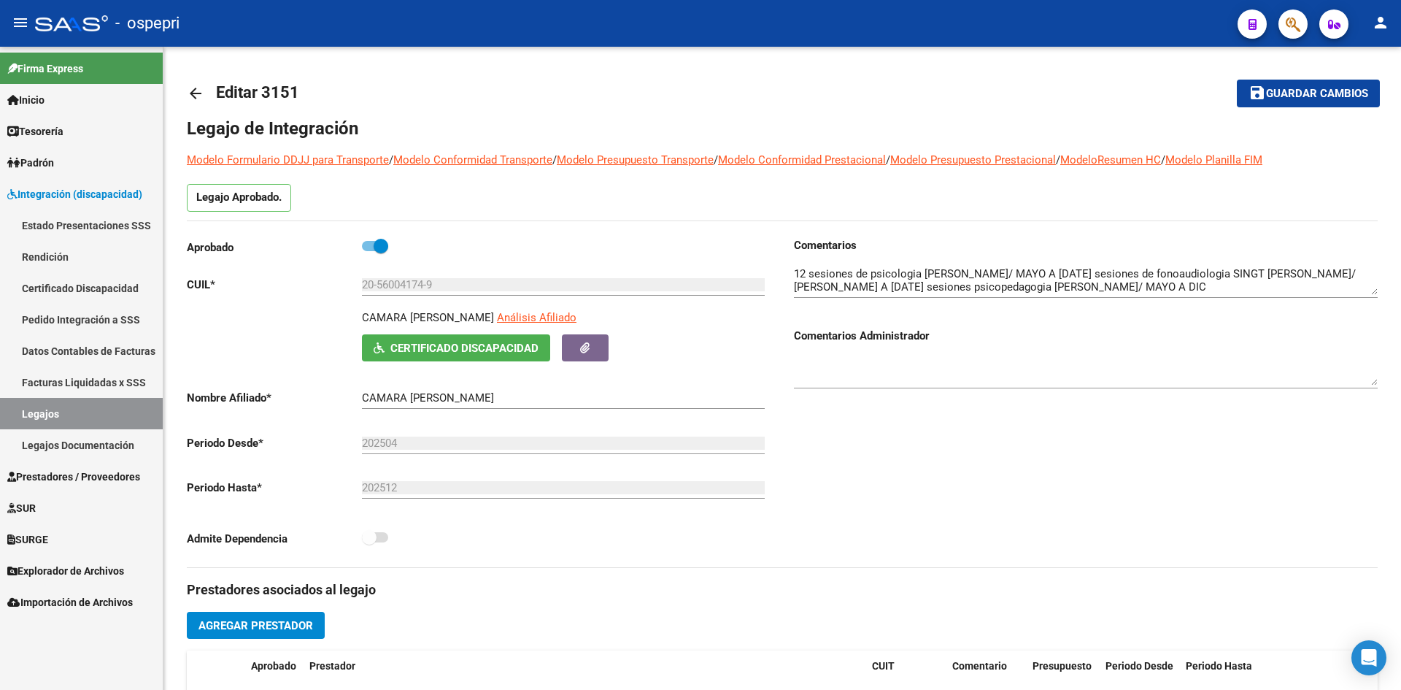
click at [74, 475] on span "Prestadores / Proveedores" at bounding box center [73, 477] width 133 height 16
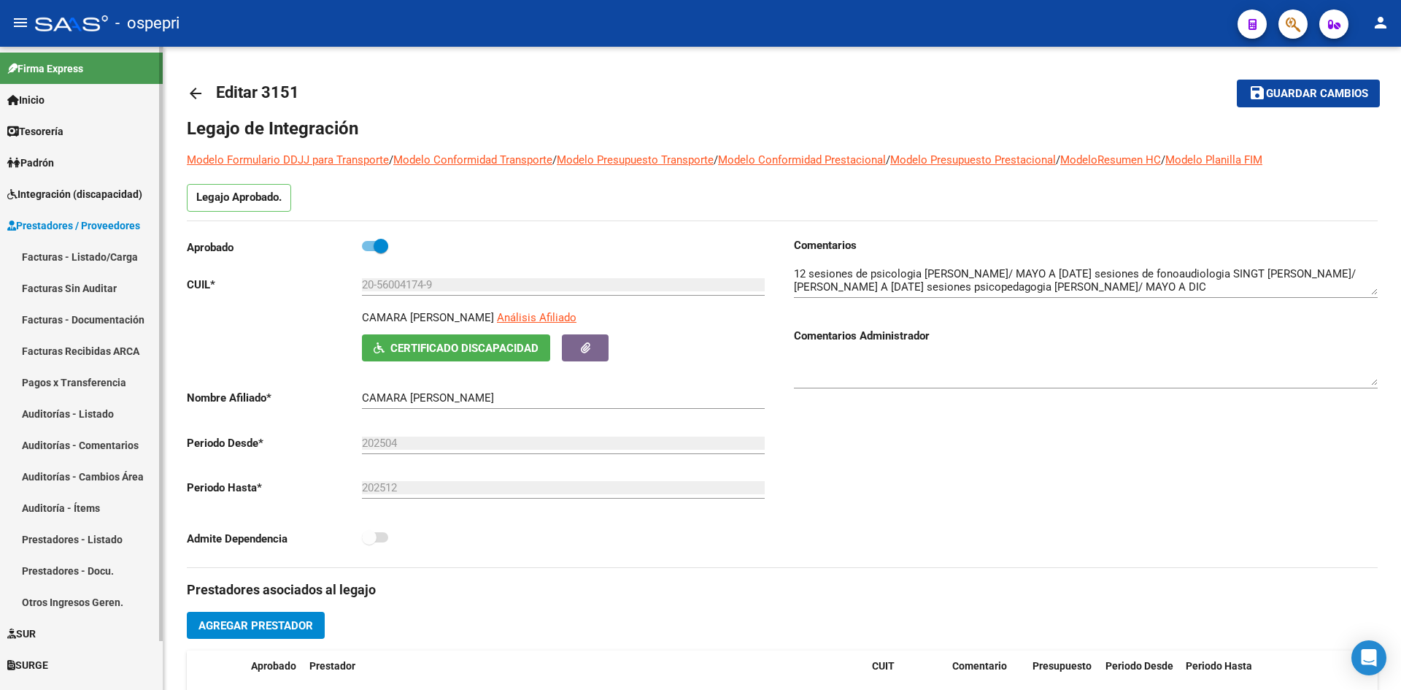
click at [72, 250] on link "Facturas - Listado/Carga" at bounding box center [81, 256] width 163 height 31
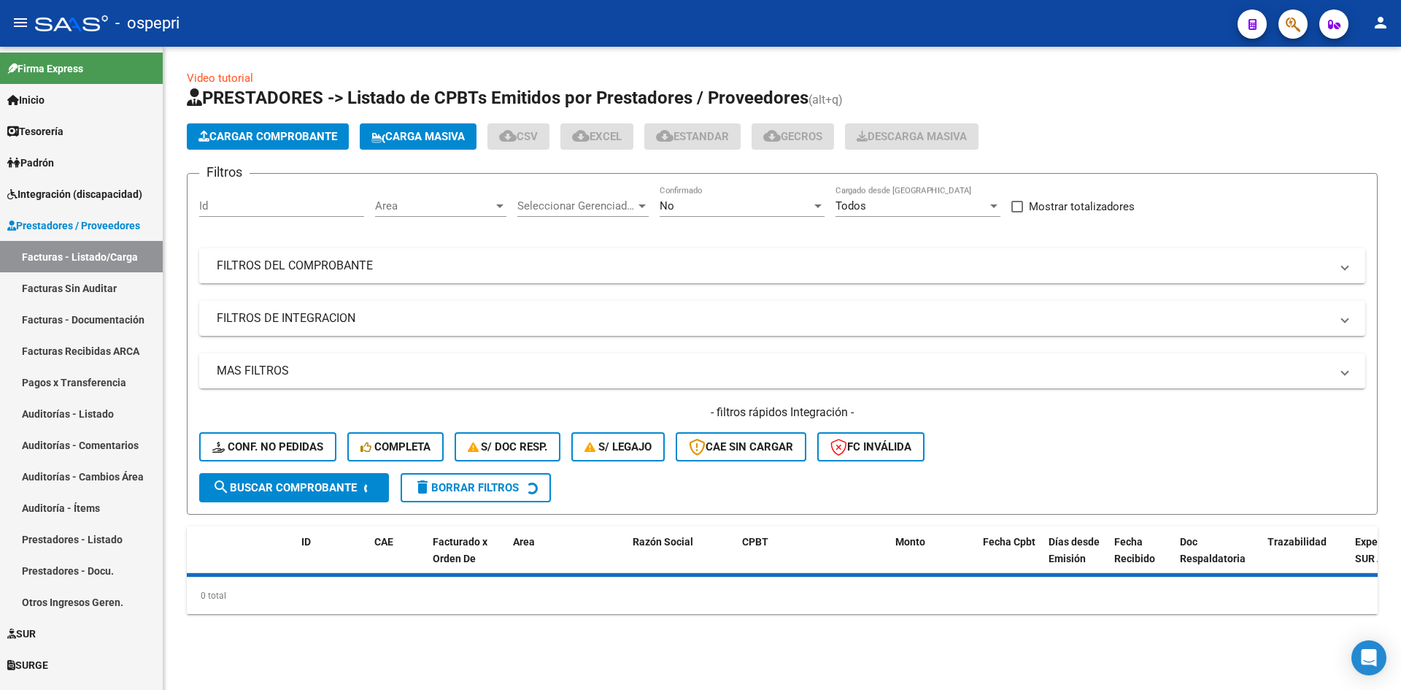
click at [9, 21] on button "menu" at bounding box center [20, 23] width 29 height 29
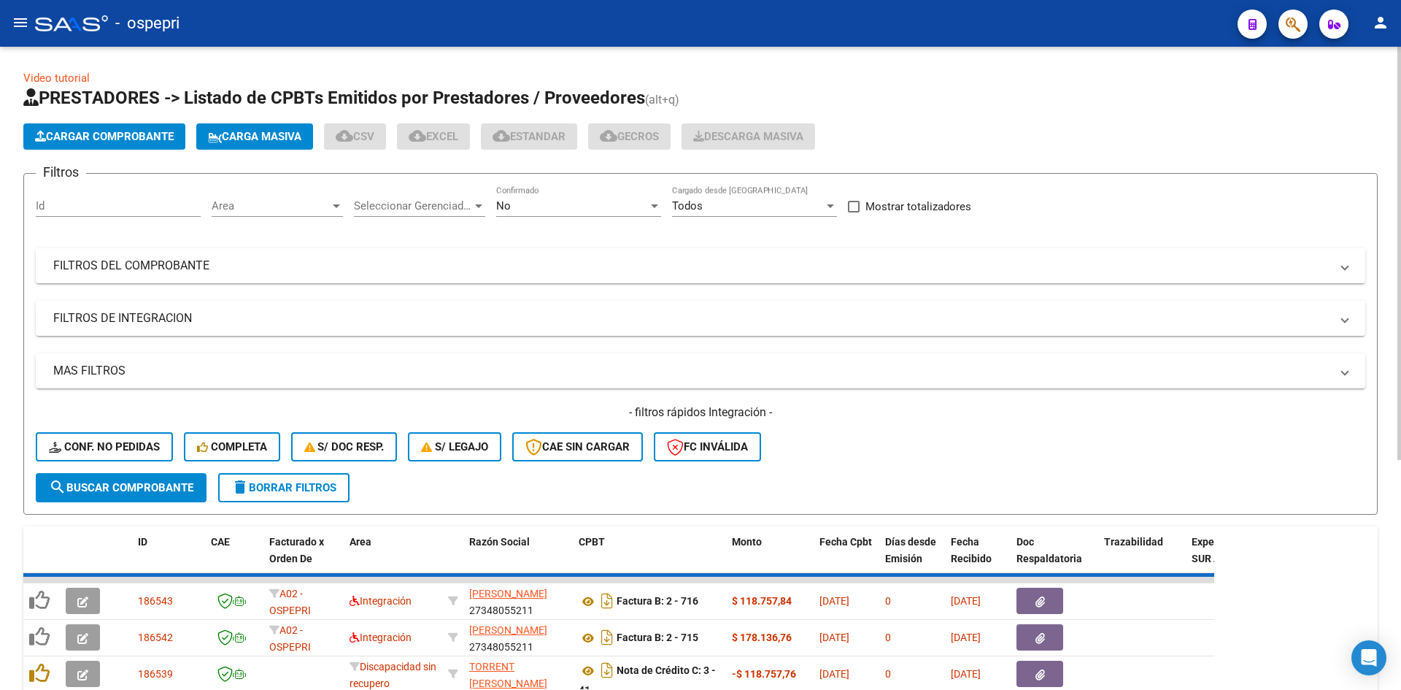
click at [565, 205] on div "No" at bounding box center [572, 205] width 152 height 13
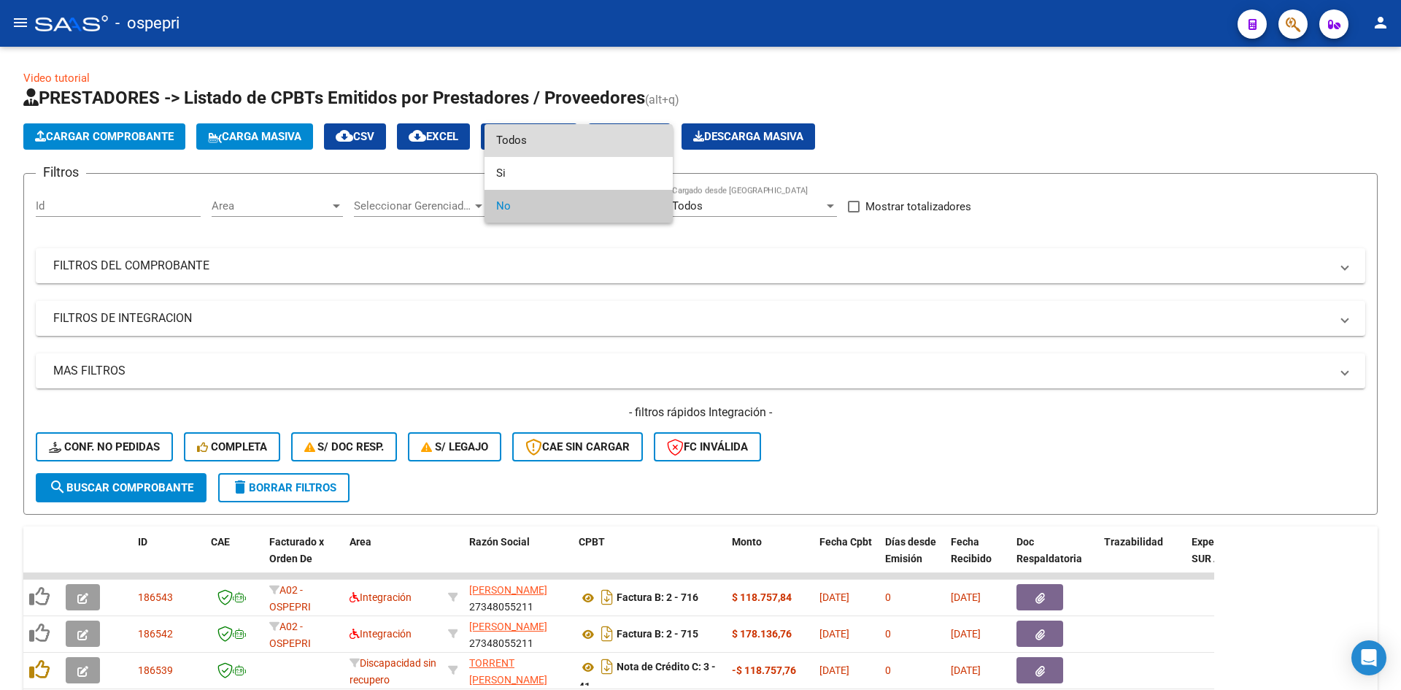
click at [557, 148] on span "Todos" at bounding box center [578, 140] width 165 height 33
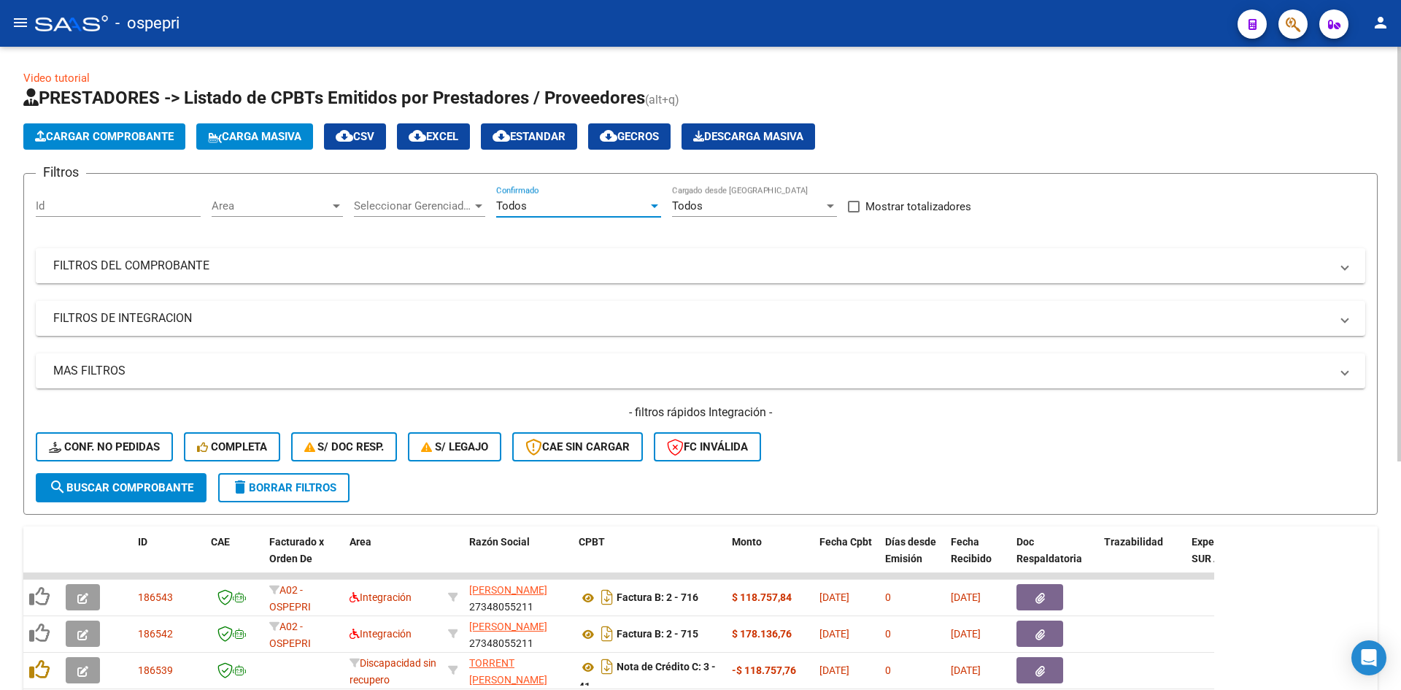
click at [570, 265] on mat-panel-title "FILTROS DEL COMPROBANTE" at bounding box center [691, 266] width 1277 height 16
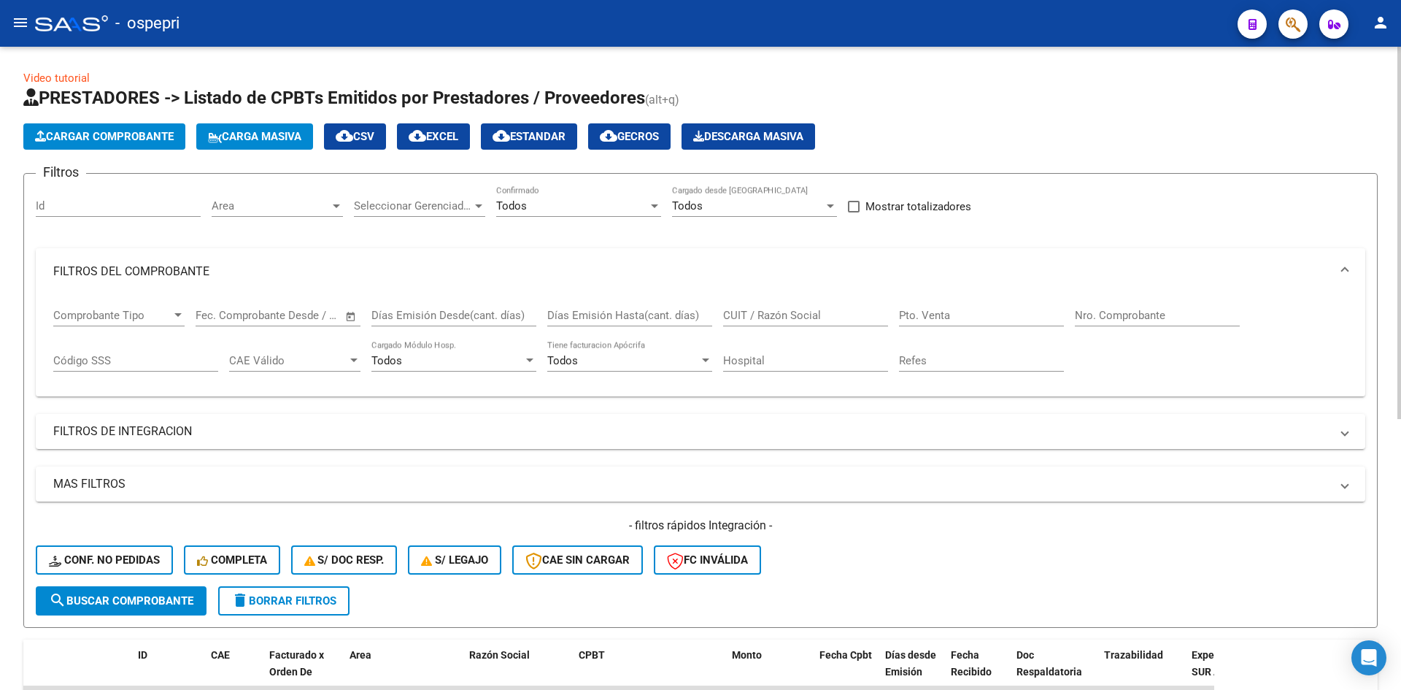
click at [918, 315] on input "Pto. Venta" at bounding box center [981, 315] width 165 height 13
click at [734, 314] on input "CUIT / Razón Social" at bounding box center [805, 315] width 165 height 13
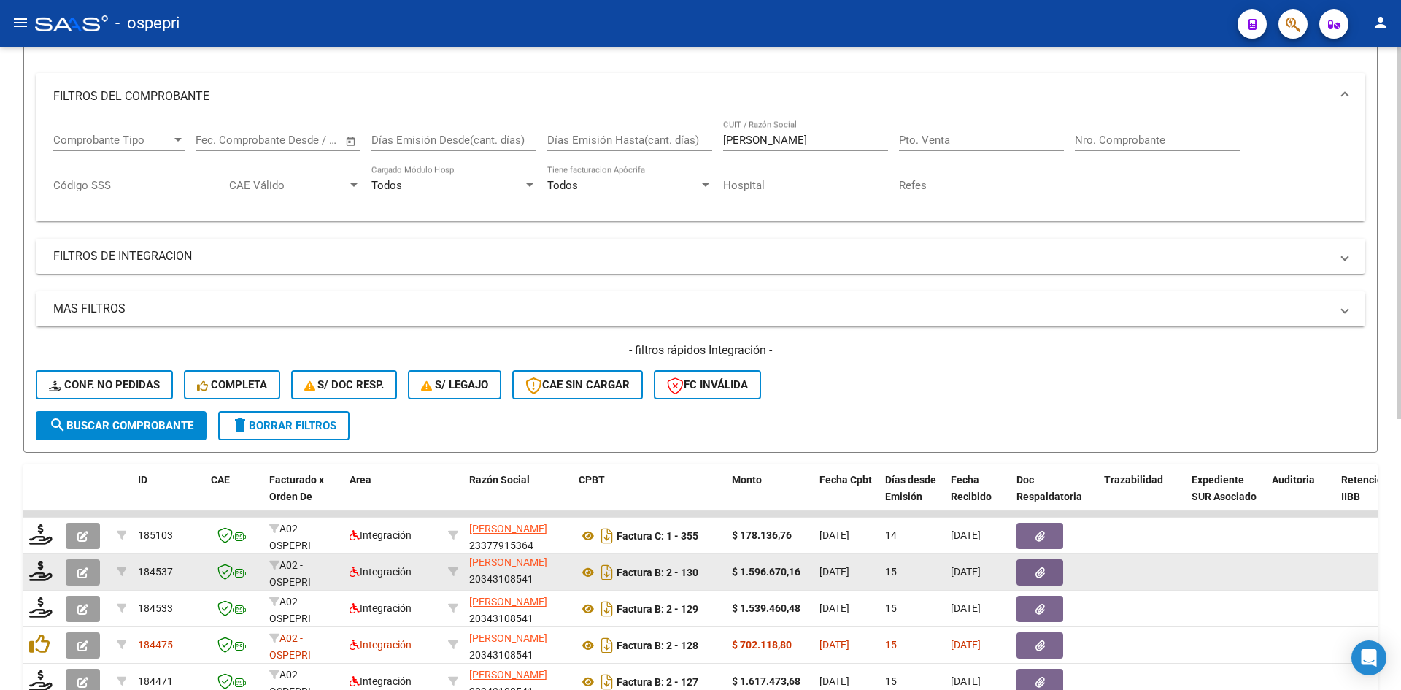
scroll to position [1, 0]
drag, startPoint x: 476, startPoint y: 575, endPoint x: 536, endPoint y: 575, distance: 59.9
click at [536, 575] on div "[PERSON_NAME] 20343108541" at bounding box center [518, 571] width 98 height 31
copy div "20343108541"
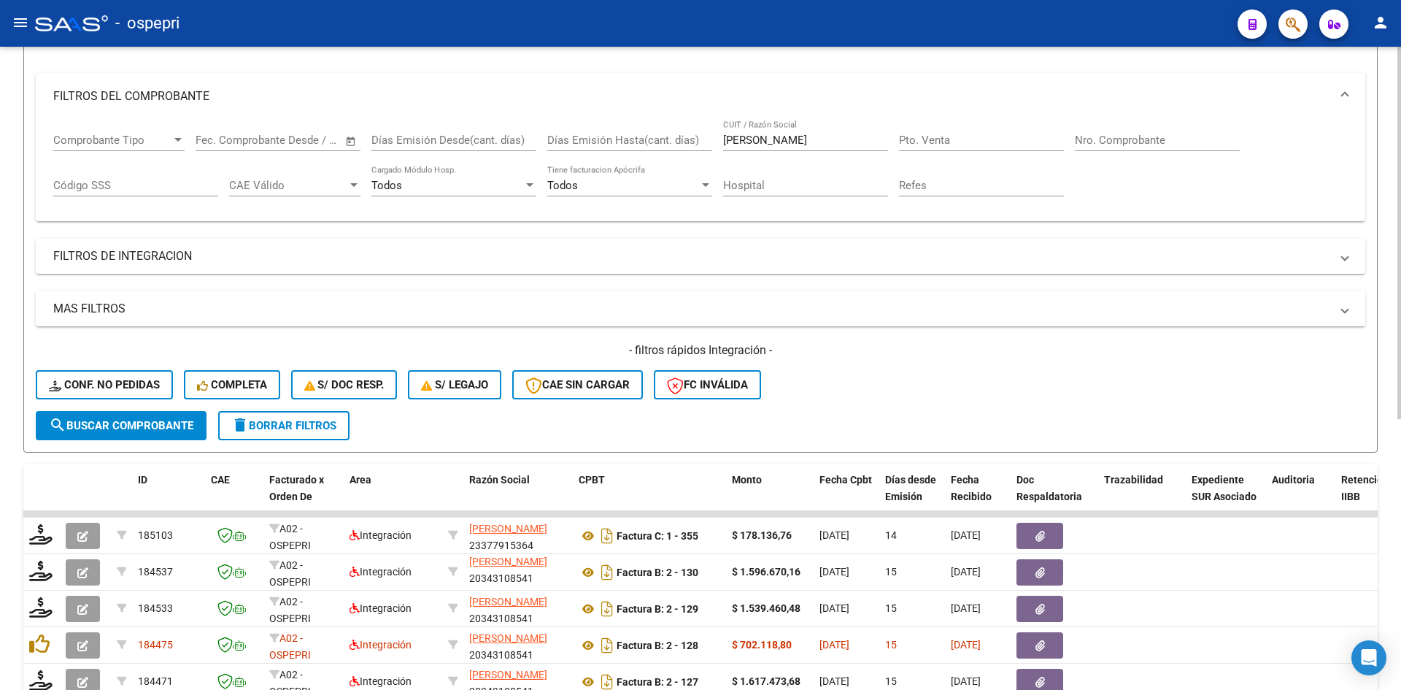
scroll to position [0, 0]
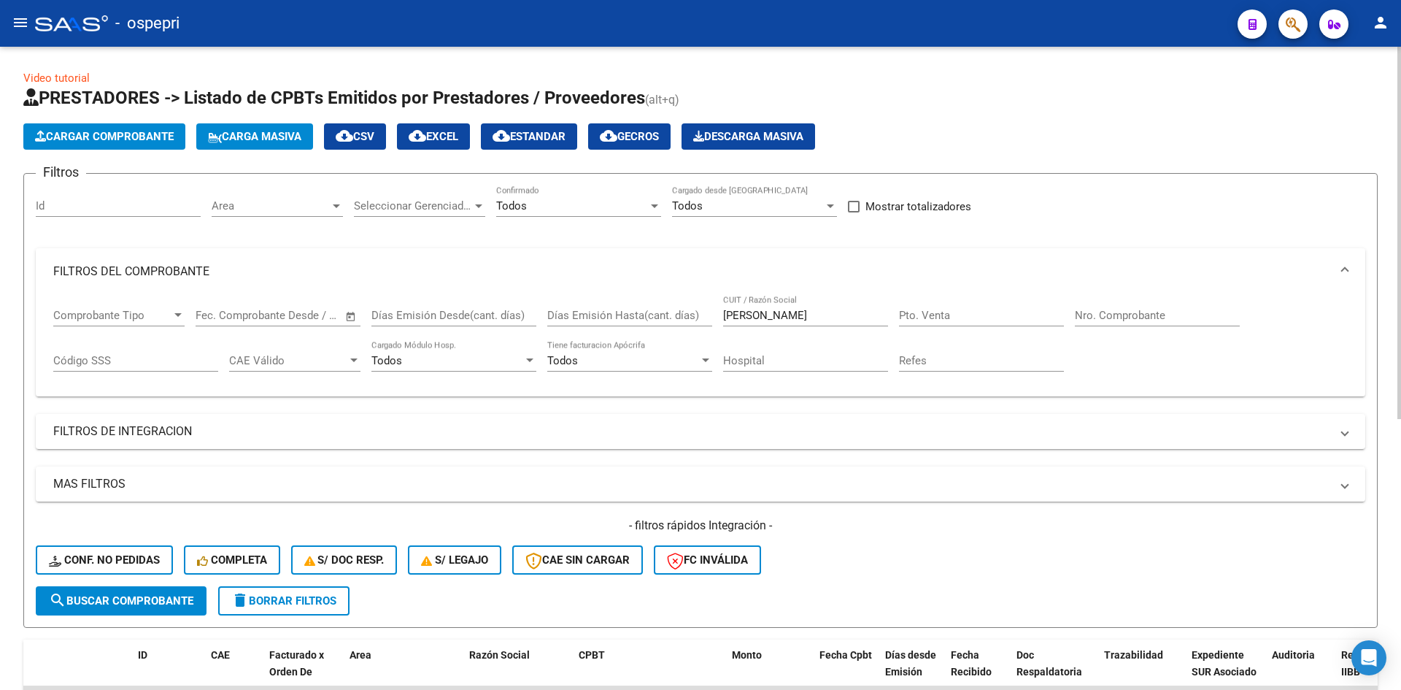
click at [785, 318] on input "[PERSON_NAME]" at bounding box center [805, 315] width 165 height 13
paste input "20343108541"
type input "20343108541"
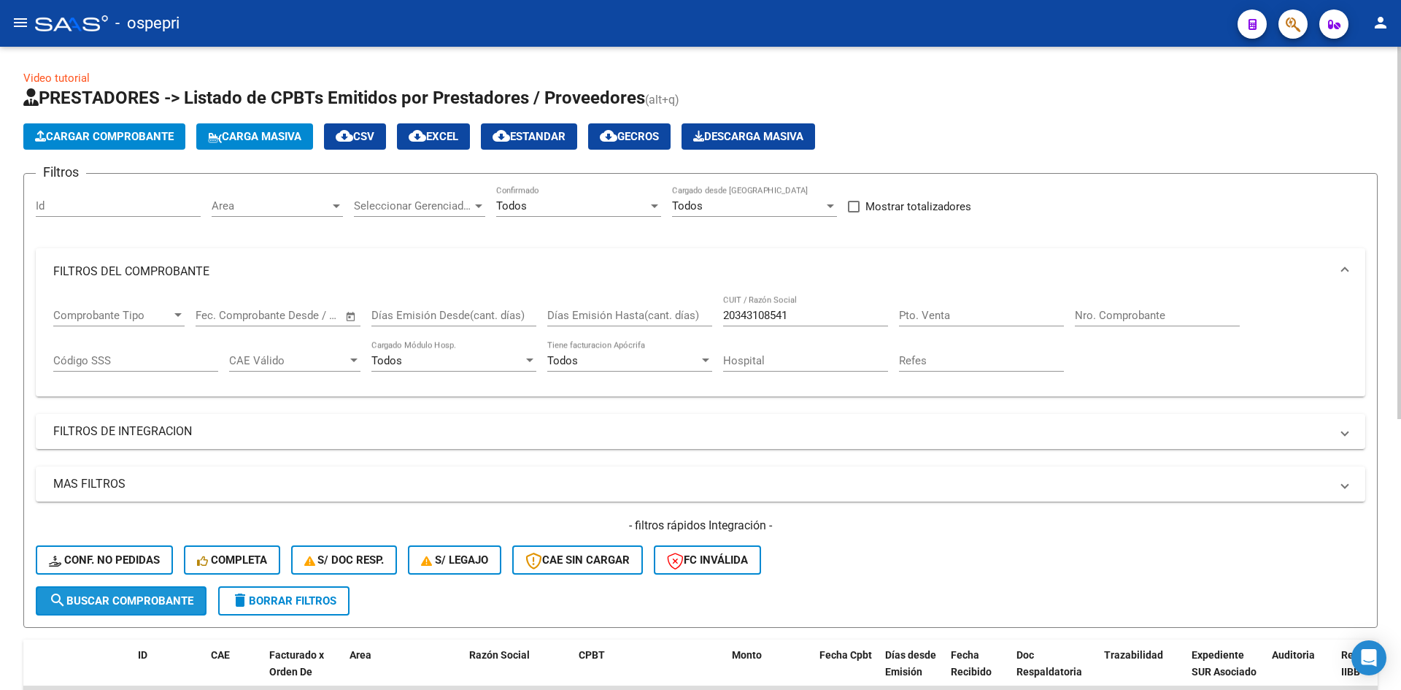
click at [124, 601] on span "search Buscar Comprobante" at bounding box center [121, 600] width 145 height 13
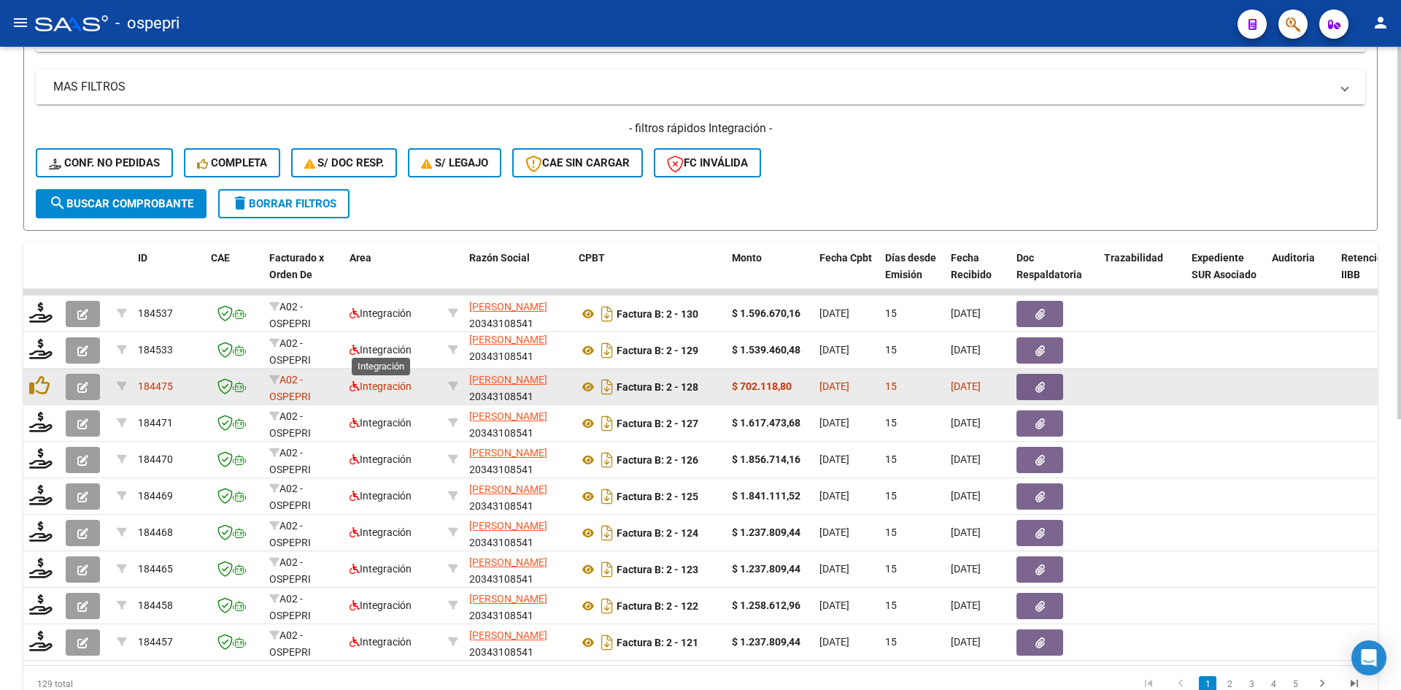
scroll to position [438, 0]
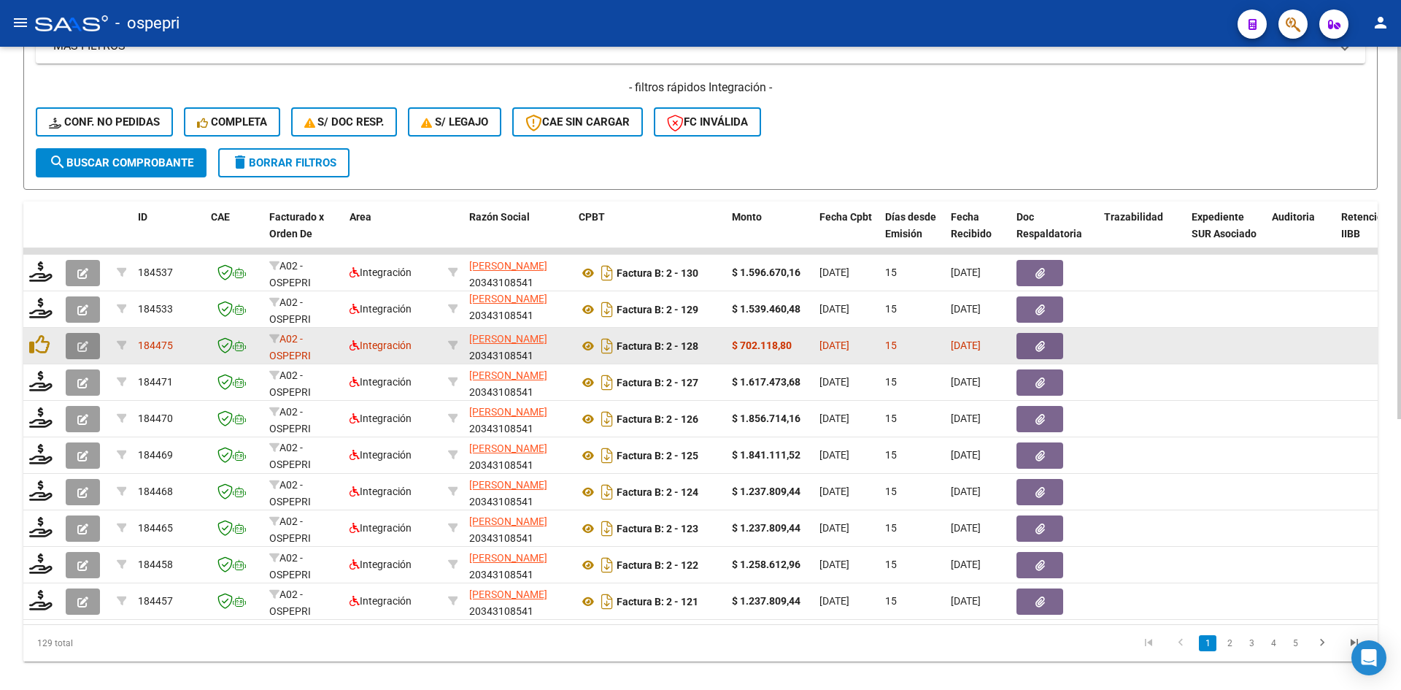
click at [76, 350] on button "button" at bounding box center [83, 346] width 34 height 26
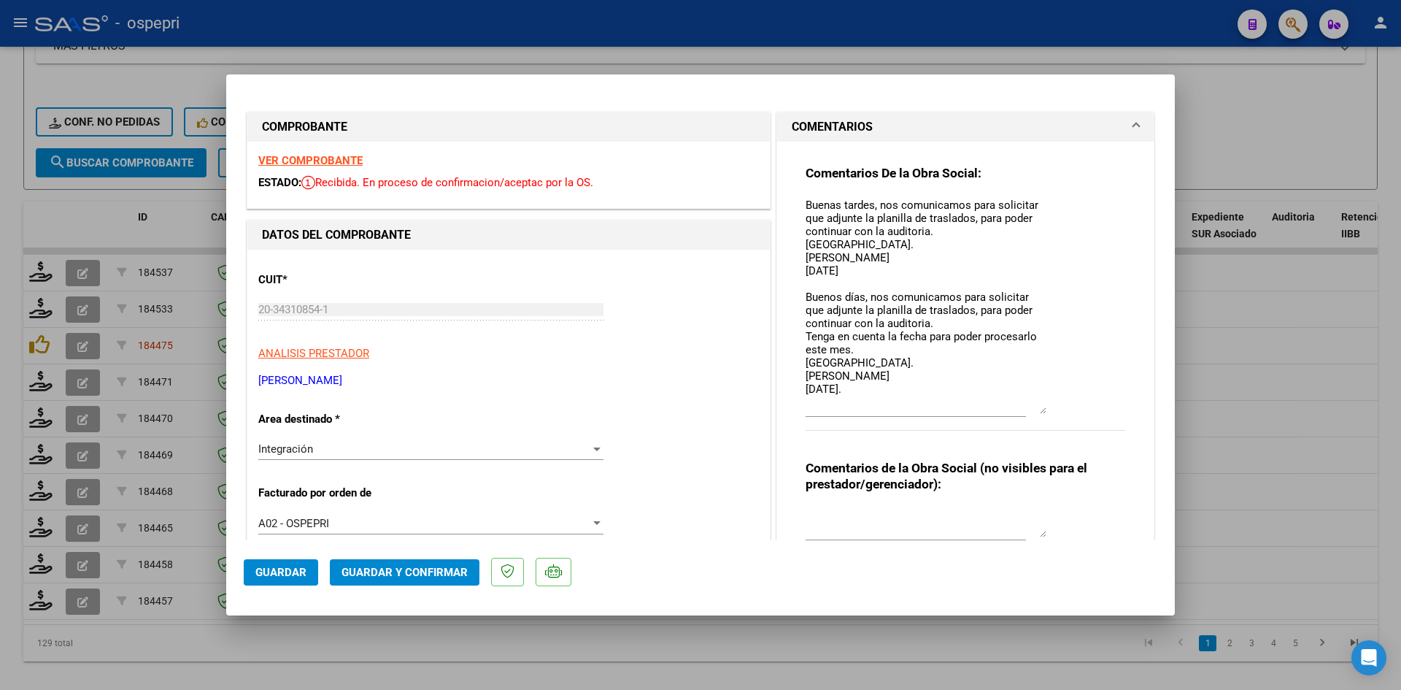
drag, startPoint x: 1036, startPoint y: 221, endPoint x: 1072, endPoint y: 409, distance: 191.1
click at [1072, 409] on div "Comentarios De la Obra Social: Buenas tardes, nos comunicamos para solicitar qu…" at bounding box center [966, 306] width 320 height 282
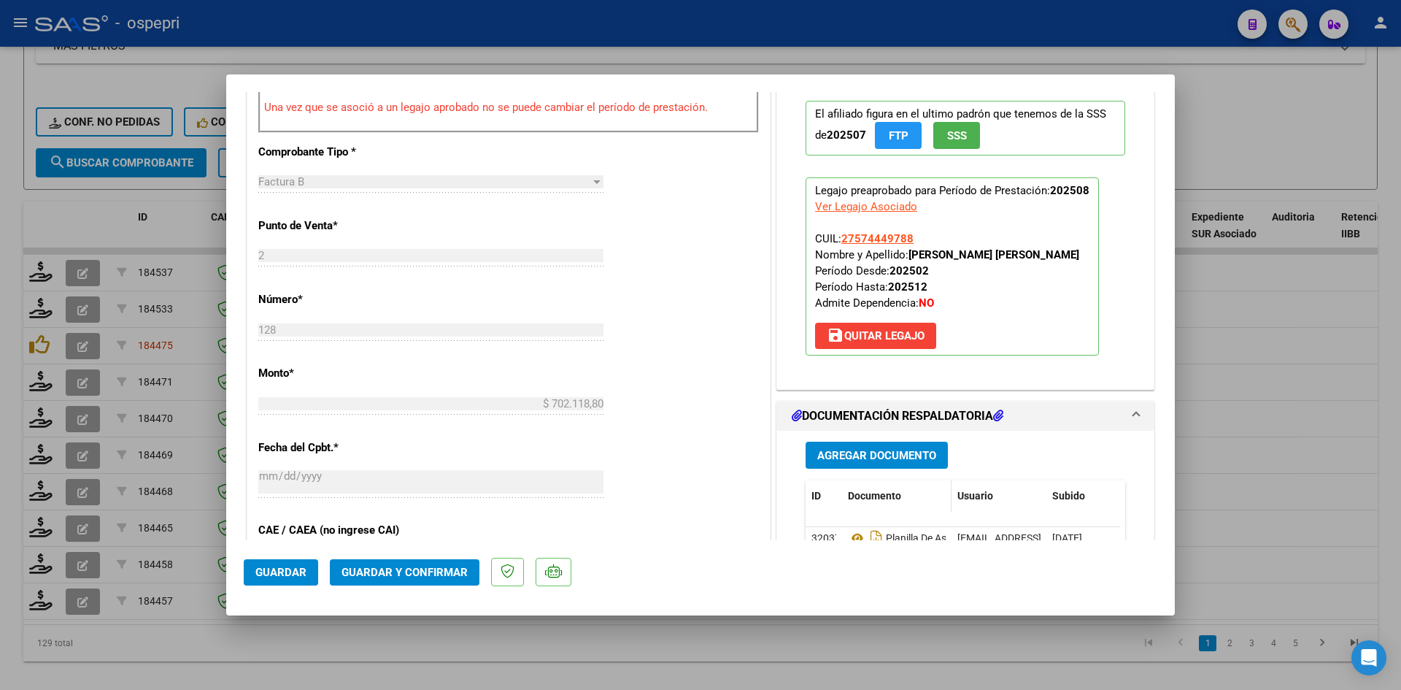
scroll to position [657, 0]
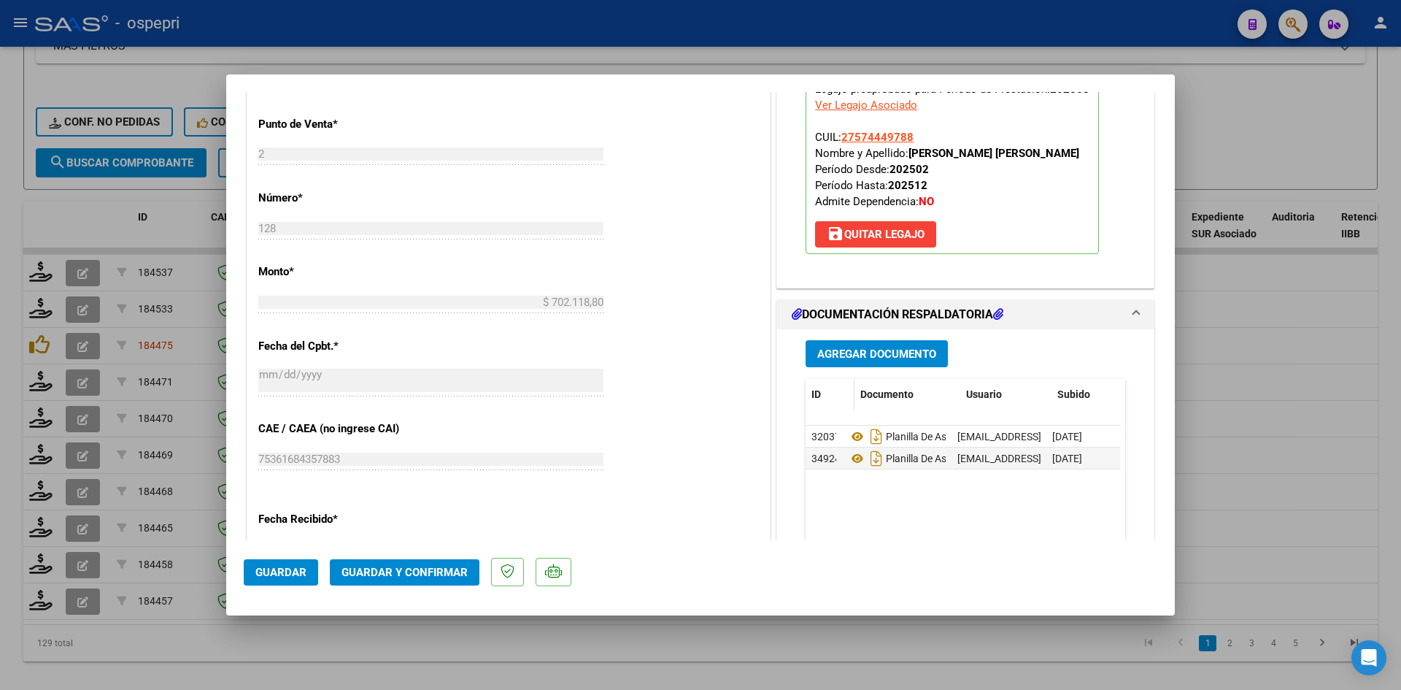
drag, startPoint x: 832, startPoint y: 399, endPoint x: 846, endPoint y: 404, distance: 14.5
click at [848, 404] on span at bounding box center [851, 394] width 7 height 31
click at [864, 436] on icon at bounding box center [870, 437] width 19 height 18
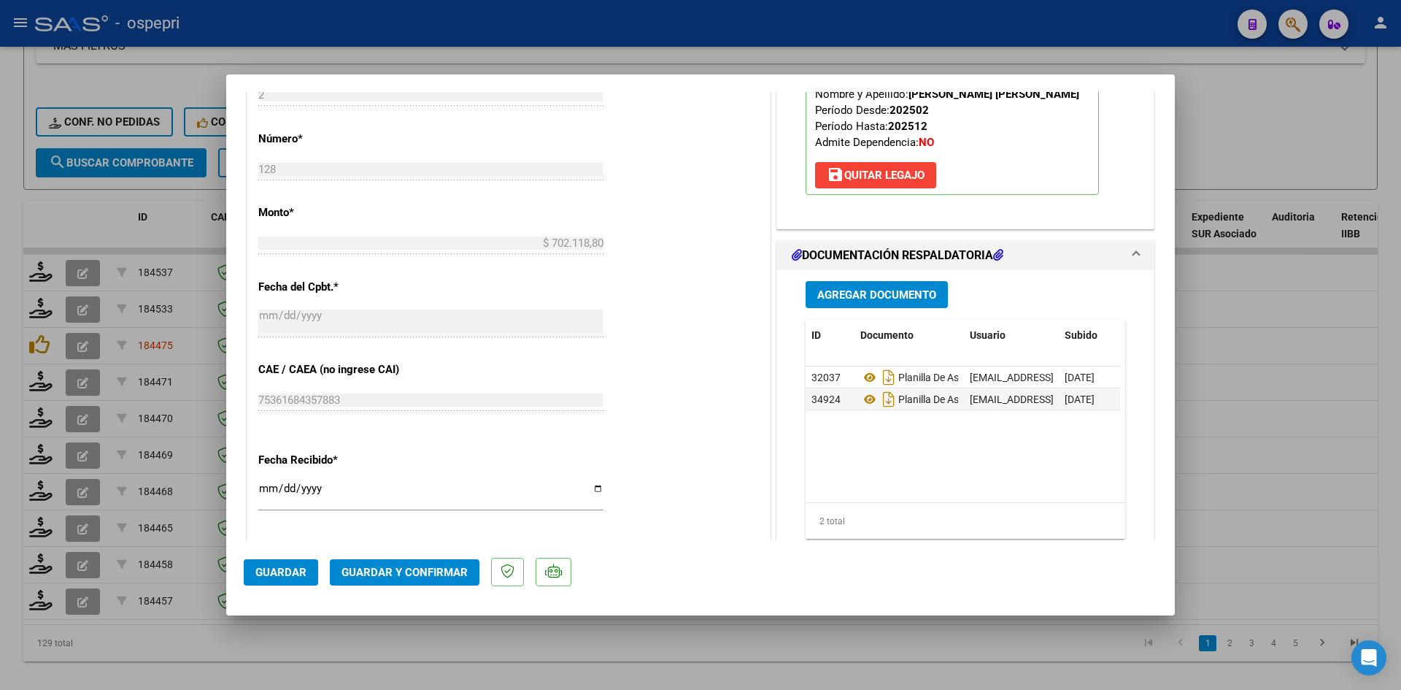
scroll to position [803, 0]
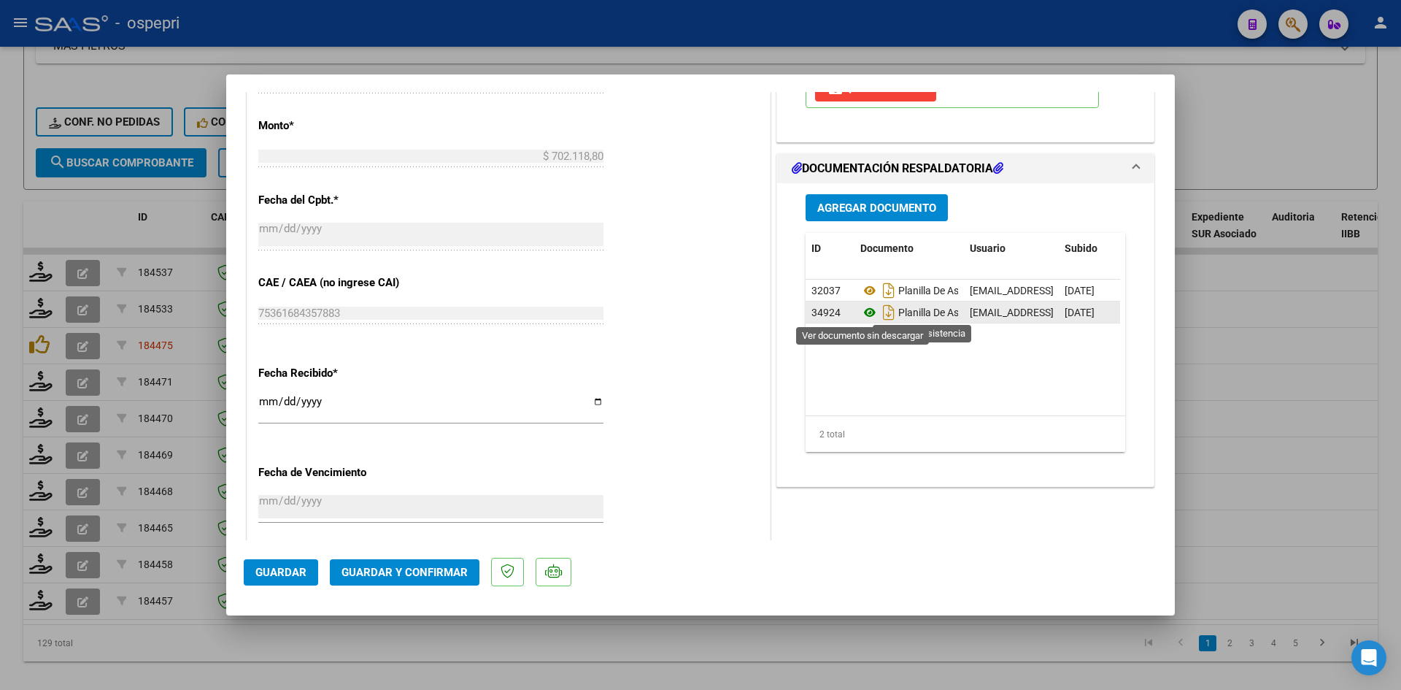
click at [864, 311] on icon at bounding box center [870, 313] width 19 height 18
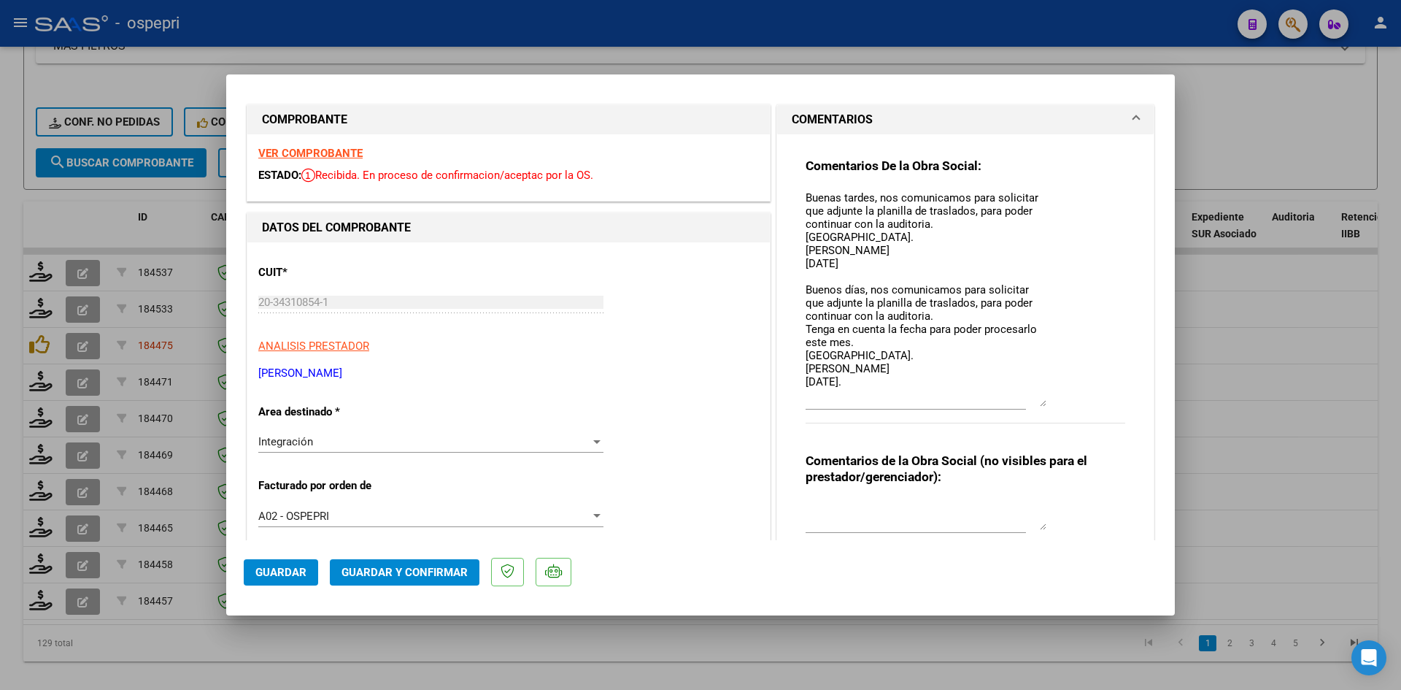
scroll to position [0, 0]
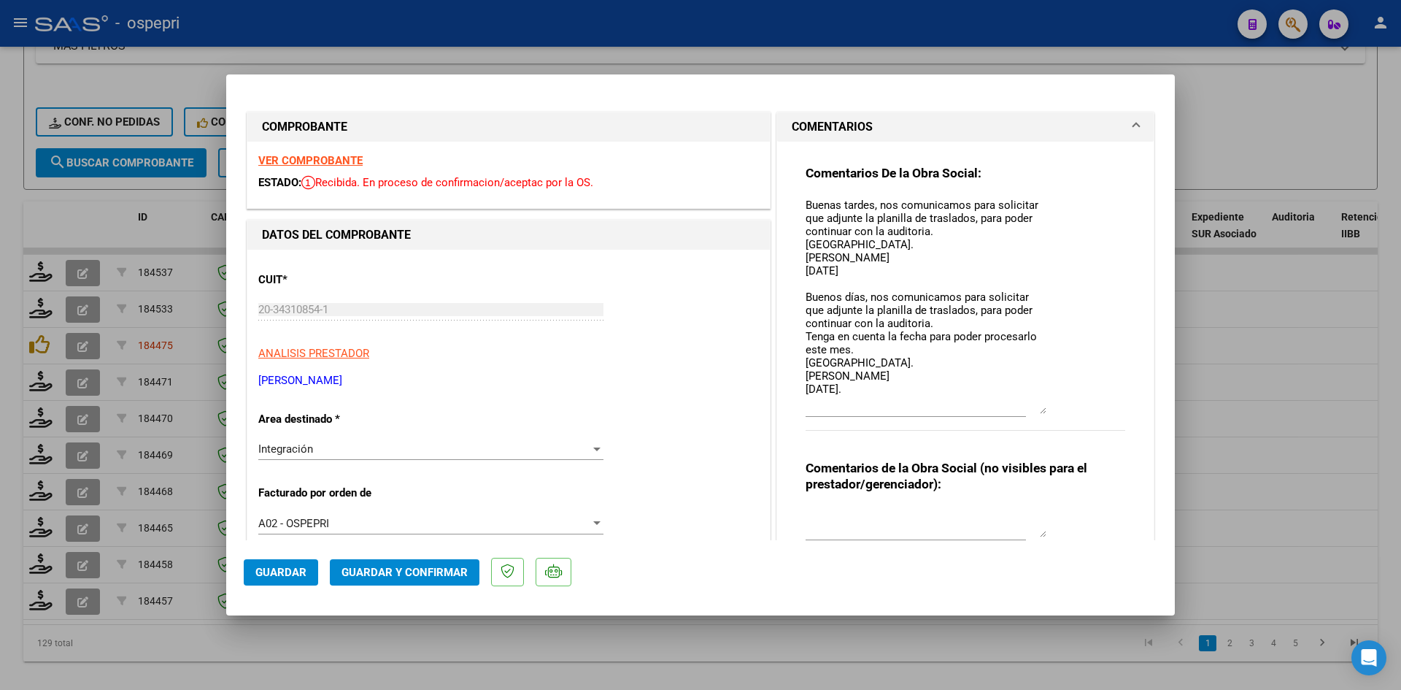
type input "$ 0,00"
